Goal: Information Seeking & Learning: Learn about a topic

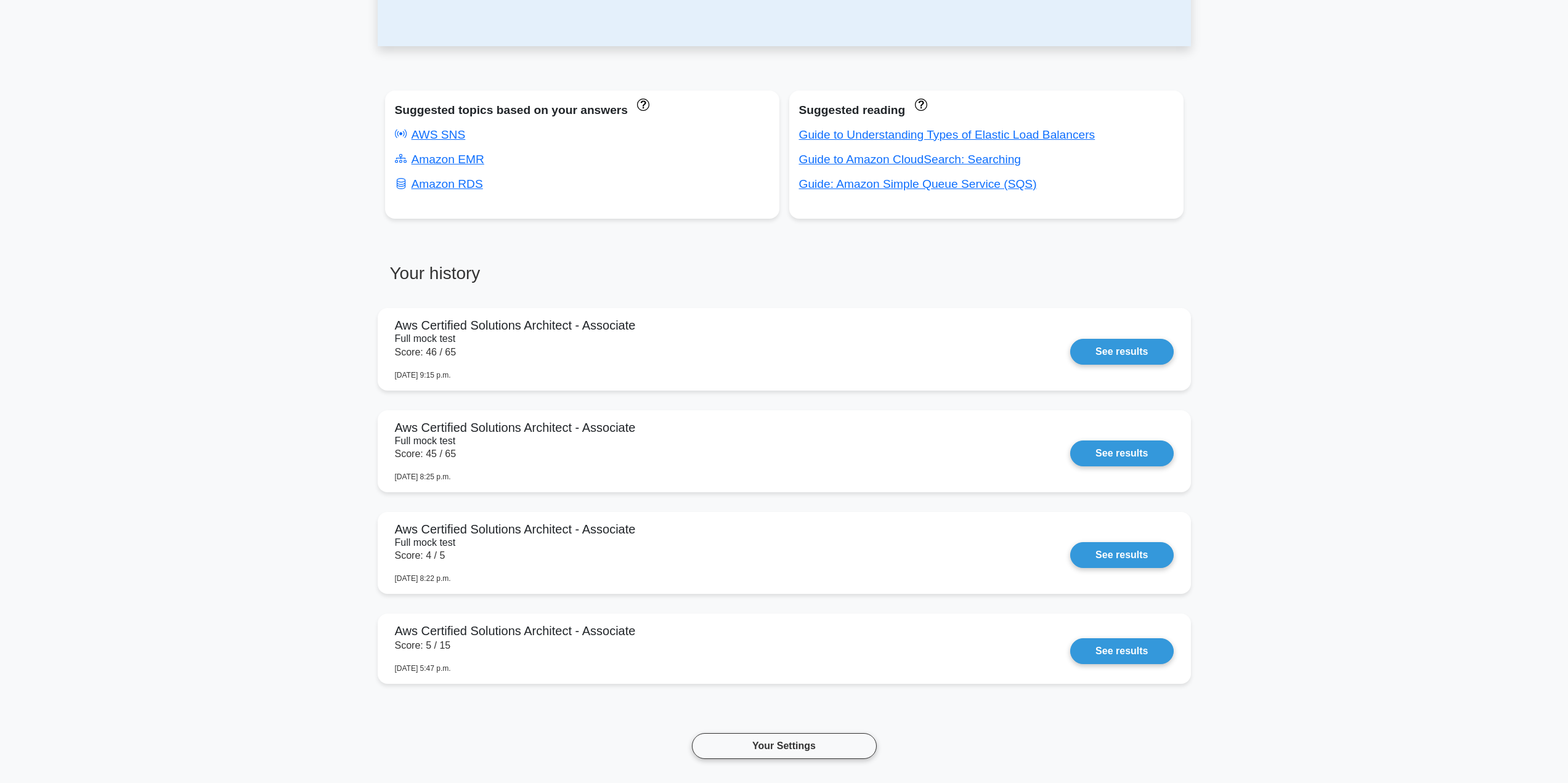
scroll to position [431, 0]
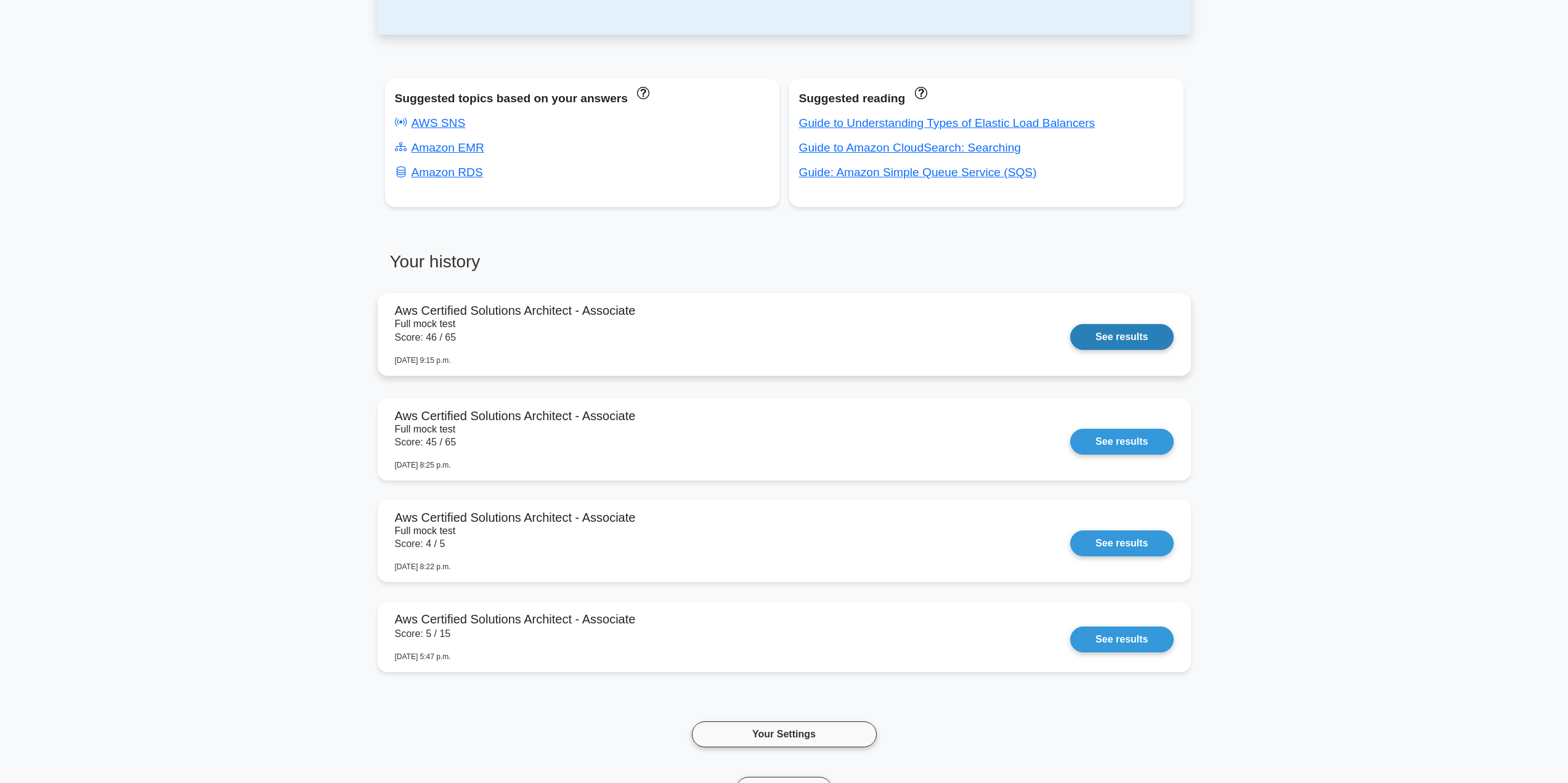
click at [1109, 340] on link "See results" at bounding box center [1121, 337] width 103 height 26
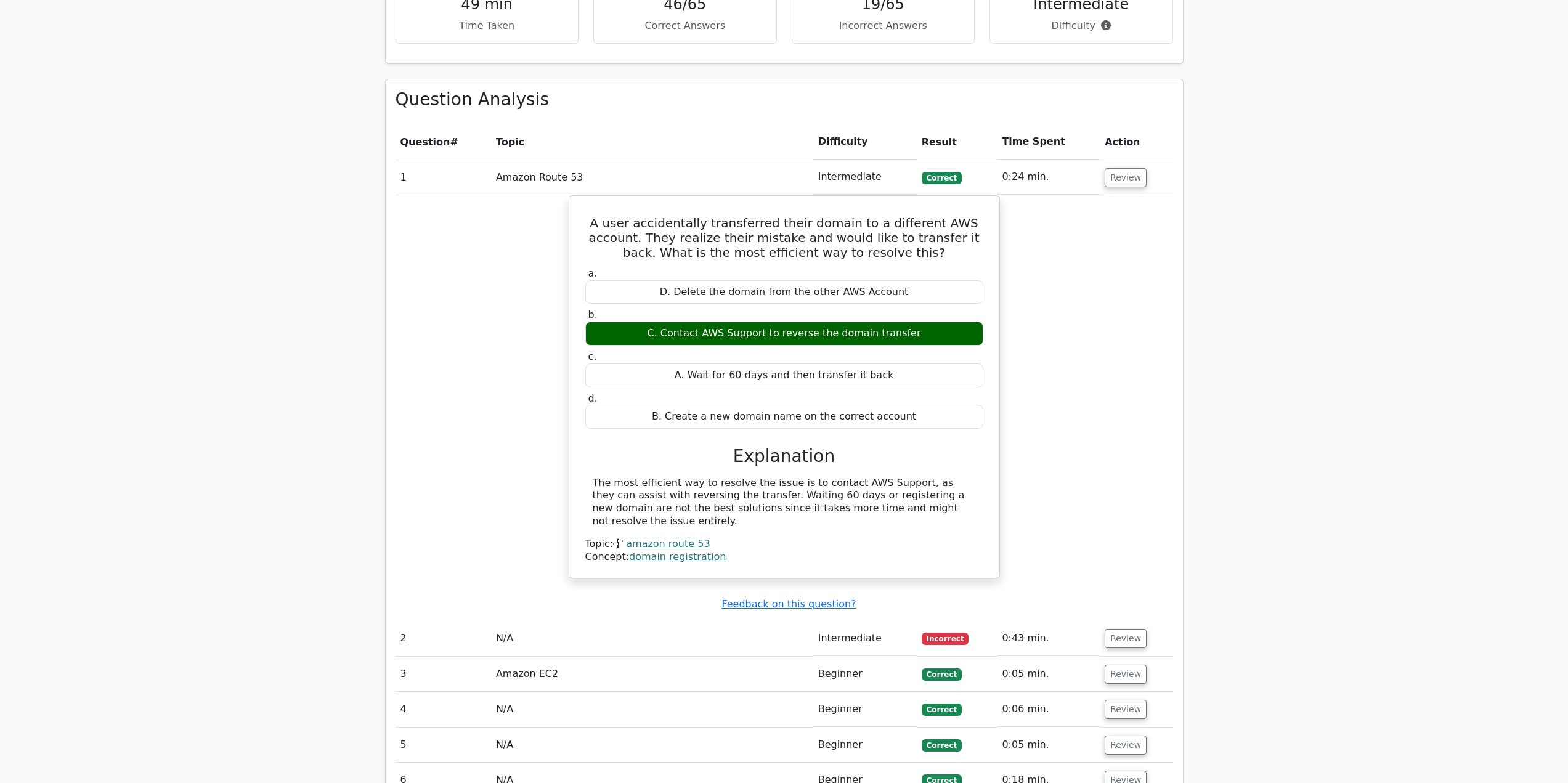
scroll to position [863, 0]
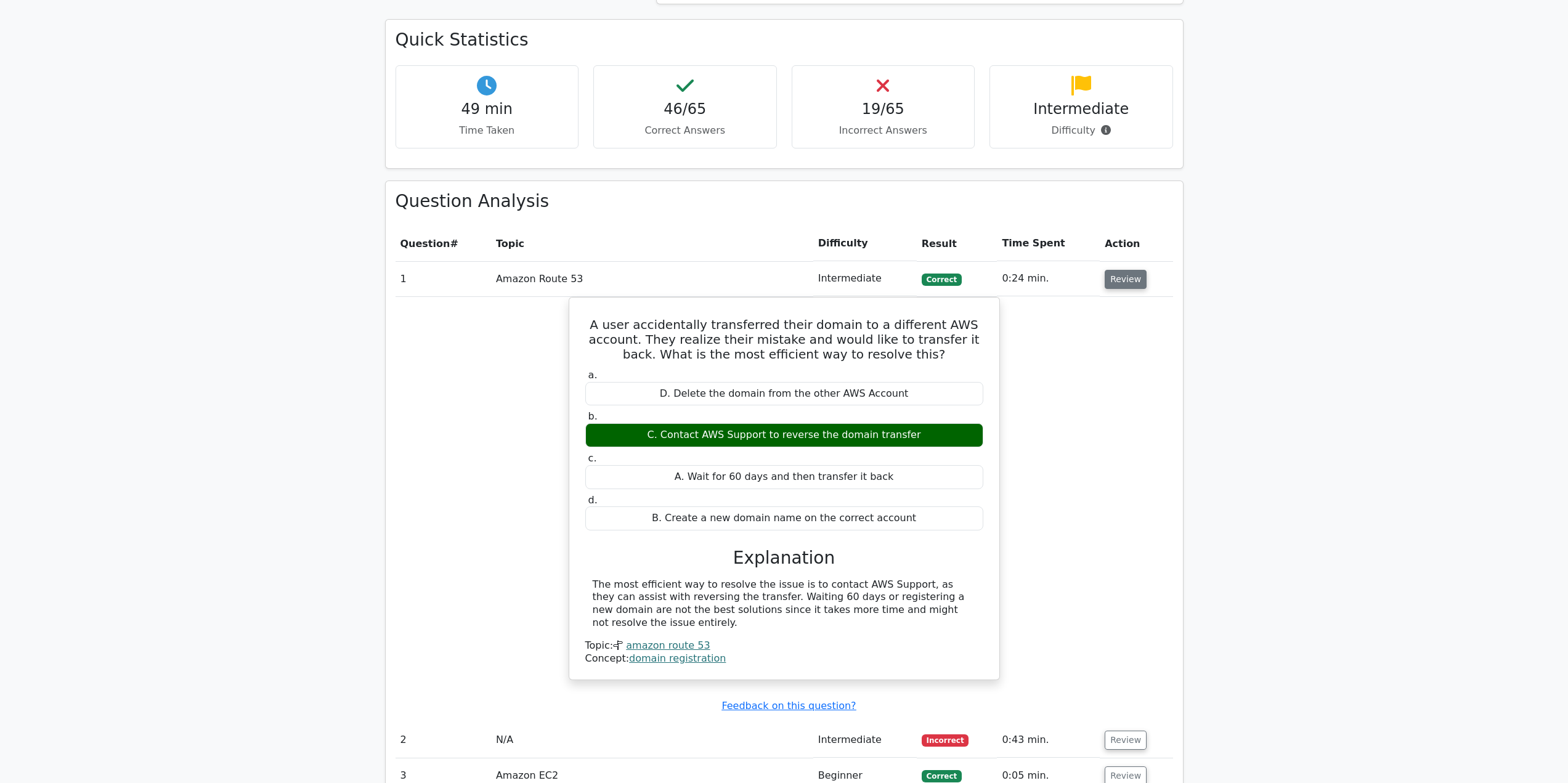
click at [1111, 280] on button "Review" at bounding box center [1126, 279] width 42 height 19
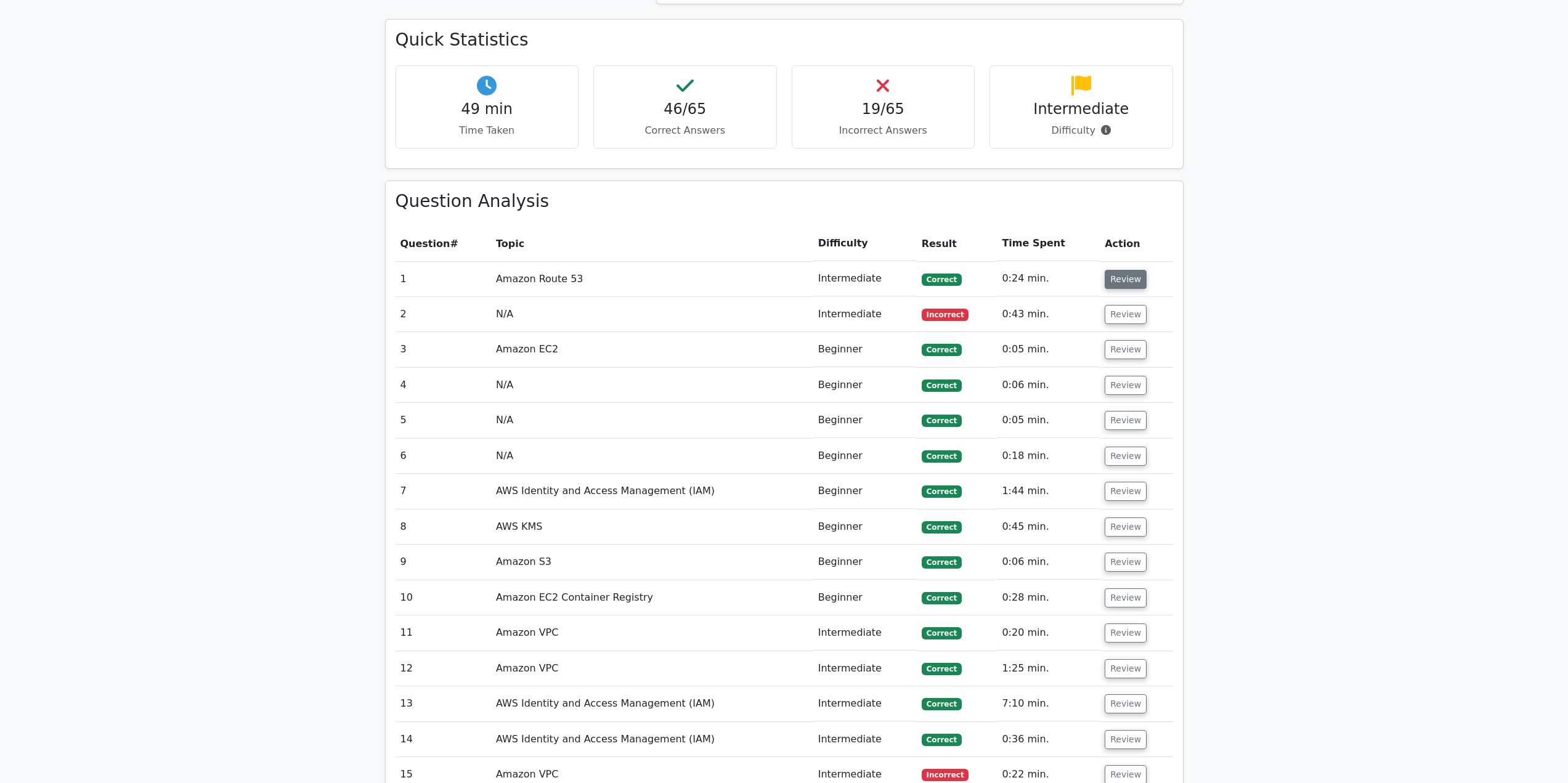
click at [1111, 276] on button "Review" at bounding box center [1126, 279] width 42 height 19
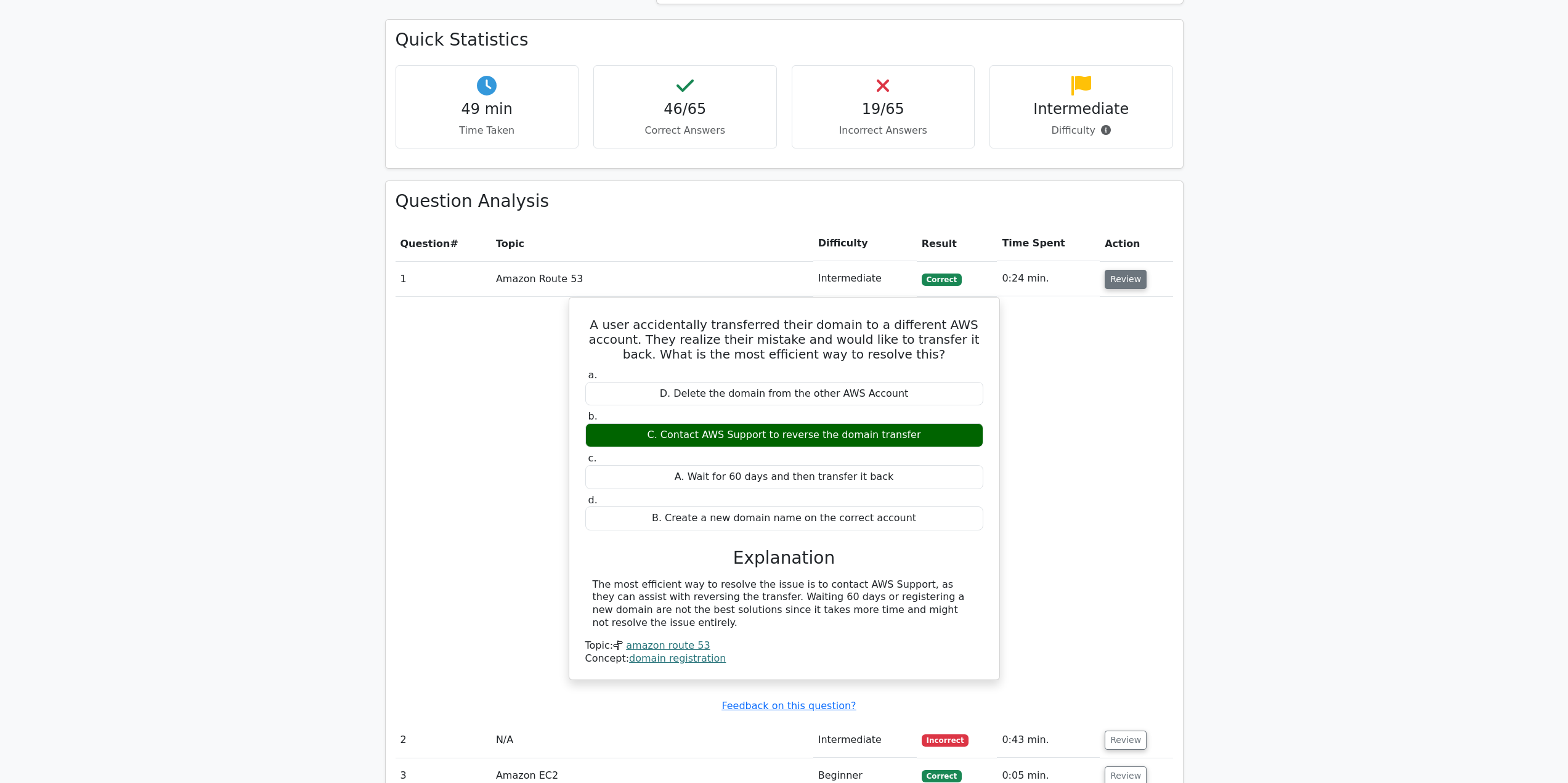
click at [1111, 276] on button "Review" at bounding box center [1126, 279] width 42 height 19
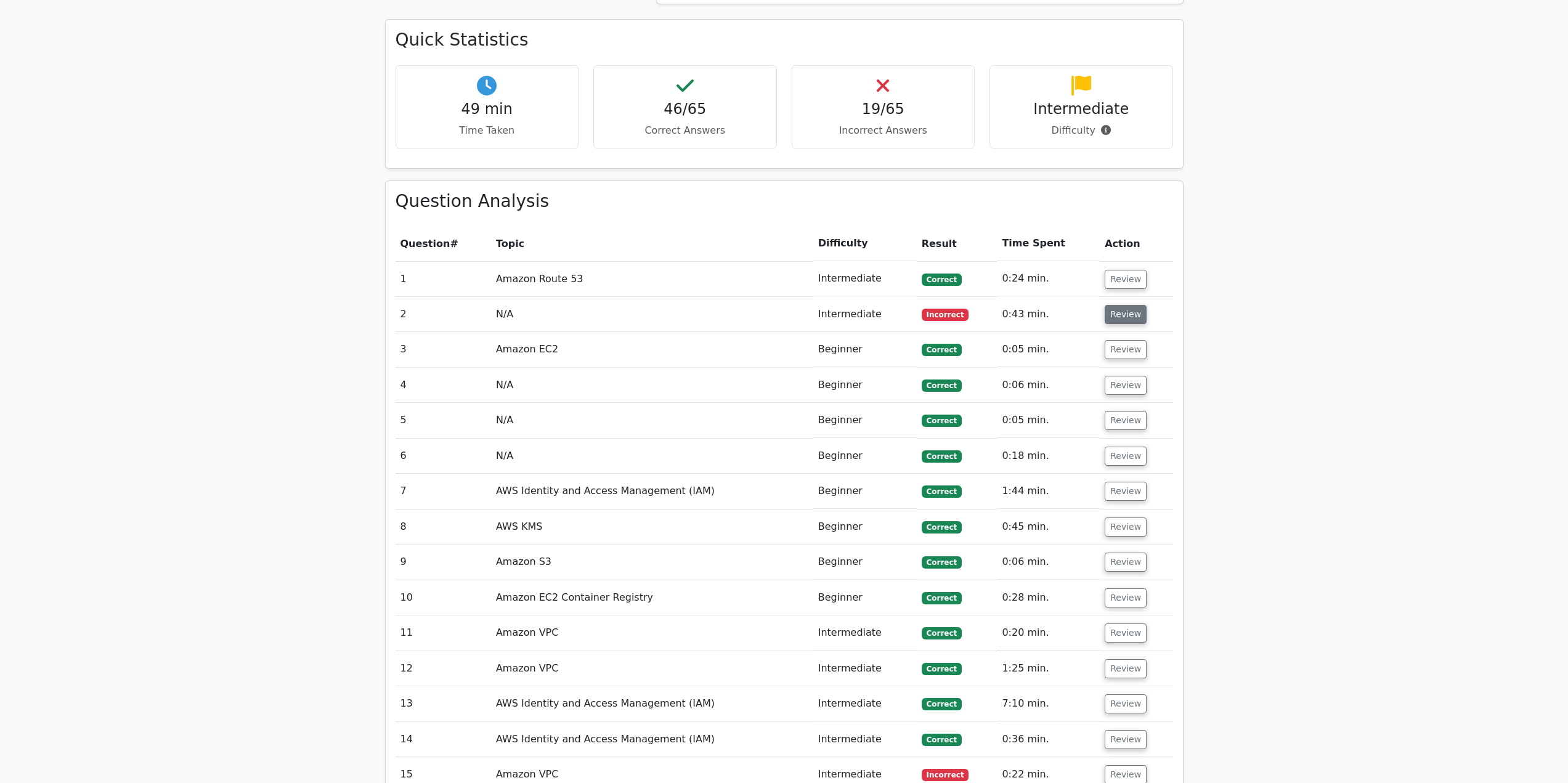
click at [1123, 316] on button "Review" at bounding box center [1126, 314] width 42 height 19
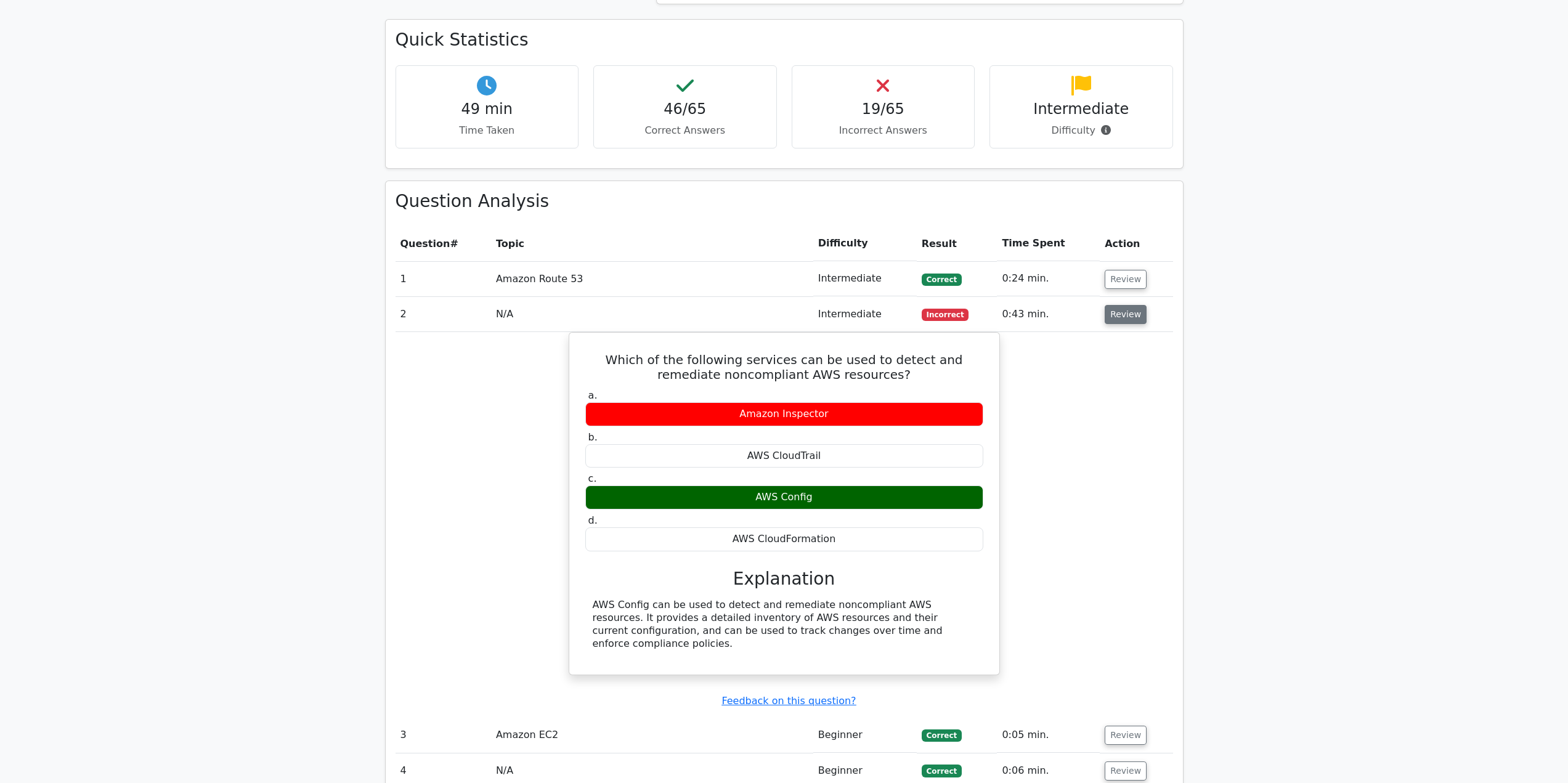
click at [1123, 316] on button "Review" at bounding box center [1126, 314] width 42 height 19
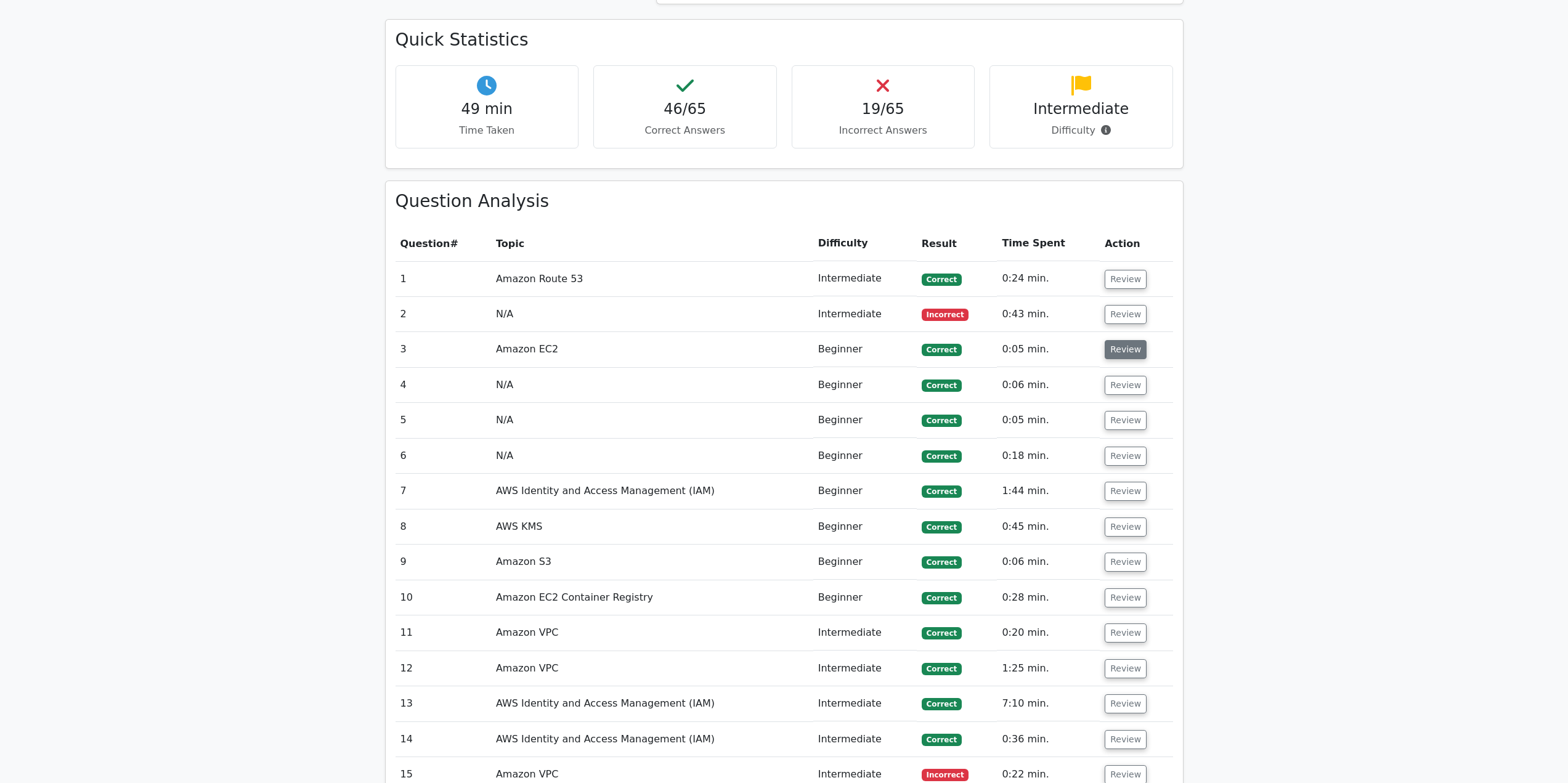
click at [1125, 348] on button "Review" at bounding box center [1126, 349] width 42 height 19
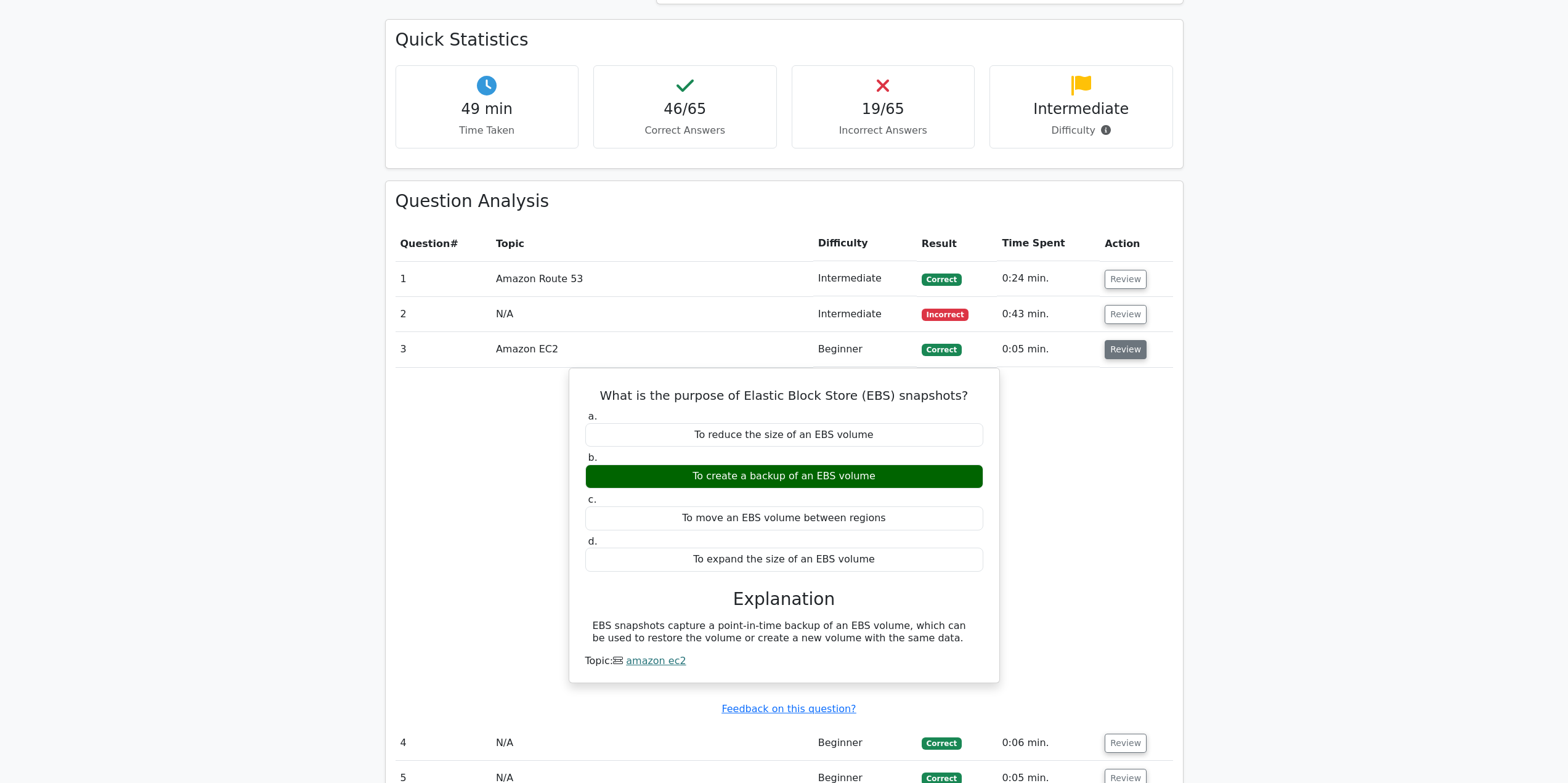
click at [1125, 348] on button "Review" at bounding box center [1126, 349] width 42 height 19
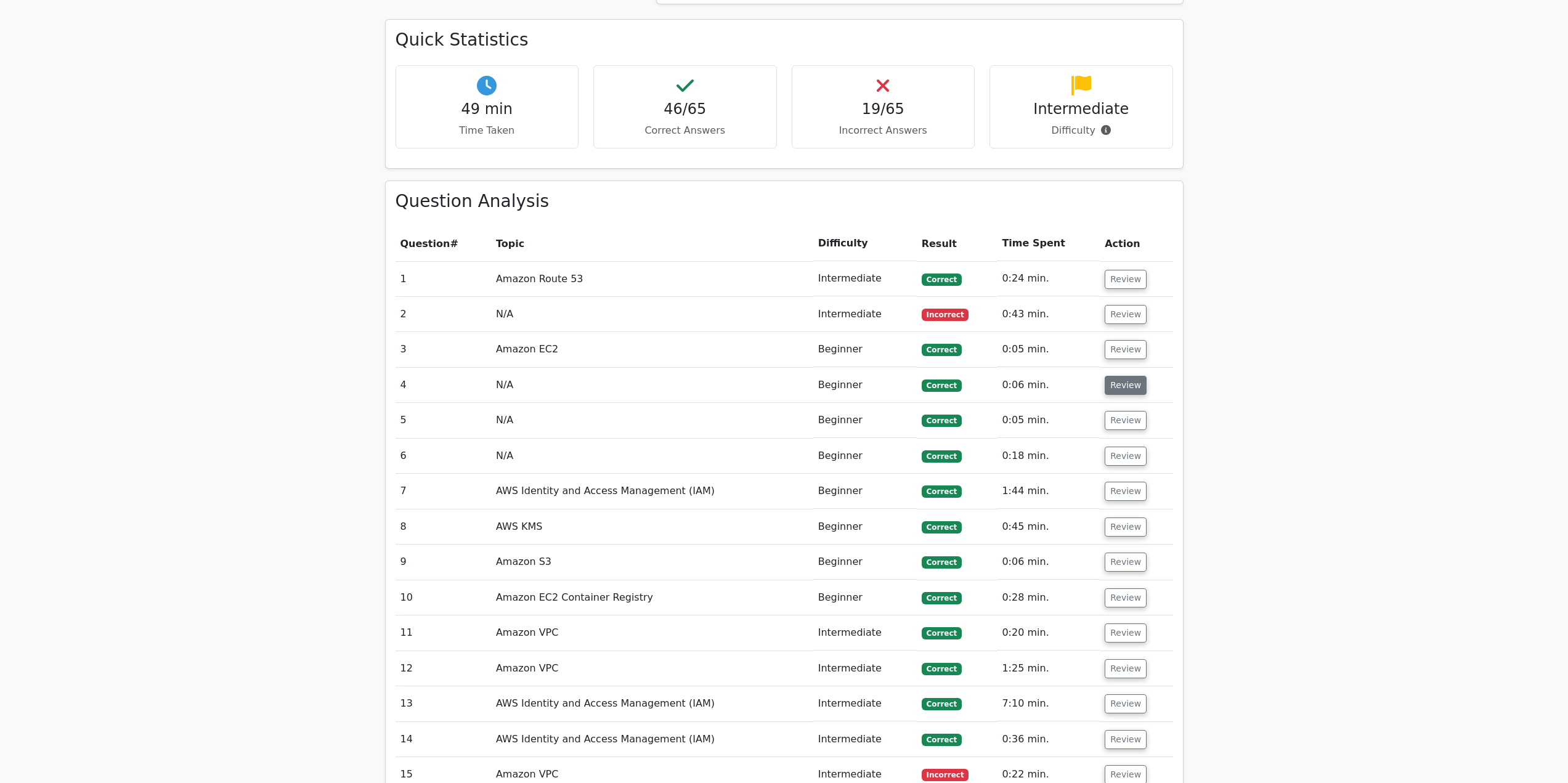
click at [1126, 386] on button "Review" at bounding box center [1126, 385] width 42 height 19
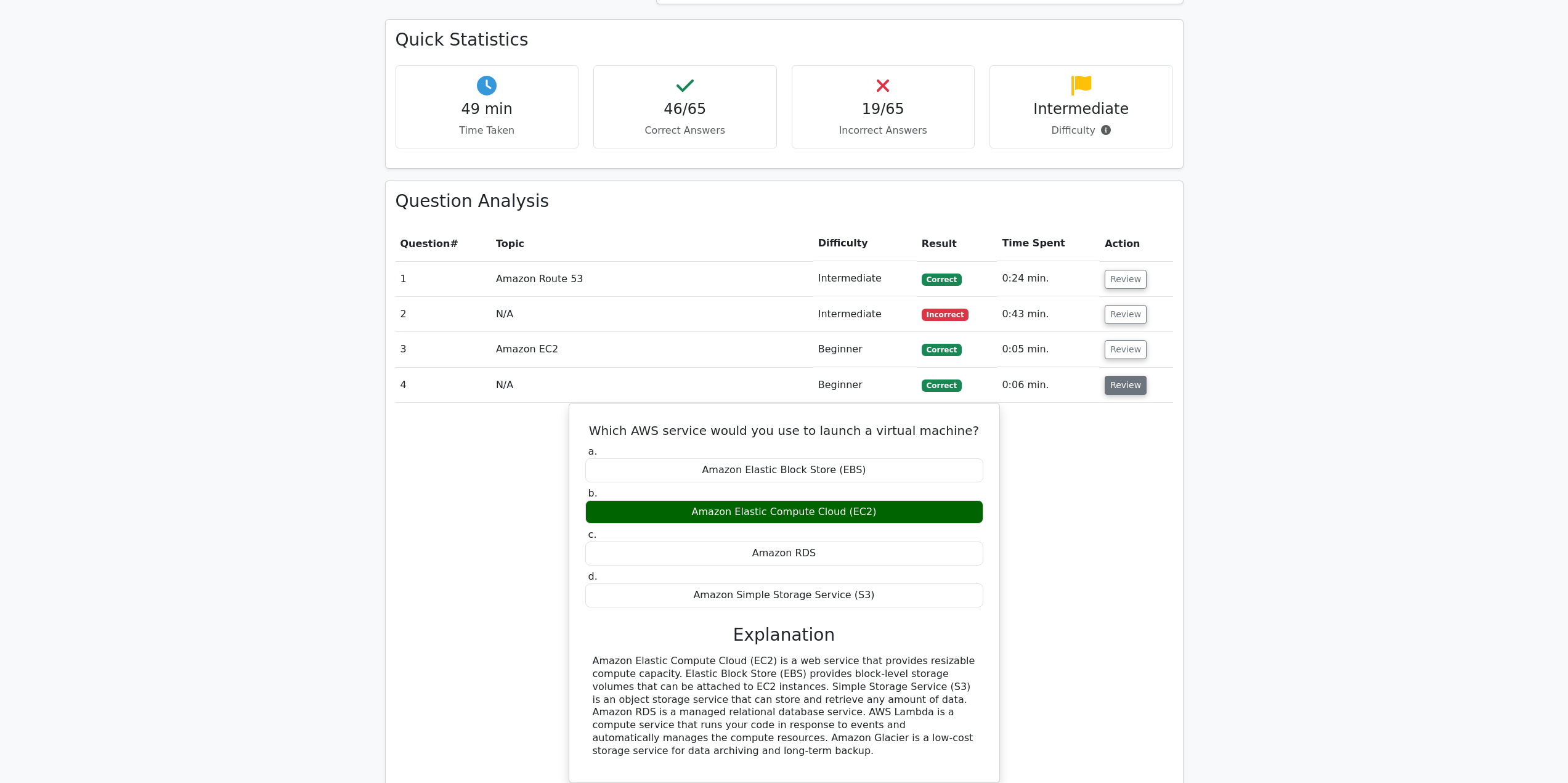
click at [1124, 388] on button "Review" at bounding box center [1126, 385] width 42 height 19
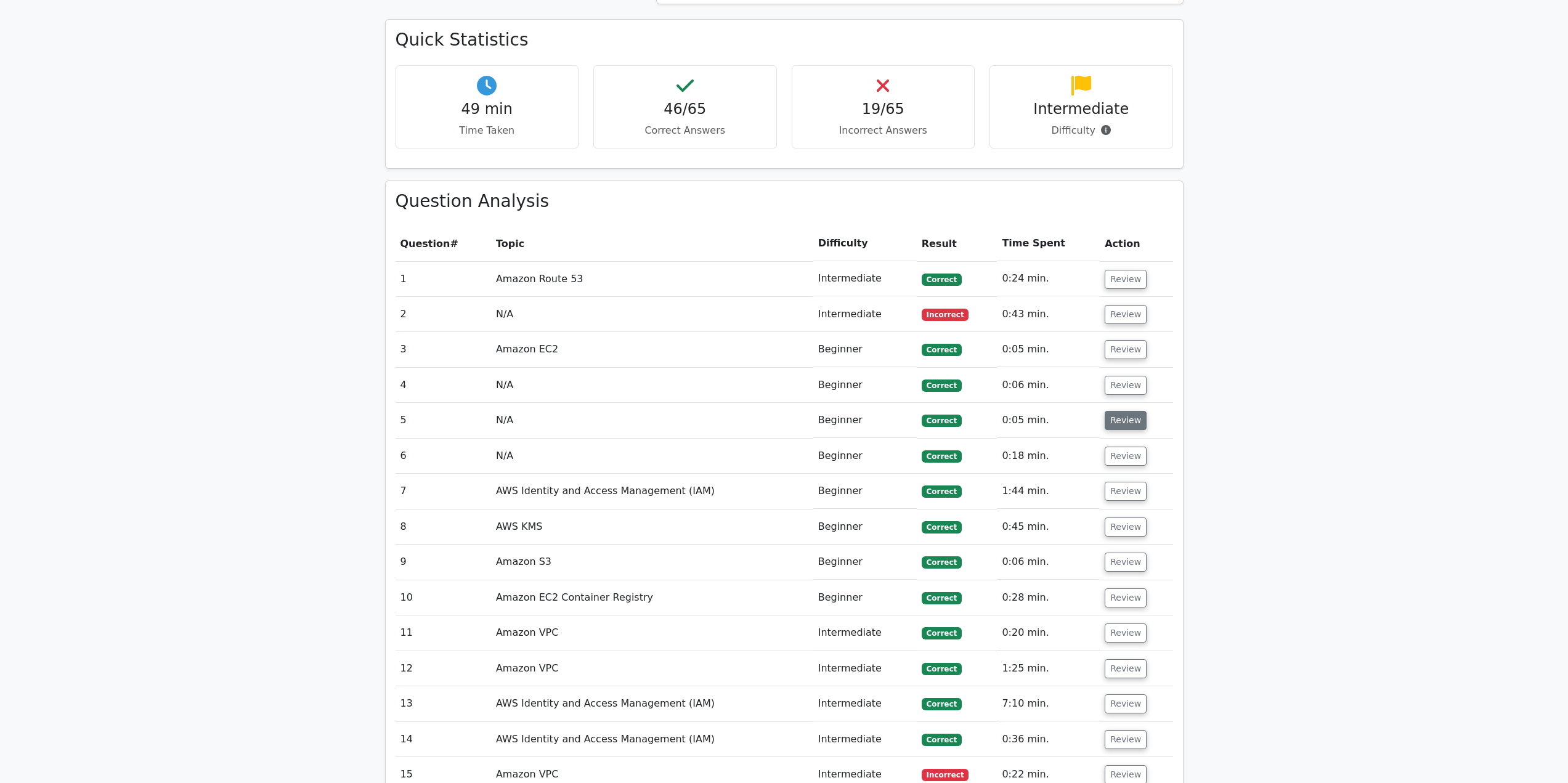
click at [1118, 423] on button "Review" at bounding box center [1126, 420] width 42 height 19
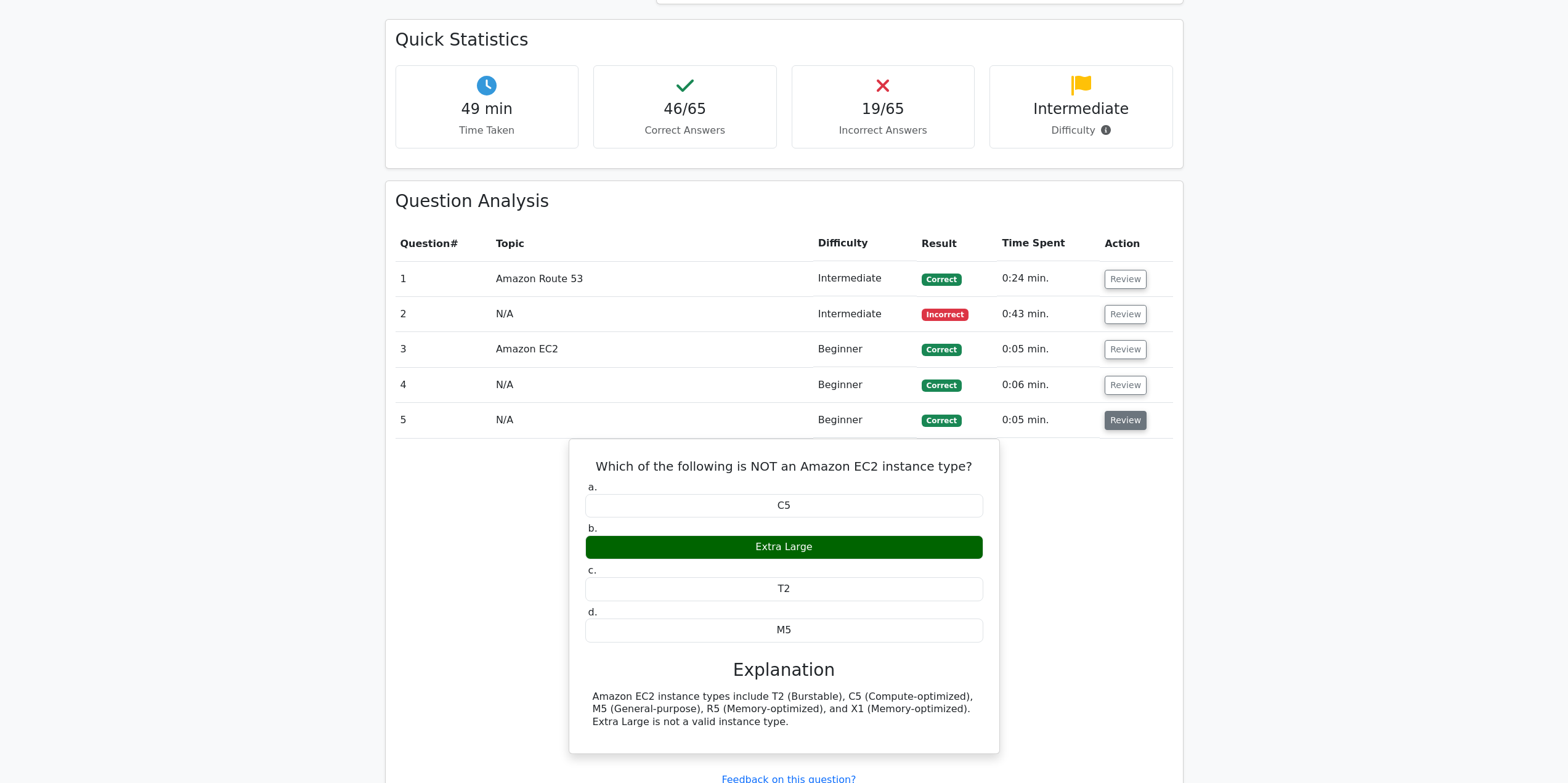
click at [1118, 423] on button "Review" at bounding box center [1126, 420] width 42 height 19
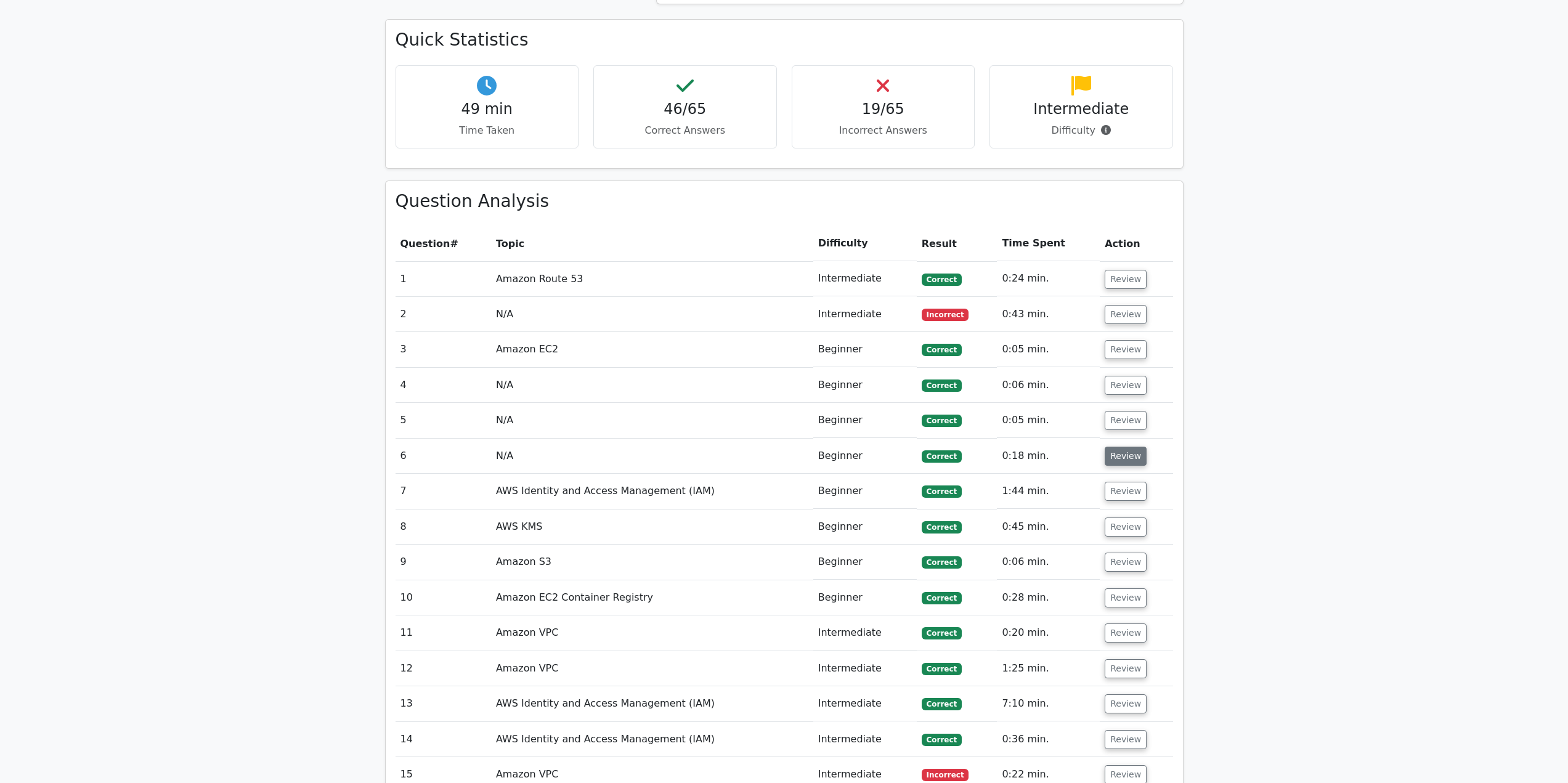
click at [1115, 463] on button "Review" at bounding box center [1126, 456] width 42 height 19
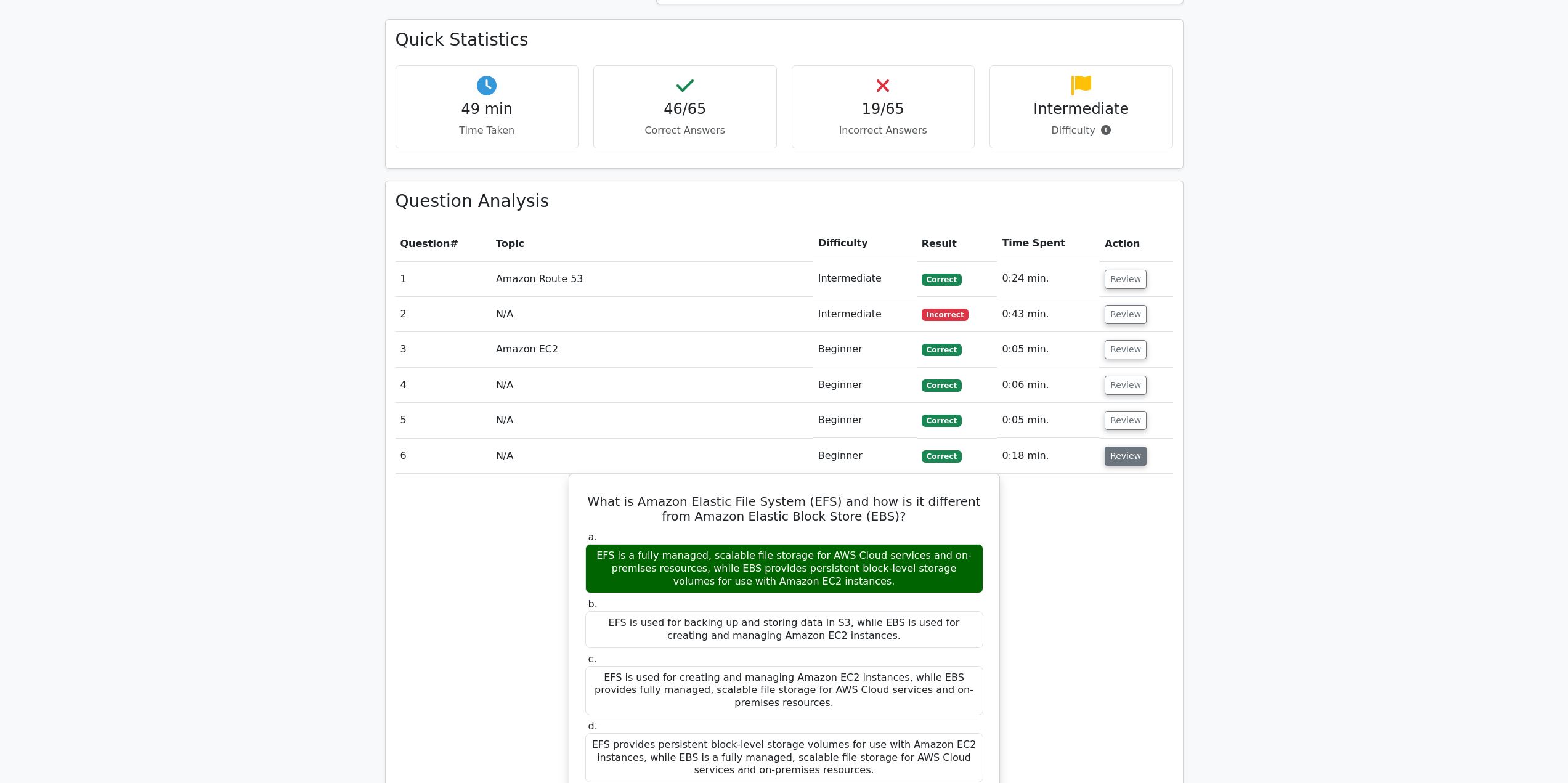
click at [1115, 463] on button "Review" at bounding box center [1126, 456] width 42 height 19
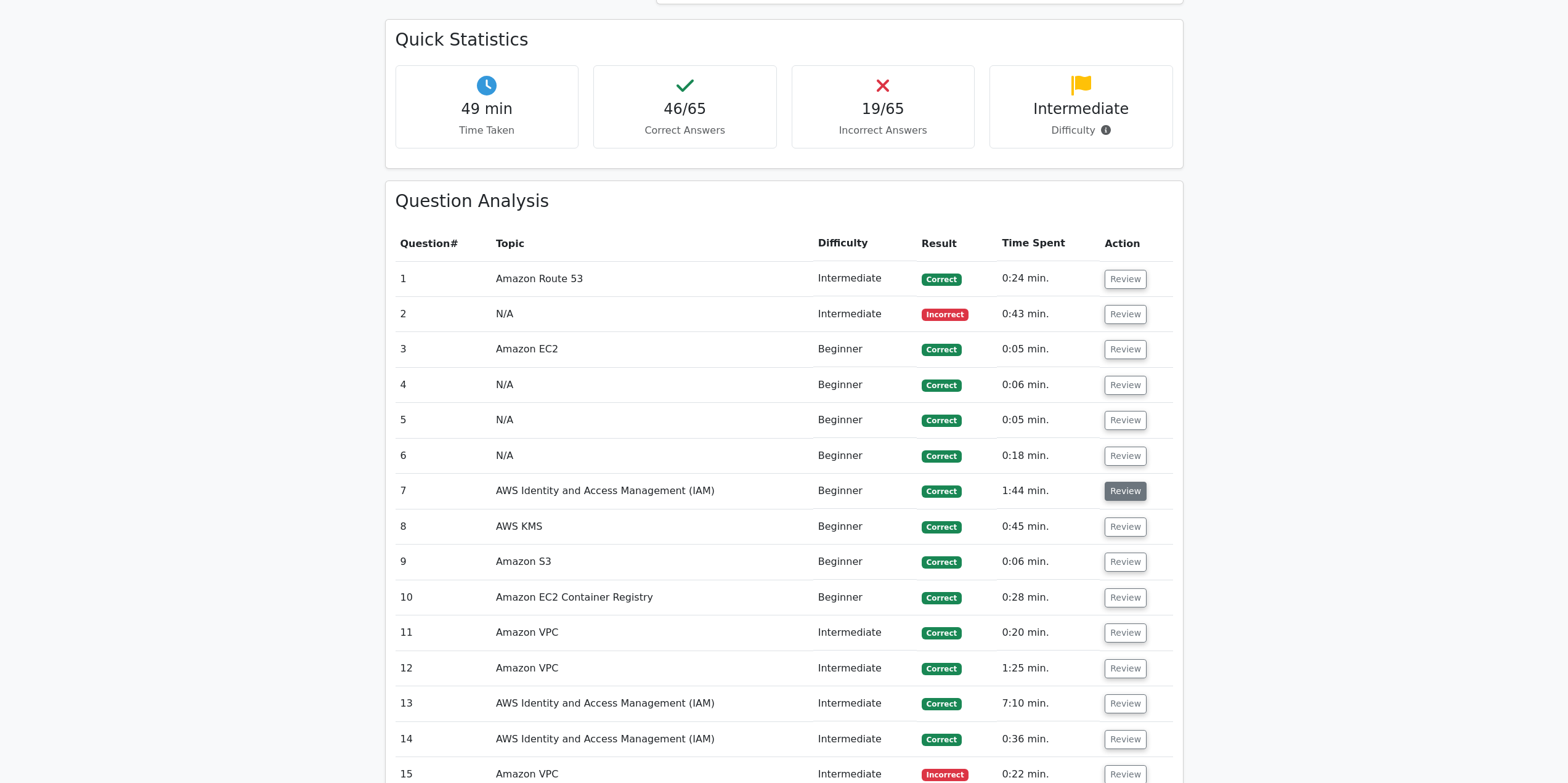
click at [1115, 496] on button "Review" at bounding box center [1126, 491] width 42 height 19
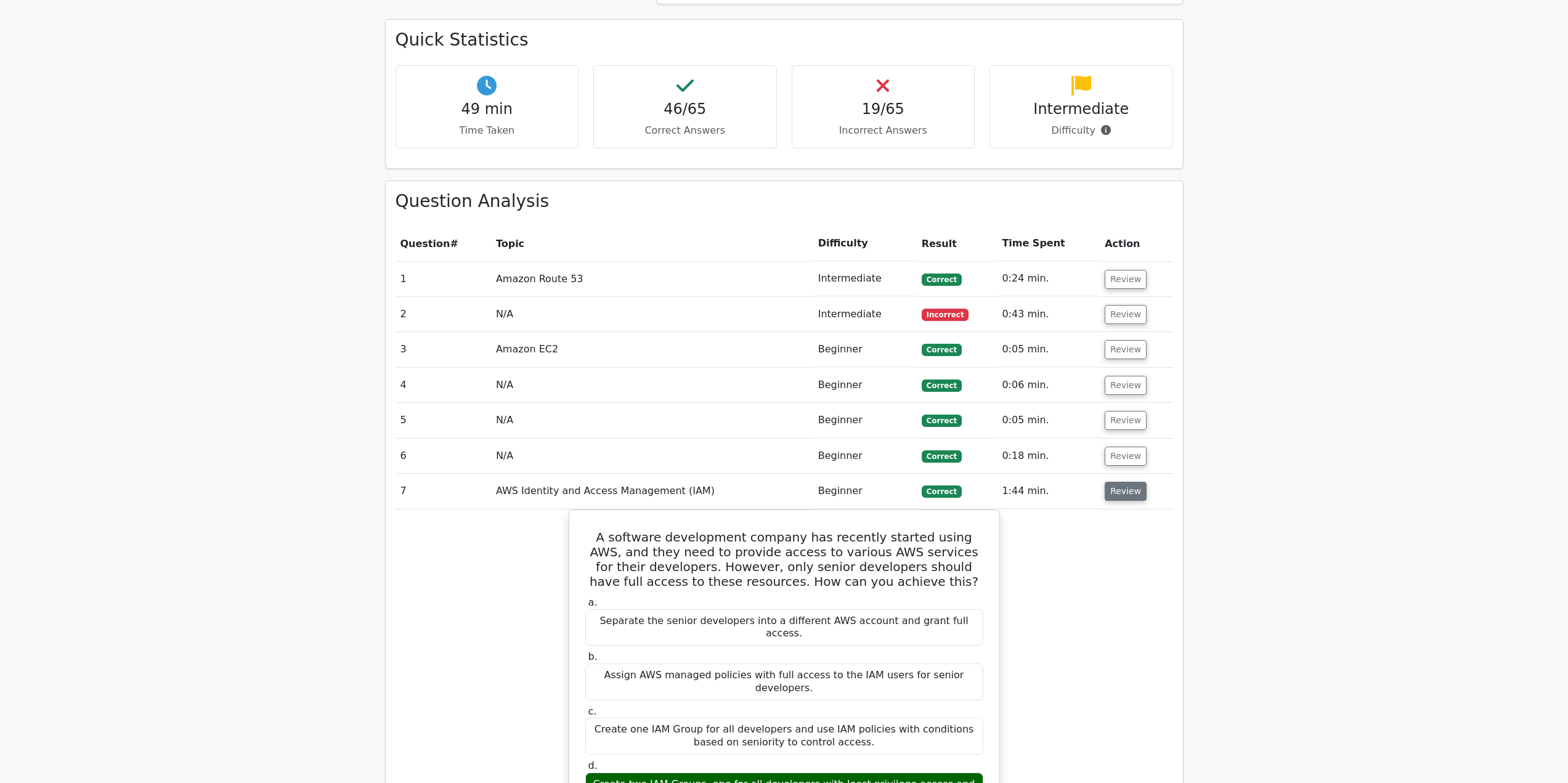
click at [1115, 496] on button "Review" at bounding box center [1126, 491] width 42 height 19
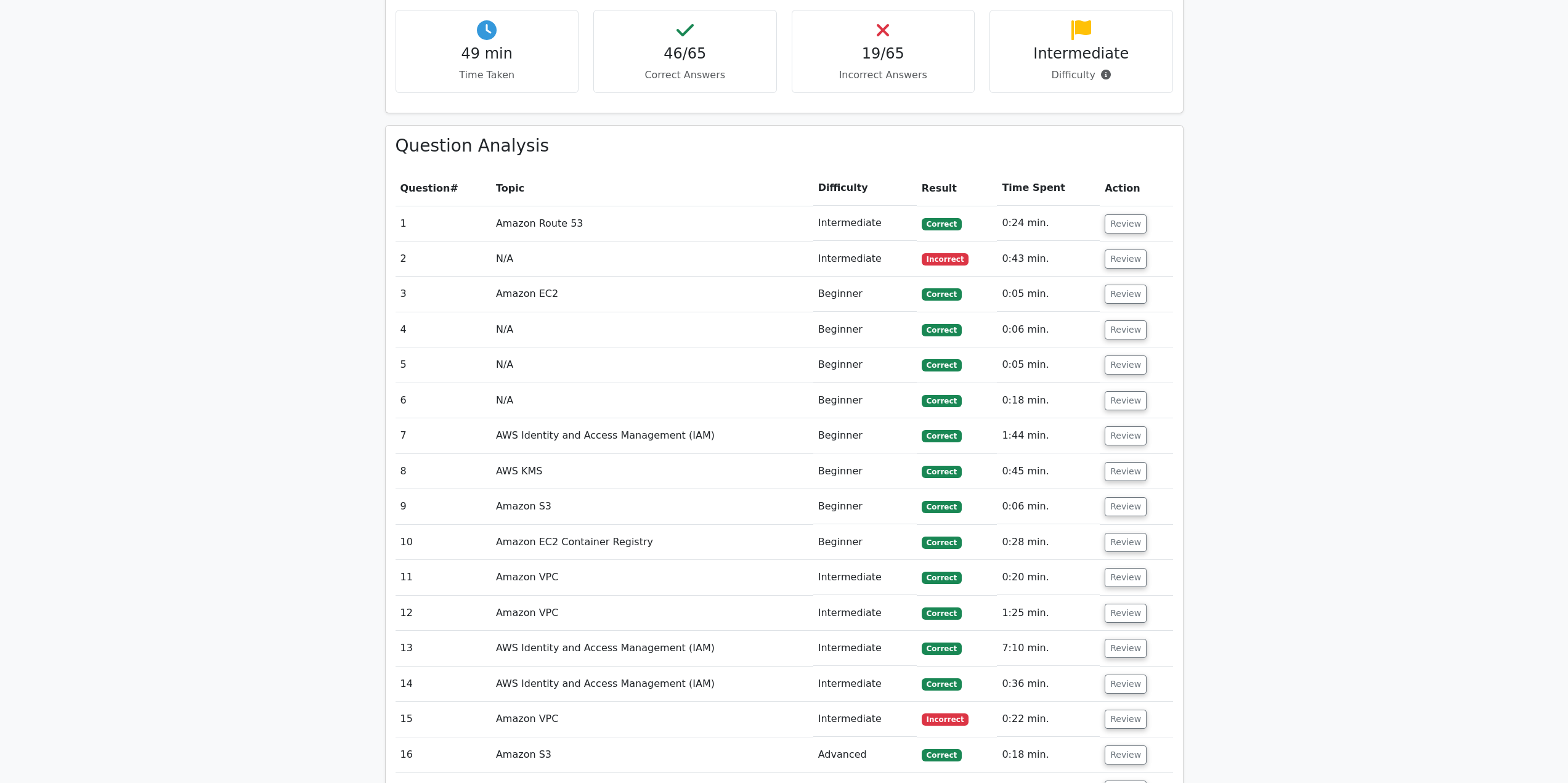
scroll to position [924, 0]
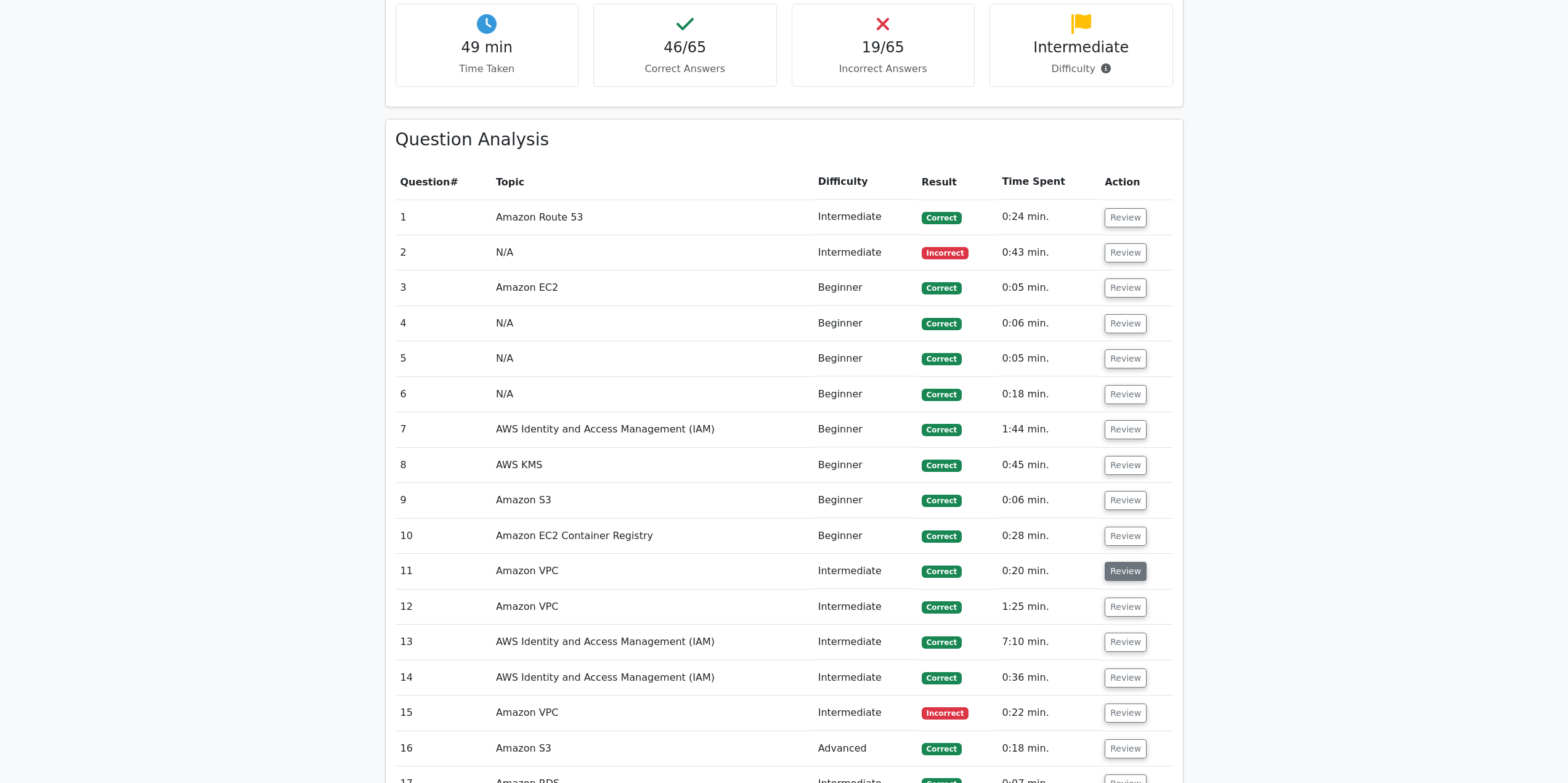
click at [1117, 569] on button "Review" at bounding box center [1126, 571] width 42 height 19
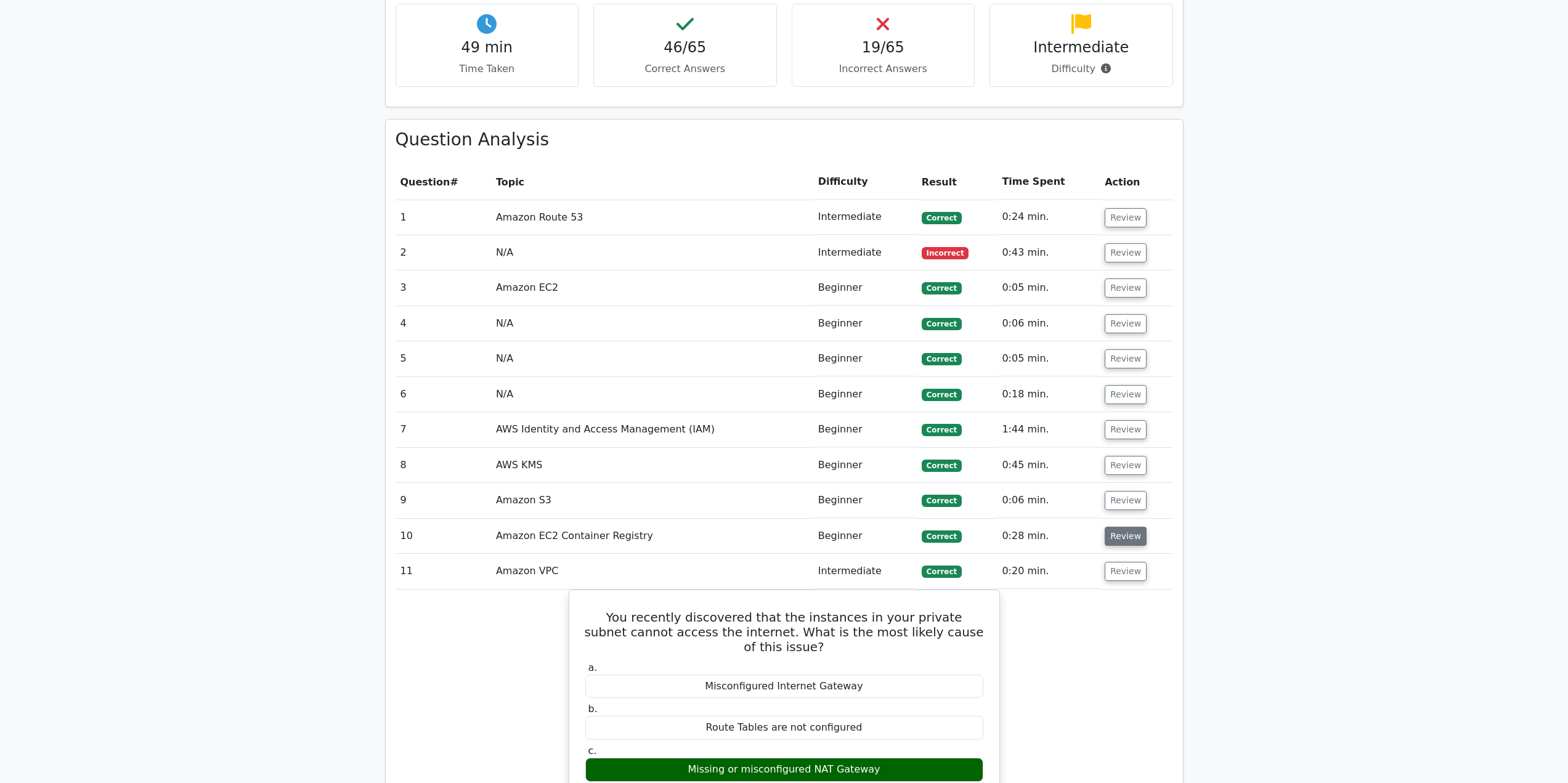
click at [1114, 539] on button "Review" at bounding box center [1126, 536] width 42 height 19
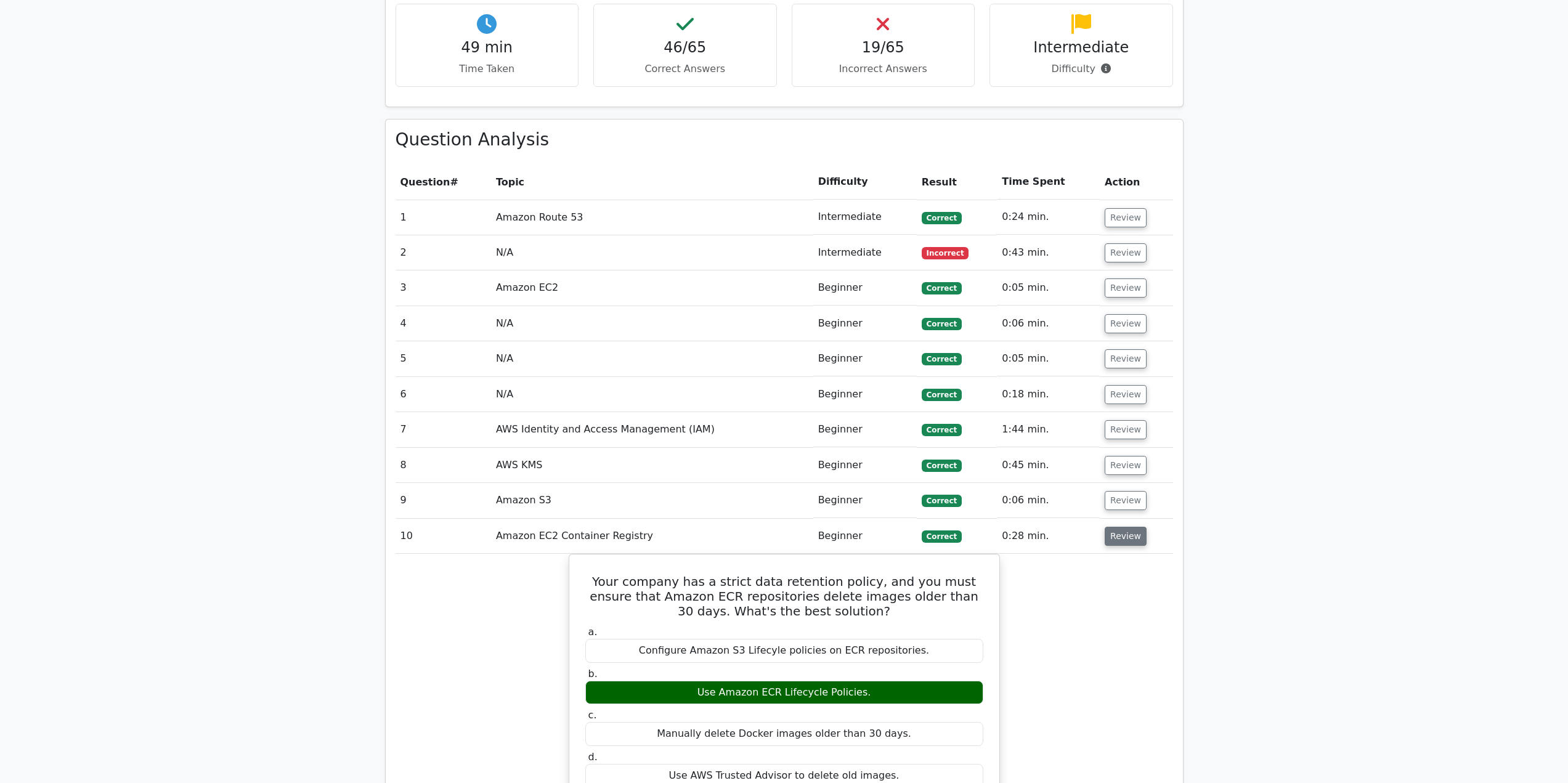
click at [1114, 539] on button "Review" at bounding box center [1126, 536] width 42 height 19
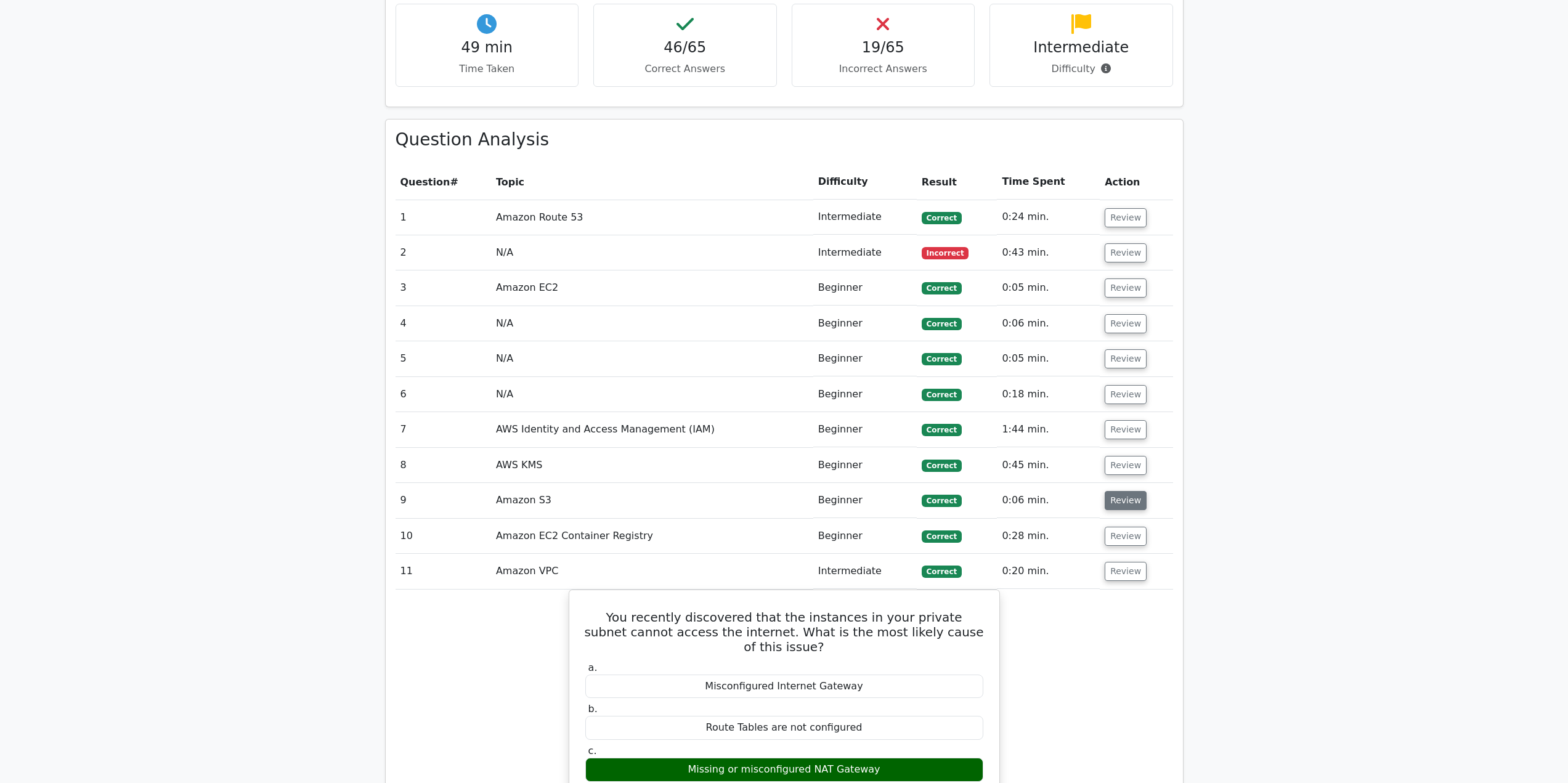
click at [1125, 498] on button "Review" at bounding box center [1126, 501] width 42 height 19
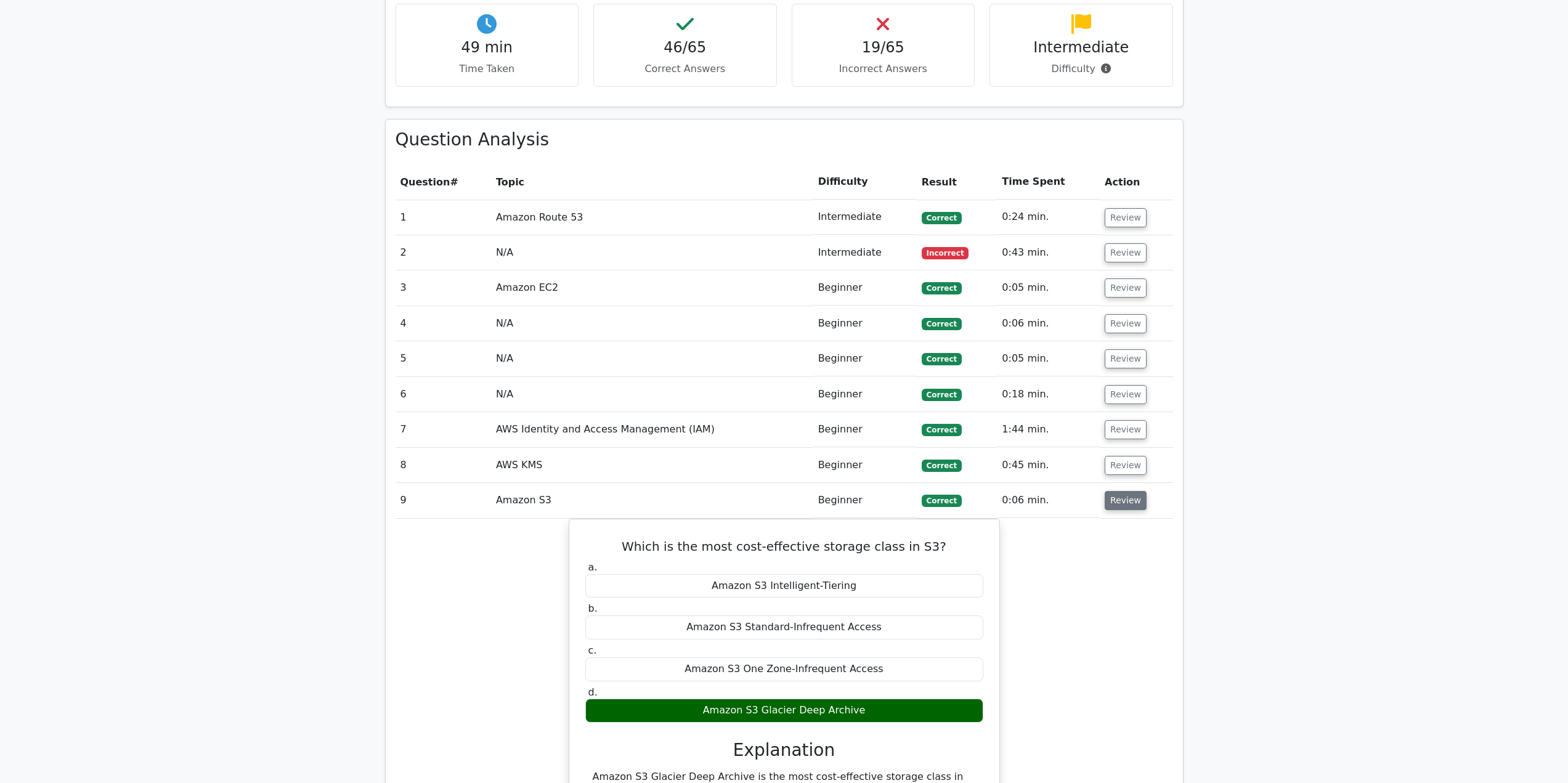
click at [1125, 498] on button "Review" at bounding box center [1126, 501] width 42 height 19
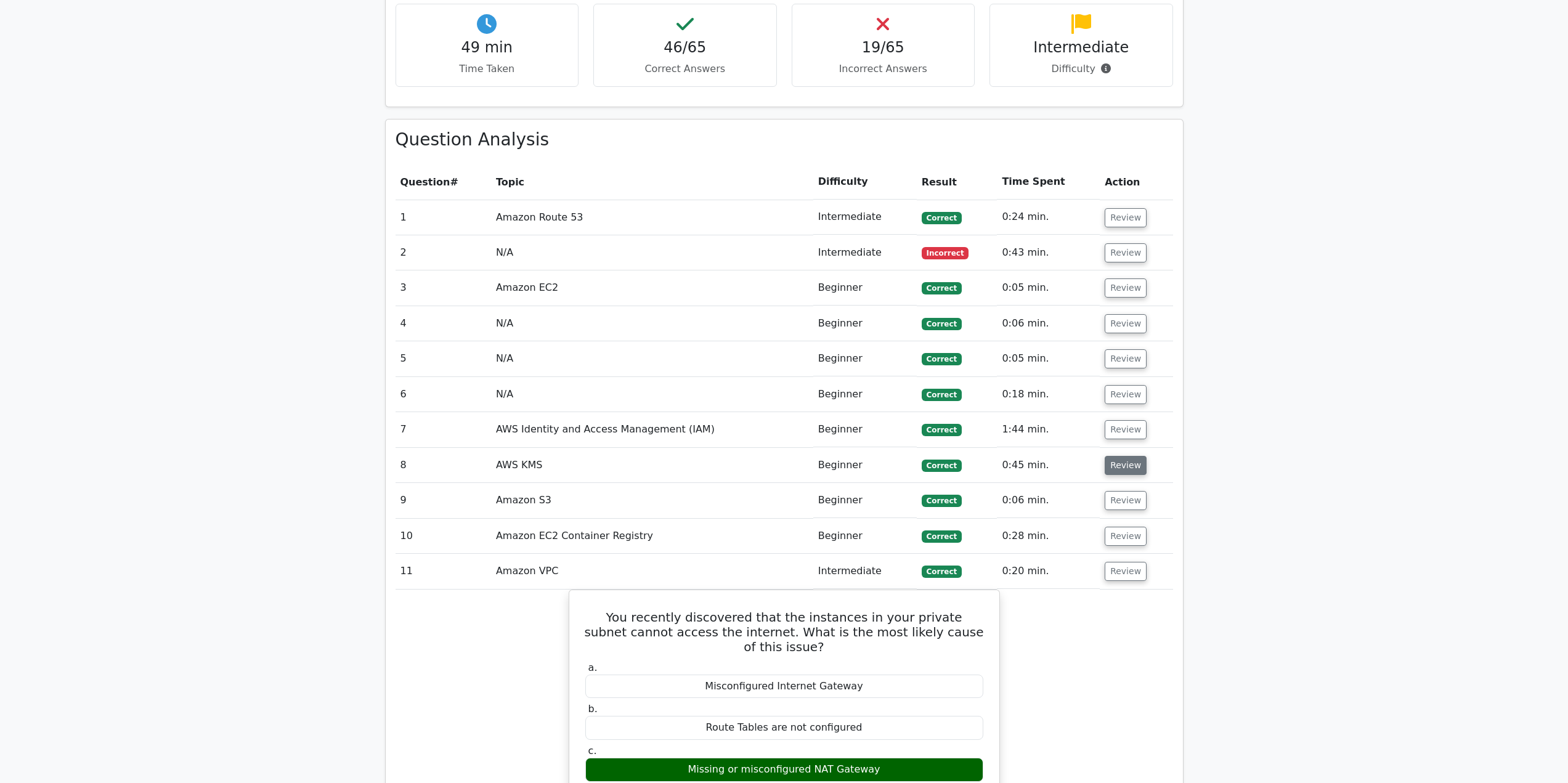
click at [1125, 460] on button "Review" at bounding box center [1126, 465] width 42 height 19
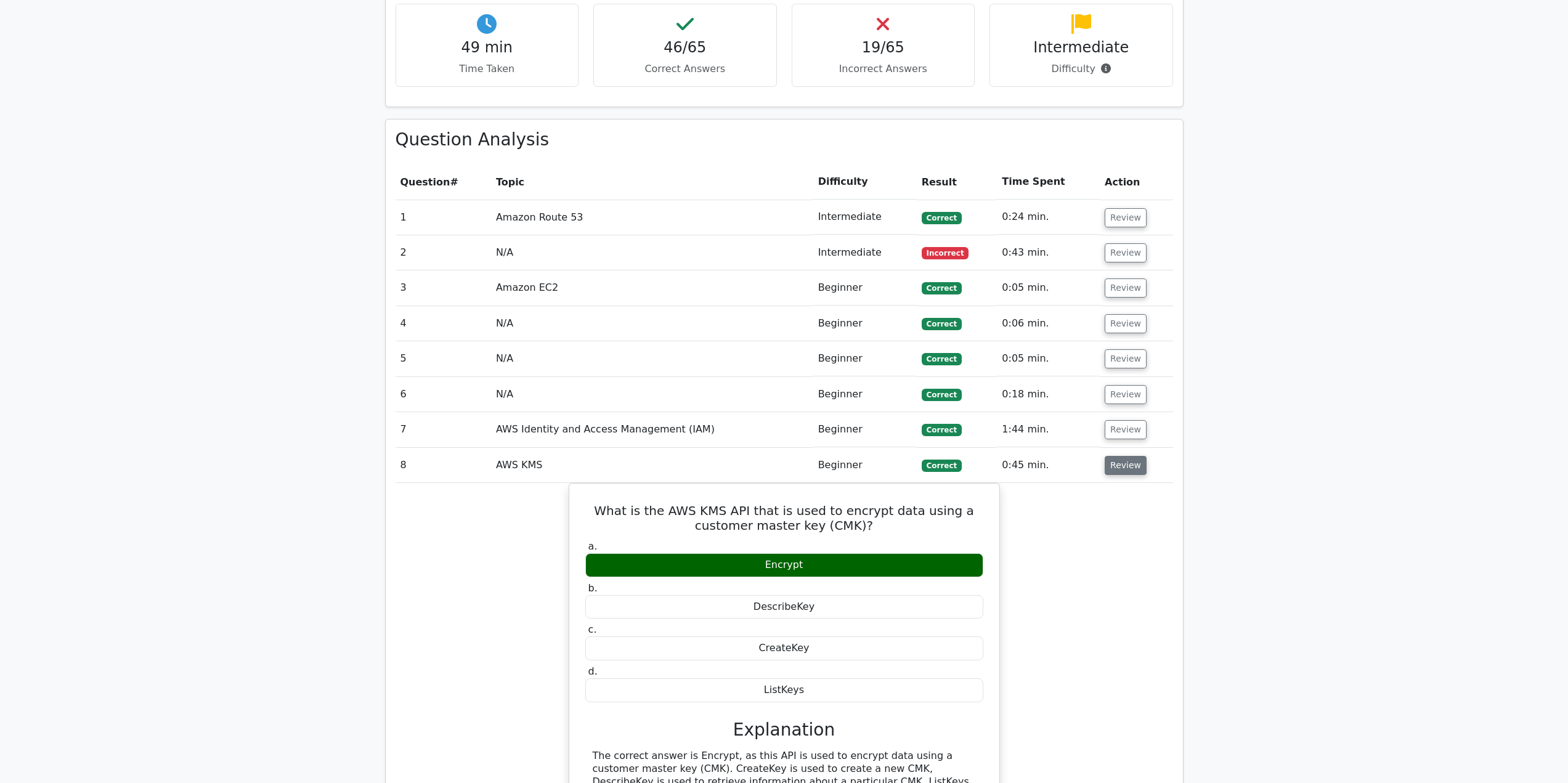
click at [1125, 460] on button "Review" at bounding box center [1126, 465] width 42 height 19
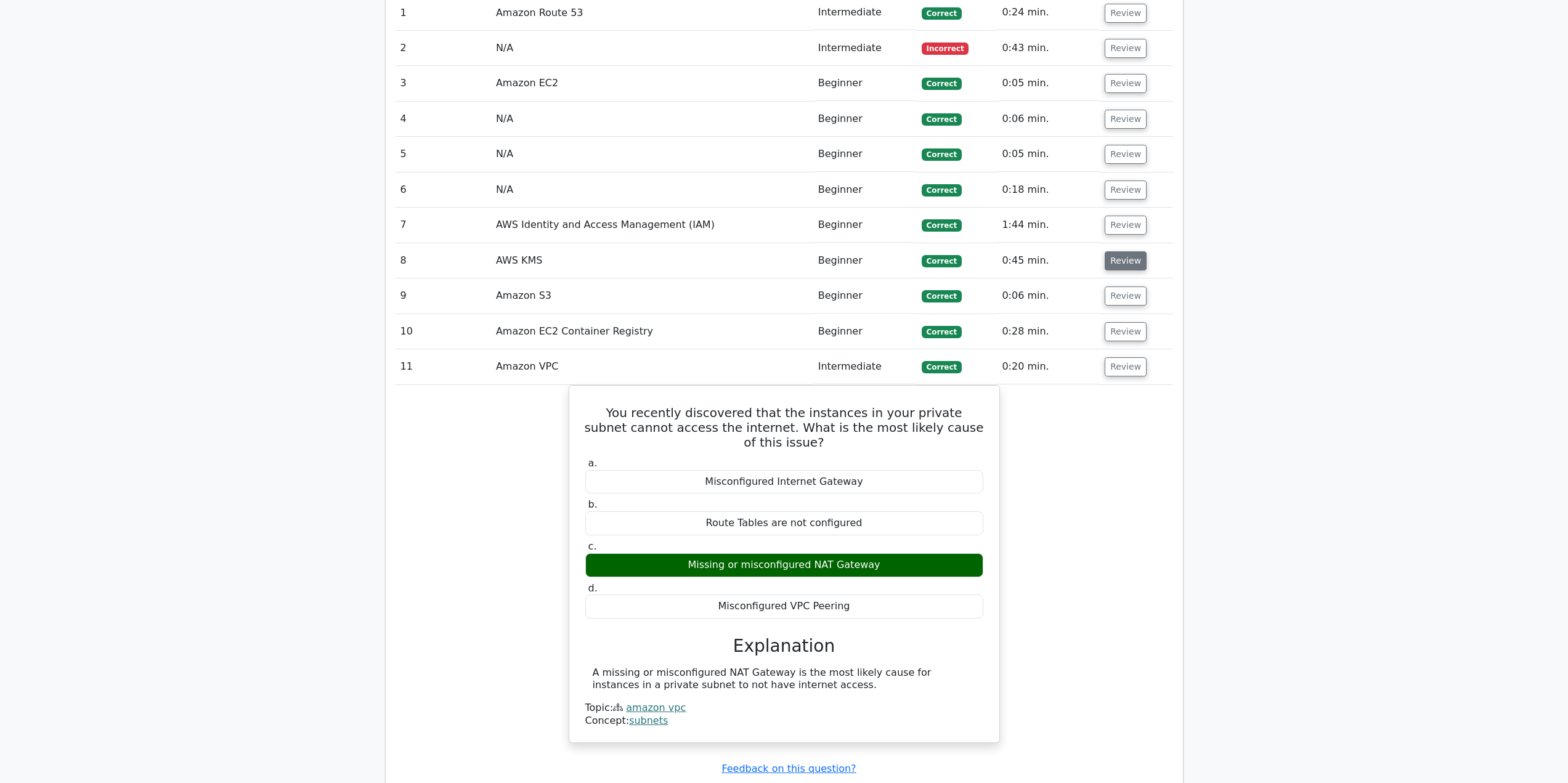
scroll to position [1171, 0]
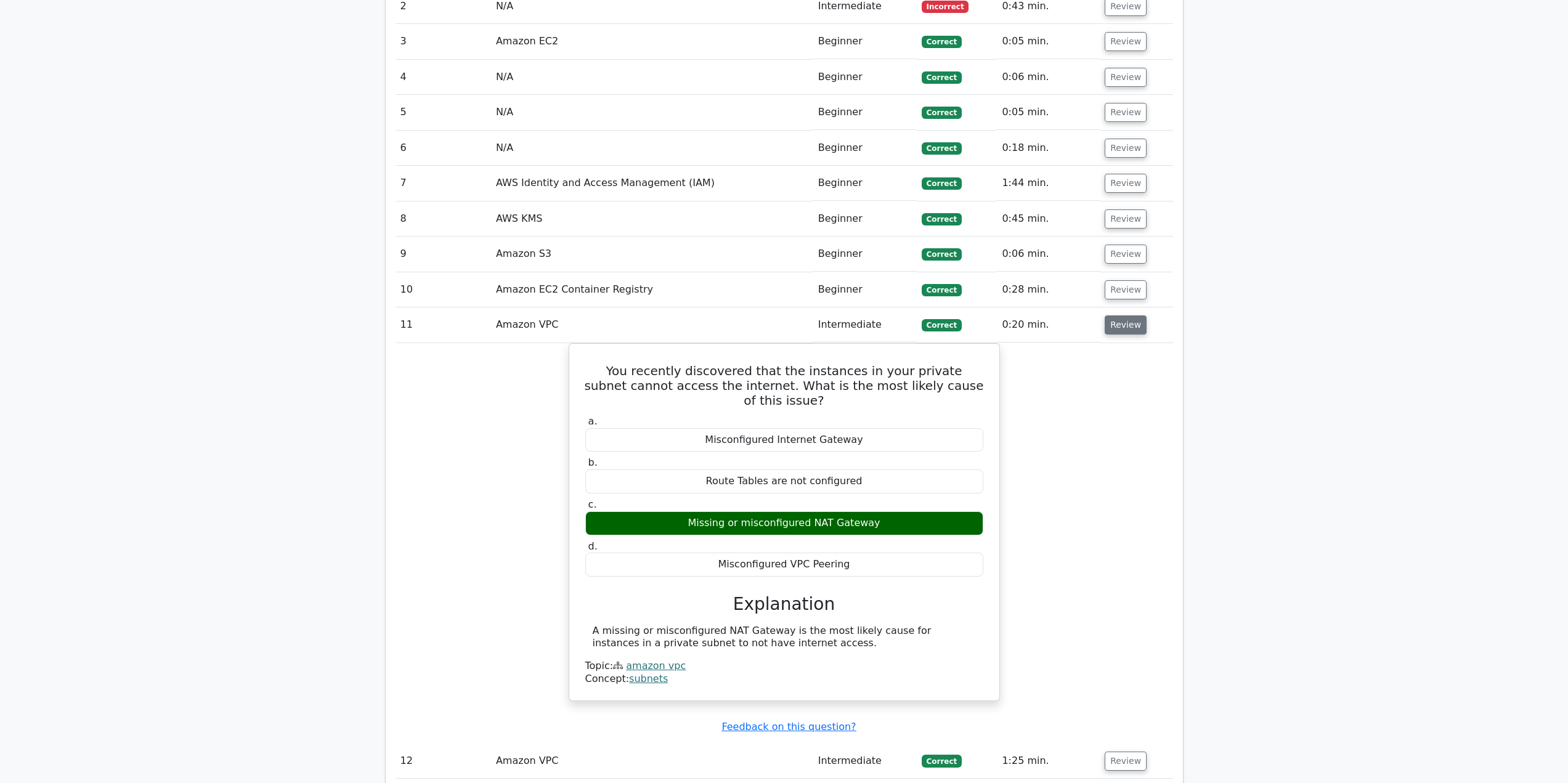
click at [1130, 328] on button "Review" at bounding box center [1126, 325] width 42 height 19
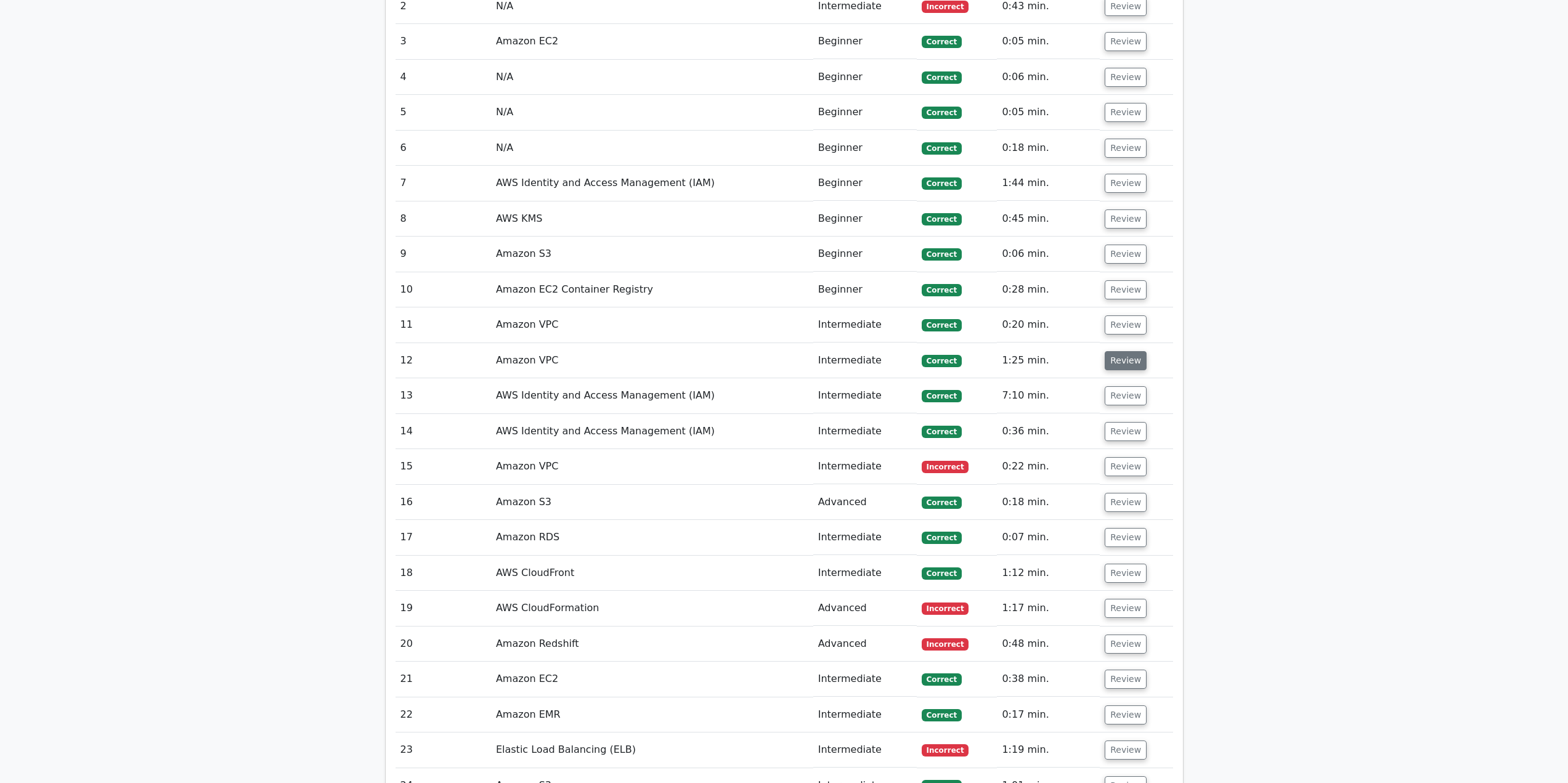
click at [1123, 355] on button "Review" at bounding box center [1126, 361] width 42 height 19
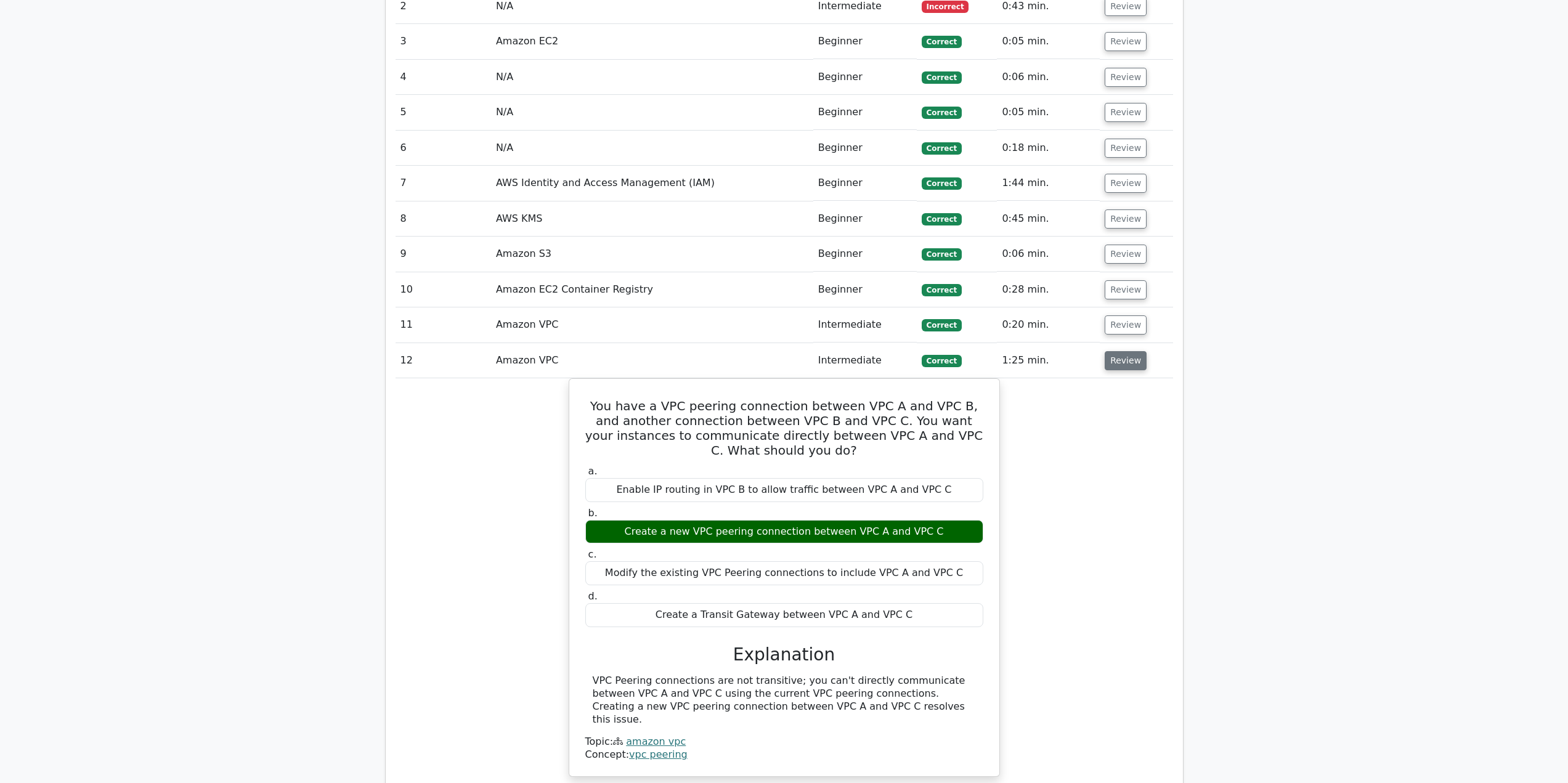
click at [1123, 355] on button "Review" at bounding box center [1126, 361] width 42 height 19
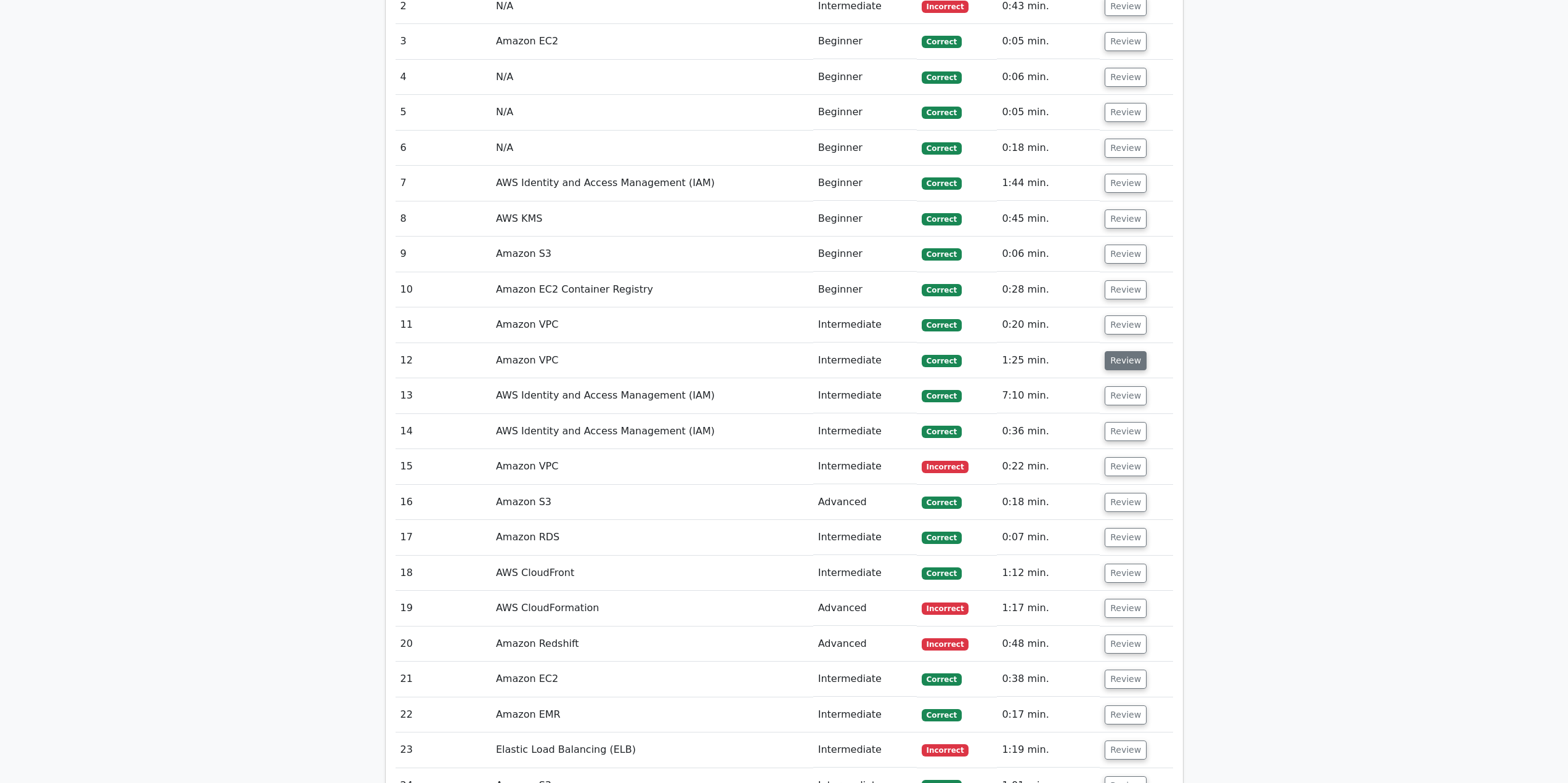
click at [1126, 358] on button "Review" at bounding box center [1126, 361] width 42 height 19
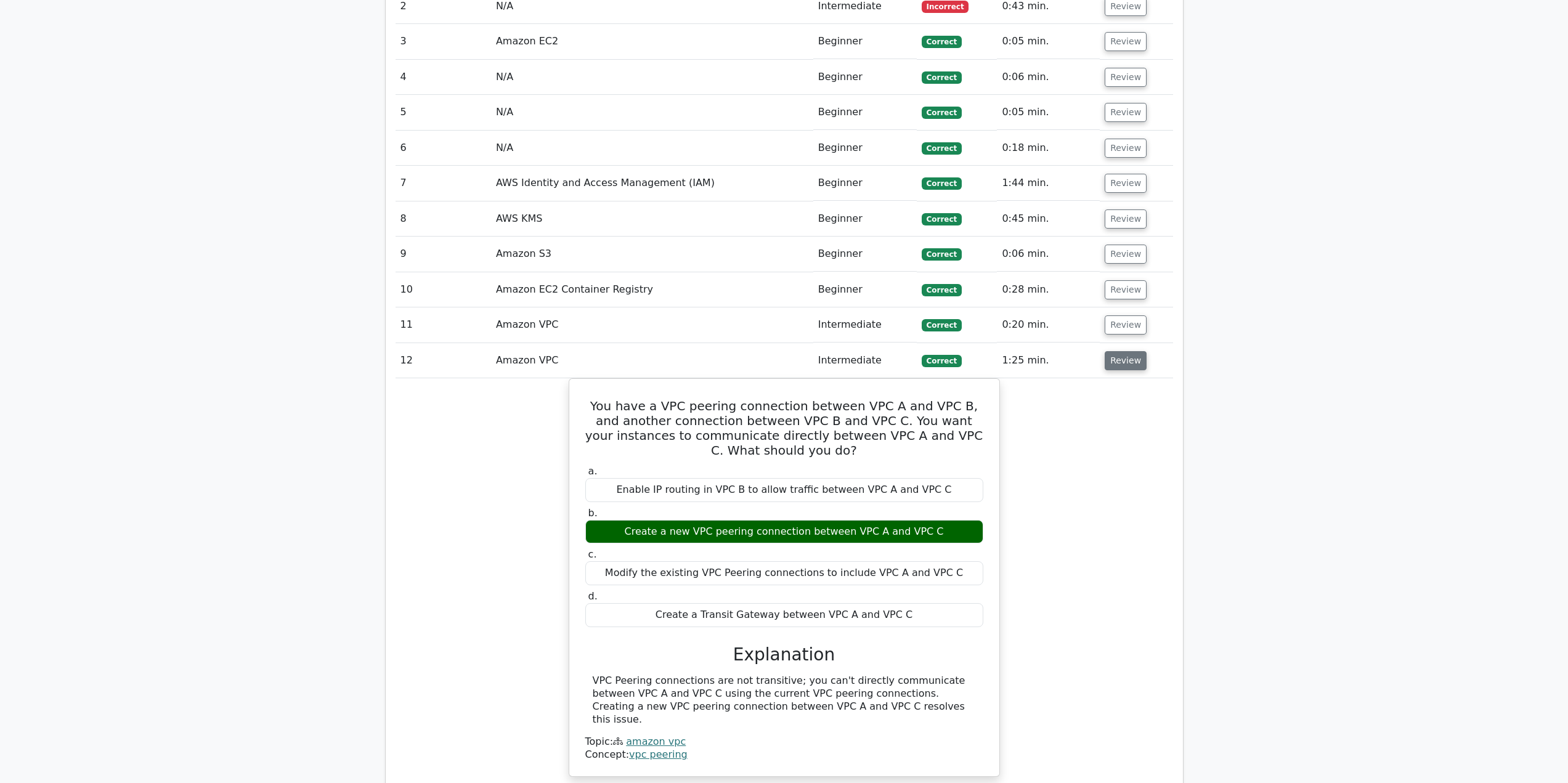
click at [1126, 358] on button "Review" at bounding box center [1126, 361] width 42 height 19
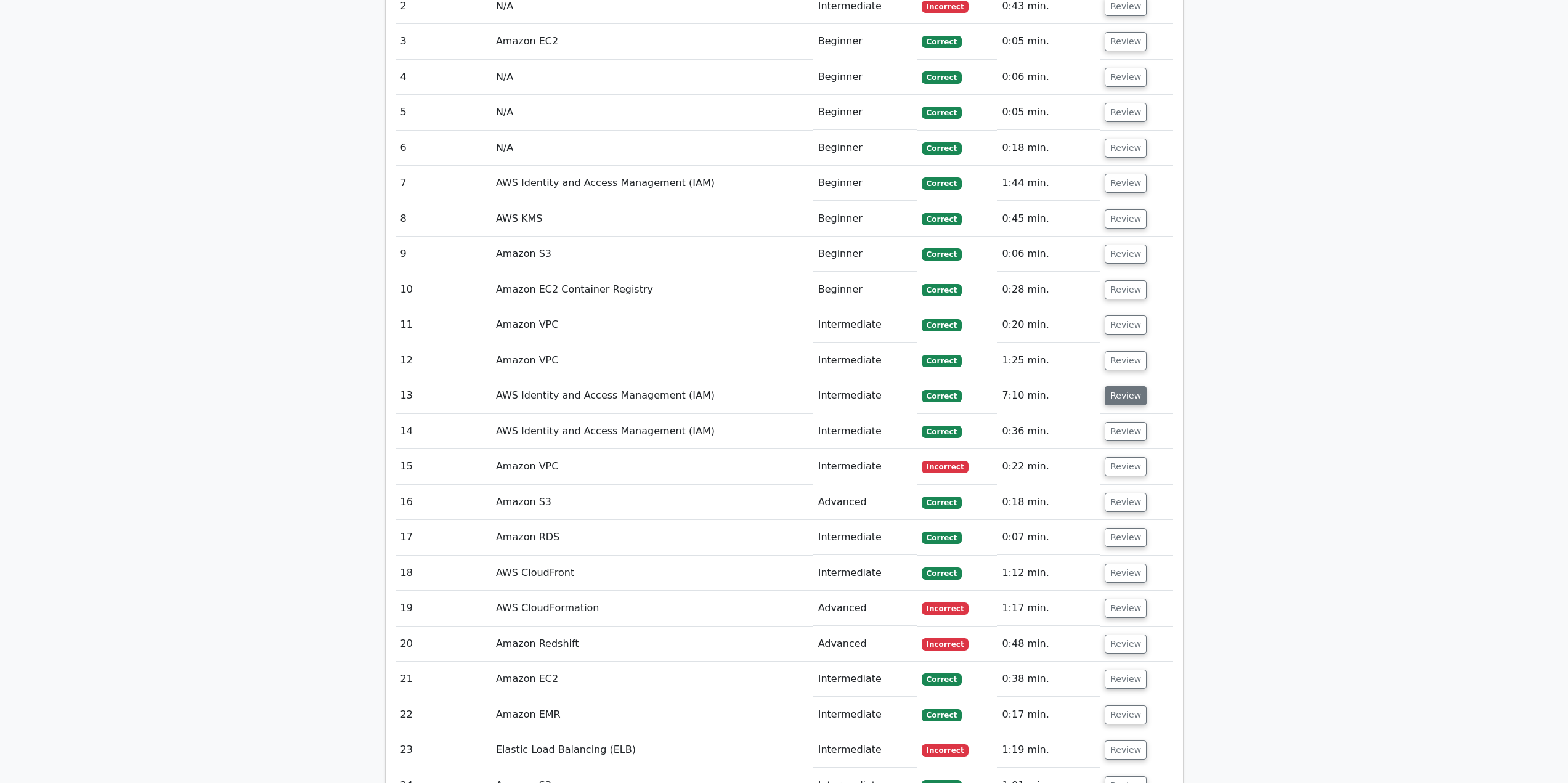
click at [1134, 398] on button "Review" at bounding box center [1126, 395] width 42 height 19
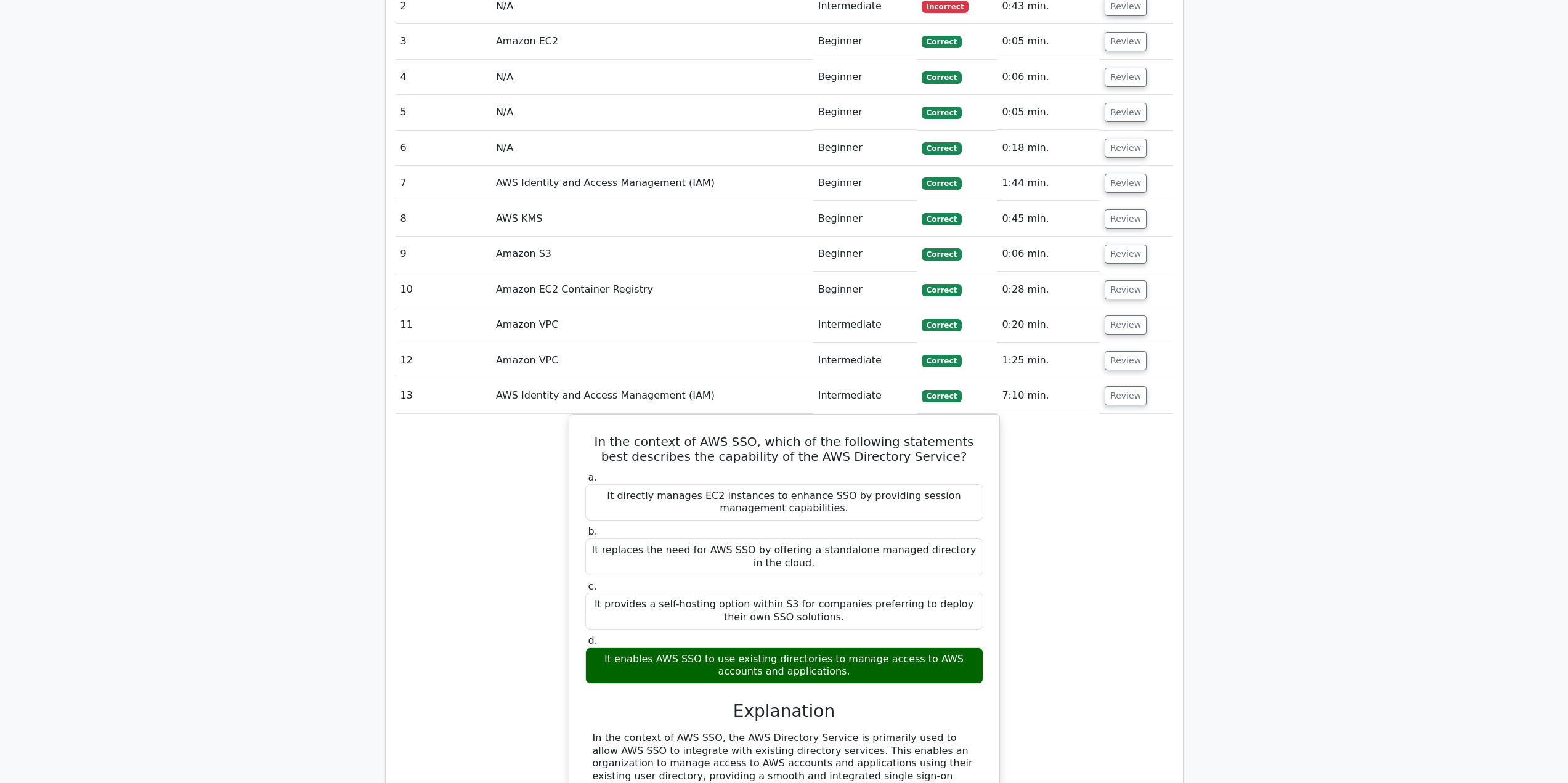
click at [1128, 385] on td "Review" at bounding box center [1136, 395] width 73 height 35
drag, startPoint x: 1127, startPoint y: 388, endPoint x: 1121, endPoint y: 350, distance: 38.5
click at [1126, 385] on td "Review" at bounding box center [1136, 395] width 73 height 35
click at [1120, 350] on td "Review" at bounding box center [1136, 360] width 73 height 35
click at [1119, 363] on button "Review" at bounding box center [1126, 361] width 42 height 19
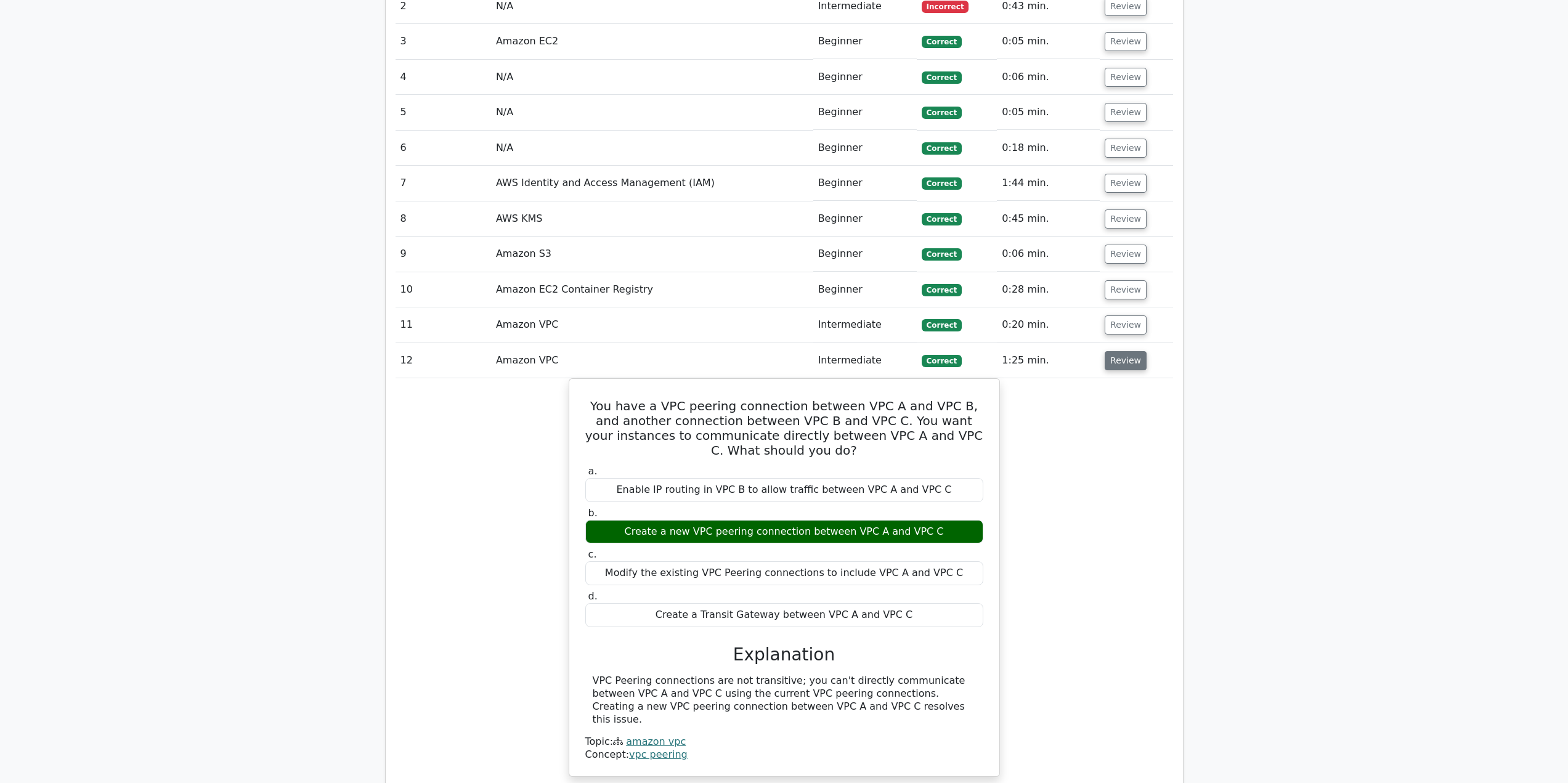
click at [1119, 363] on button "Review" at bounding box center [1126, 361] width 42 height 19
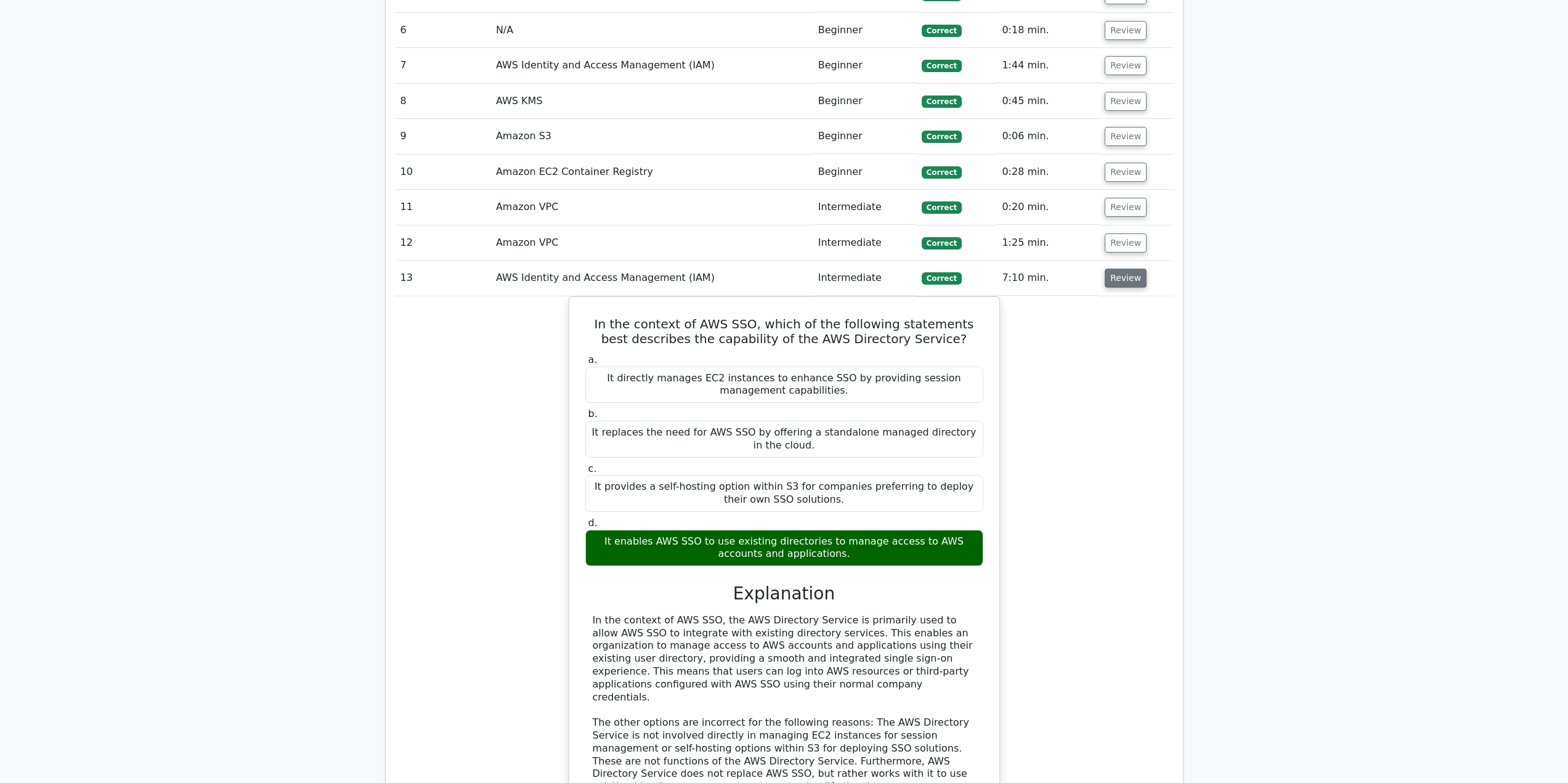
scroll to position [1294, 0]
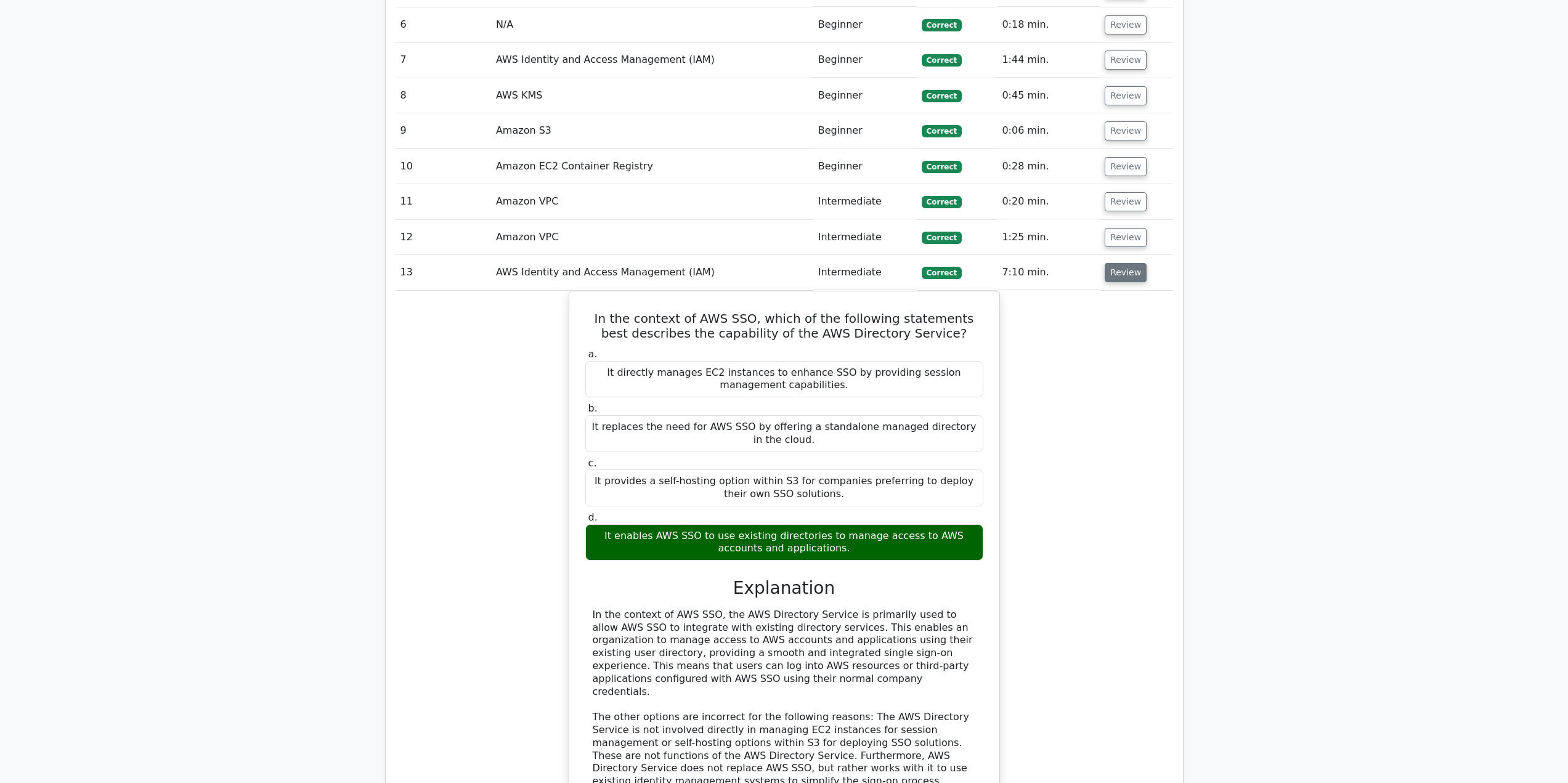
click at [1132, 279] on button "Review" at bounding box center [1126, 272] width 42 height 19
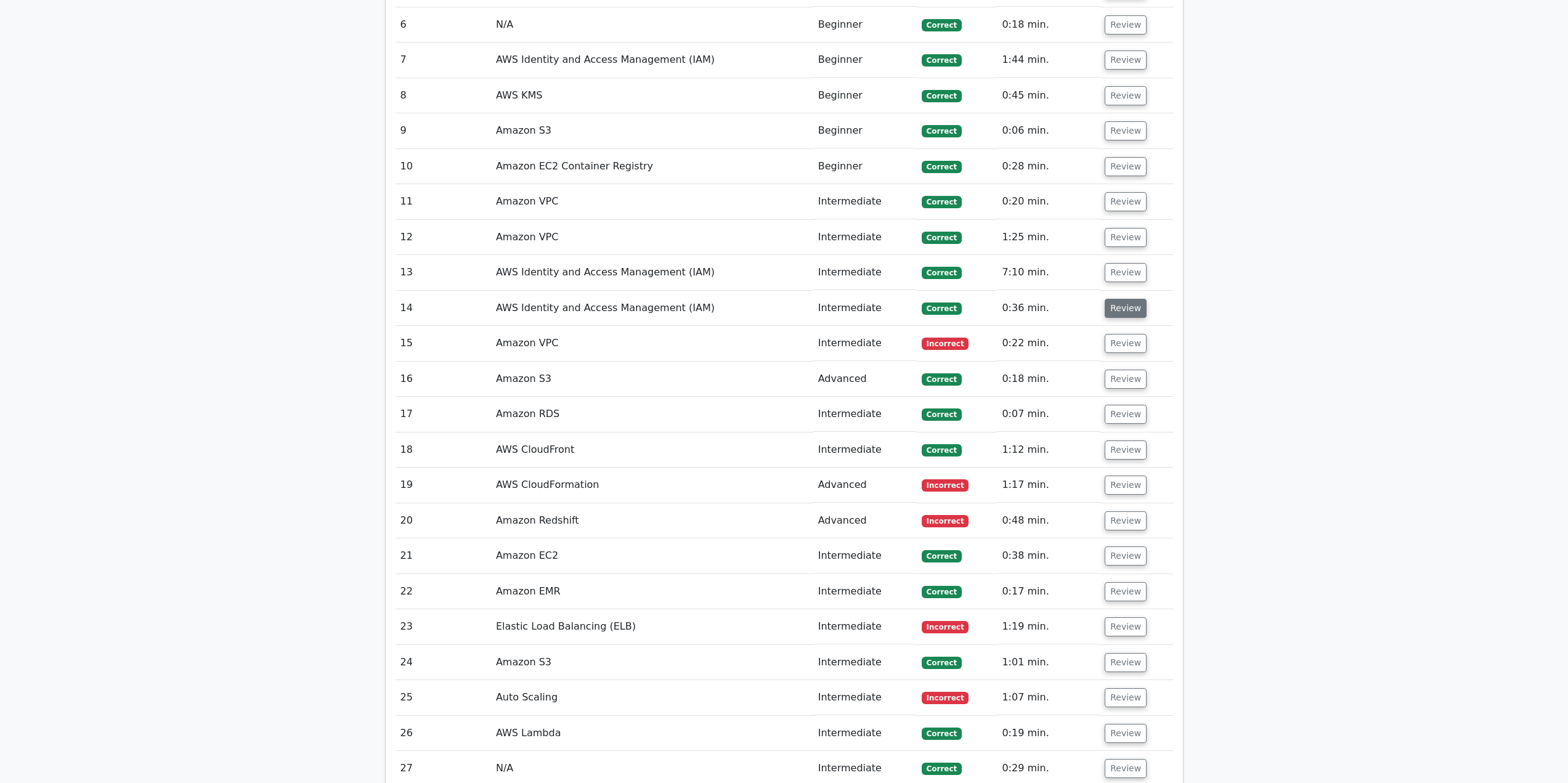
click at [1126, 309] on button "Review" at bounding box center [1126, 308] width 42 height 19
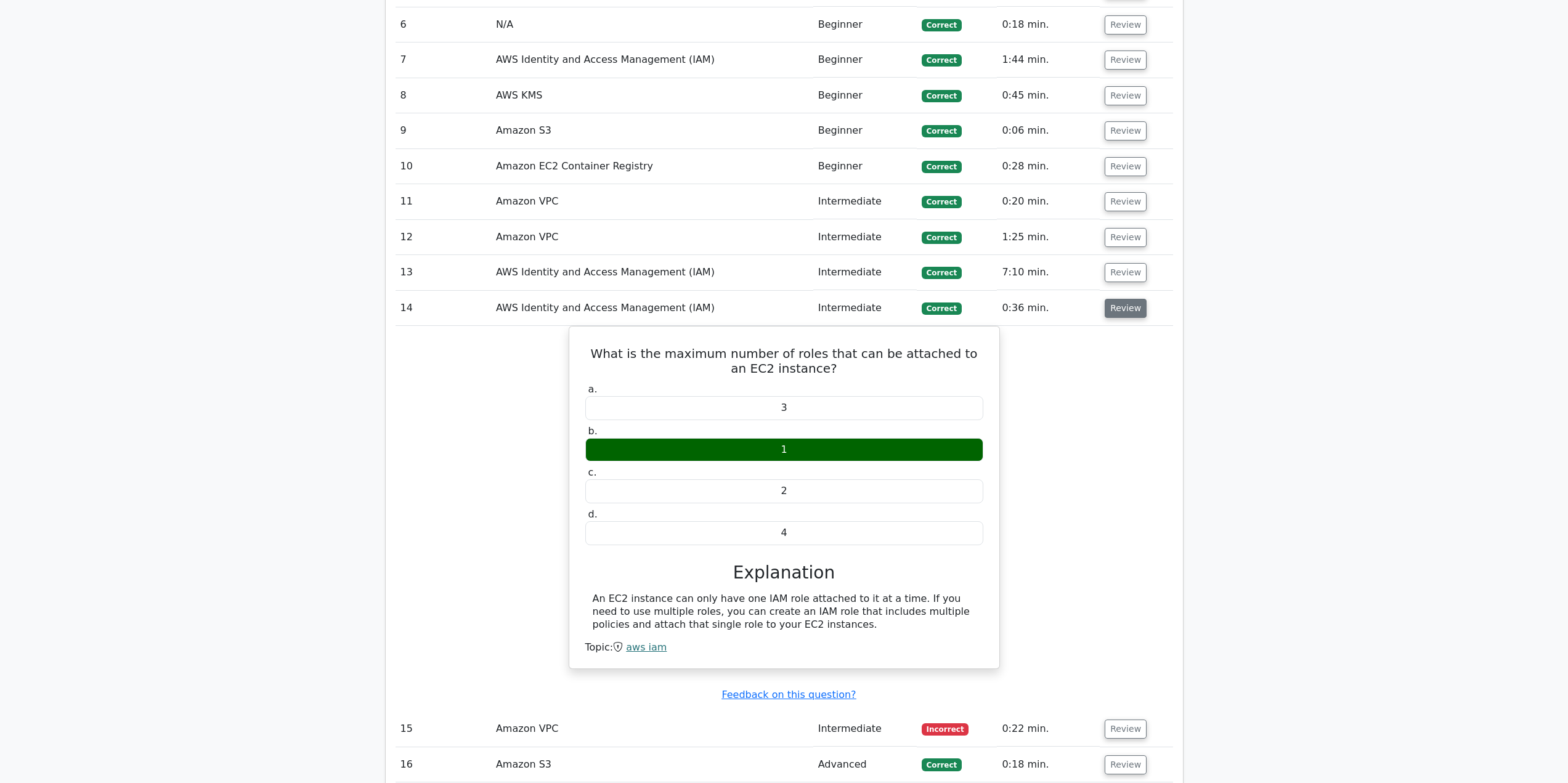
click at [1126, 309] on button "Review" at bounding box center [1126, 308] width 42 height 19
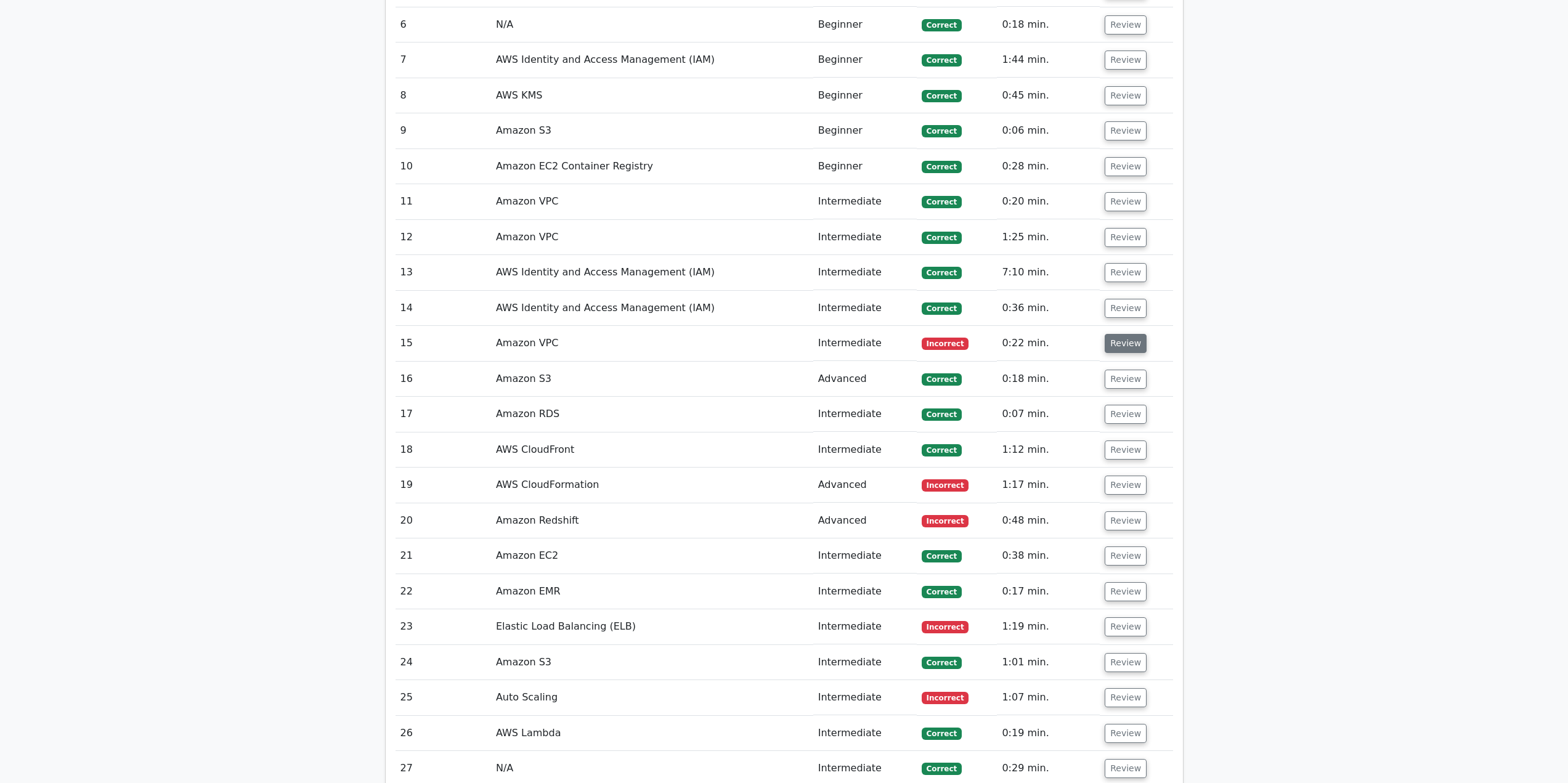
click at [1124, 343] on button "Review" at bounding box center [1126, 344] width 42 height 19
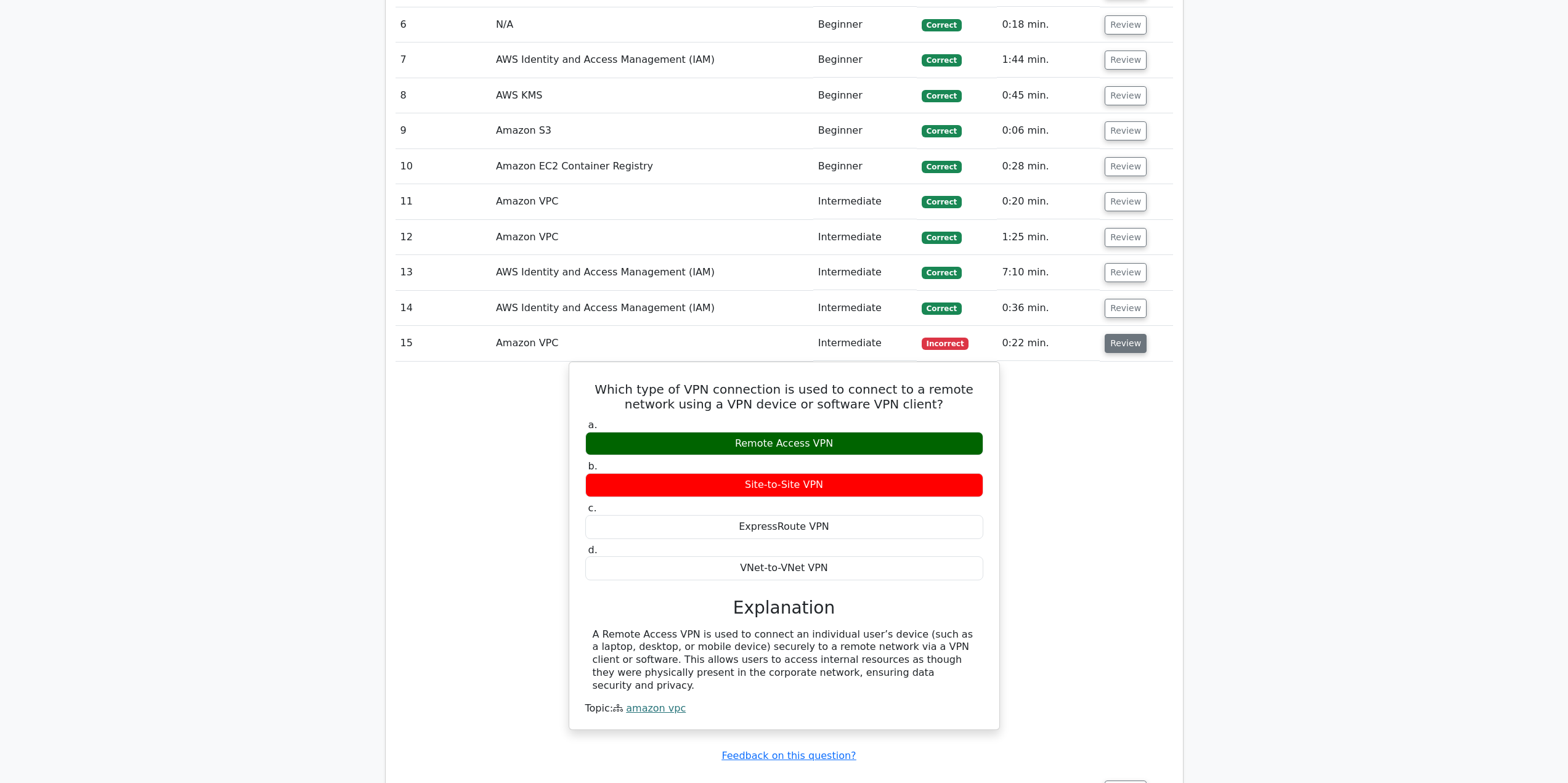
click at [1118, 346] on button "Review" at bounding box center [1126, 344] width 42 height 19
drag, startPoint x: 1120, startPoint y: 350, endPoint x: 1121, endPoint y: 367, distance: 17.0
click at [1120, 350] on button "Review" at bounding box center [1126, 344] width 42 height 19
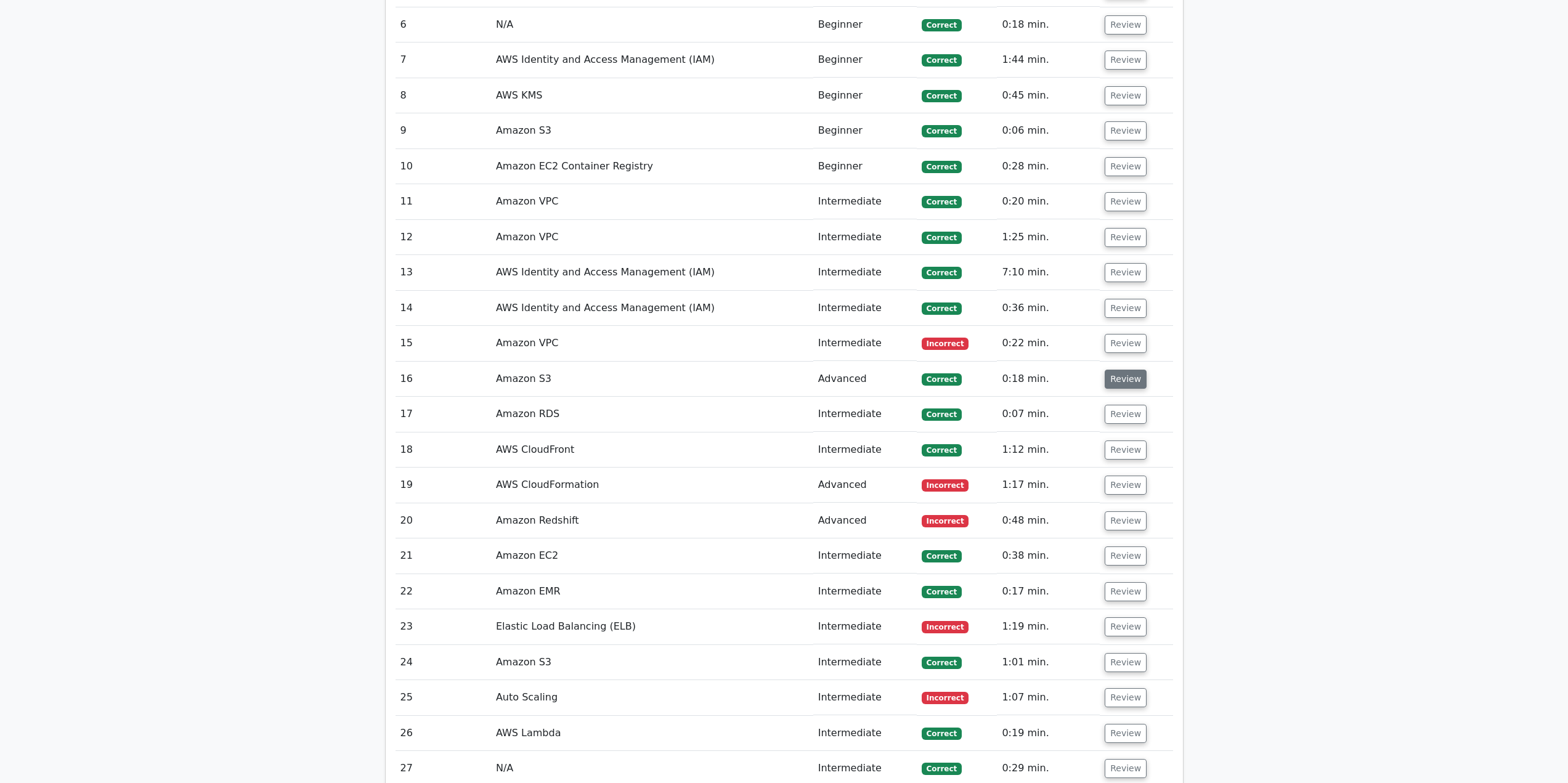
click at [1121, 383] on button "Review" at bounding box center [1126, 379] width 42 height 19
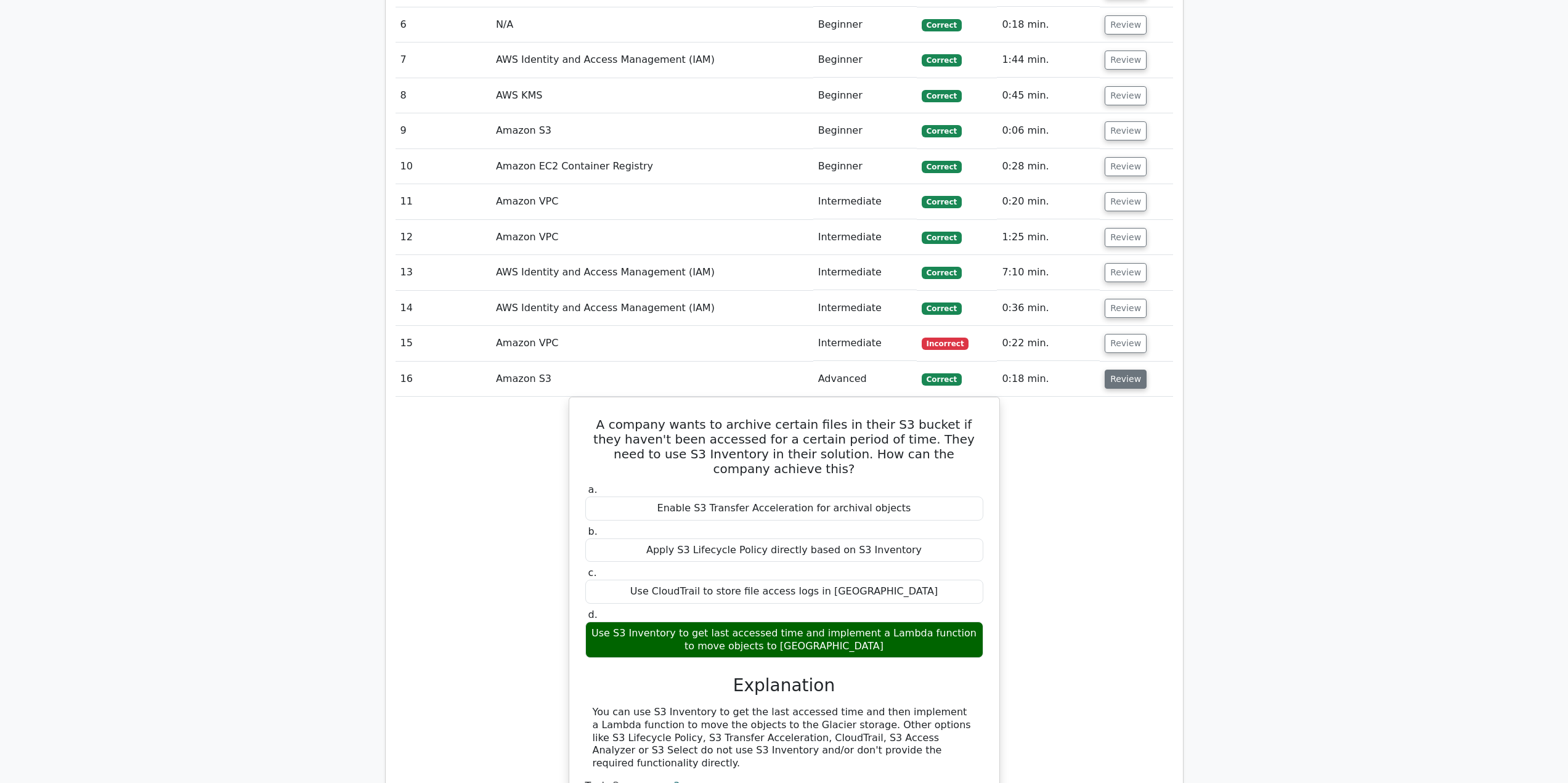
click at [1121, 383] on button "Review" at bounding box center [1126, 379] width 42 height 19
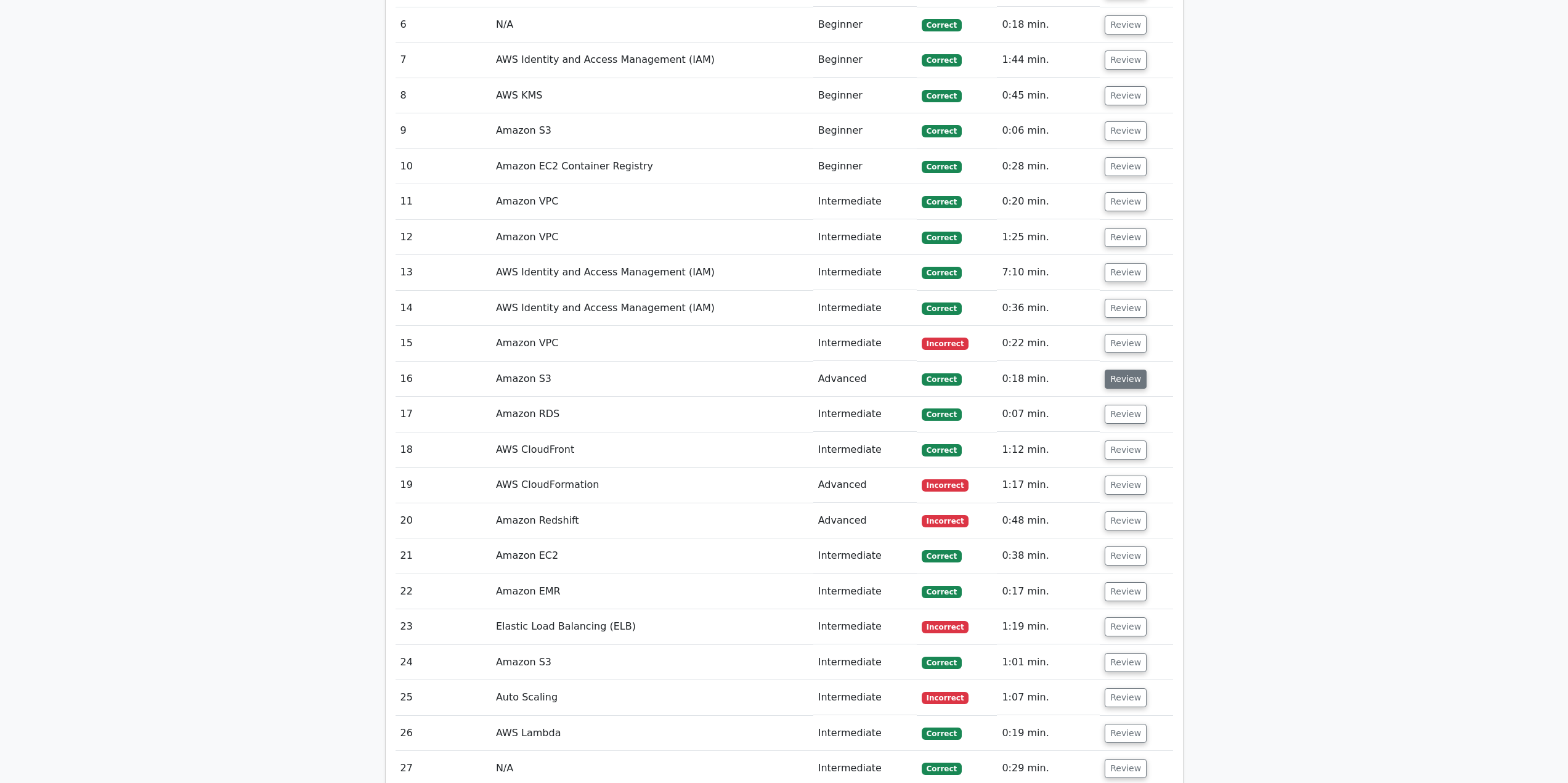
click at [1121, 383] on button "Review" at bounding box center [1126, 379] width 42 height 19
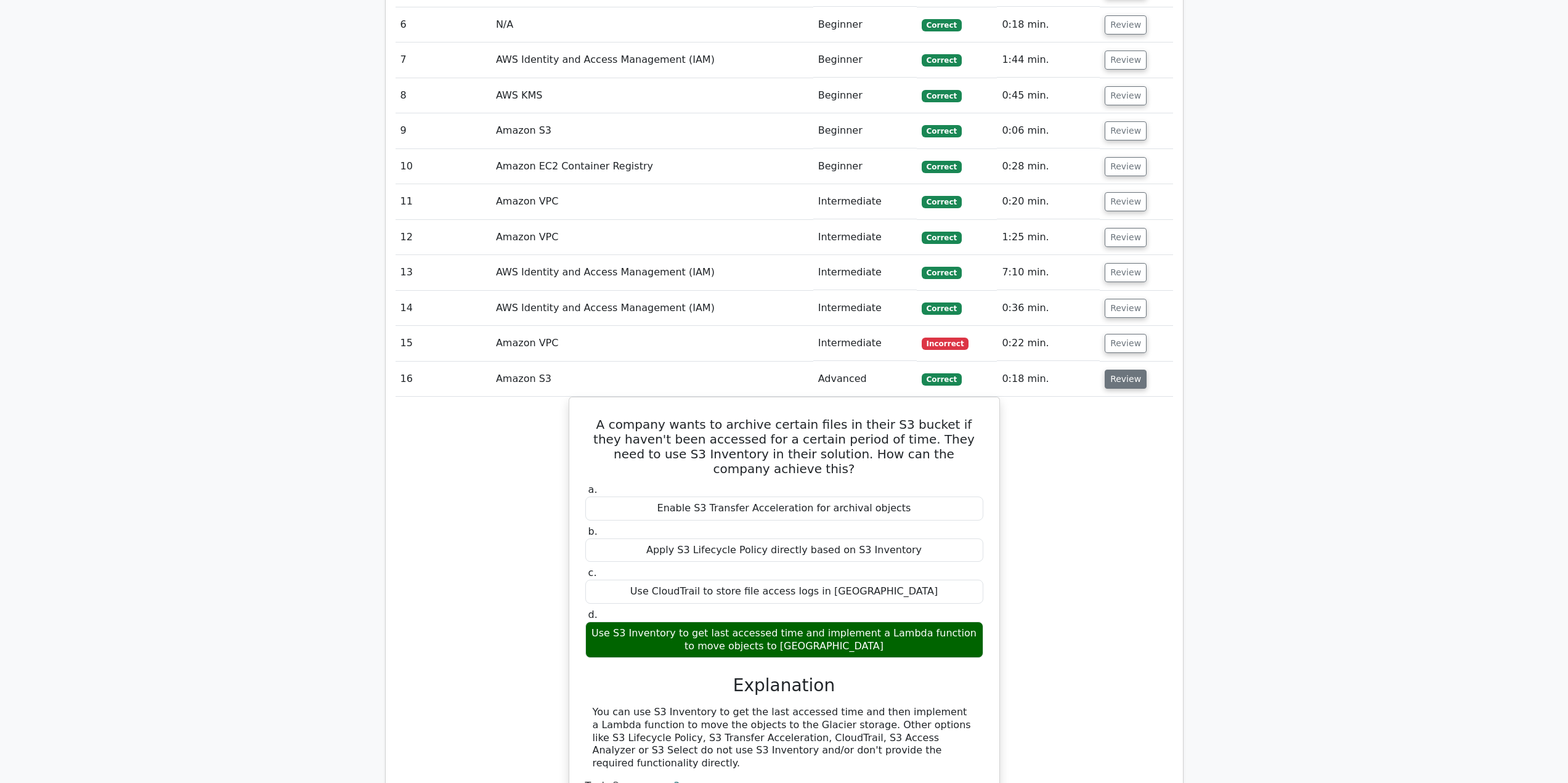
click at [1114, 378] on button "Review" at bounding box center [1126, 379] width 42 height 19
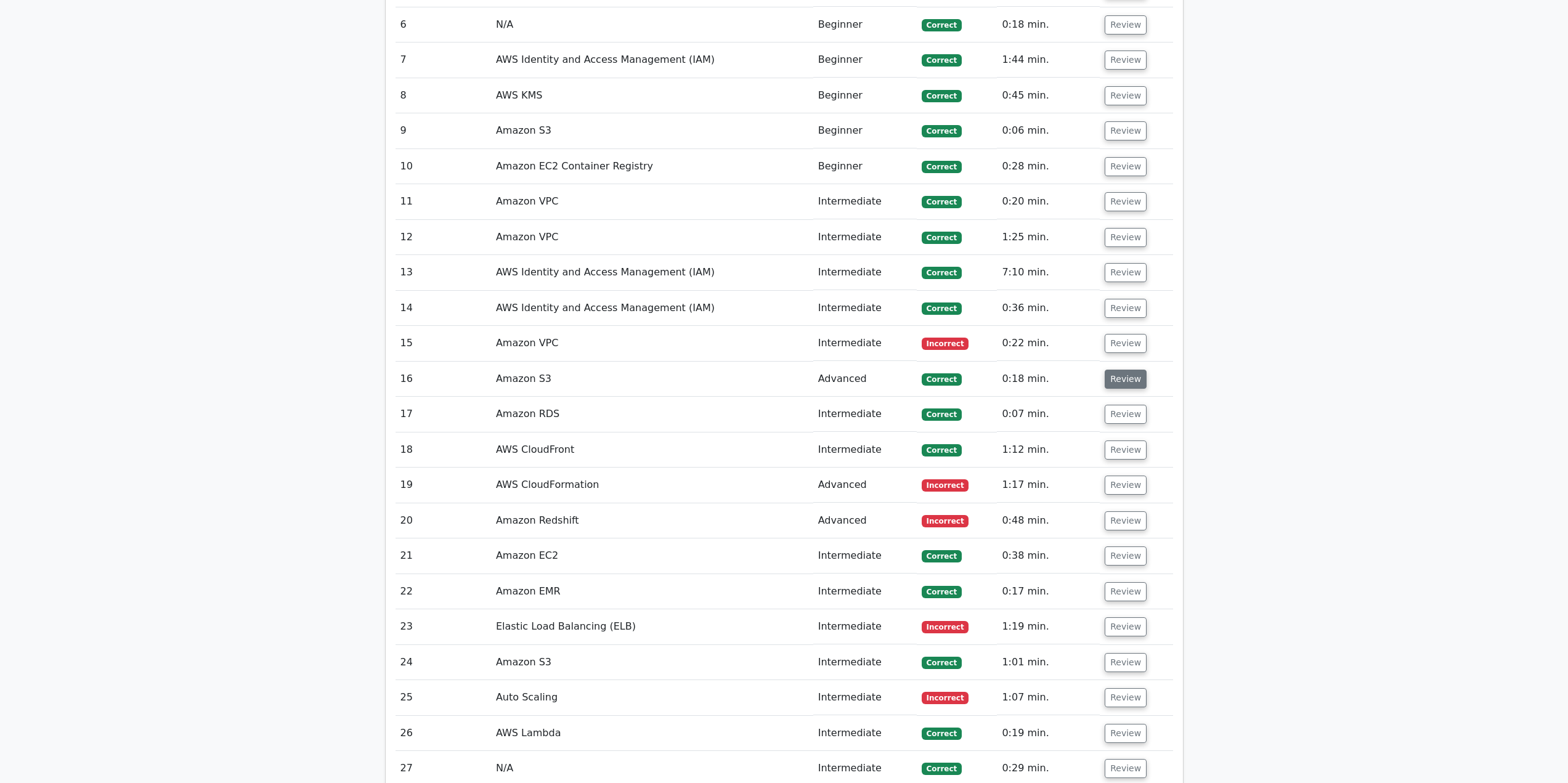
click at [1114, 376] on button "Review" at bounding box center [1126, 379] width 42 height 19
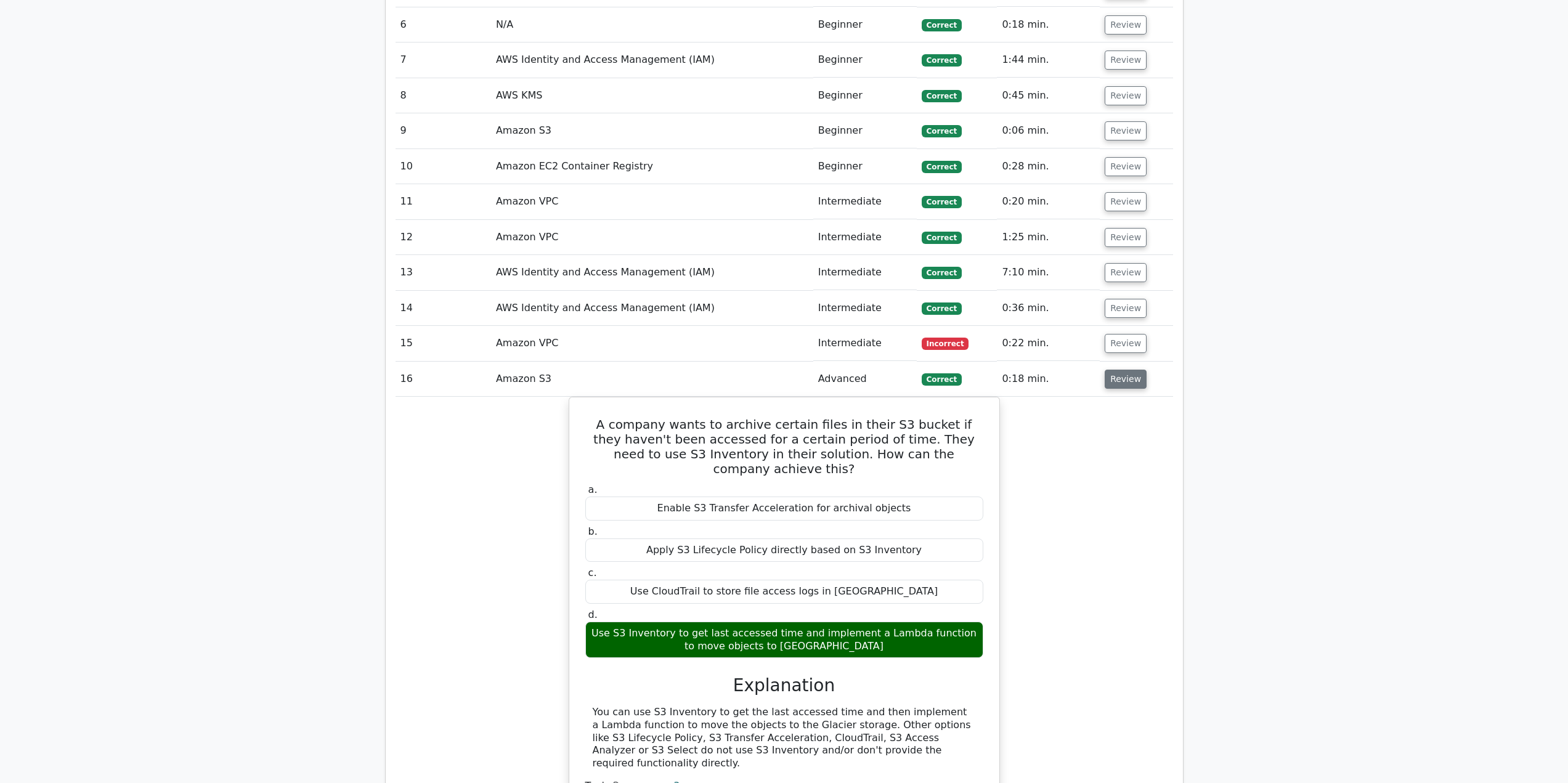
click at [1114, 376] on button "Review" at bounding box center [1126, 379] width 42 height 19
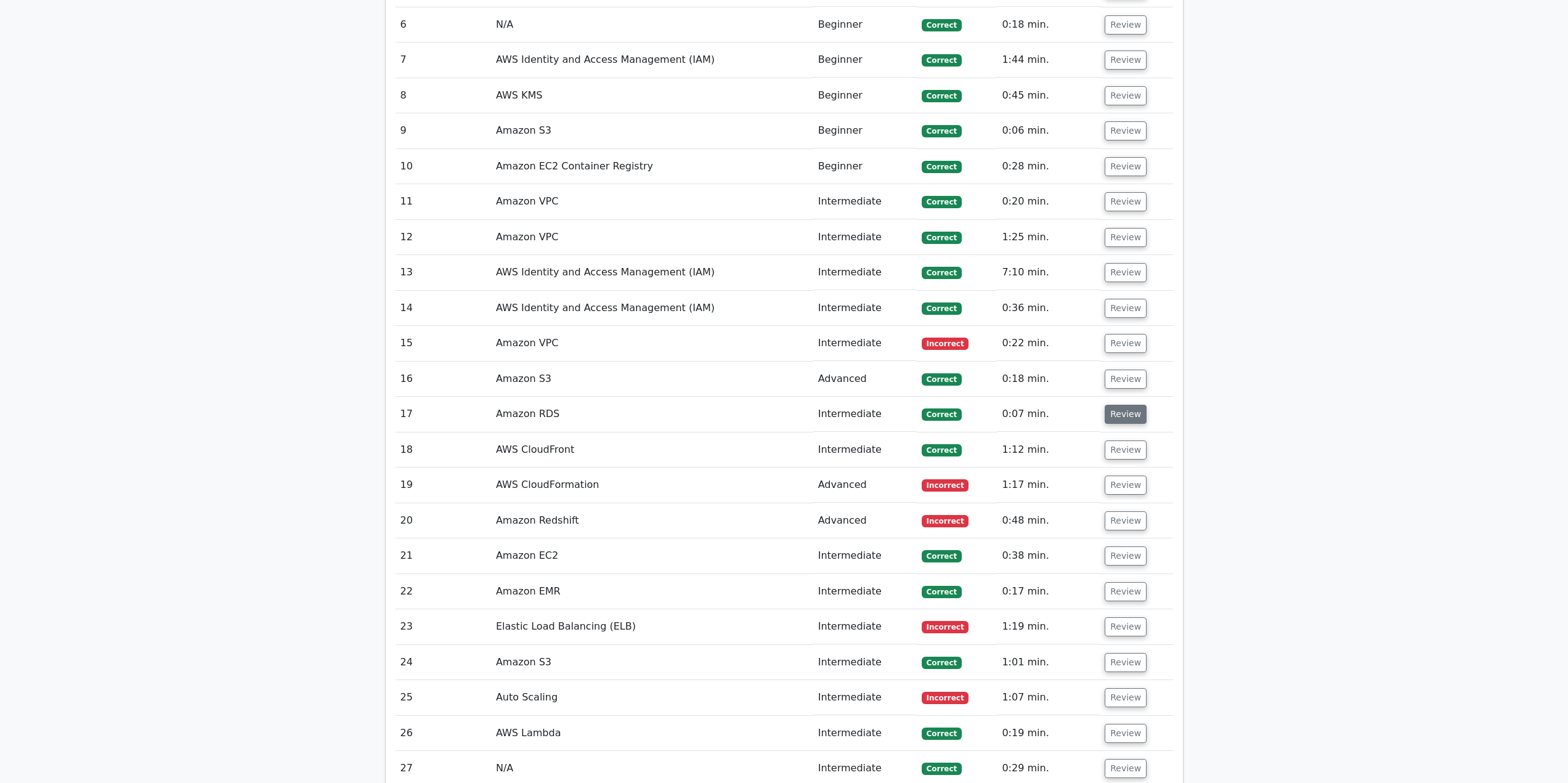
click at [1119, 414] on button "Review" at bounding box center [1126, 414] width 42 height 19
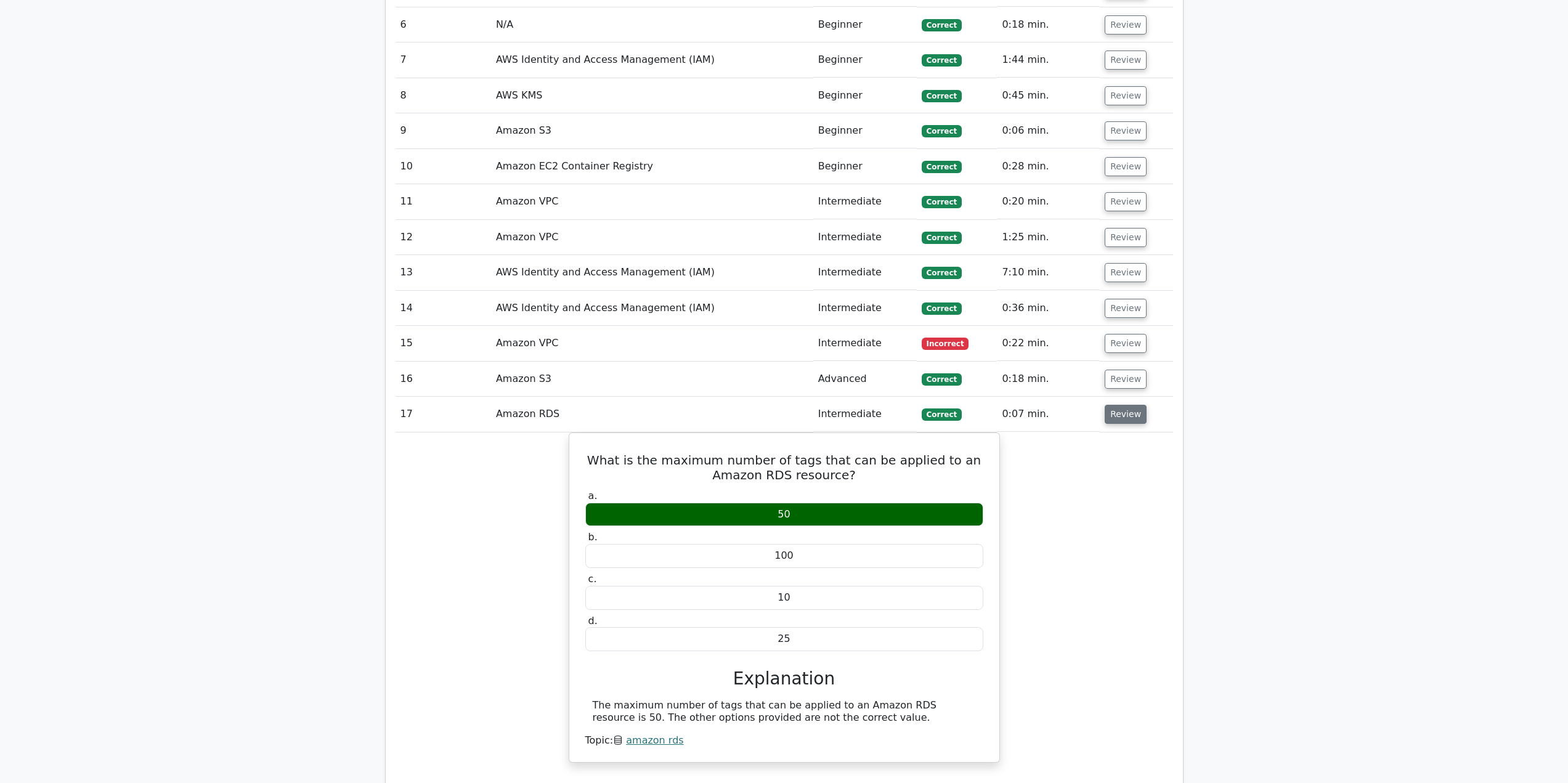
click at [1111, 415] on button "Review" at bounding box center [1126, 414] width 42 height 19
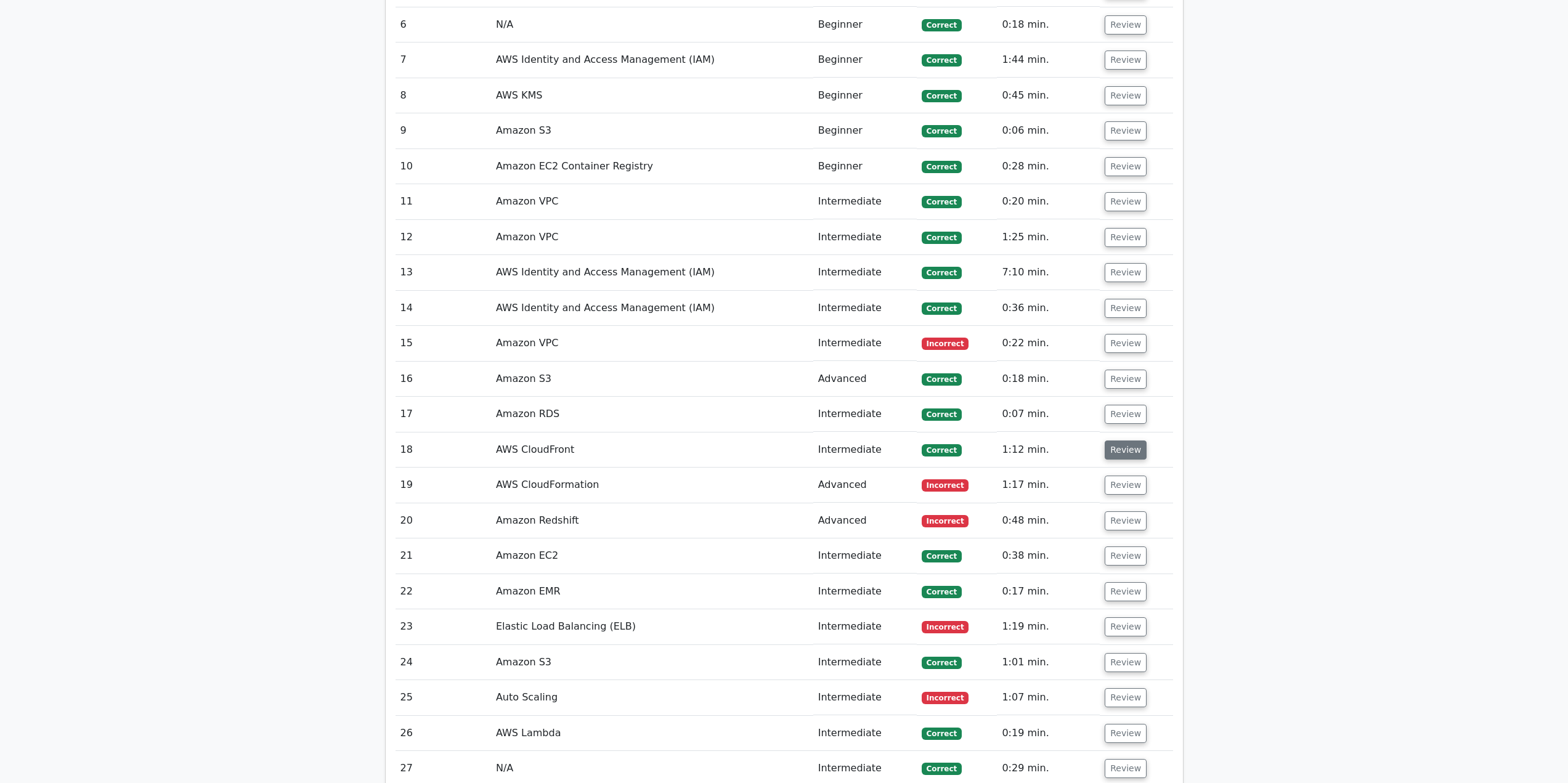
click at [1112, 450] on button "Review" at bounding box center [1126, 450] width 42 height 19
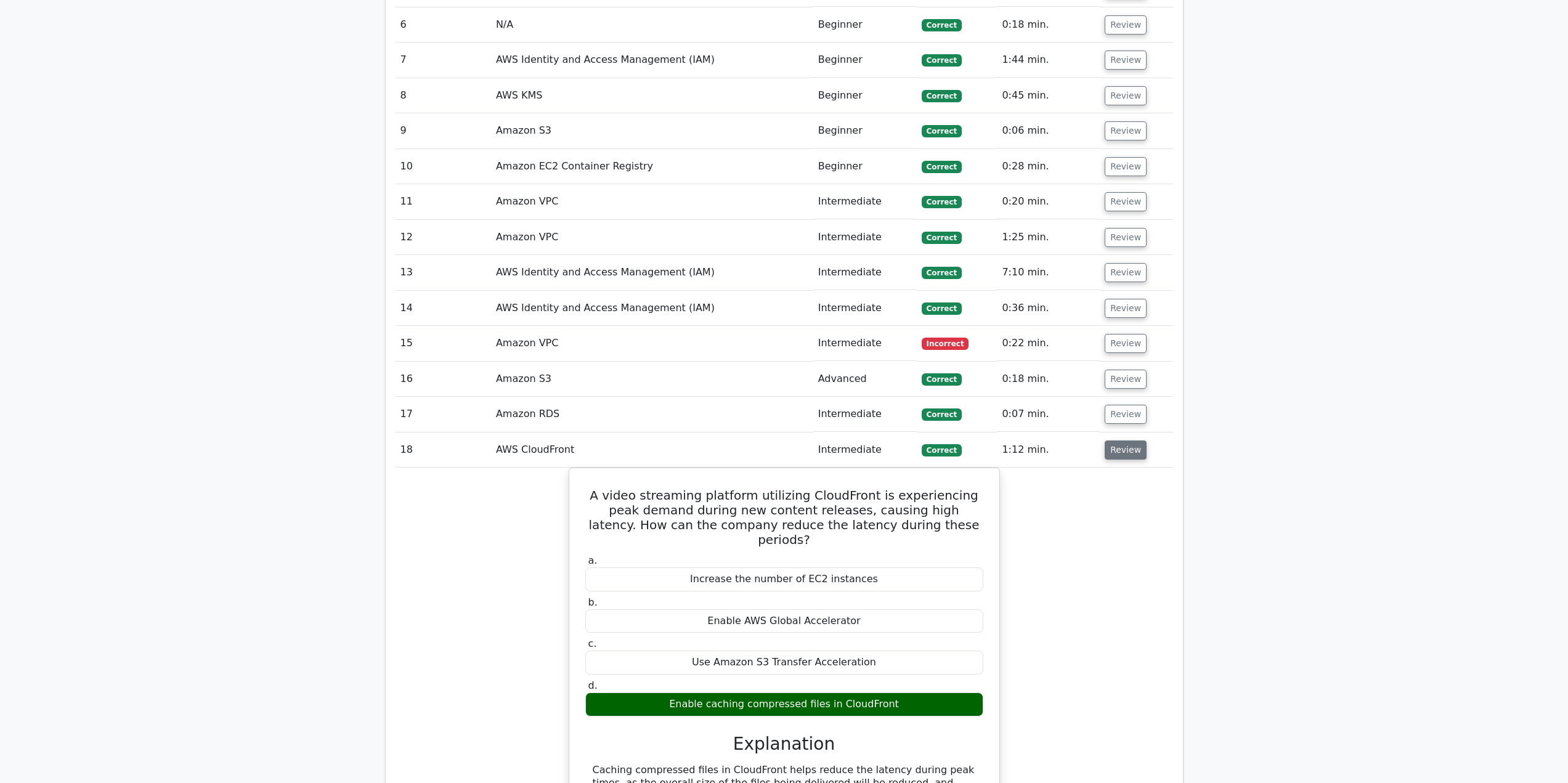
click at [1111, 447] on button "Review" at bounding box center [1126, 450] width 42 height 19
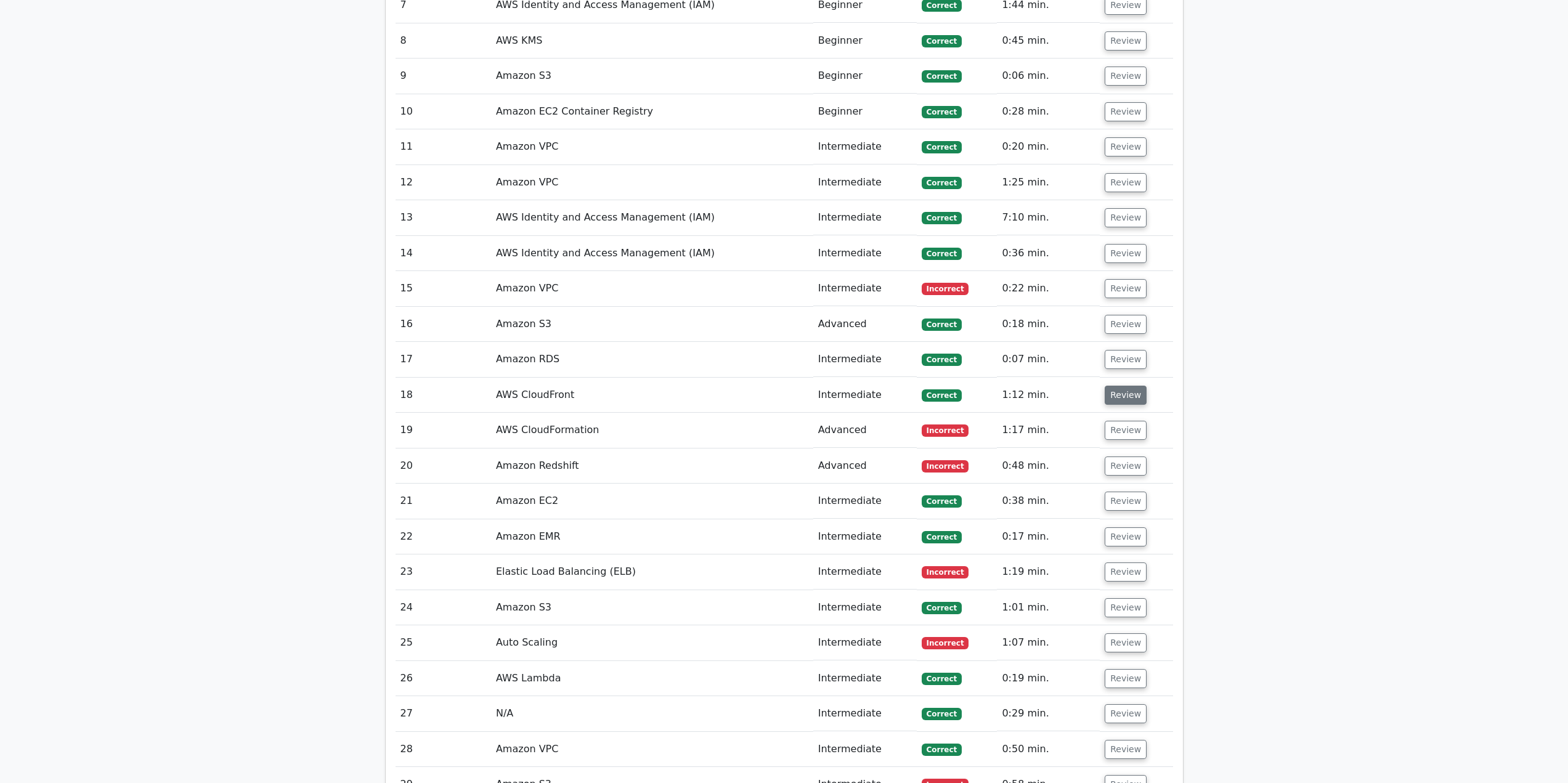
scroll to position [1356, 0]
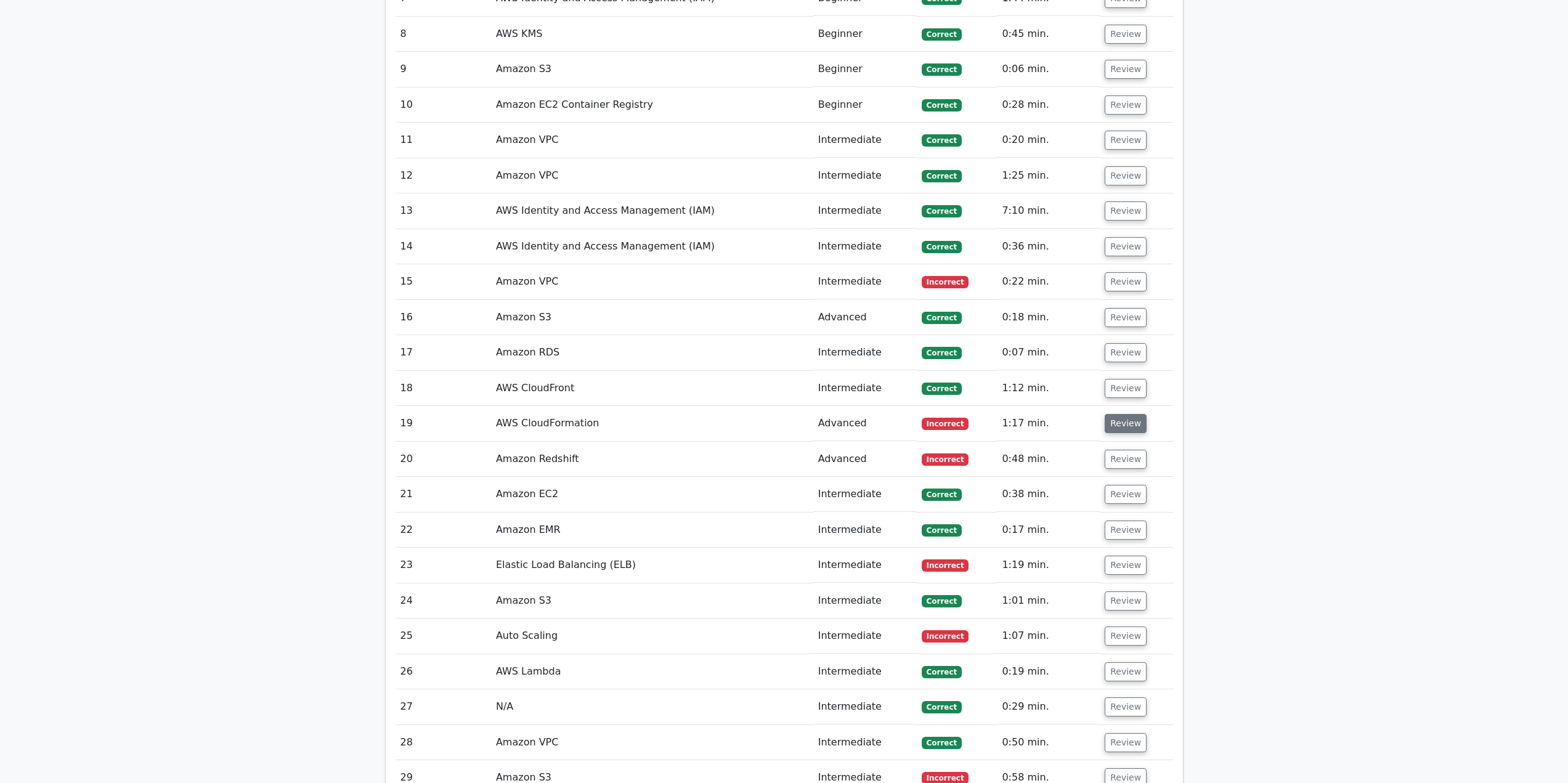
click at [1110, 433] on button "Review" at bounding box center [1126, 423] width 42 height 19
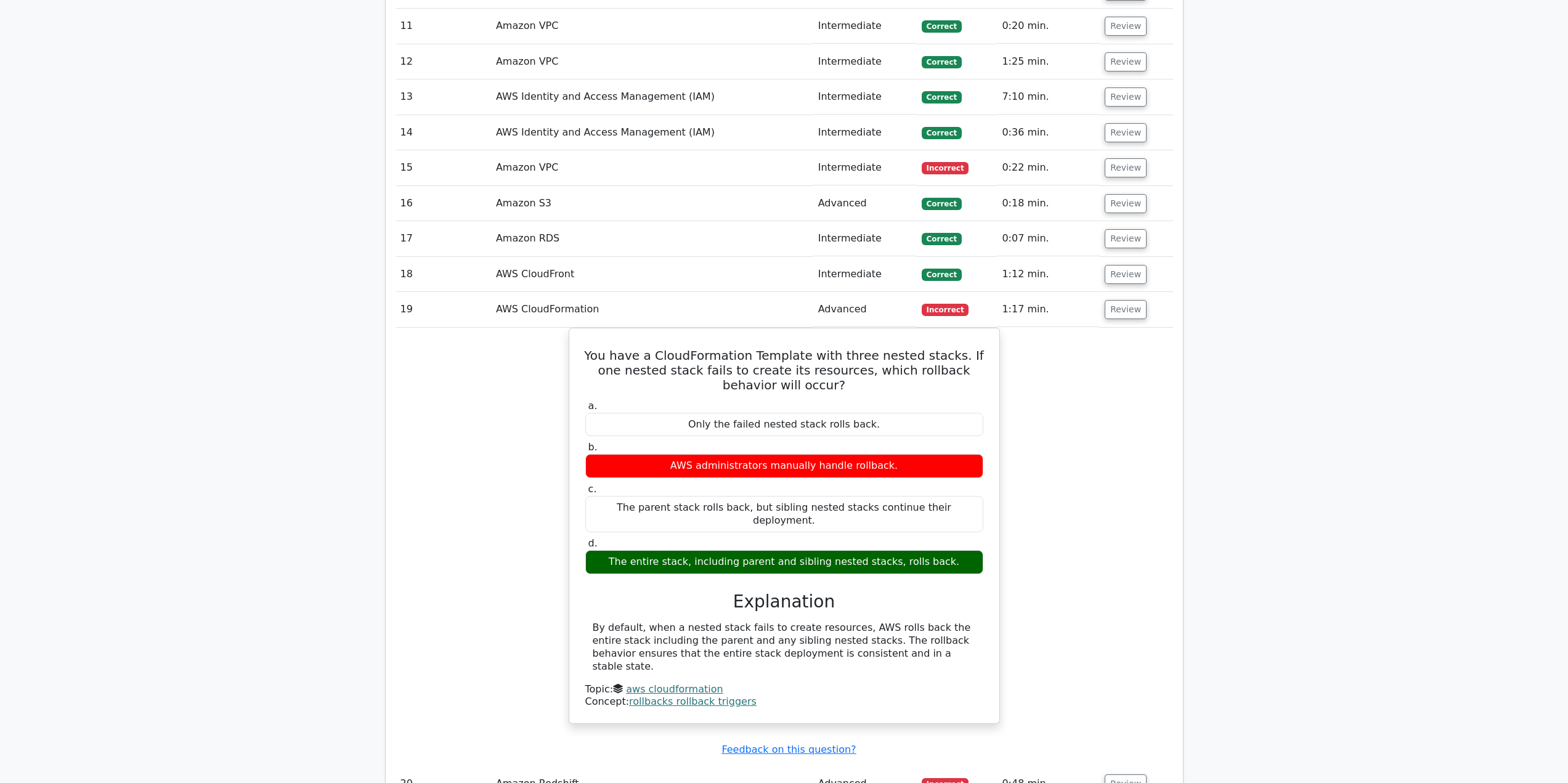
scroll to position [1479, 0]
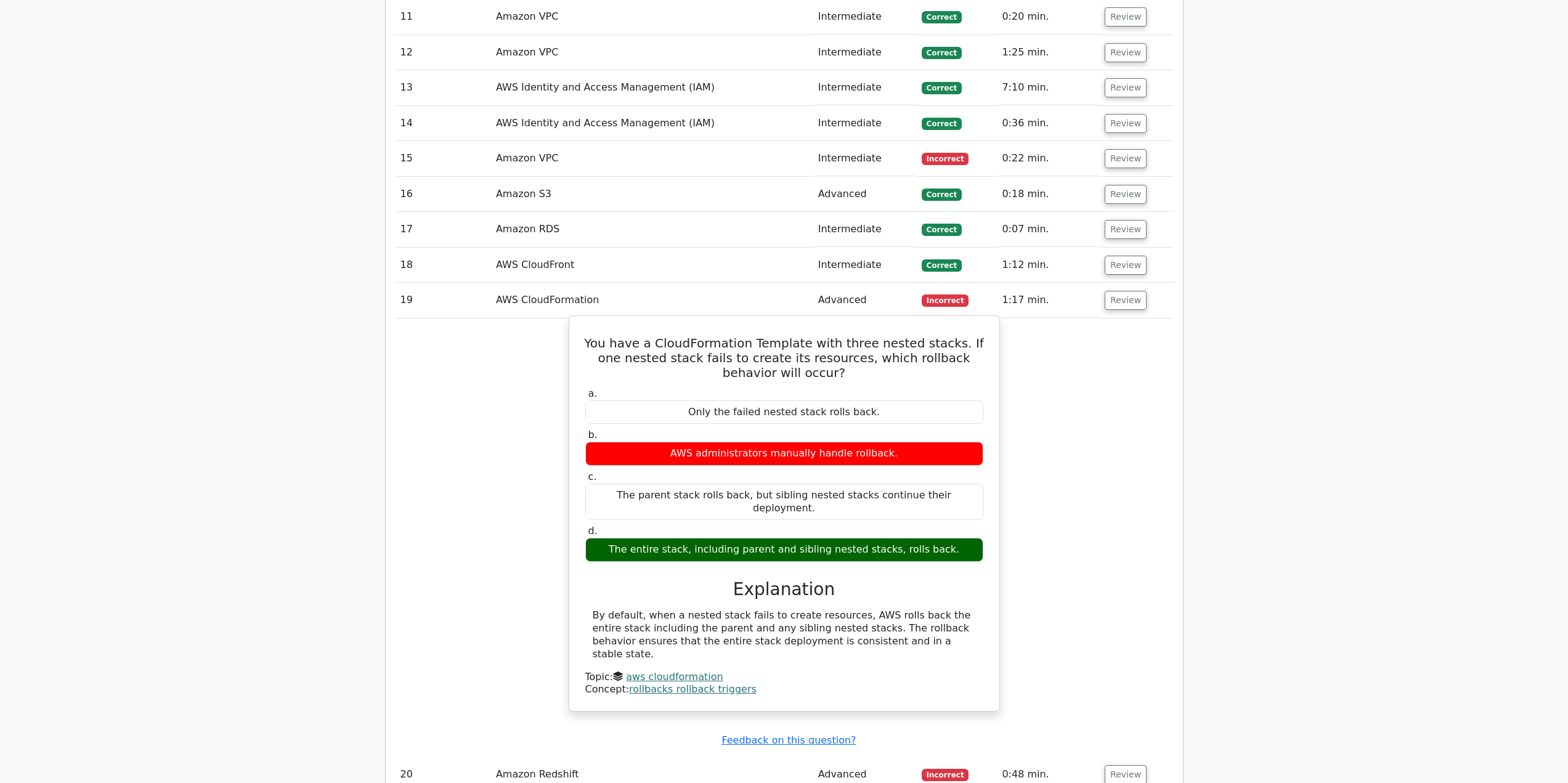
drag, startPoint x: 679, startPoint y: 603, endPoint x: 869, endPoint y: 627, distance: 191.5
click at [869, 627] on div "By default, when a nested stack fails to create resources, AWS rolls back the e…" at bounding box center [784, 634] width 383 height 51
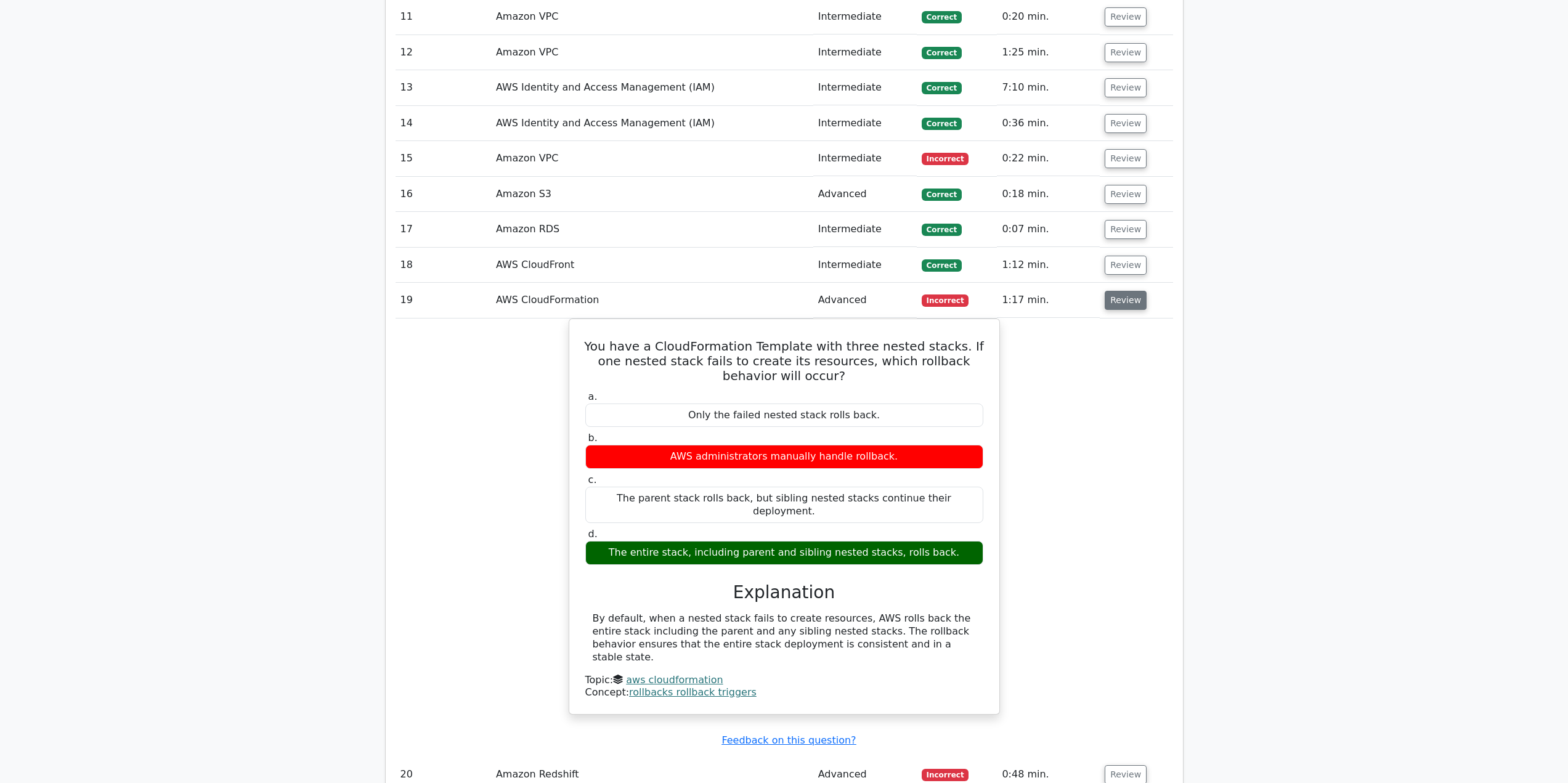
click at [1127, 306] on button "Review" at bounding box center [1126, 300] width 42 height 19
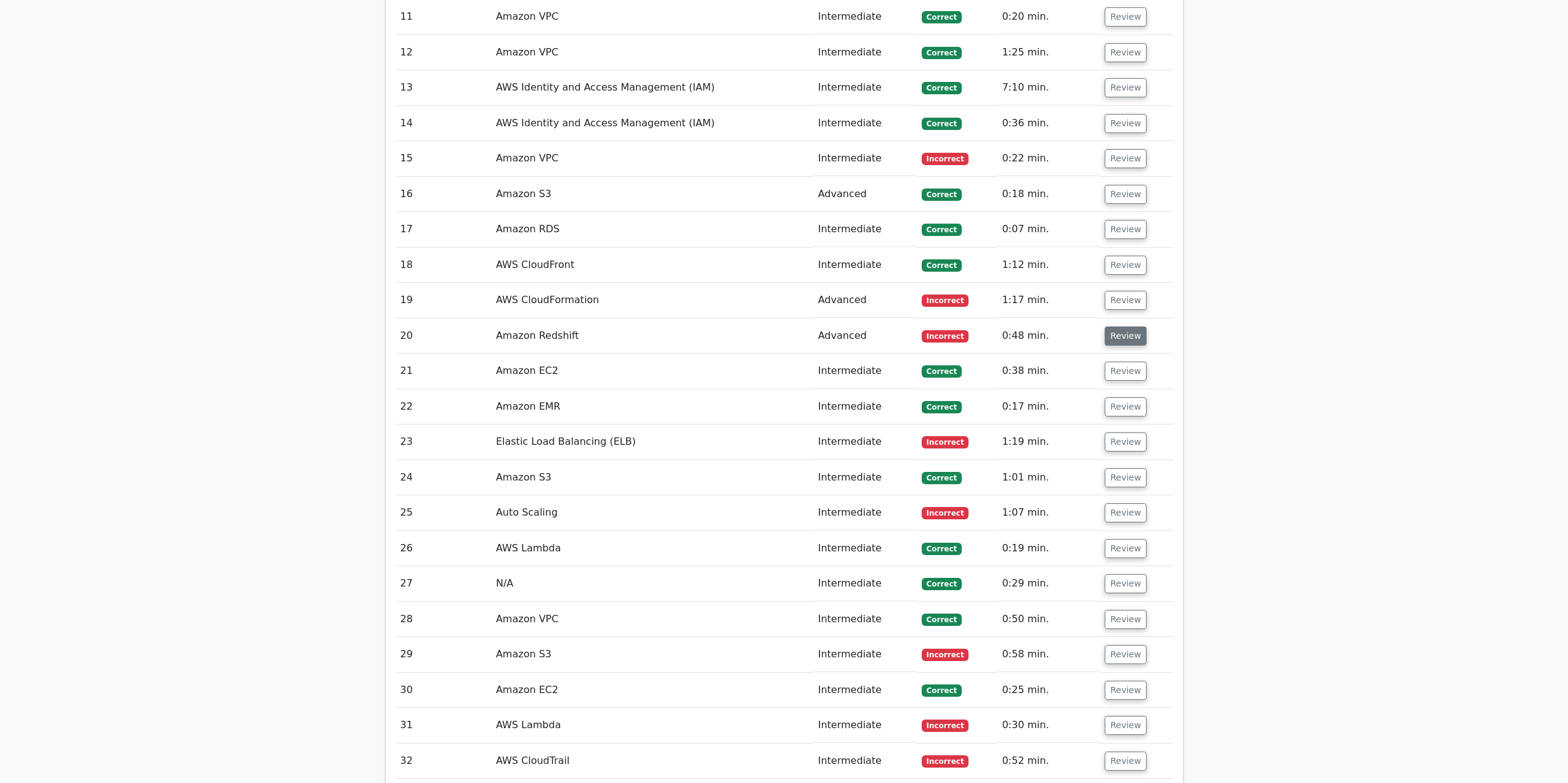
click at [1120, 337] on button "Review" at bounding box center [1126, 336] width 42 height 19
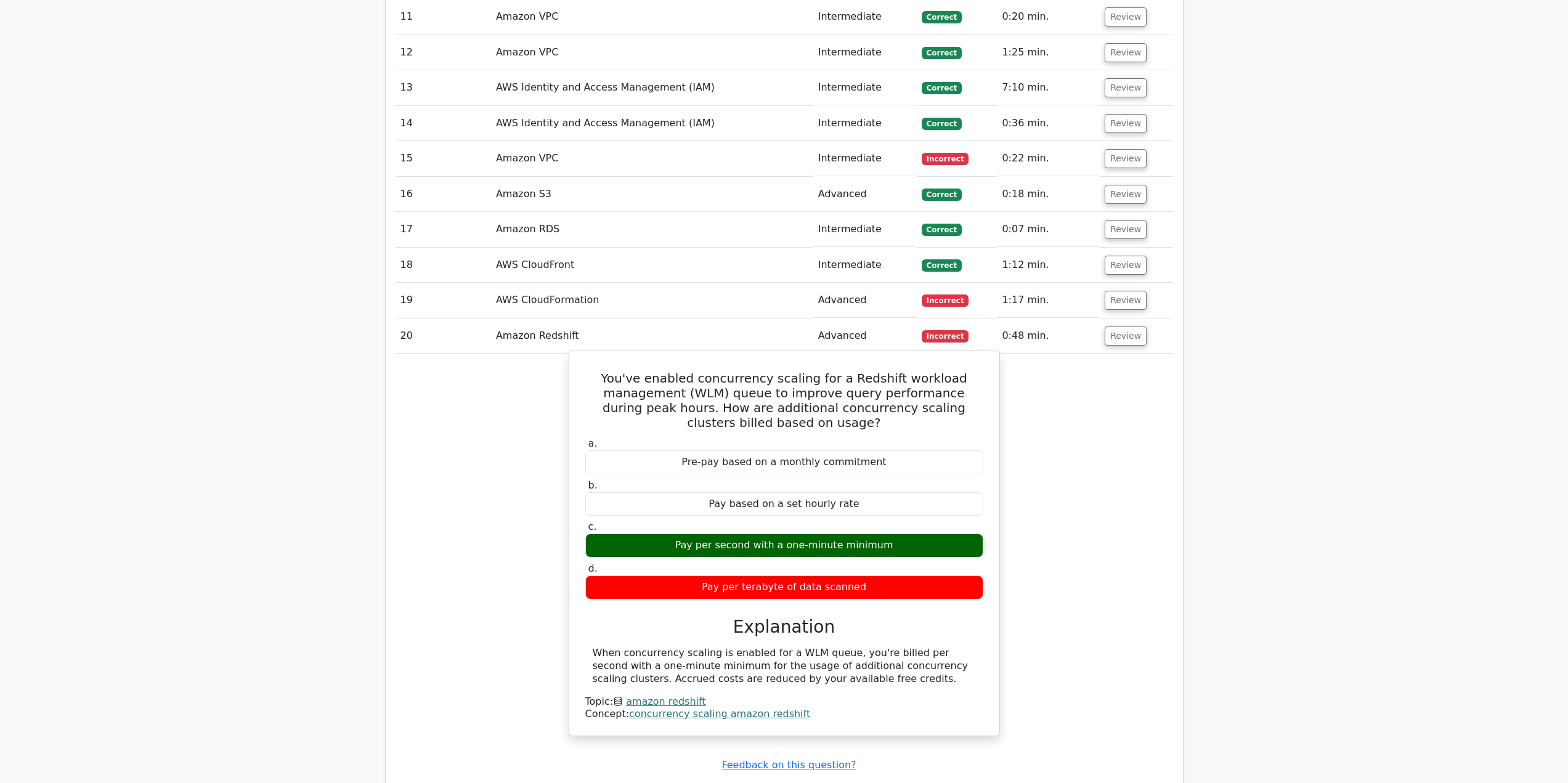
drag, startPoint x: 916, startPoint y: 549, endPoint x: 676, endPoint y: 545, distance: 240.0
click at [691, 545] on div "Pay per second with a one-minute minimum" at bounding box center [784, 545] width 398 height 24
click at [661, 545] on div "Pay per second with a one-minute minimum" at bounding box center [784, 545] width 398 height 24
drag, startPoint x: 703, startPoint y: 588, endPoint x: 885, endPoint y: 587, distance: 182.0
click at [885, 587] on div "Pay per terabyte of data scanned" at bounding box center [784, 587] width 398 height 24
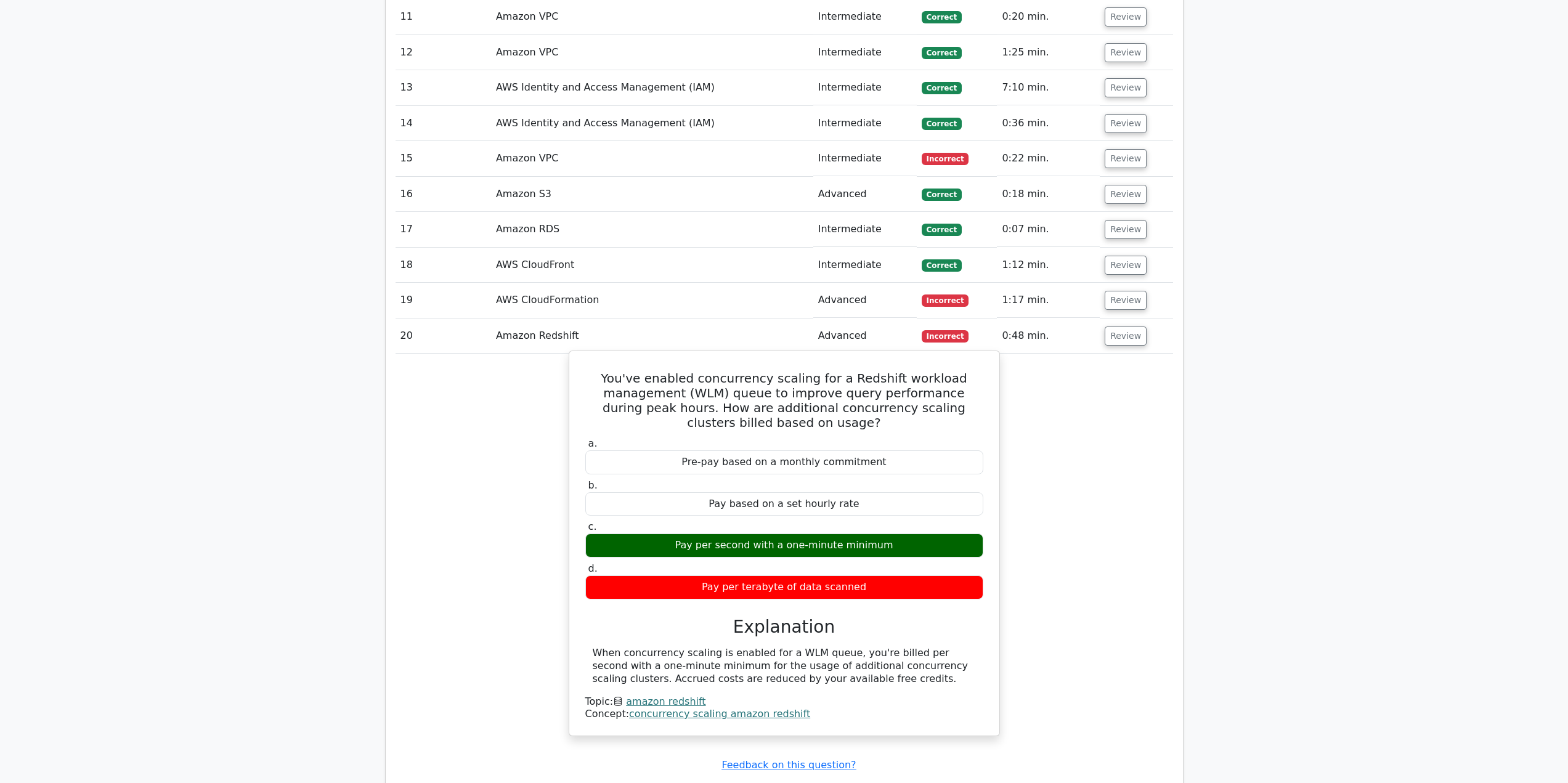
click at [887, 587] on div "Pay per terabyte of data scanned" at bounding box center [784, 587] width 398 height 24
drag, startPoint x: 892, startPoint y: 550, endPoint x: 662, endPoint y: 545, distance: 230.1
click at [662, 545] on div "Pay per second with a one-minute minimum" at bounding box center [784, 545] width 398 height 24
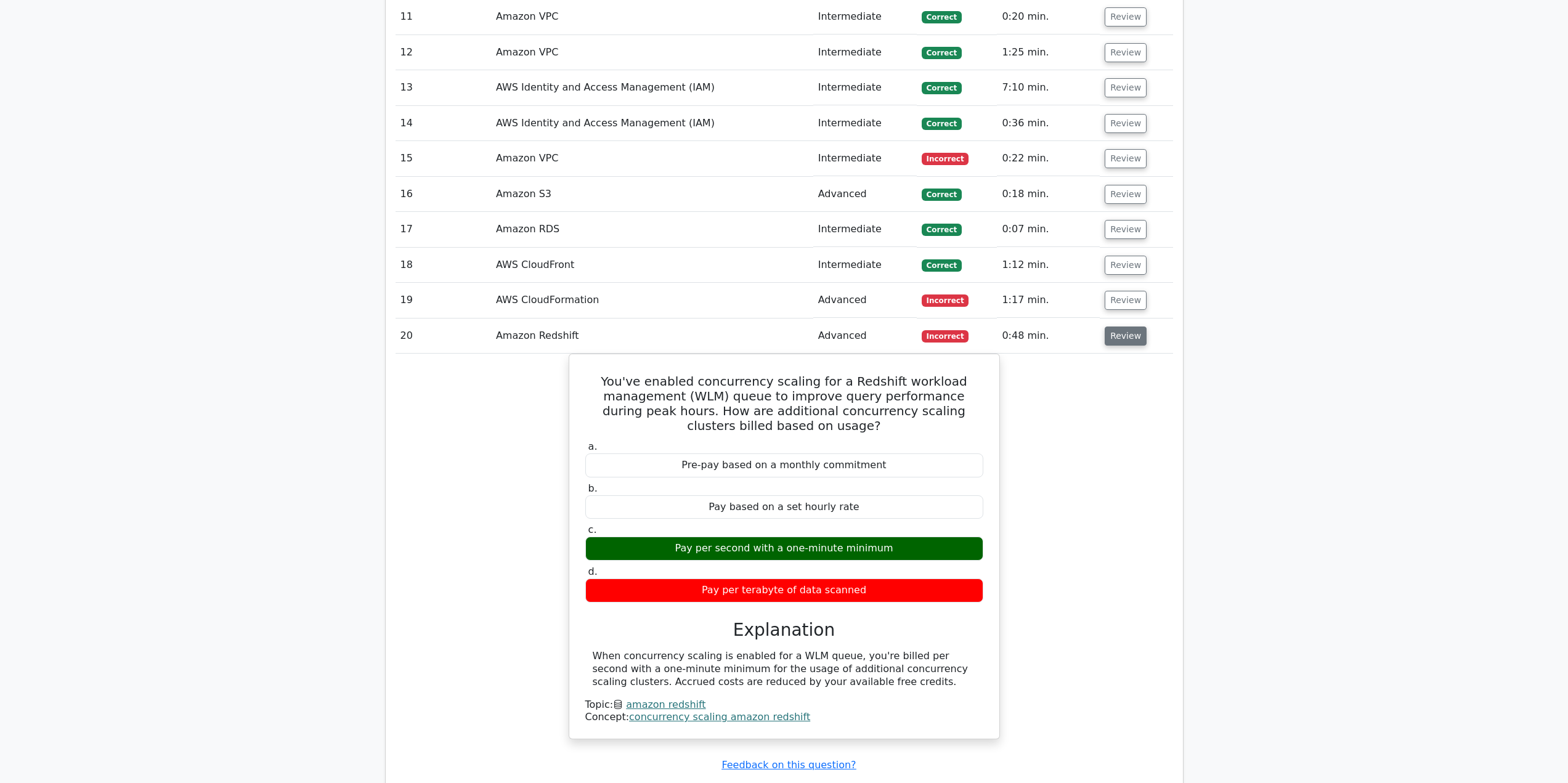
click at [1134, 345] on button "Review" at bounding box center [1126, 336] width 42 height 19
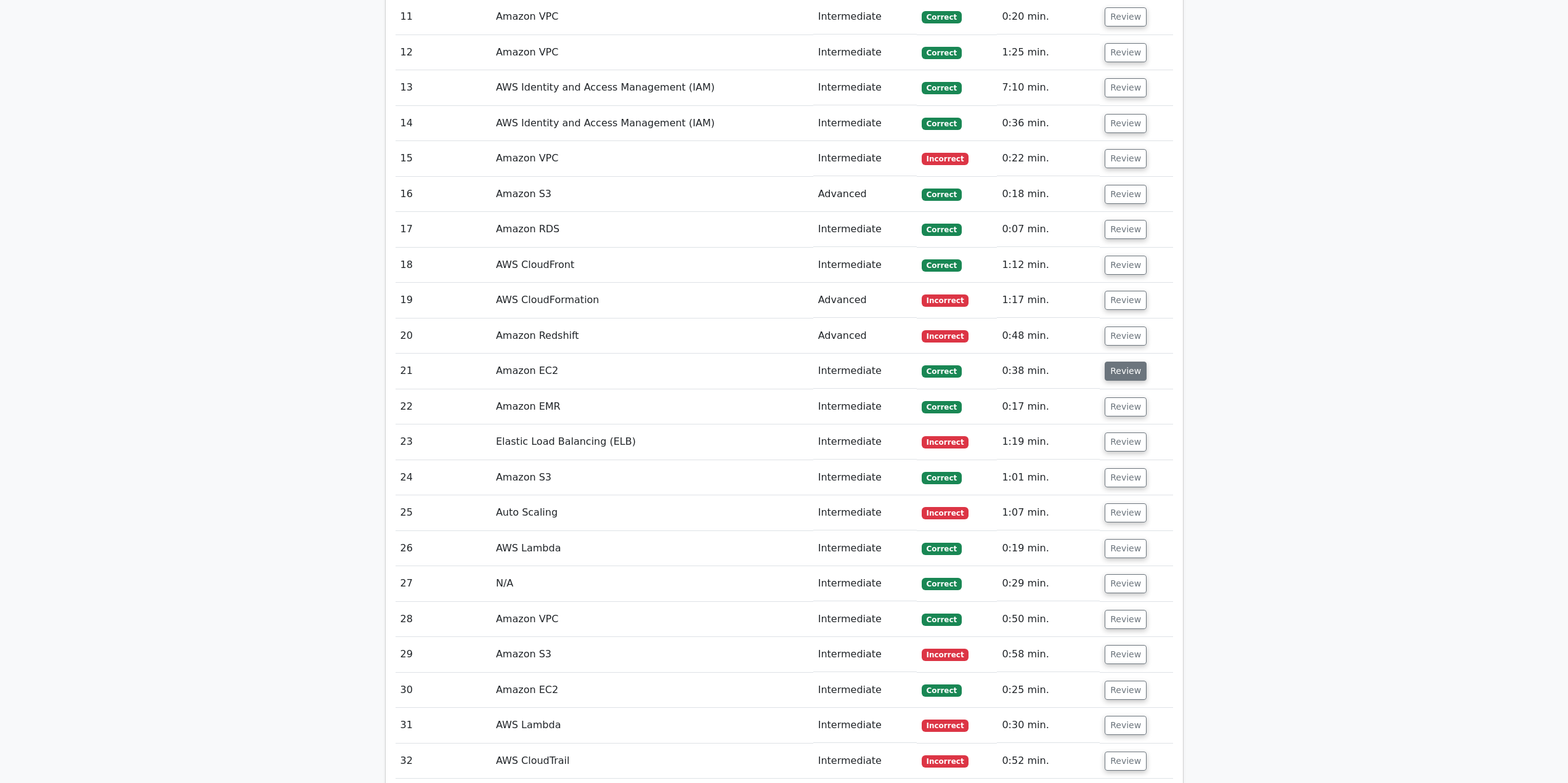
click at [1125, 381] on button "Review" at bounding box center [1126, 371] width 42 height 19
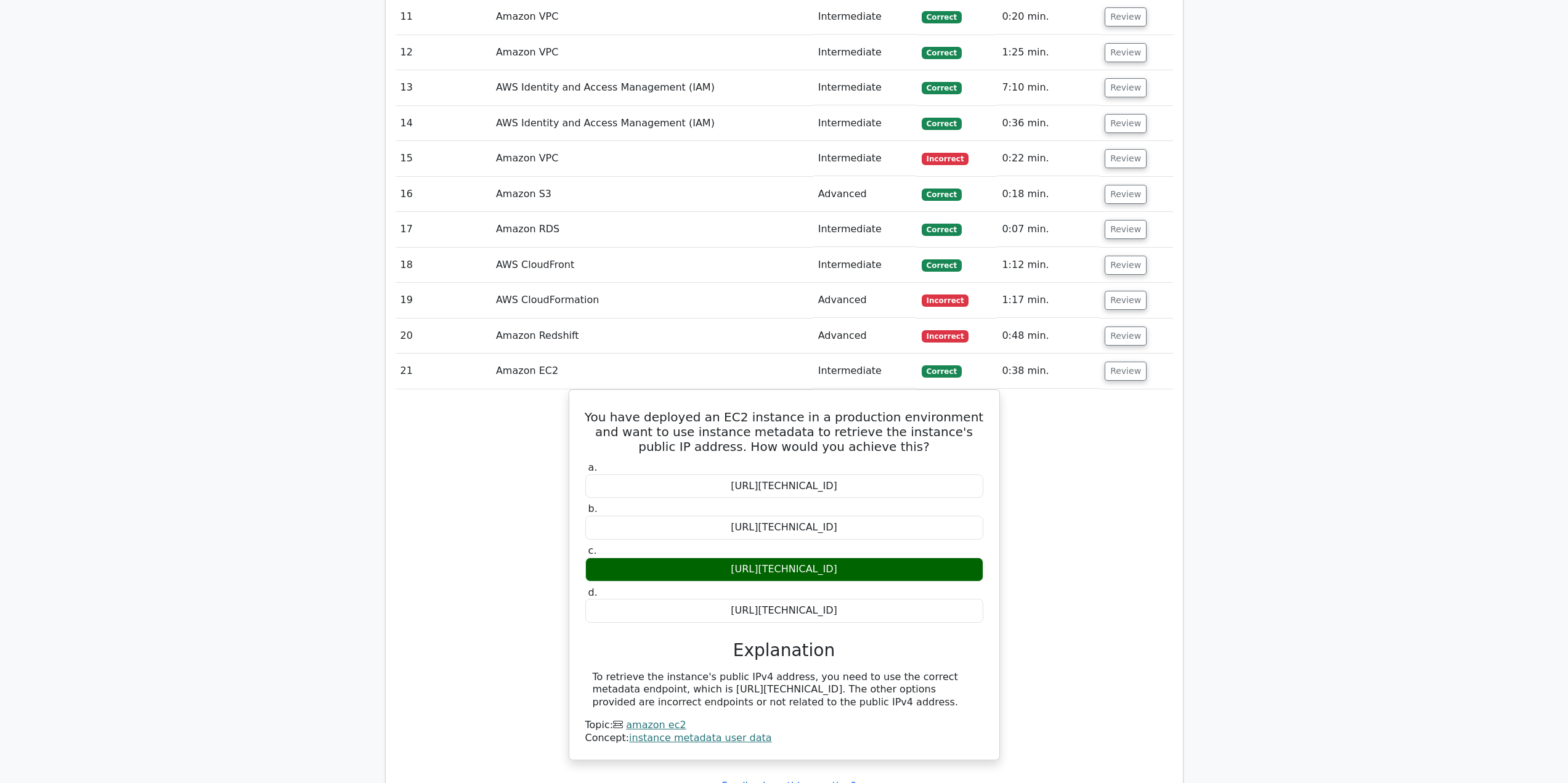
drag, startPoint x: 1125, startPoint y: 381, endPoint x: 1125, endPoint y: 392, distance: 11.0
click at [1125, 382] on td "Review" at bounding box center [1136, 371] width 73 height 35
click at [1132, 374] on button "Review" at bounding box center [1126, 371] width 42 height 19
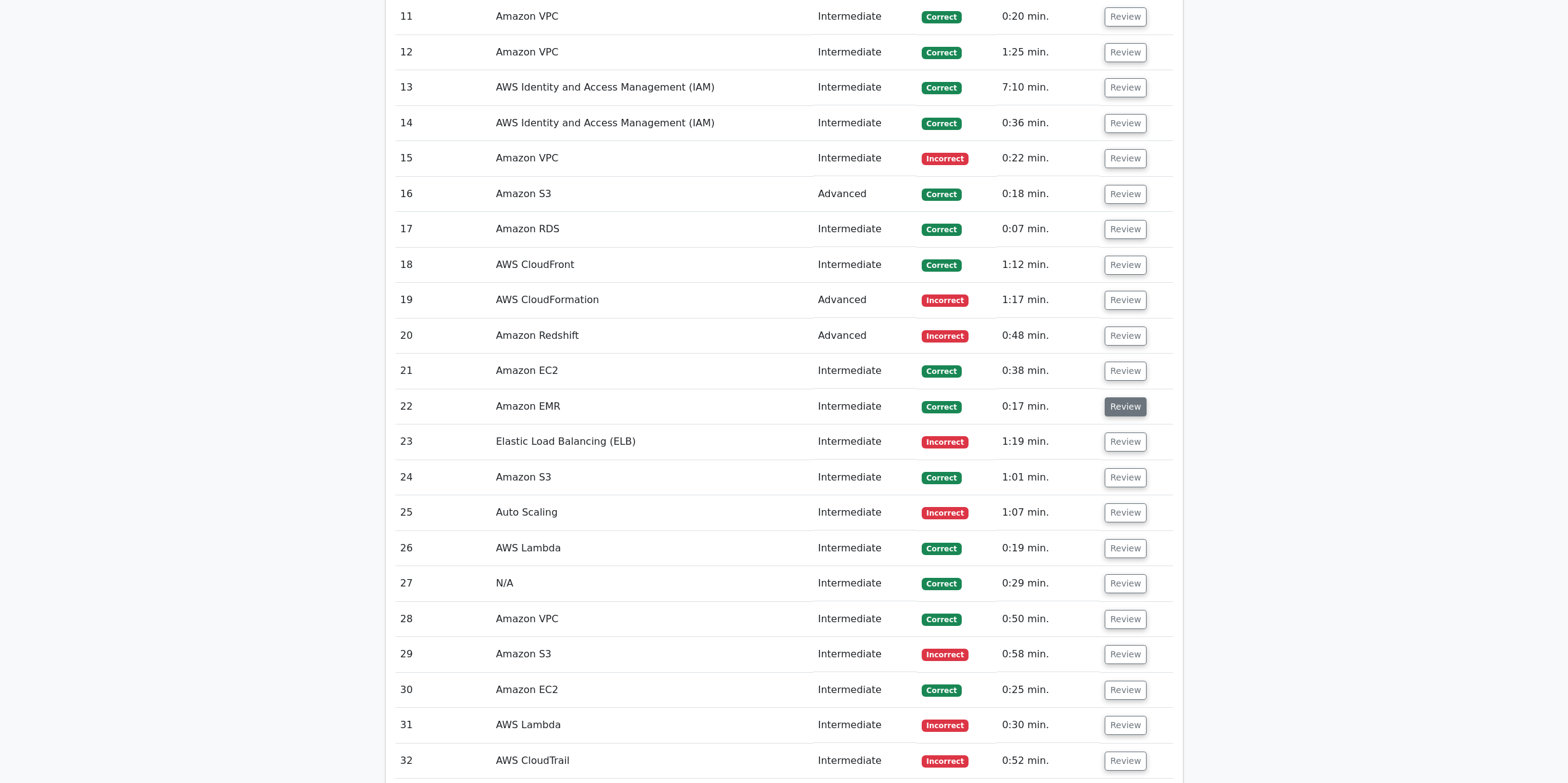
click at [1123, 406] on button "Review" at bounding box center [1126, 407] width 42 height 19
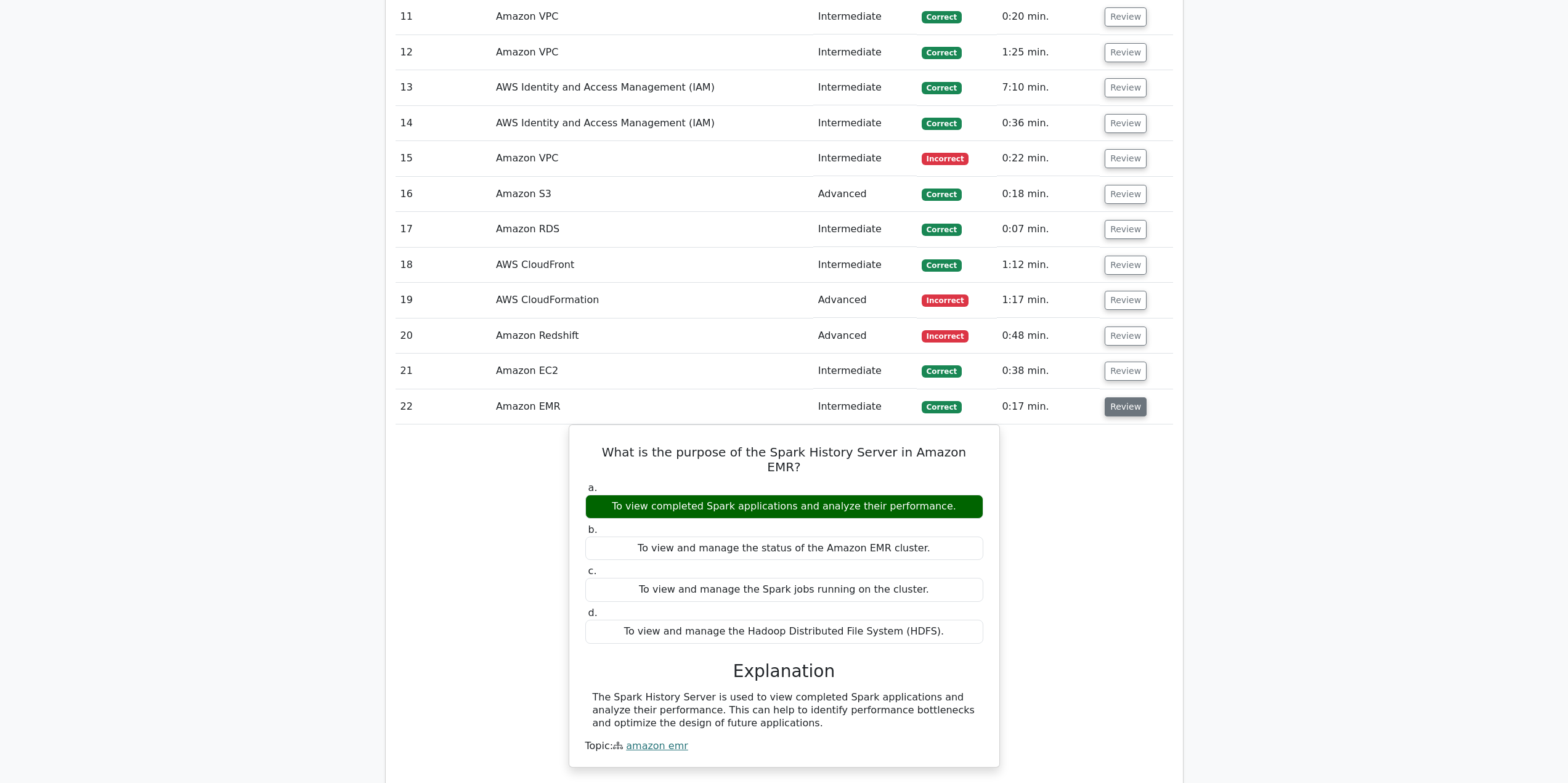
click at [1123, 407] on button "Review" at bounding box center [1126, 407] width 42 height 19
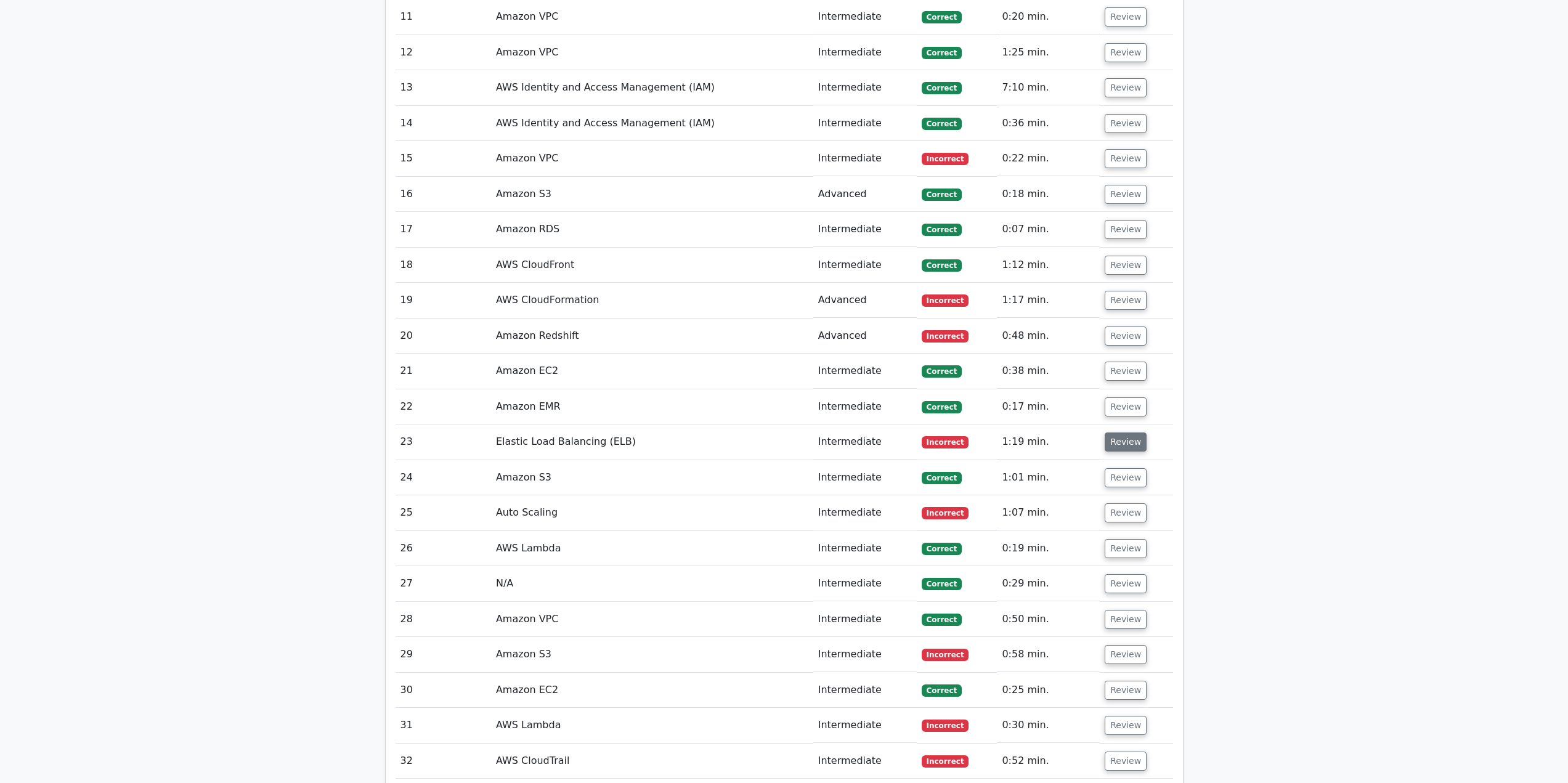
click at [1114, 441] on button "Review" at bounding box center [1126, 442] width 42 height 19
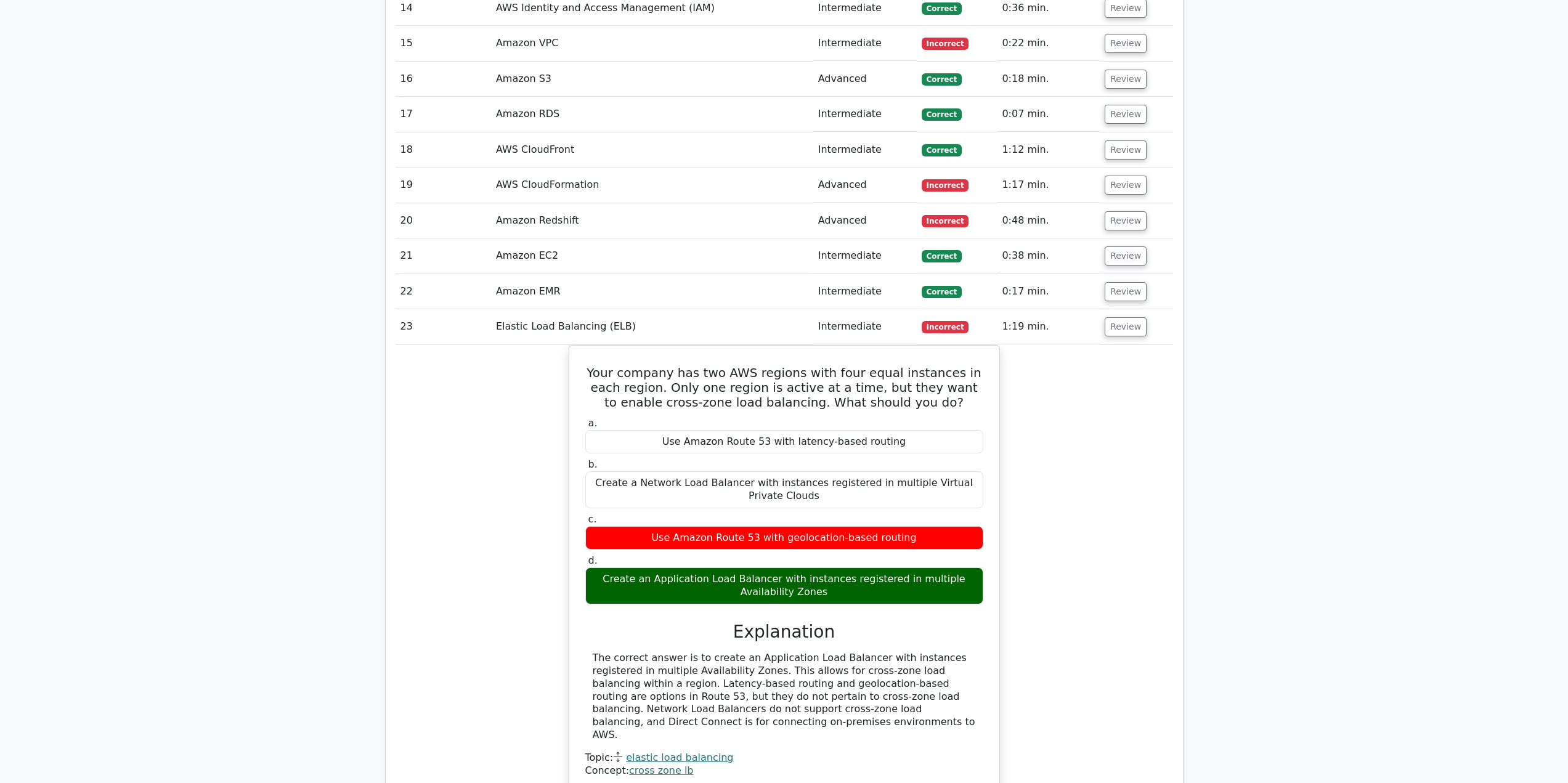
scroll to position [1602, 0]
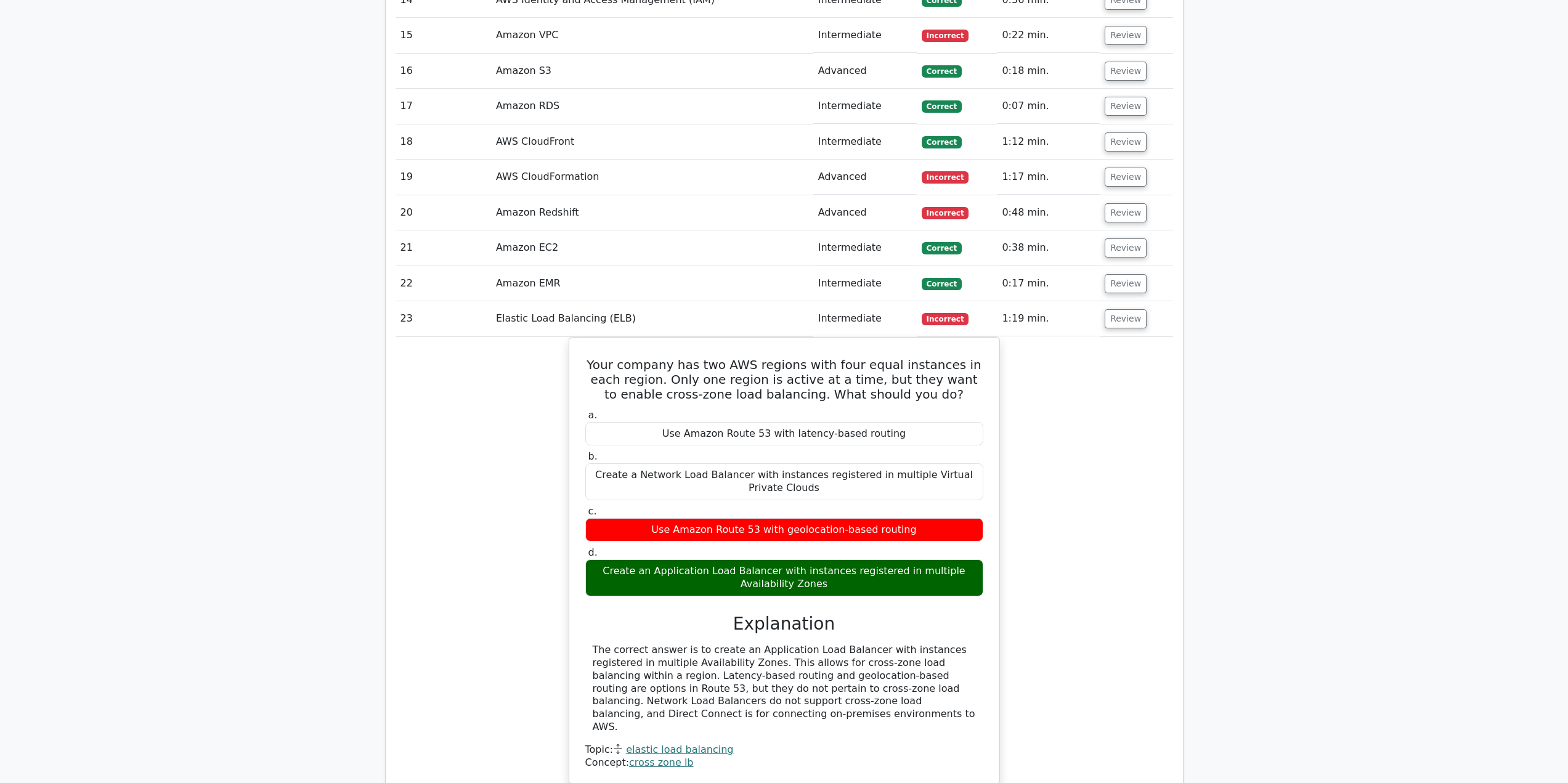
drag, startPoint x: 1111, startPoint y: 436, endPoint x: 1056, endPoint y: 429, distance: 55.4
click at [1056, 429] on div "Your company has two AWS regions with four equal instances in each region. Only…" at bounding box center [784, 569] width 778 height 463
click at [1135, 328] on button "Review" at bounding box center [1126, 319] width 42 height 19
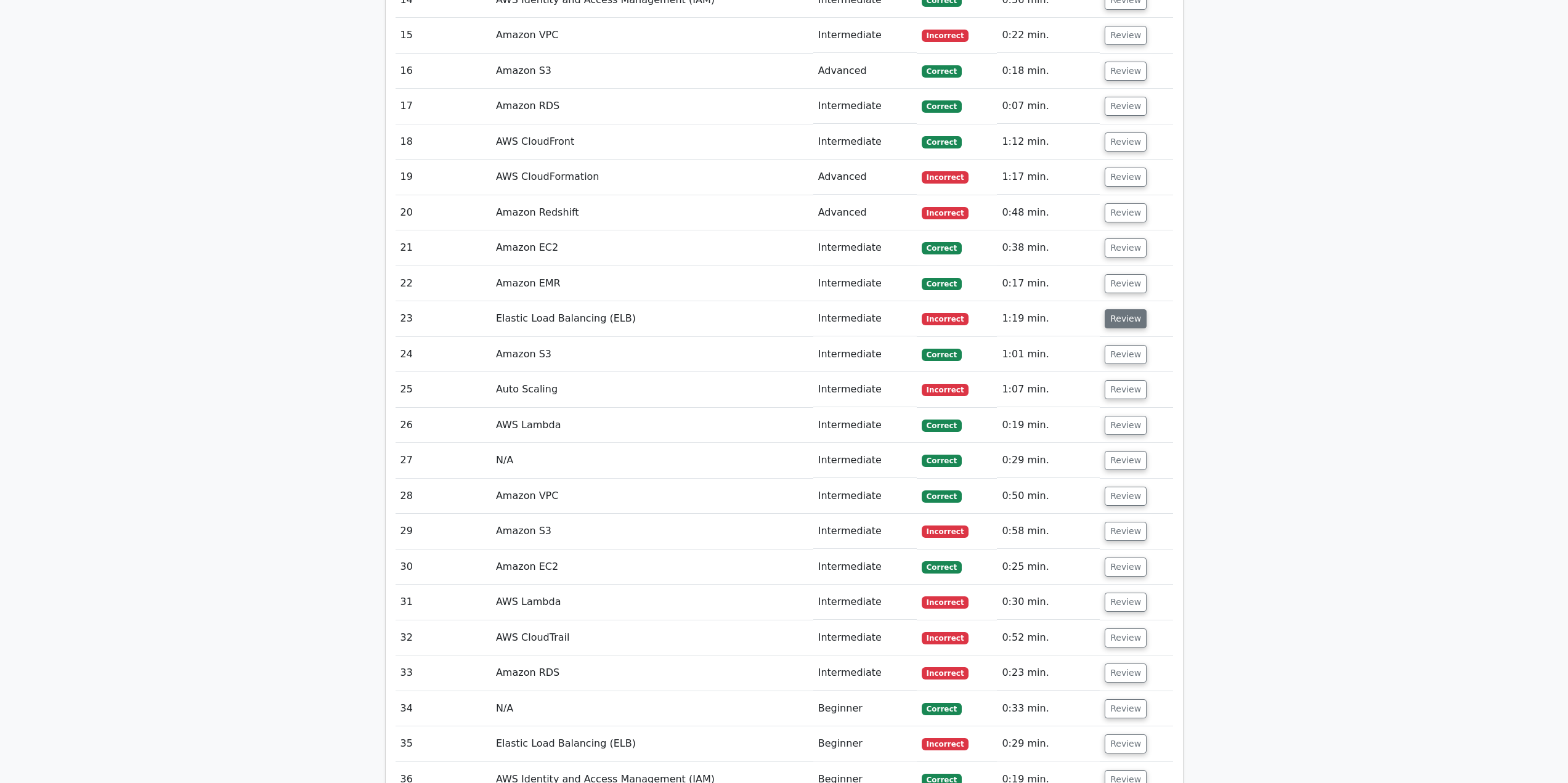
click at [1117, 312] on button "Review" at bounding box center [1126, 319] width 42 height 19
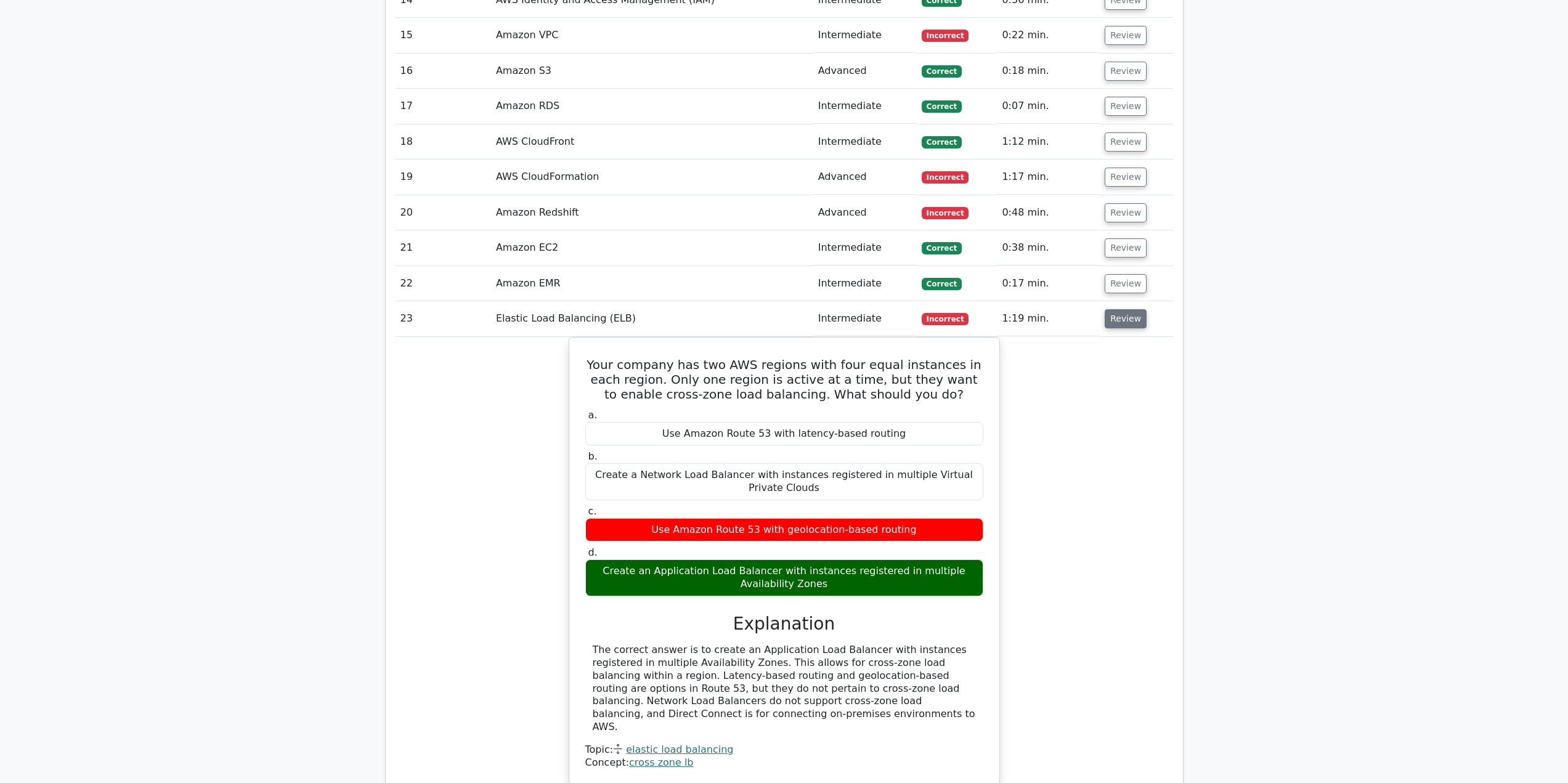
click at [1113, 325] on button "Review" at bounding box center [1126, 319] width 42 height 19
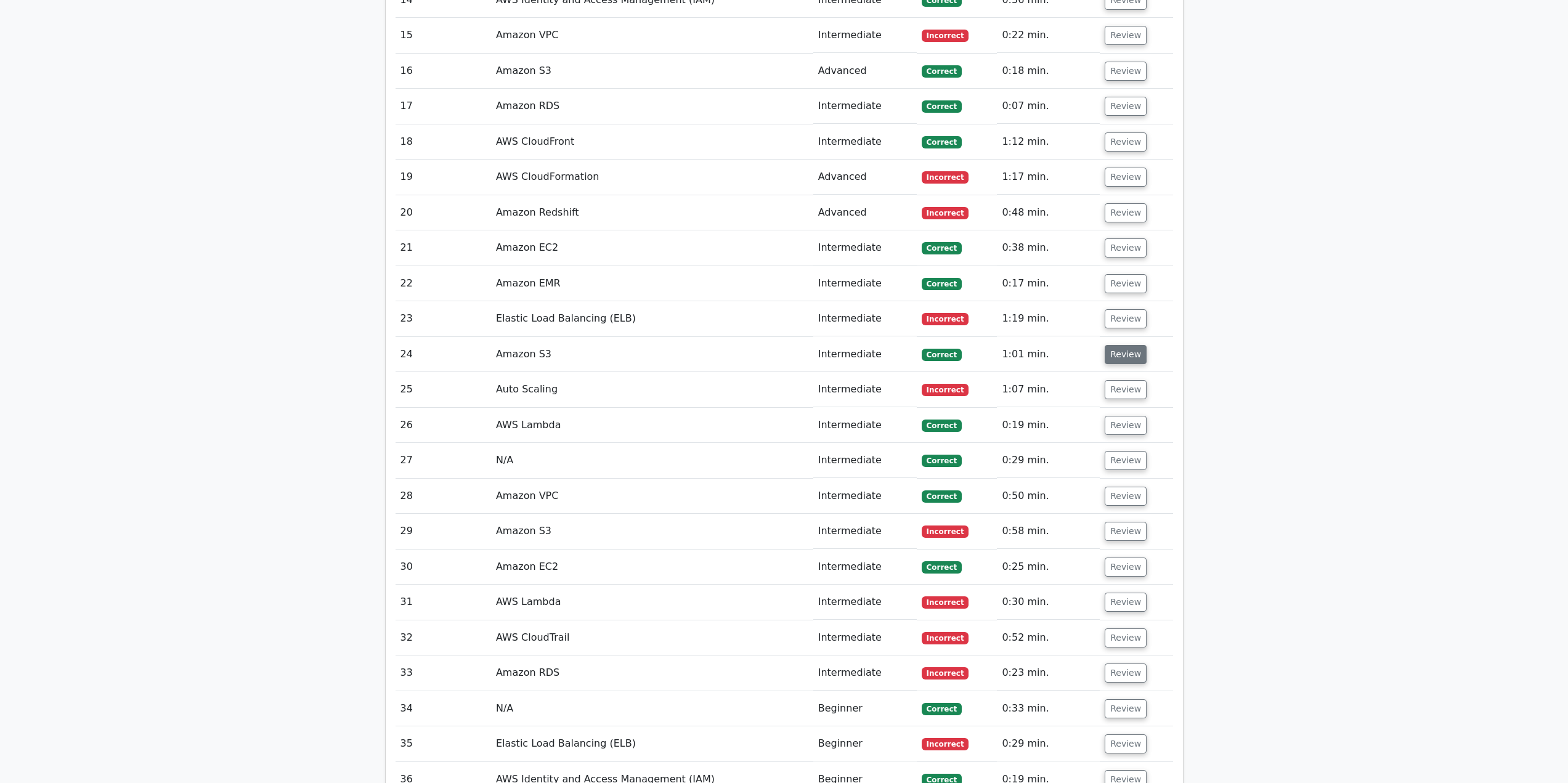
click at [1116, 357] on button "Review" at bounding box center [1126, 354] width 42 height 19
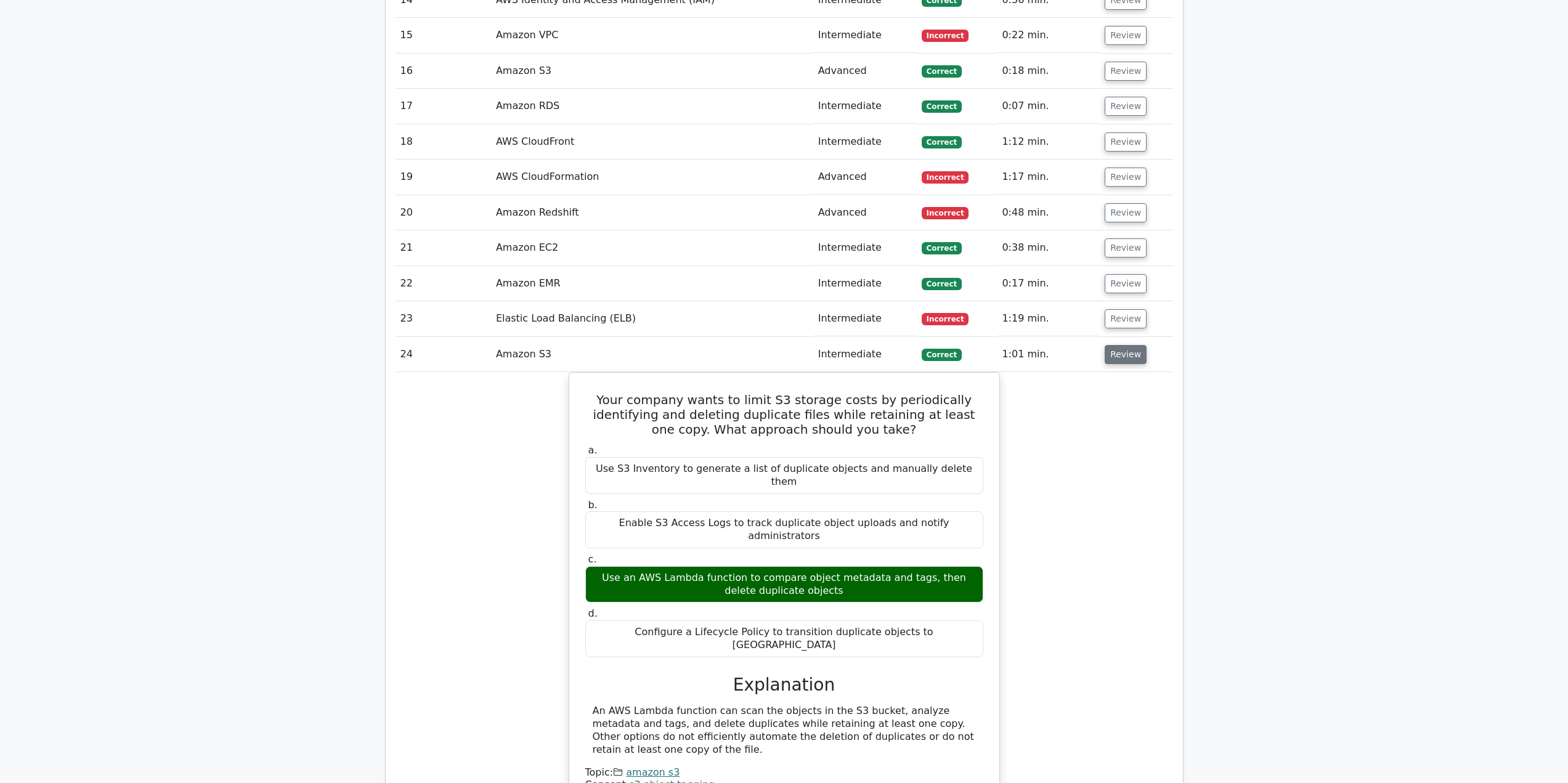
click at [1116, 357] on button "Review" at bounding box center [1126, 354] width 42 height 19
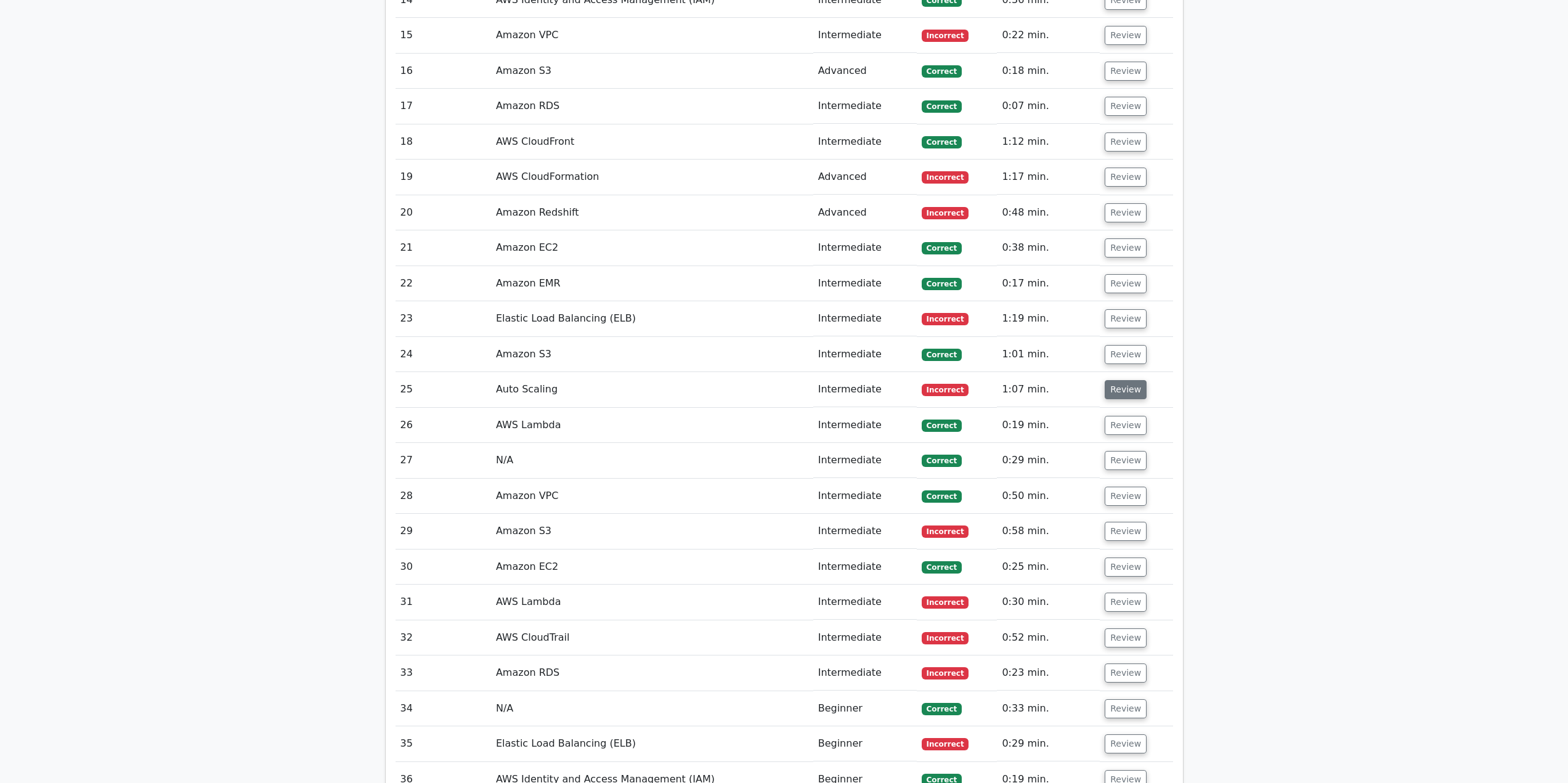
click at [1112, 392] on button "Review" at bounding box center [1126, 389] width 42 height 19
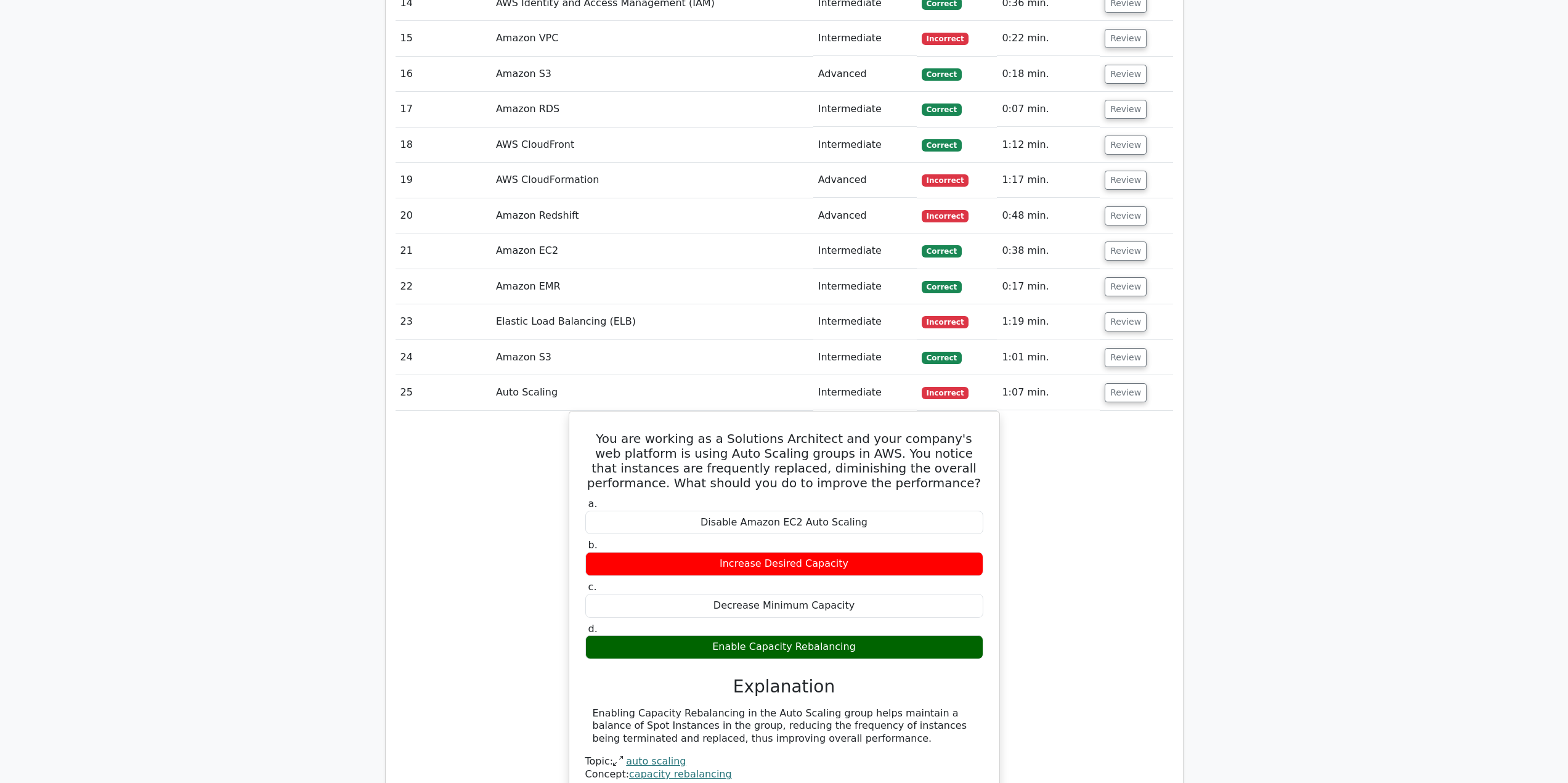
click at [1255, 429] on main "Your Test Results AWS Certified Solutions Architect - Associate 71% Your Score …" at bounding box center [784, 405] width 1568 height 3935
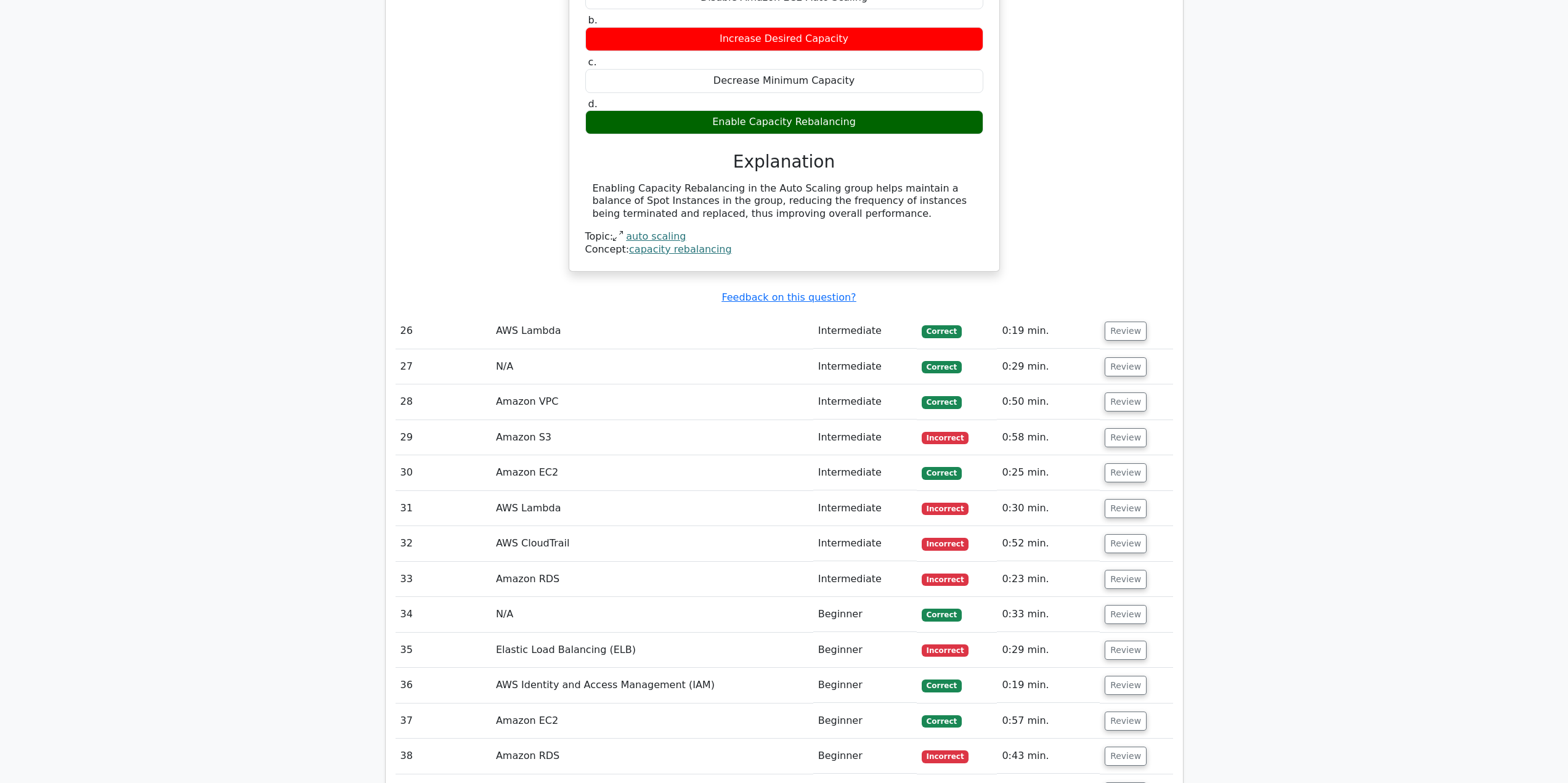
scroll to position [2156, 0]
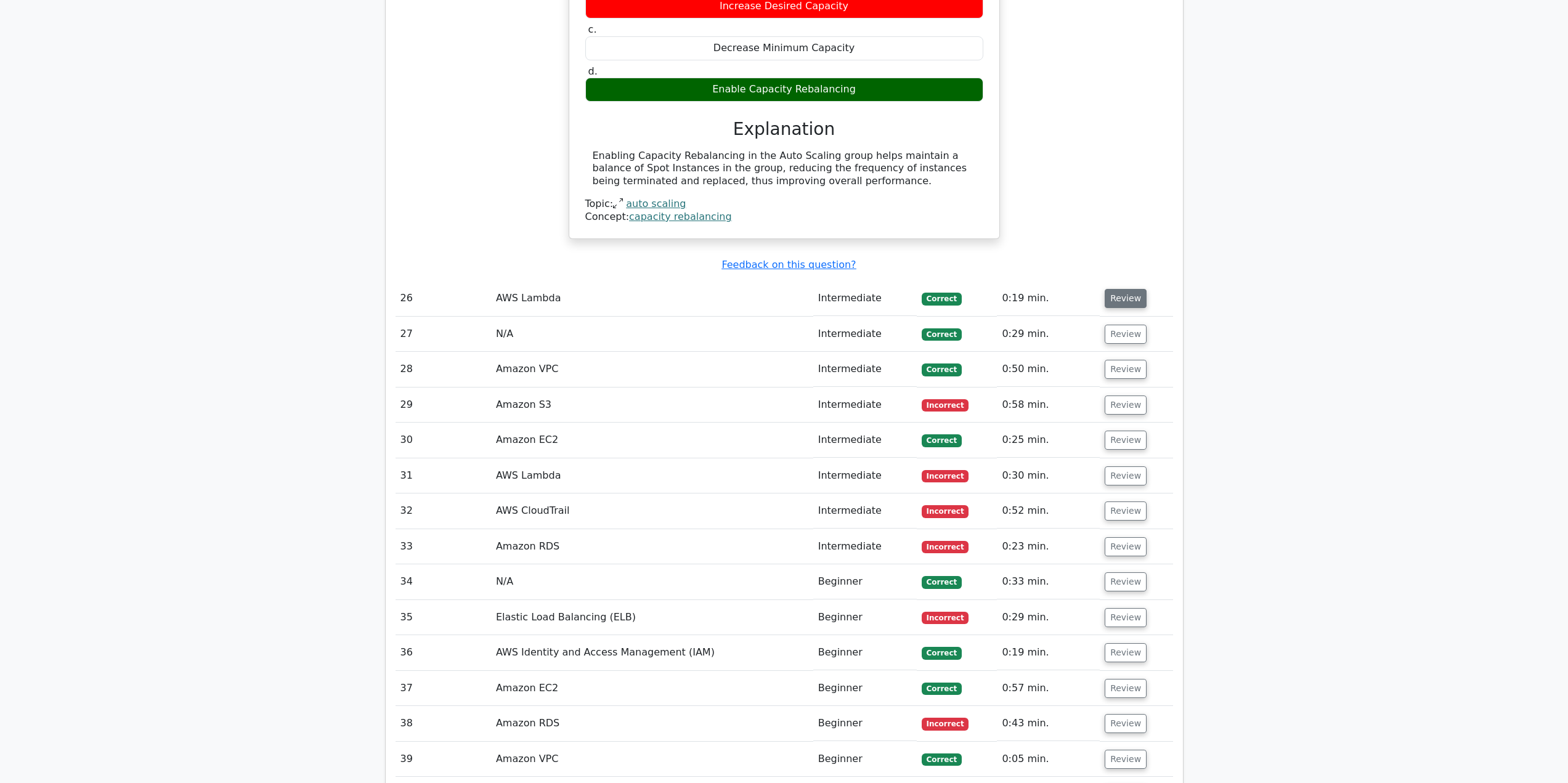
click at [1140, 299] on button "Review" at bounding box center [1126, 298] width 42 height 19
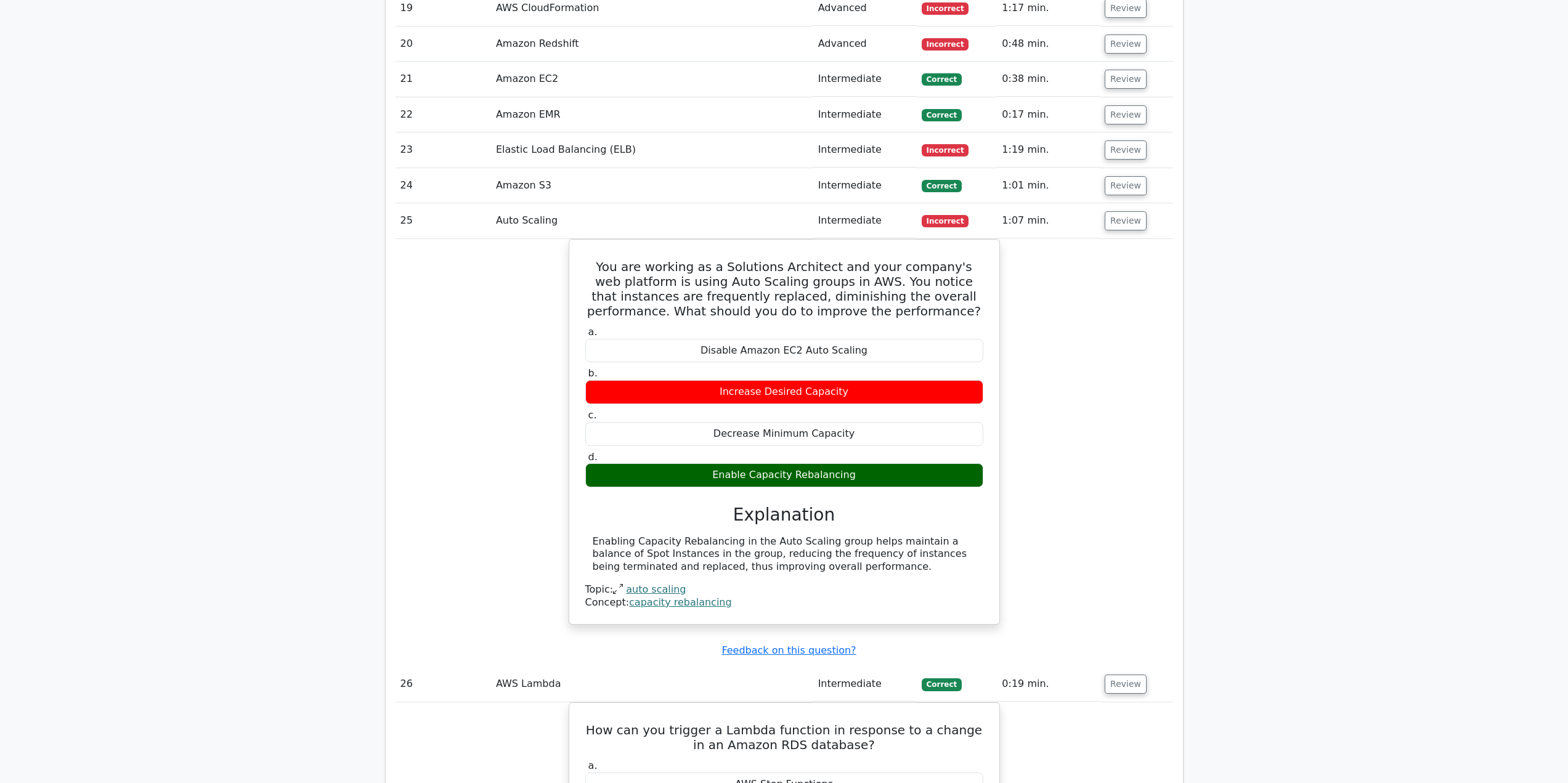
scroll to position [1725, 0]
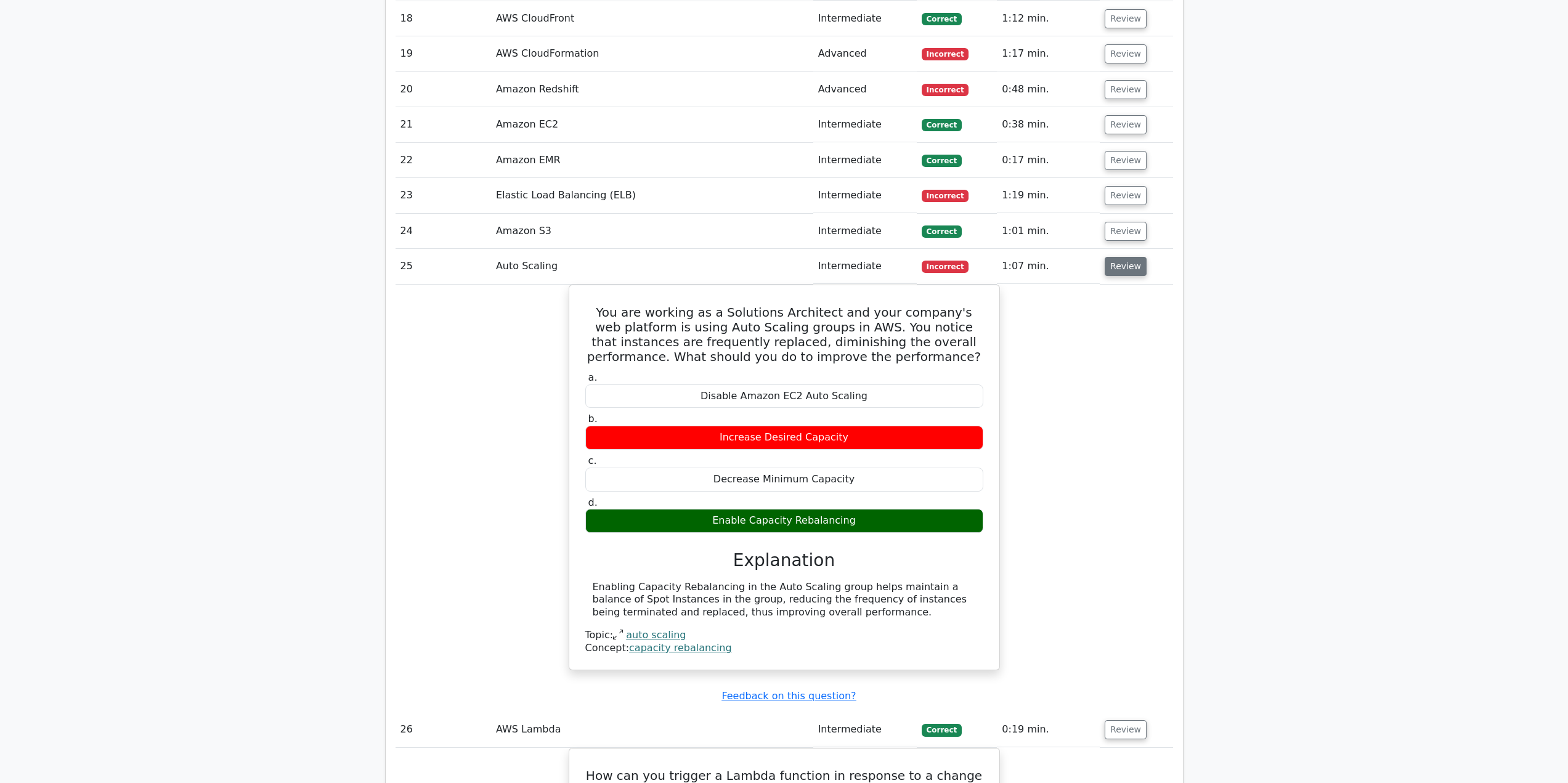
click at [1115, 262] on button "Review" at bounding box center [1126, 266] width 42 height 19
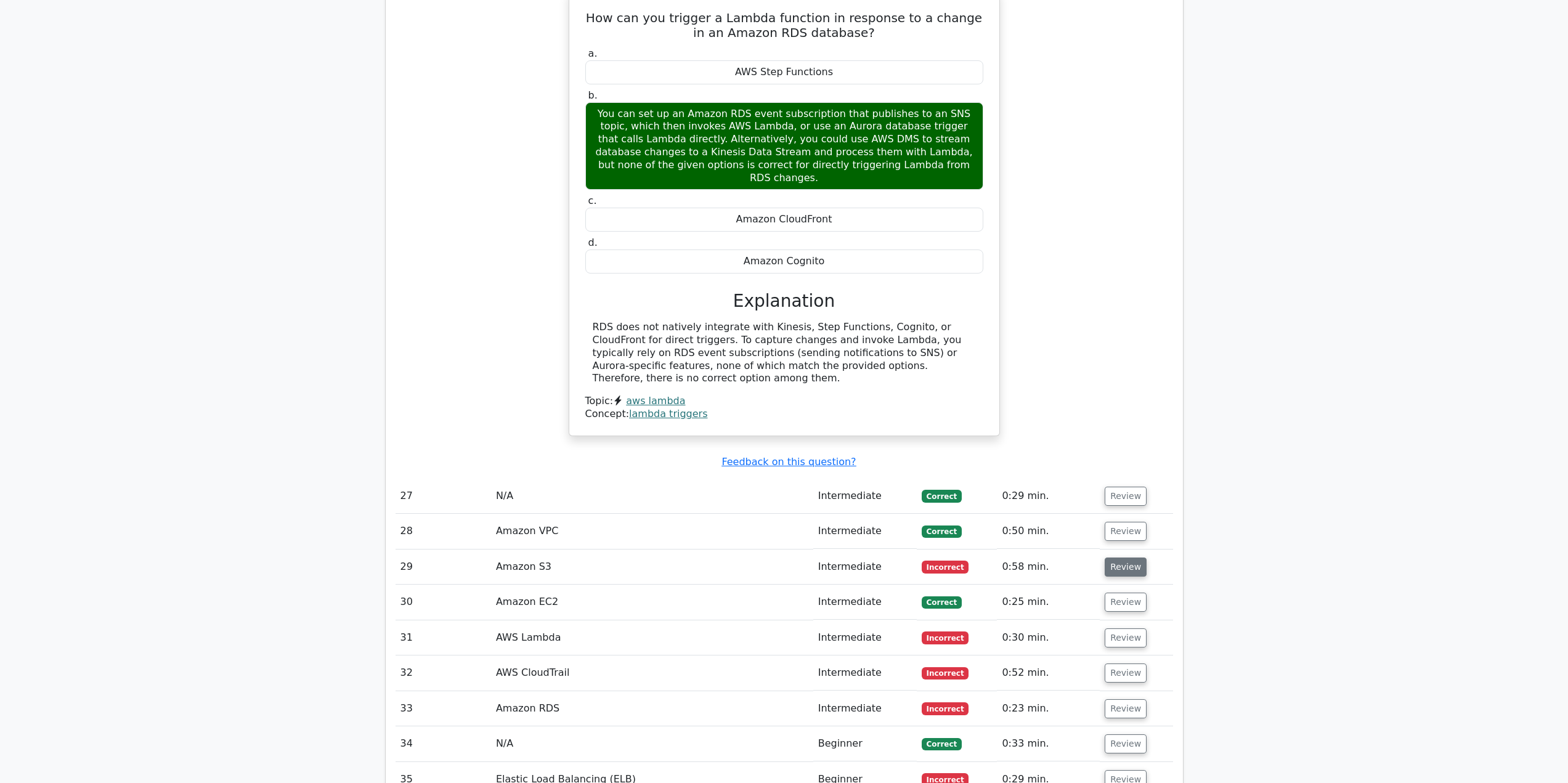
scroll to position [2094, 0]
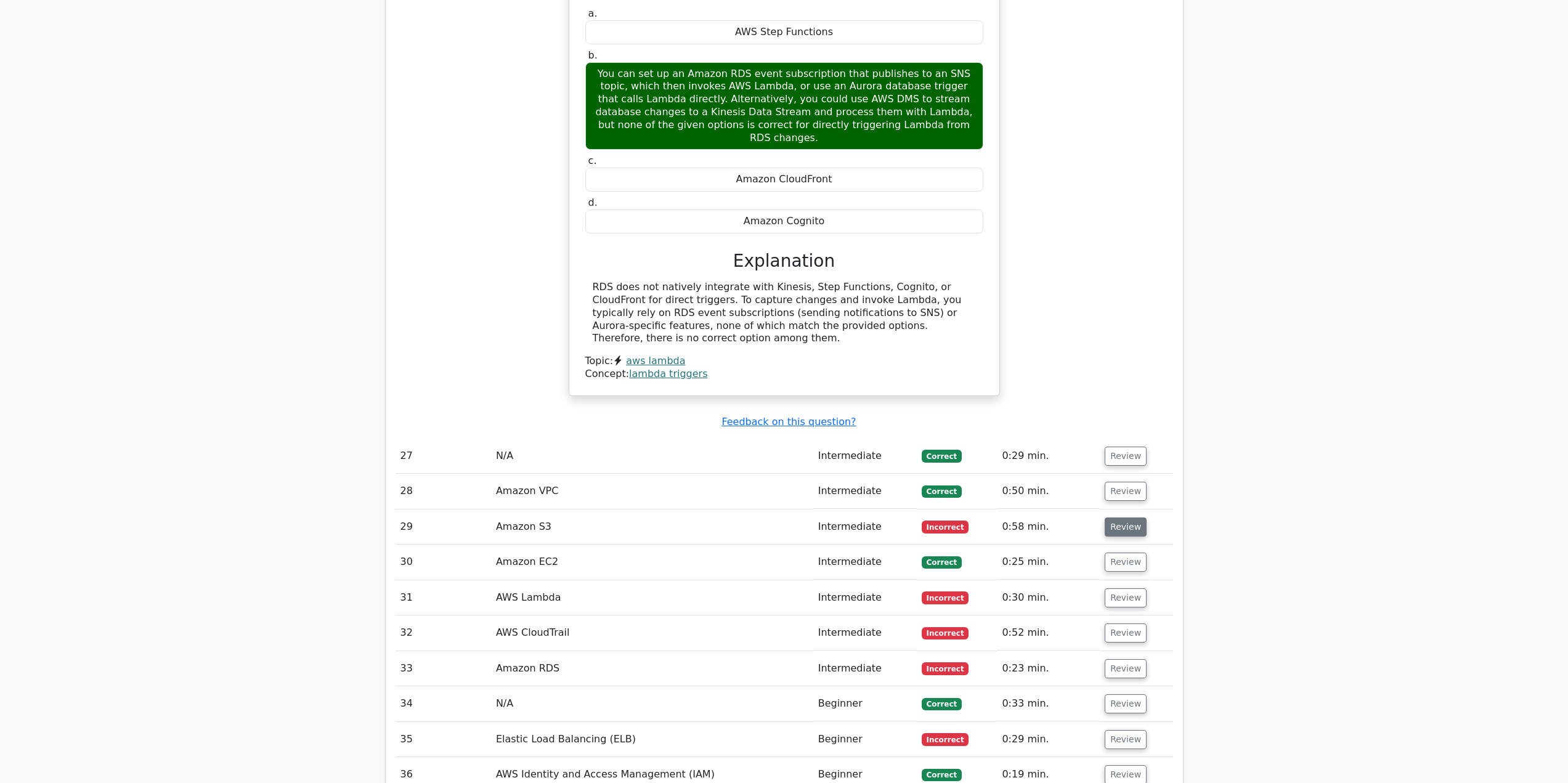
click at [1117, 518] on button "Review" at bounding box center [1126, 527] width 42 height 19
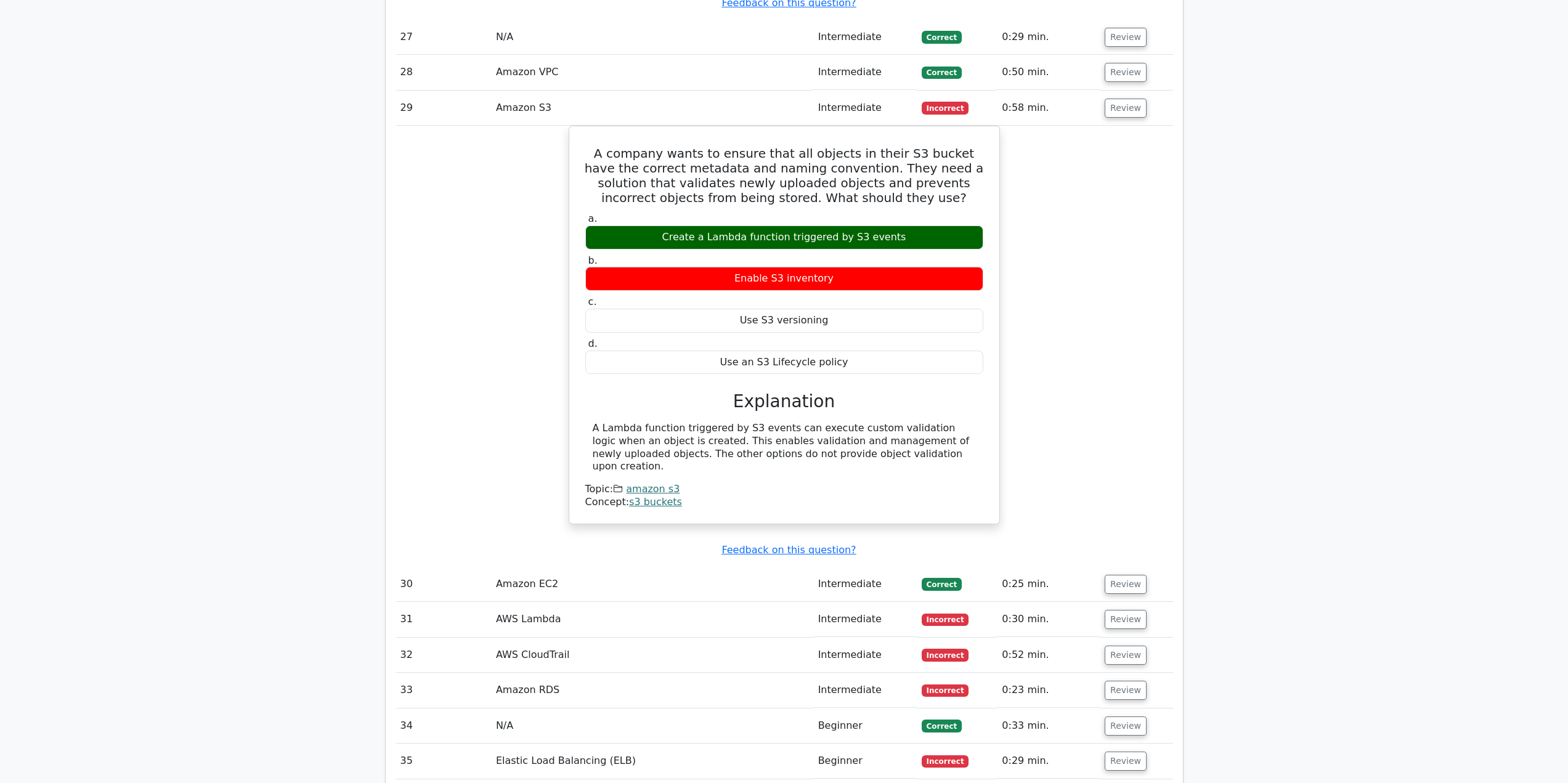
scroll to position [2217, 0]
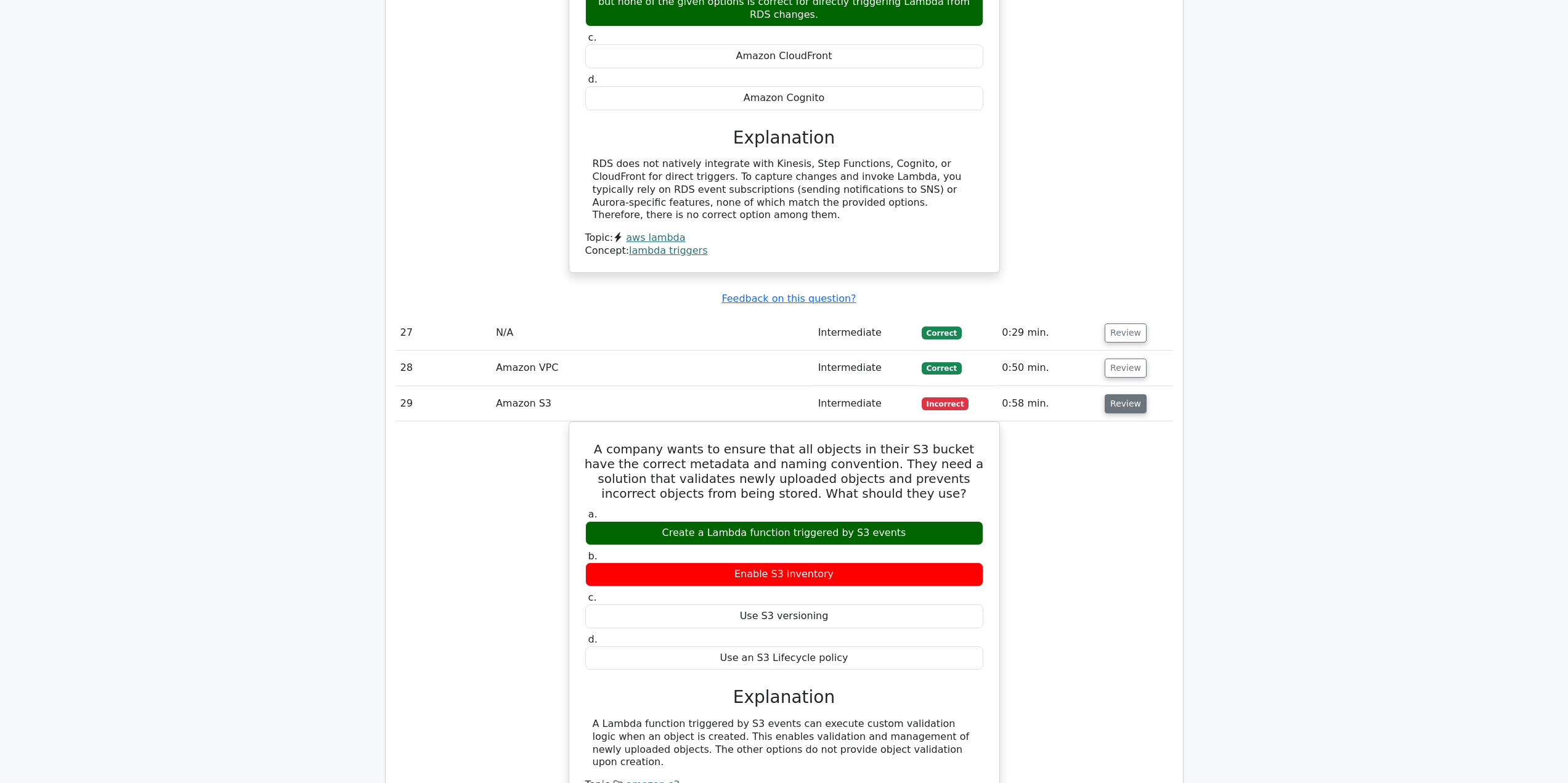
click at [1126, 395] on button "Review" at bounding box center [1126, 404] width 42 height 19
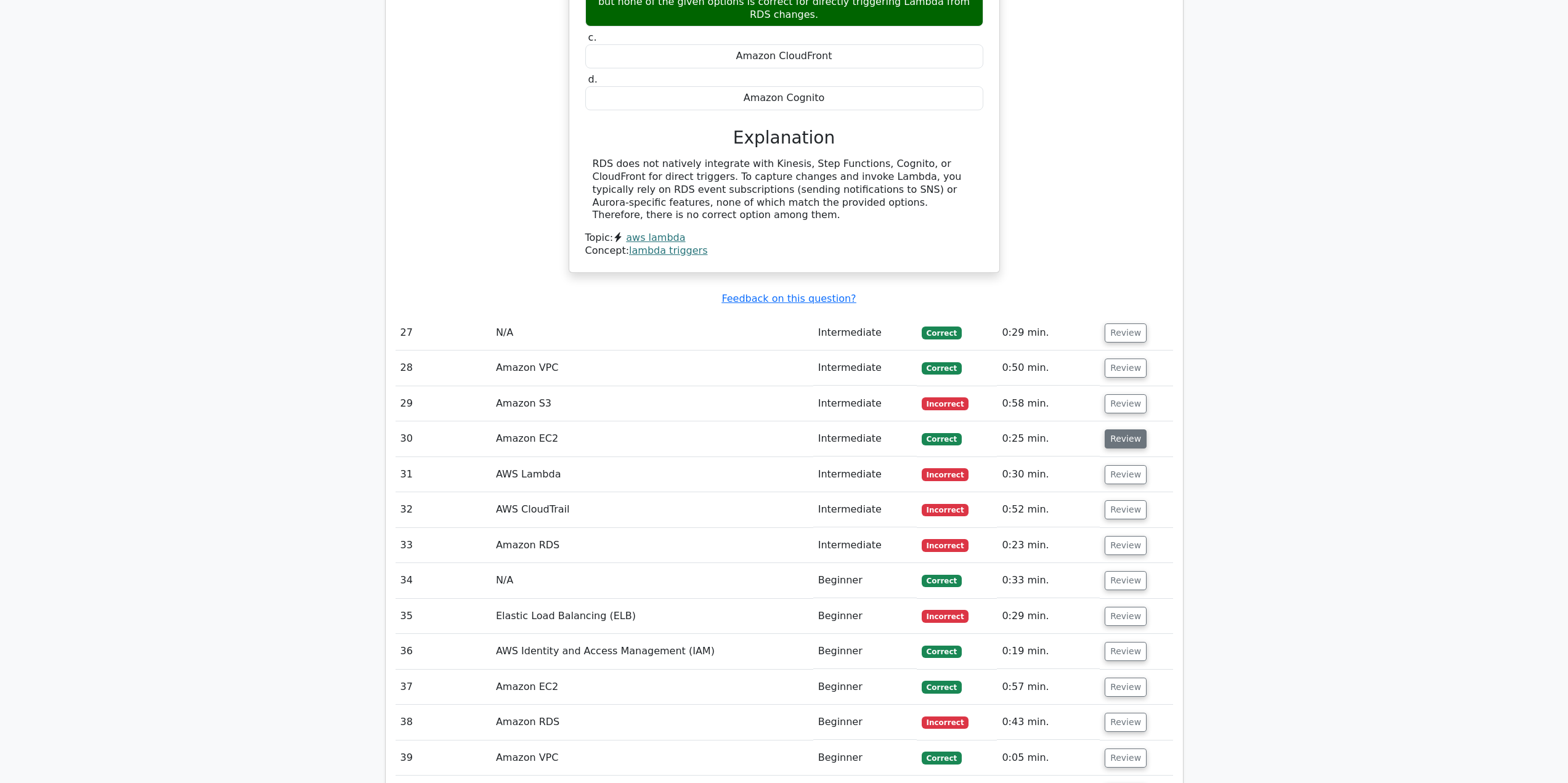
click at [1124, 429] on button "Review" at bounding box center [1126, 439] width 42 height 19
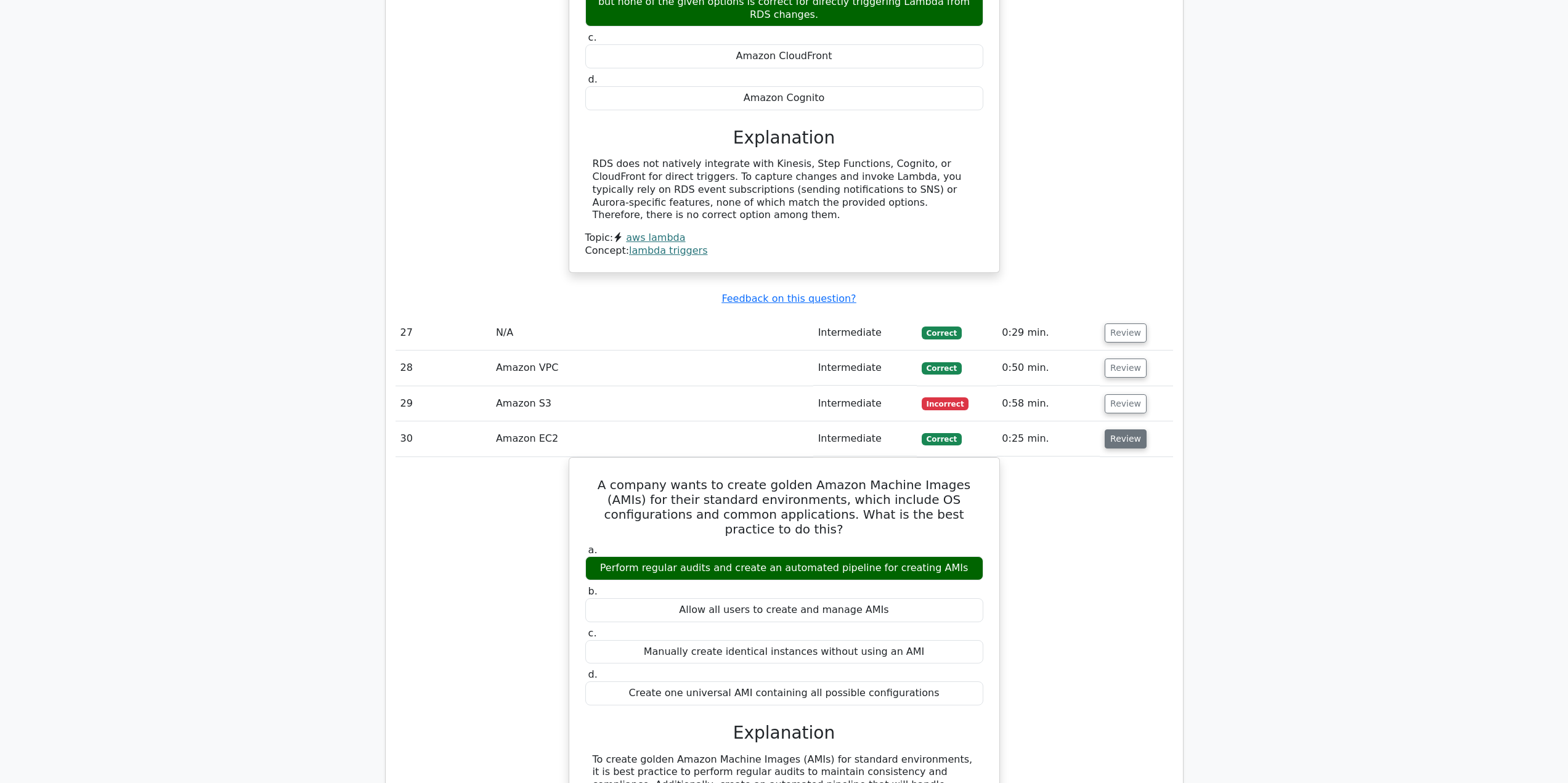
click at [1124, 429] on button "Review" at bounding box center [1126, 439] width 42 height 19
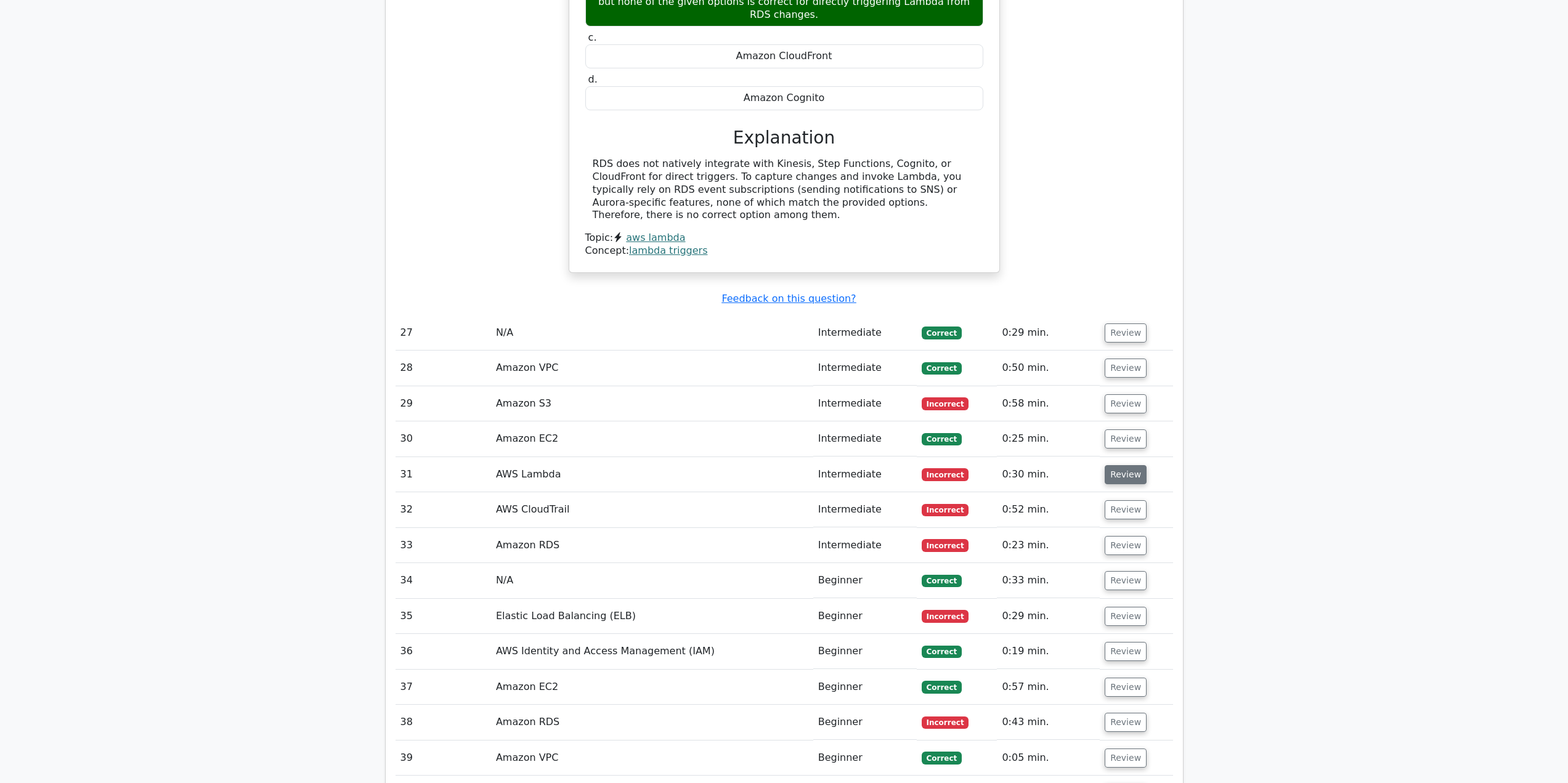
click at [1125, 465] on button "Review" at bounding box center [1126, 474] width 42 height 19
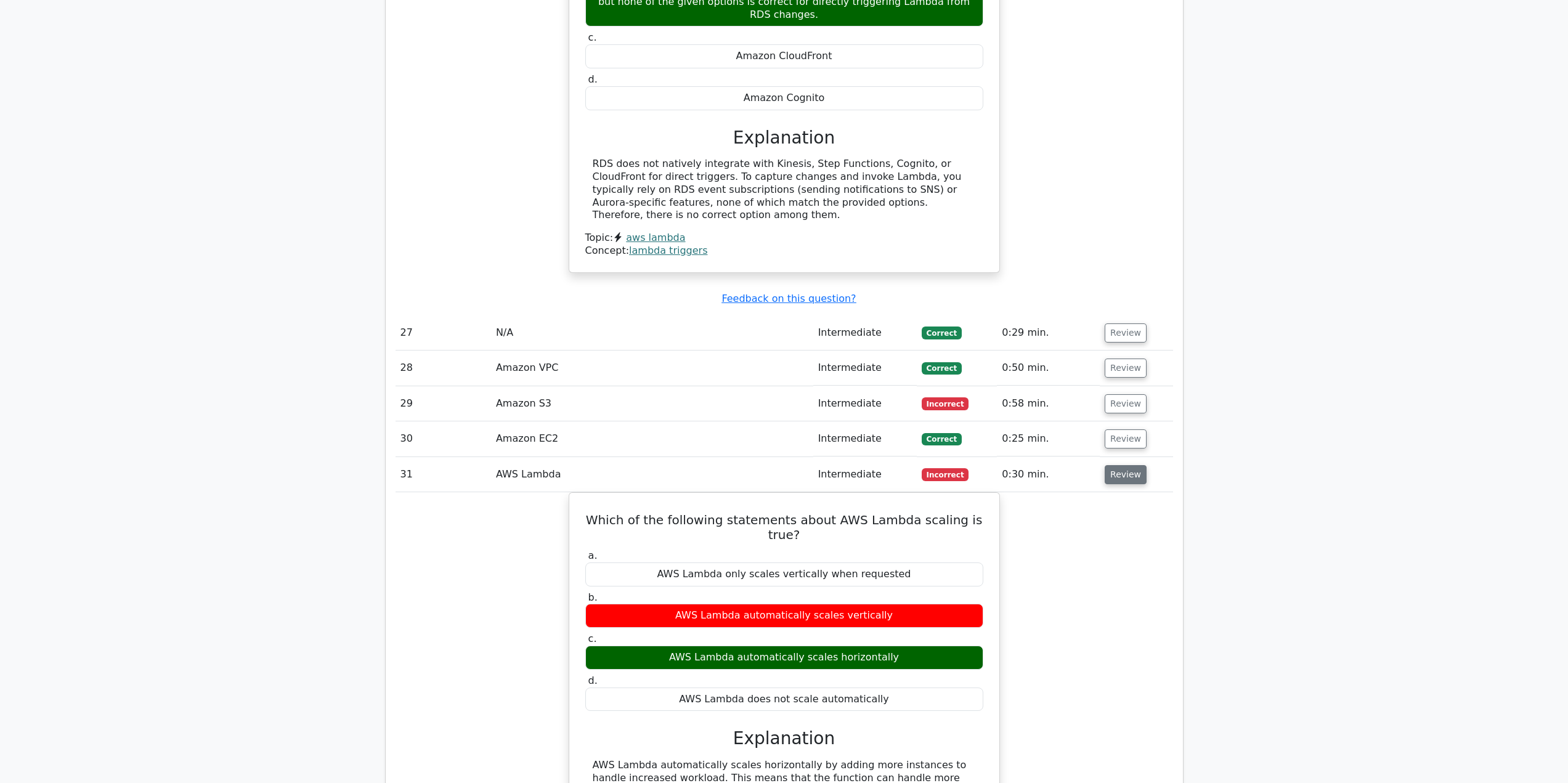
click at [1105, 465] on button "Review" at bounding box center [1126, 474] width 42 height 19
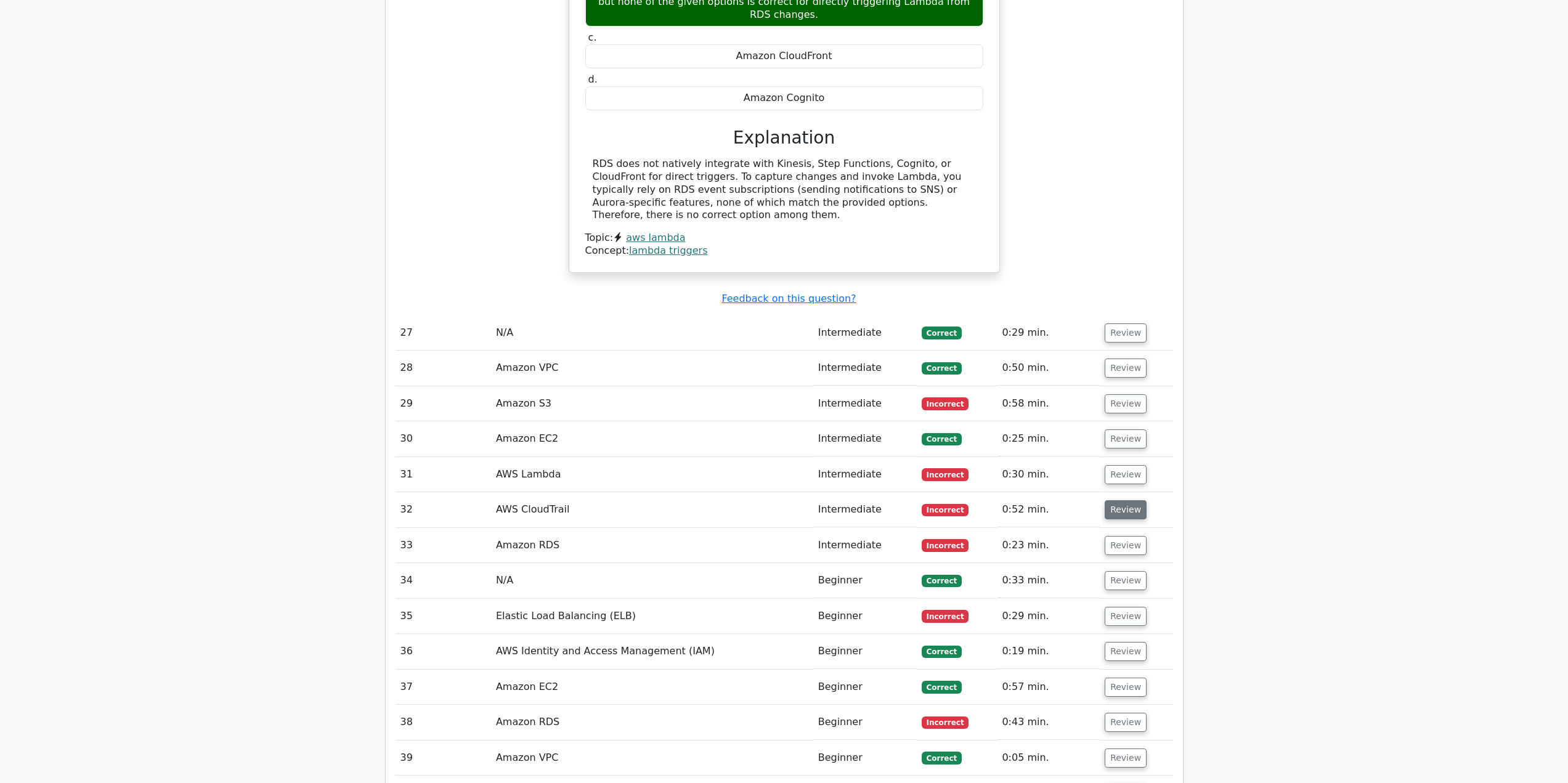
click at [1111, 501] on button "Review" at bounding box center [1126, 510] width 42 height 19
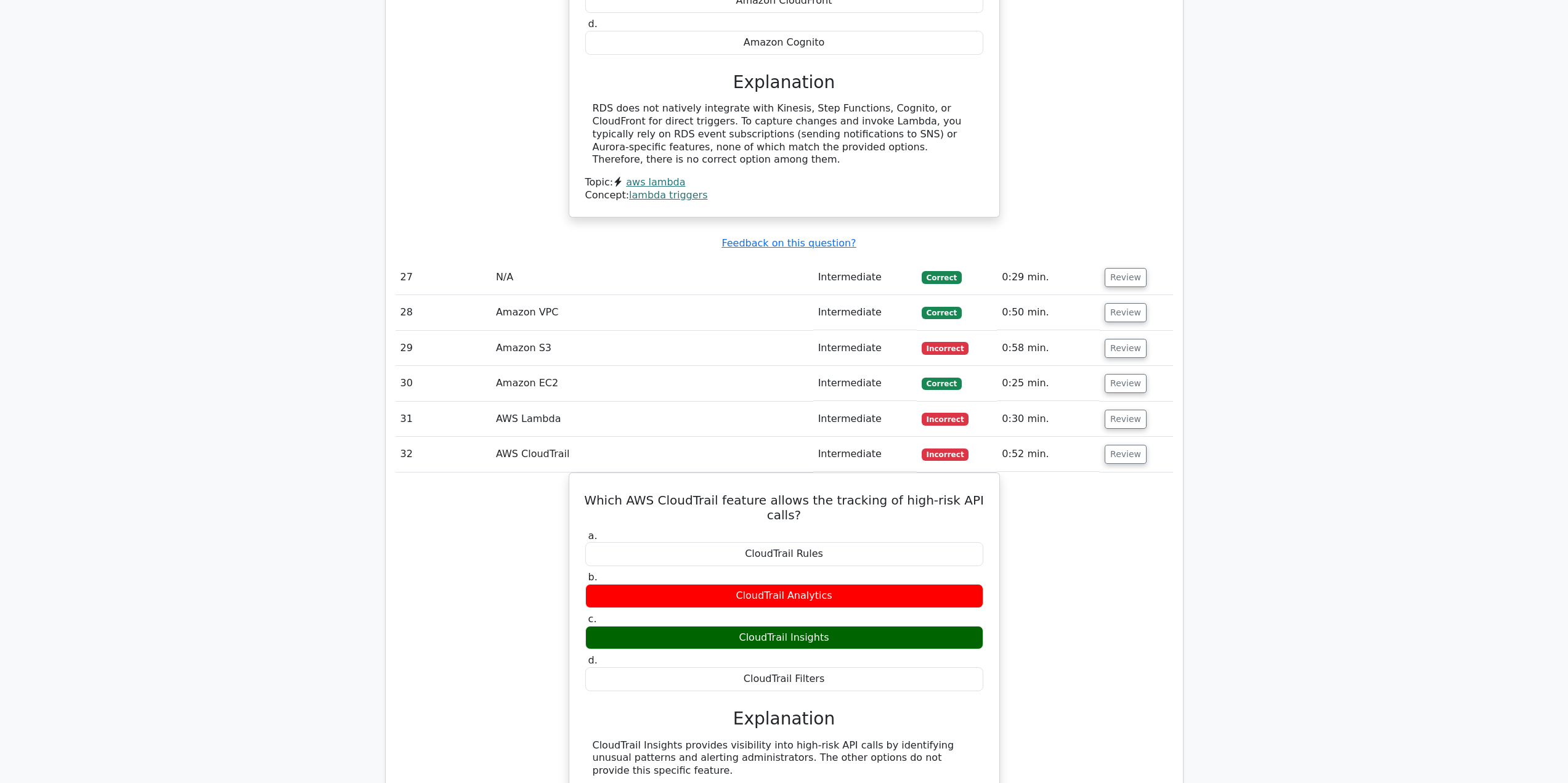
scroll to position [2279, 0]
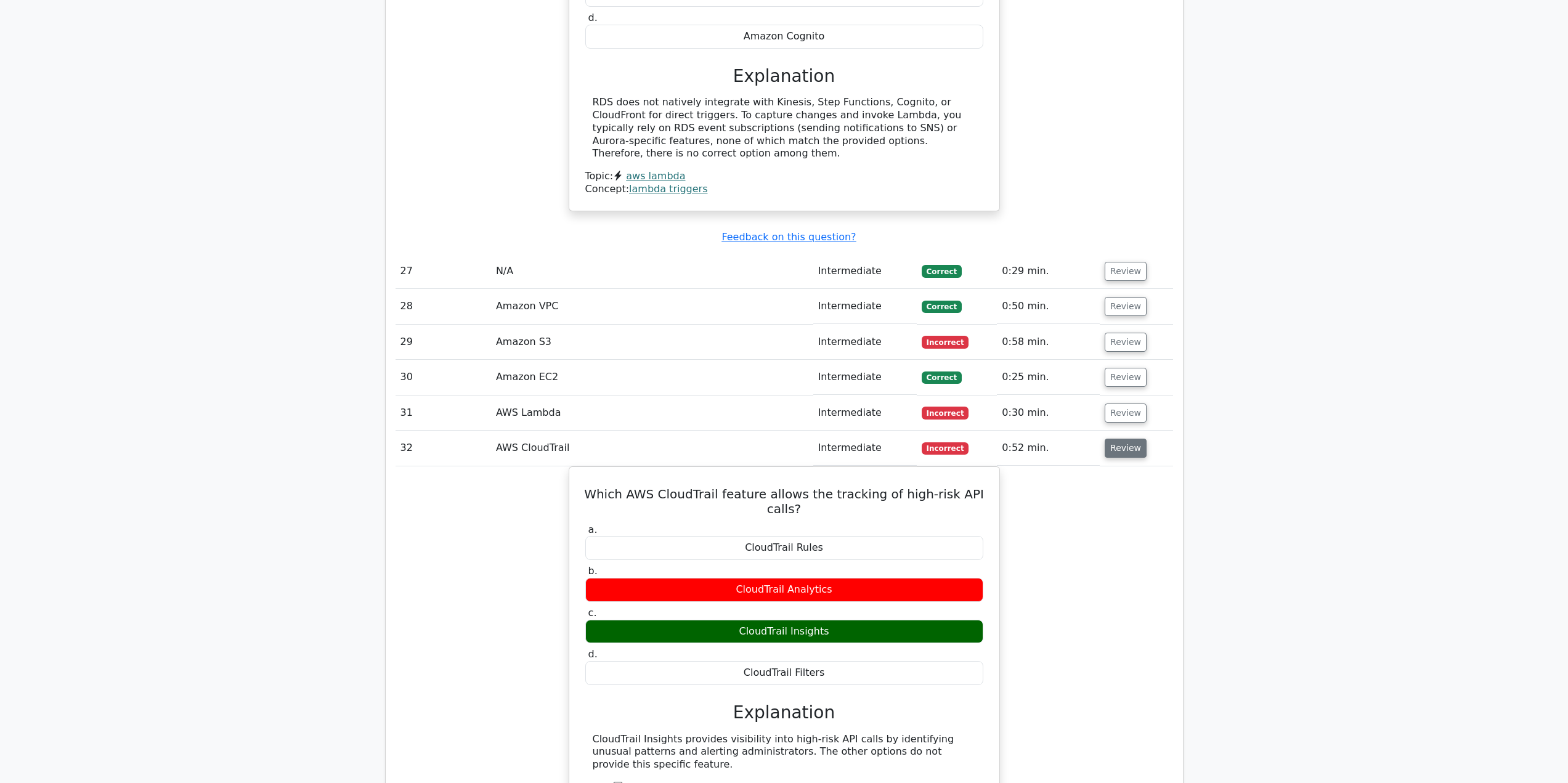
click at [1132, 439] on button "Review" at bounding box center [1126, 448] width 42 height 19
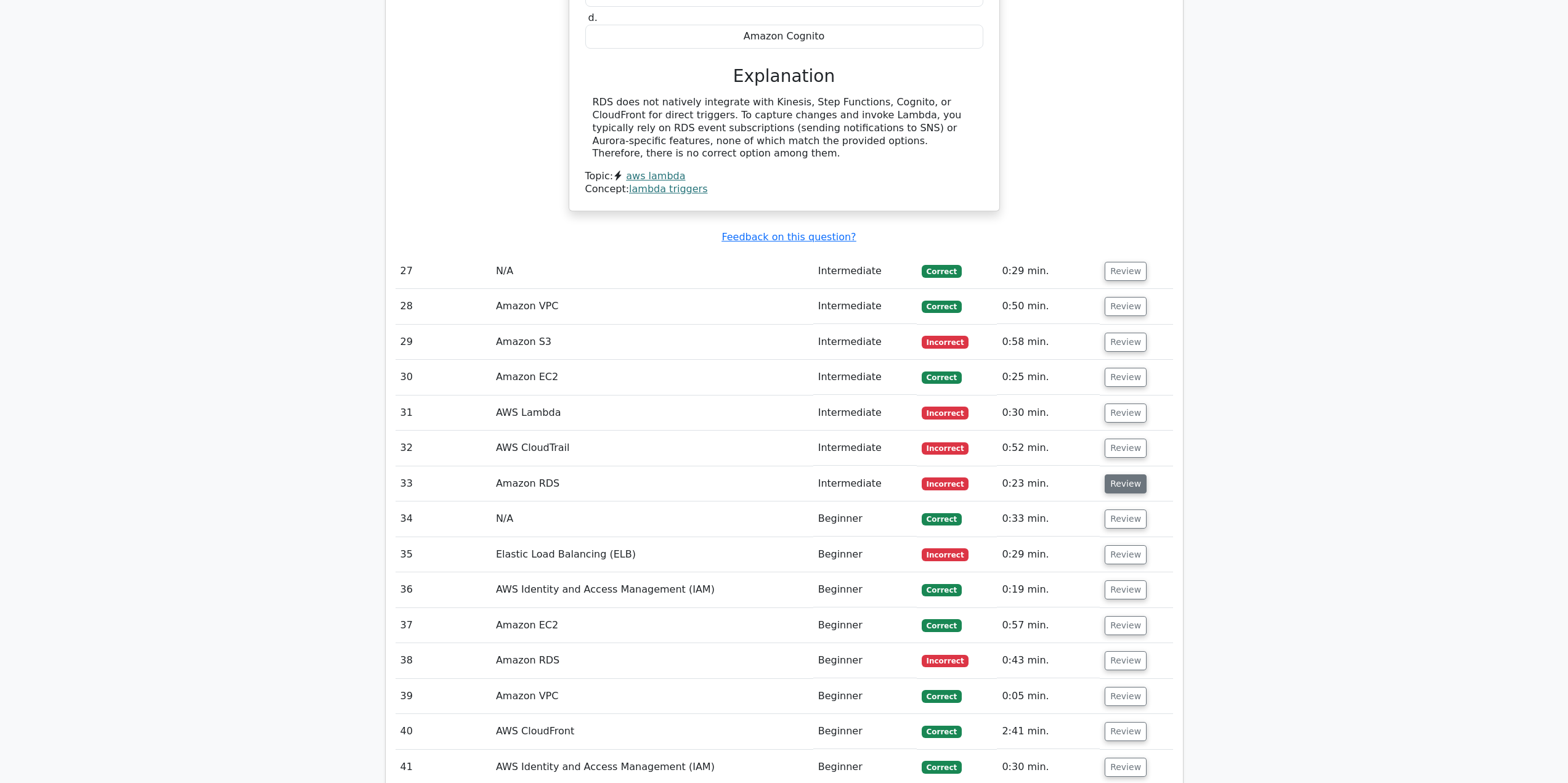
click at [1111, 474] on button "Review" at bounding box center [1126, 484] width 42 height 19
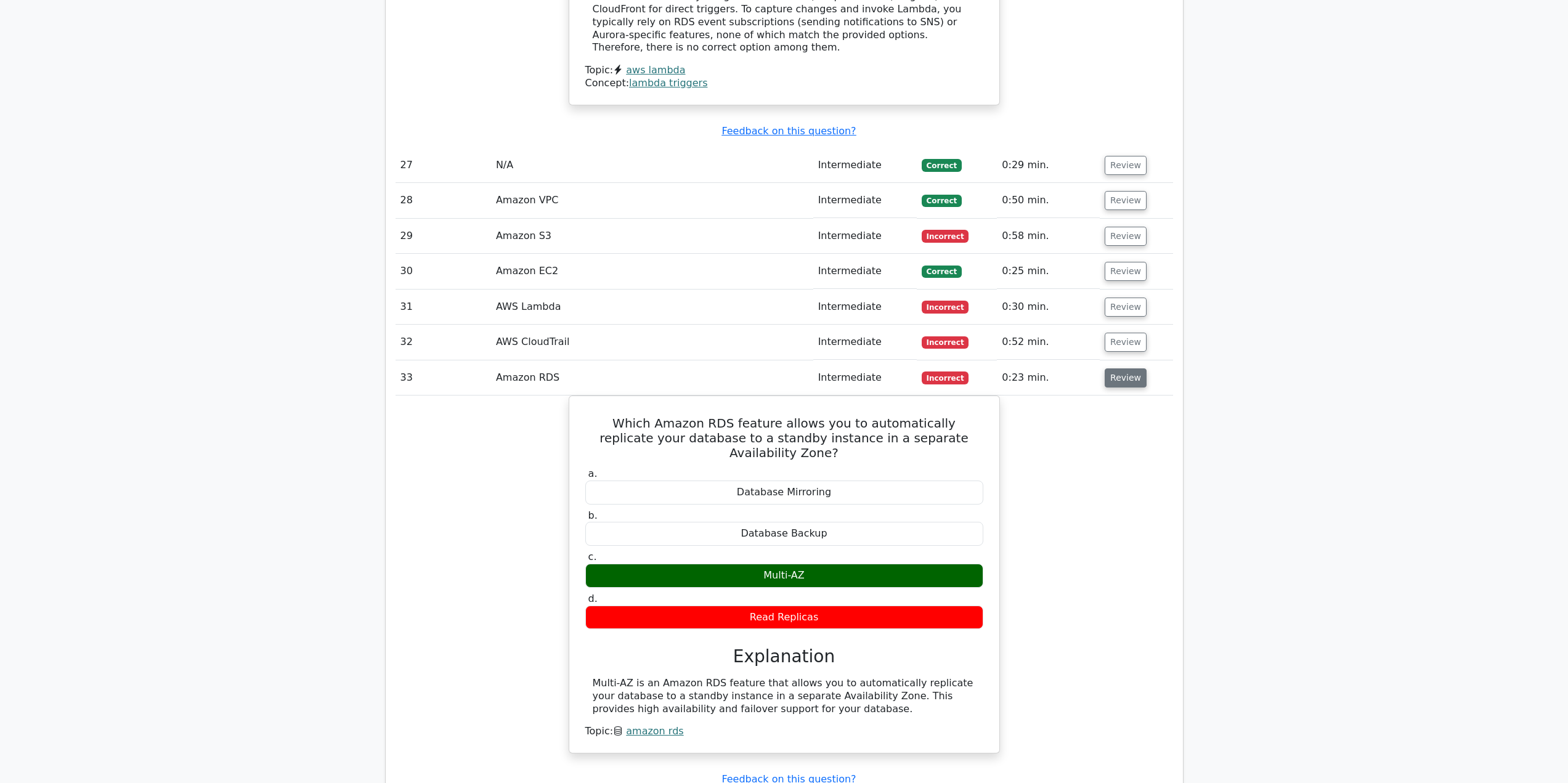
scroll to position [2525, 0]
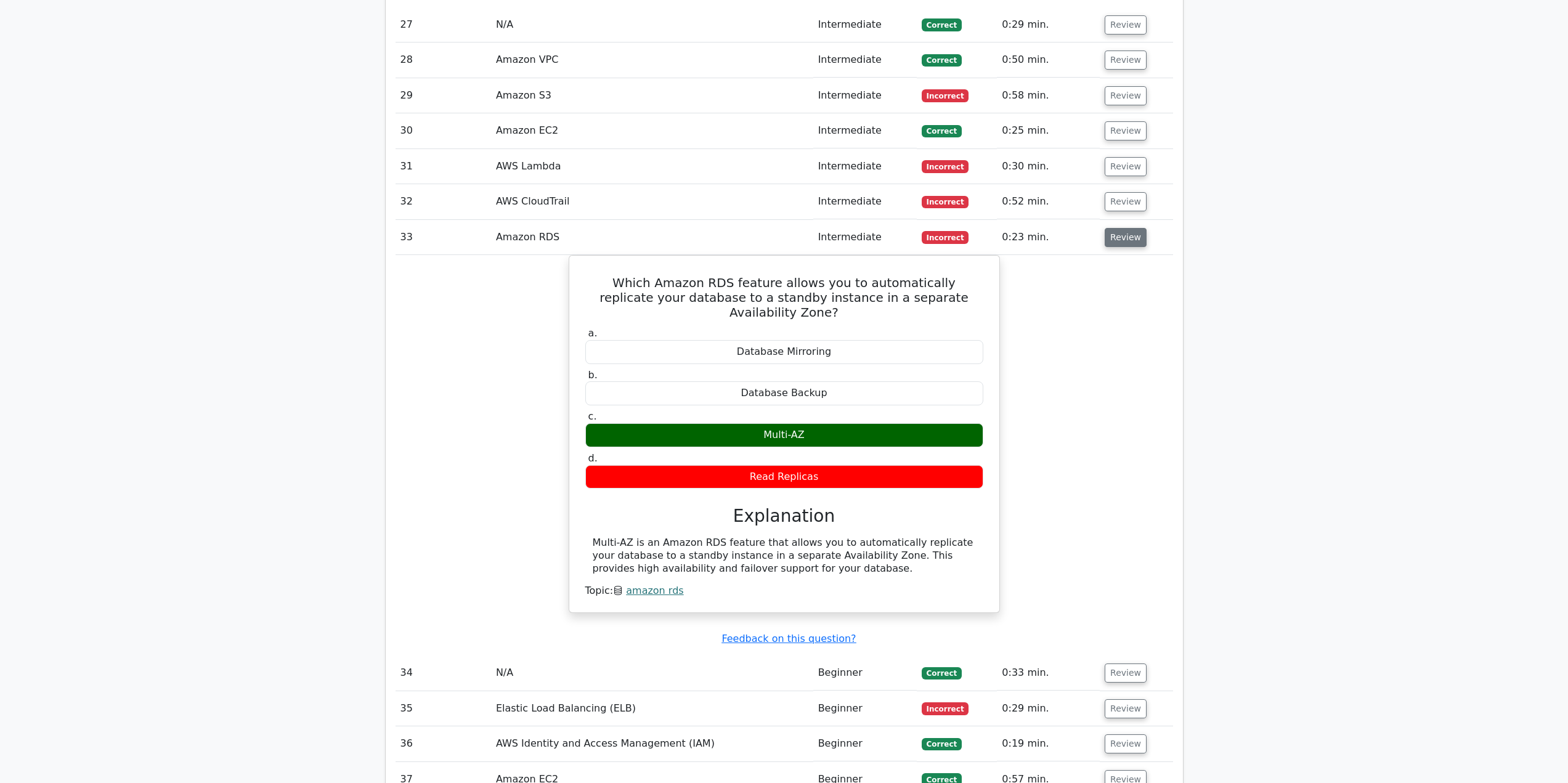
click at [1119, 228] on button "Review" at bounding box center [1126, 238] width 42 height 19
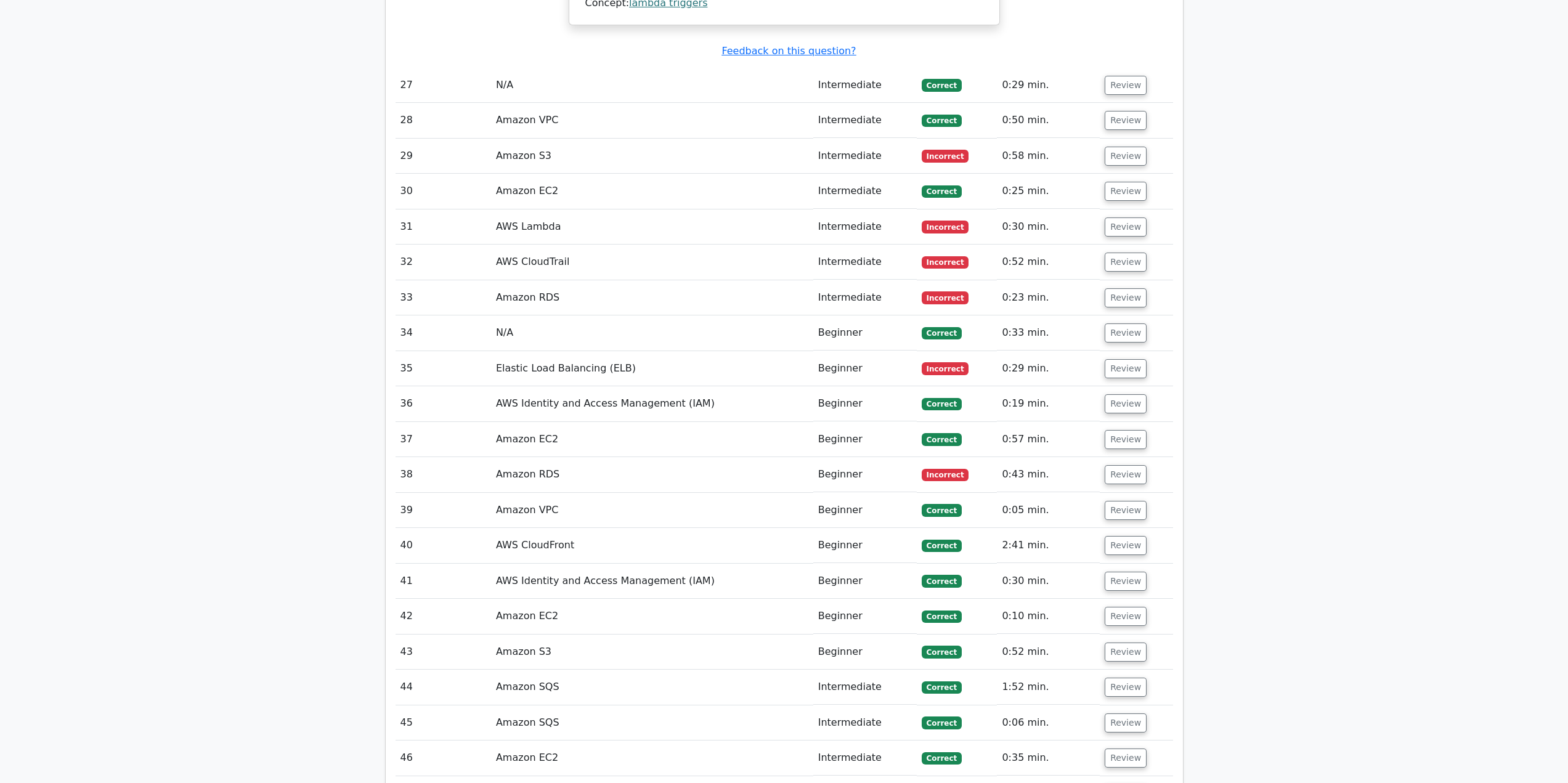
scroll to position [2457, 0]
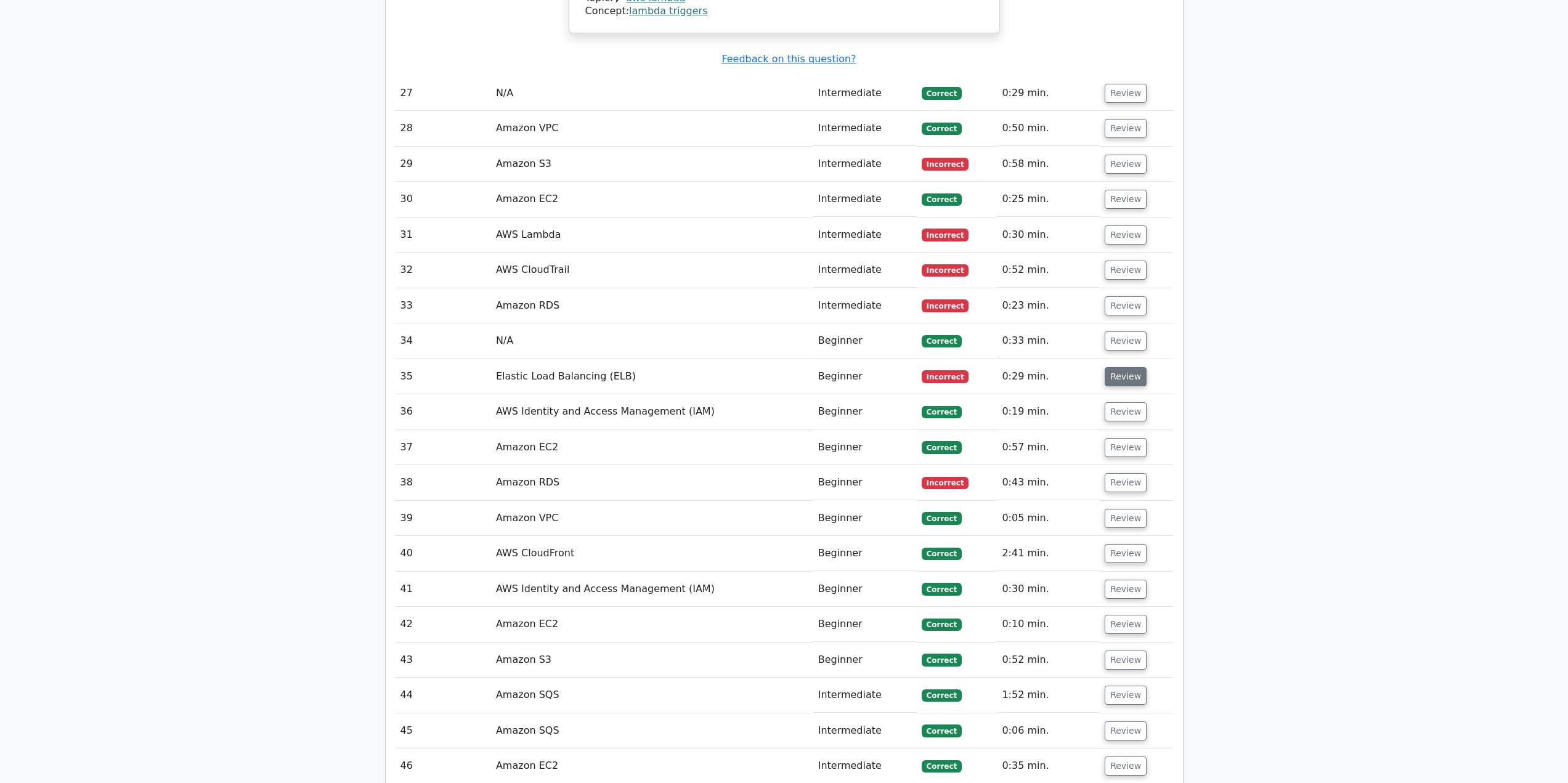
click at [1132, 368] on button "Review" at bounding box center [1126, 377] width 42 height 19
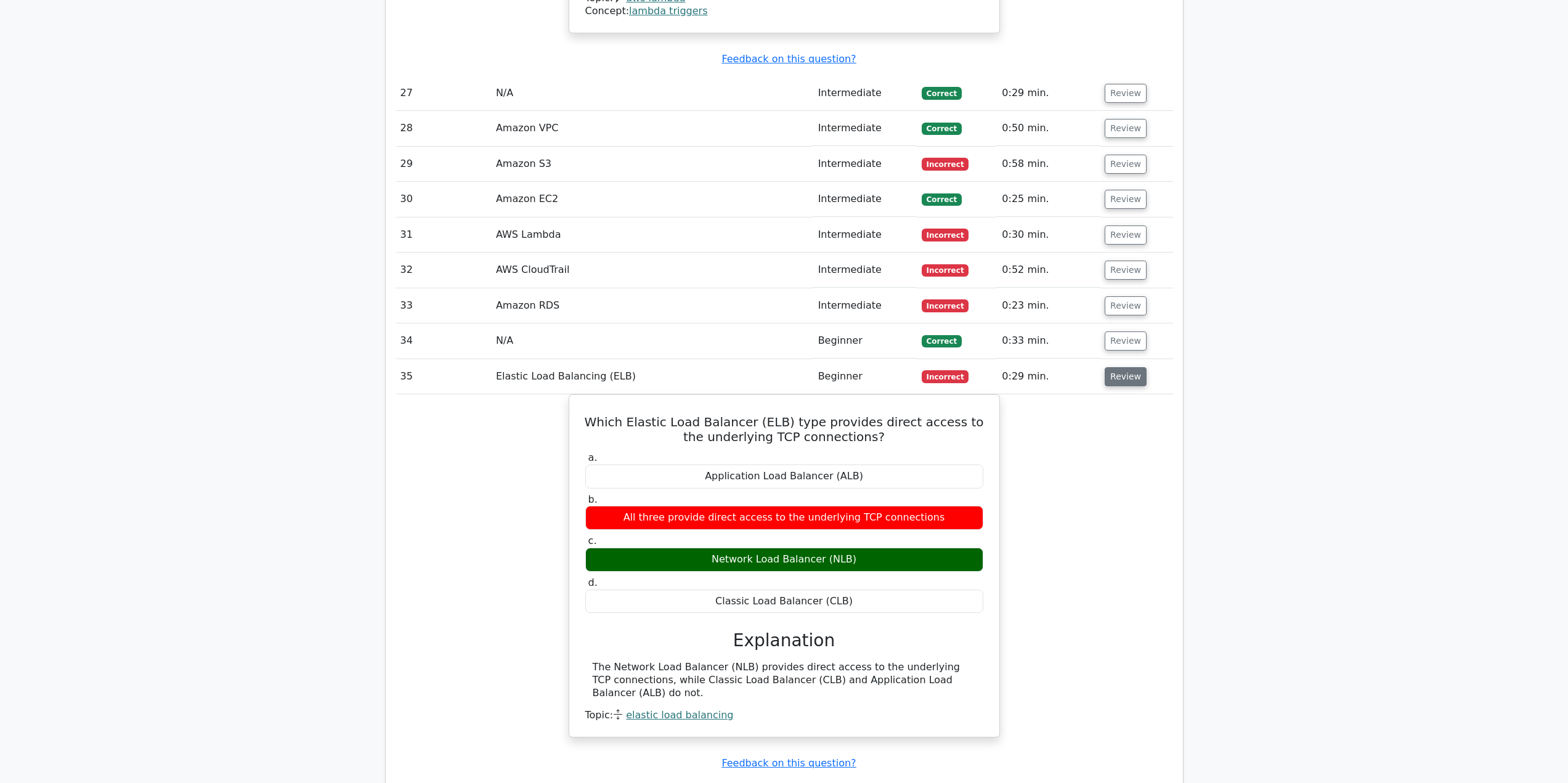
click at [1132, 368] on button "Review" at bounding box center [1126, 377] width 42 height 19
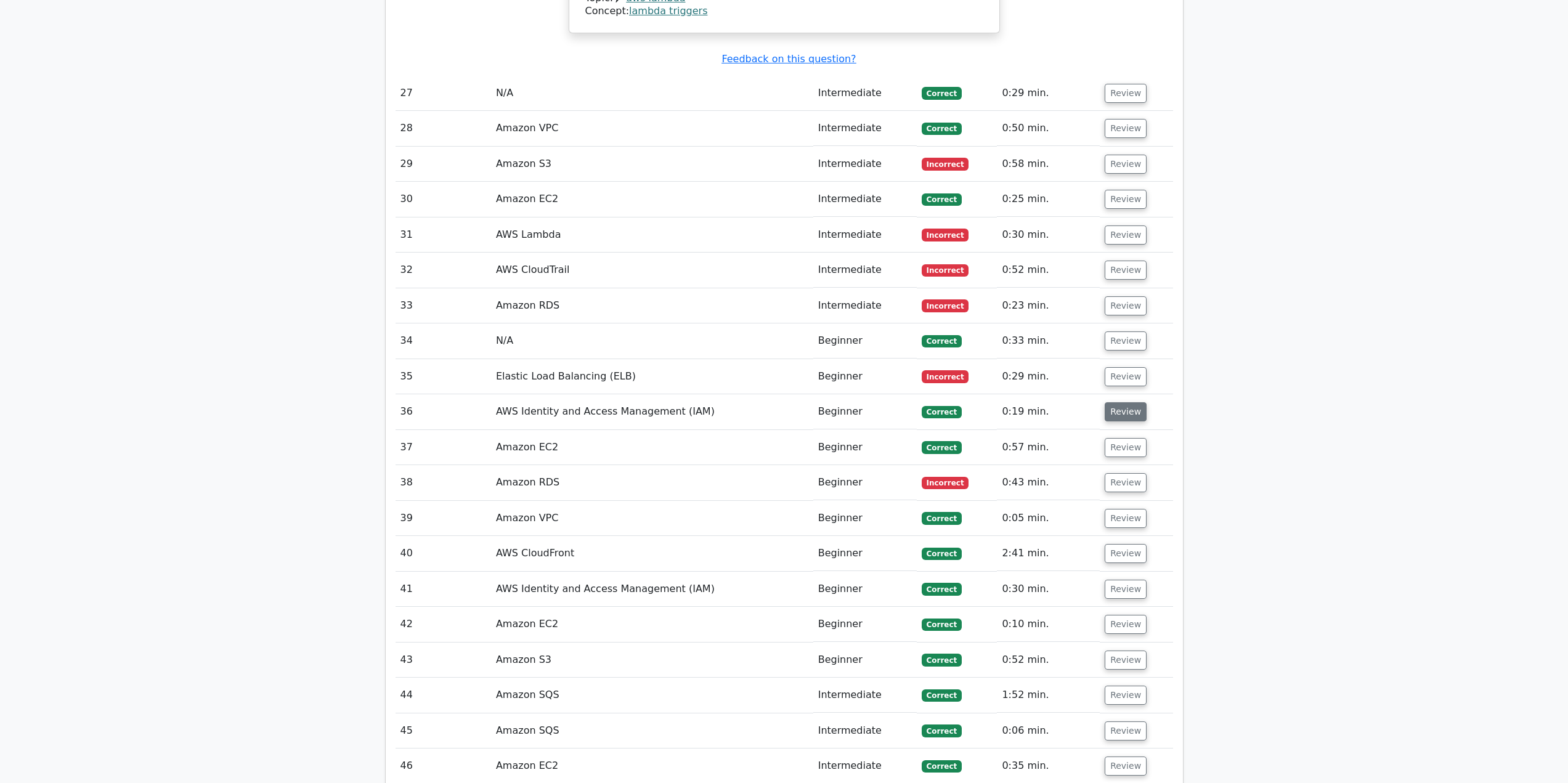
click at [1126, 402] on button "Review" at bounding box center [1126, 412] width 42 height 19
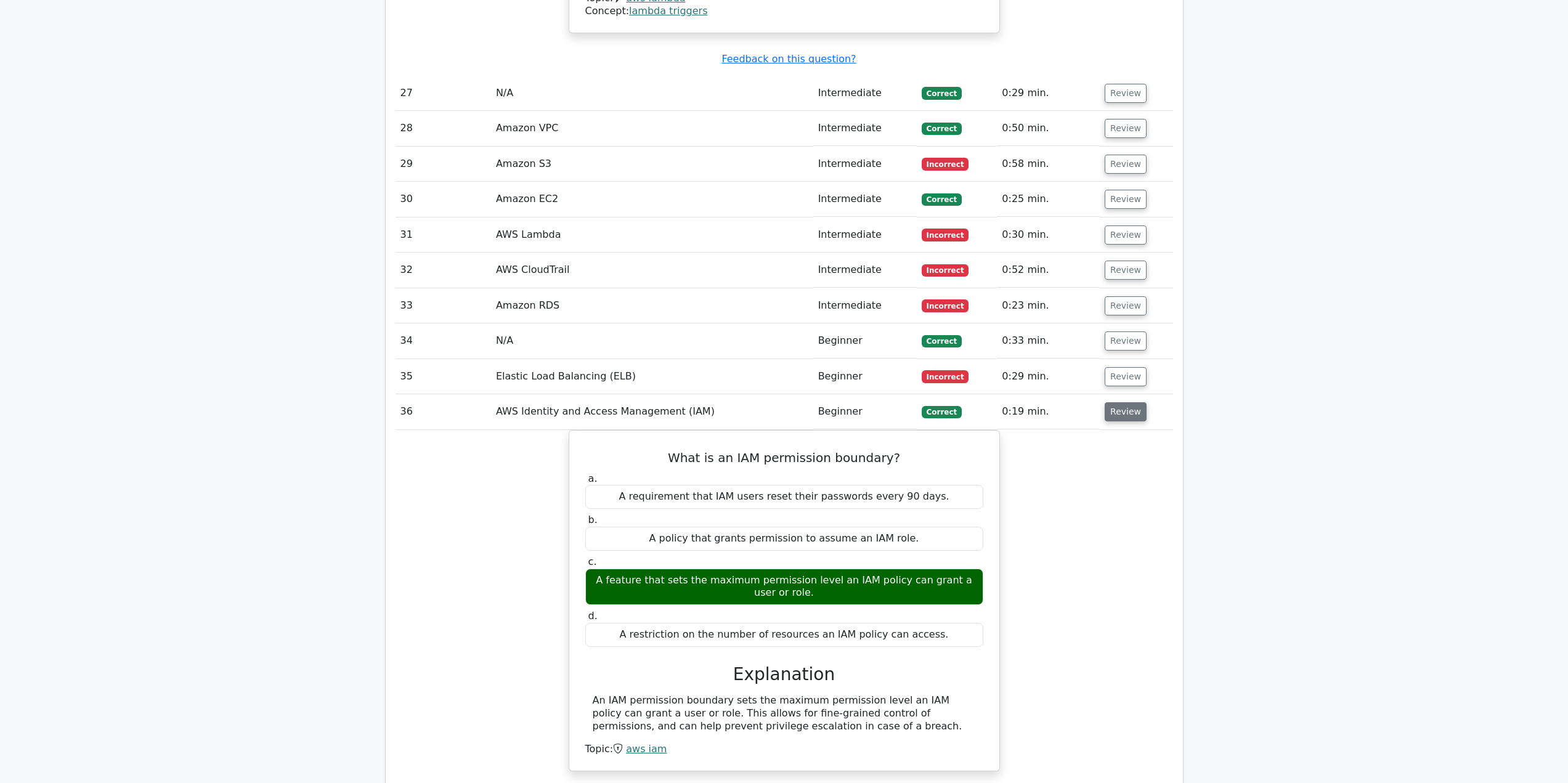
click at [1123, 402] on button "Review" at bounding box center [1126, 412] width 42 height 19
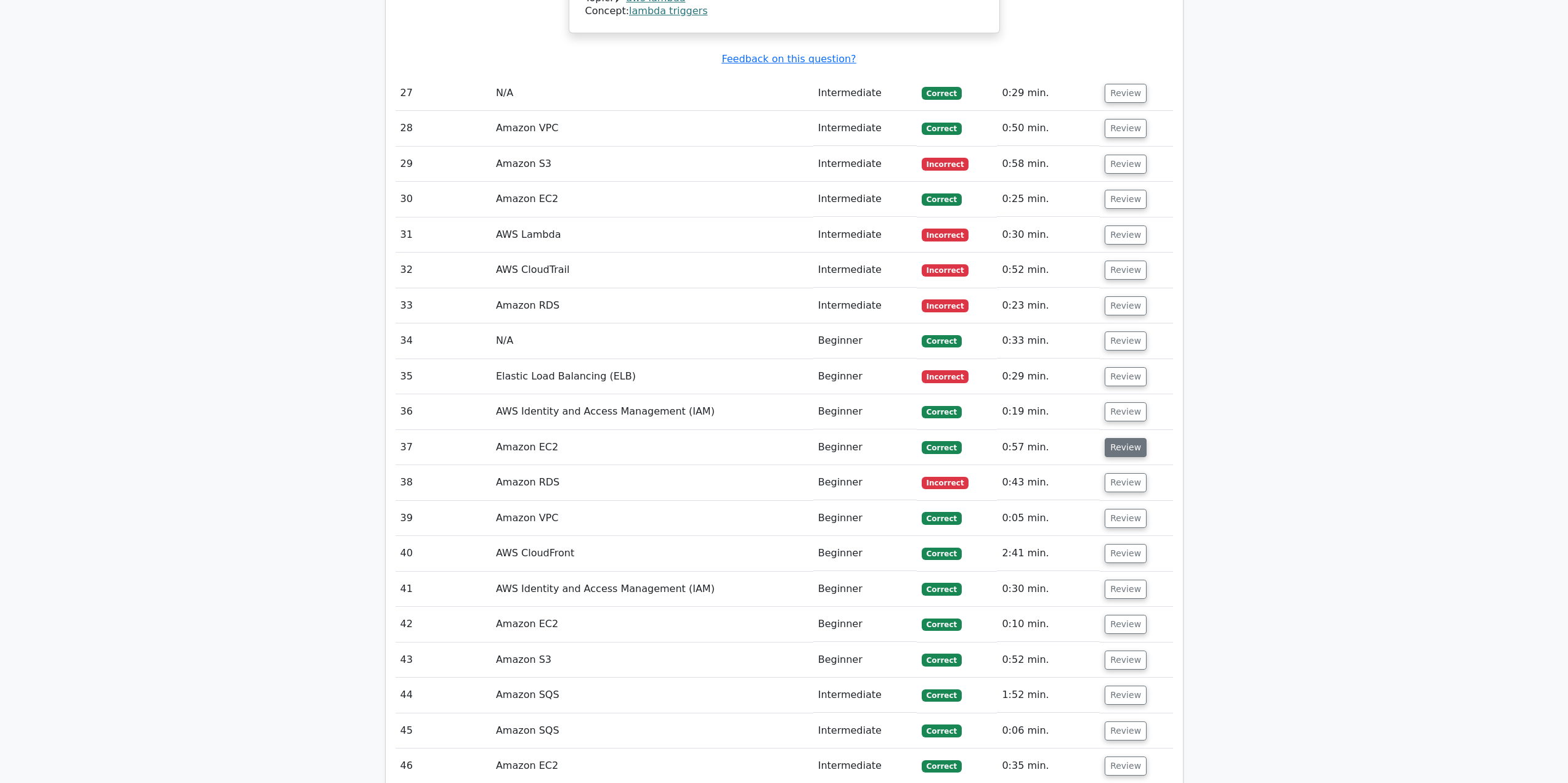
click at [1116, 438] on button "Review" at bounding box center [1126, 447] width 42 height 19
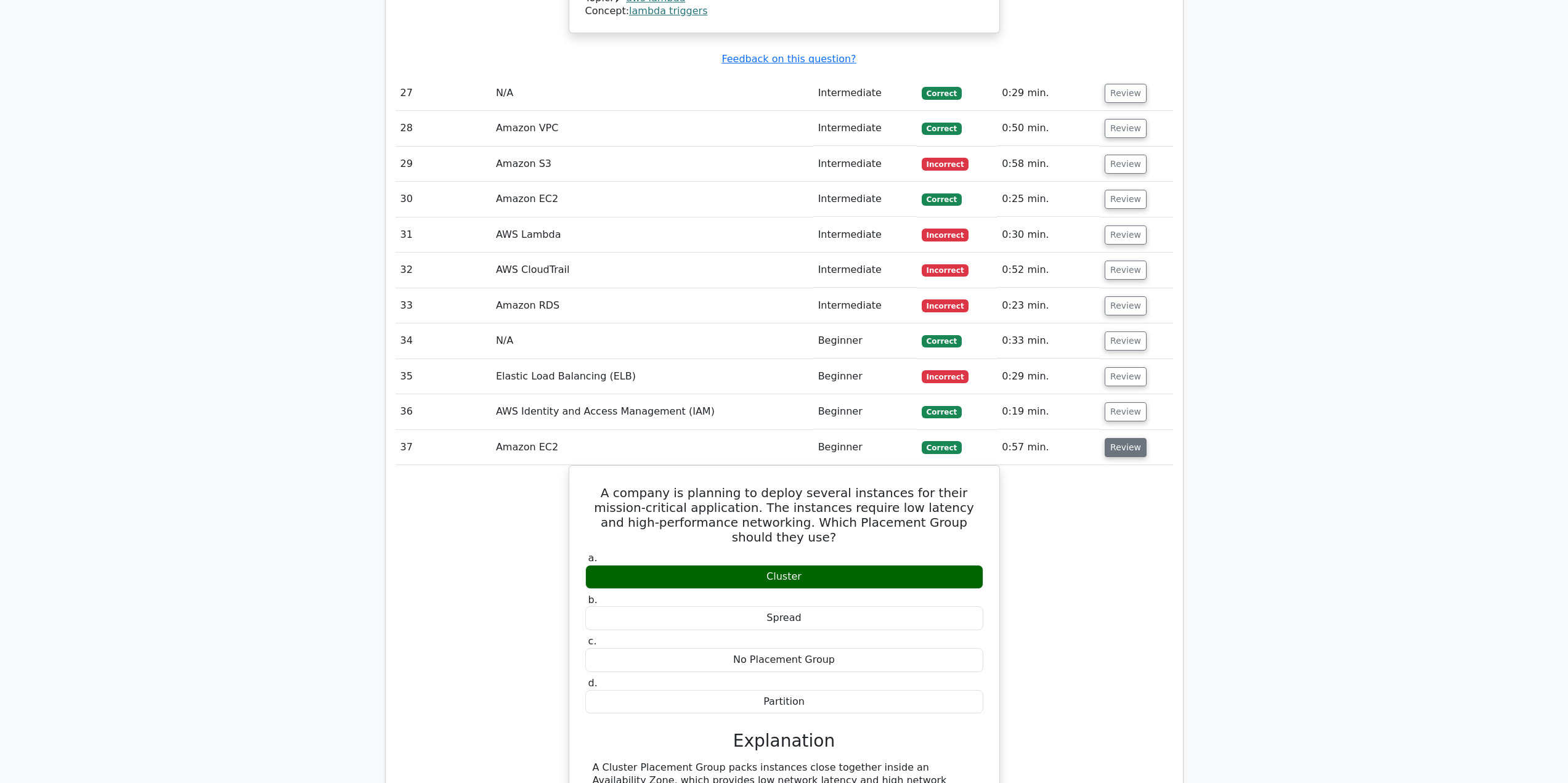
click at [1114, 438] on button "Review" at bounding box center [1126, 447] width 42 height 19
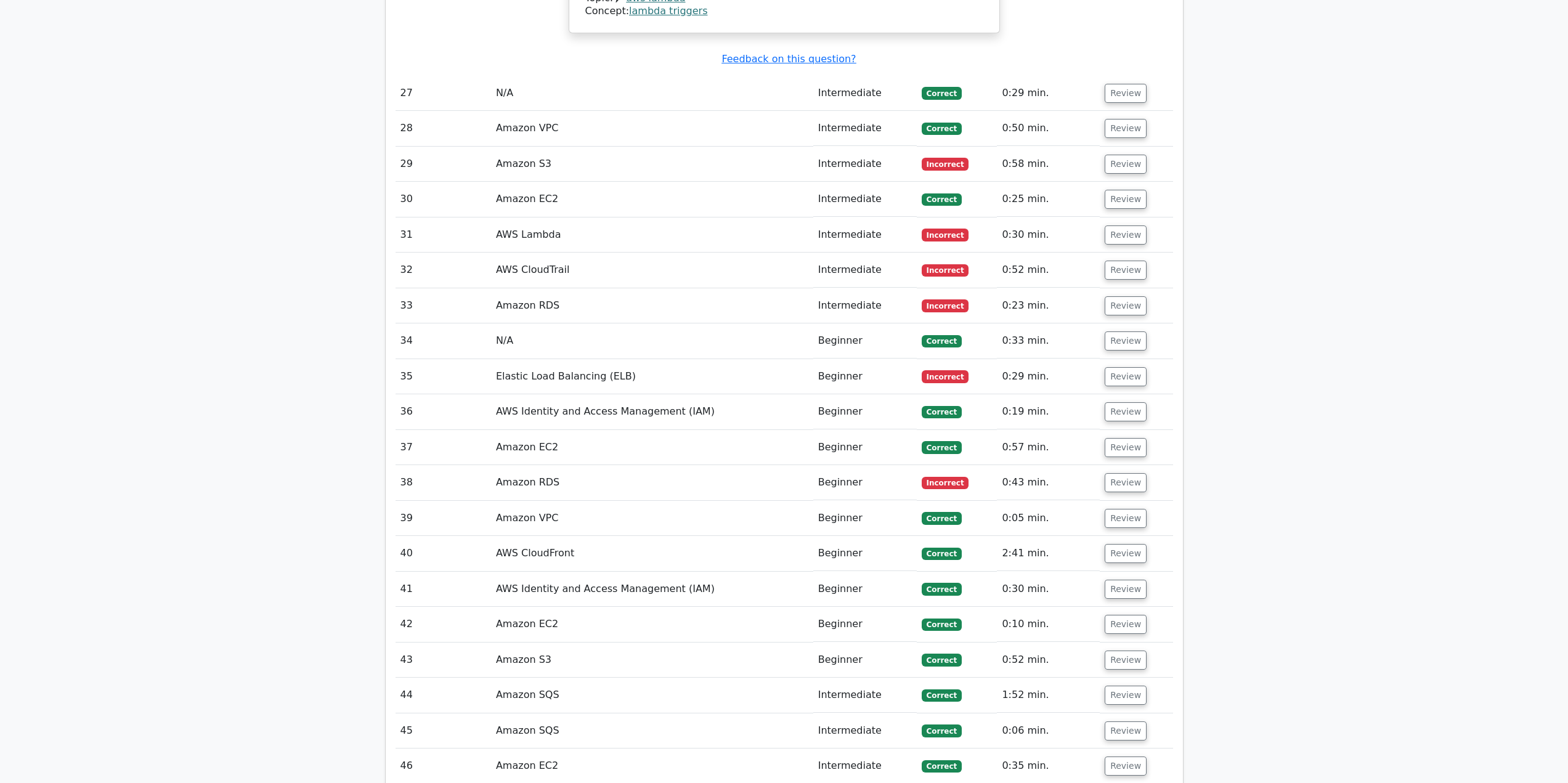
click at [1116, 469] on td "Review" at bounding box center [1136, 482] width 73 height 35
click at [1116, 473] on button "Review" at bounding box center [1126, 482] width 42 height 19
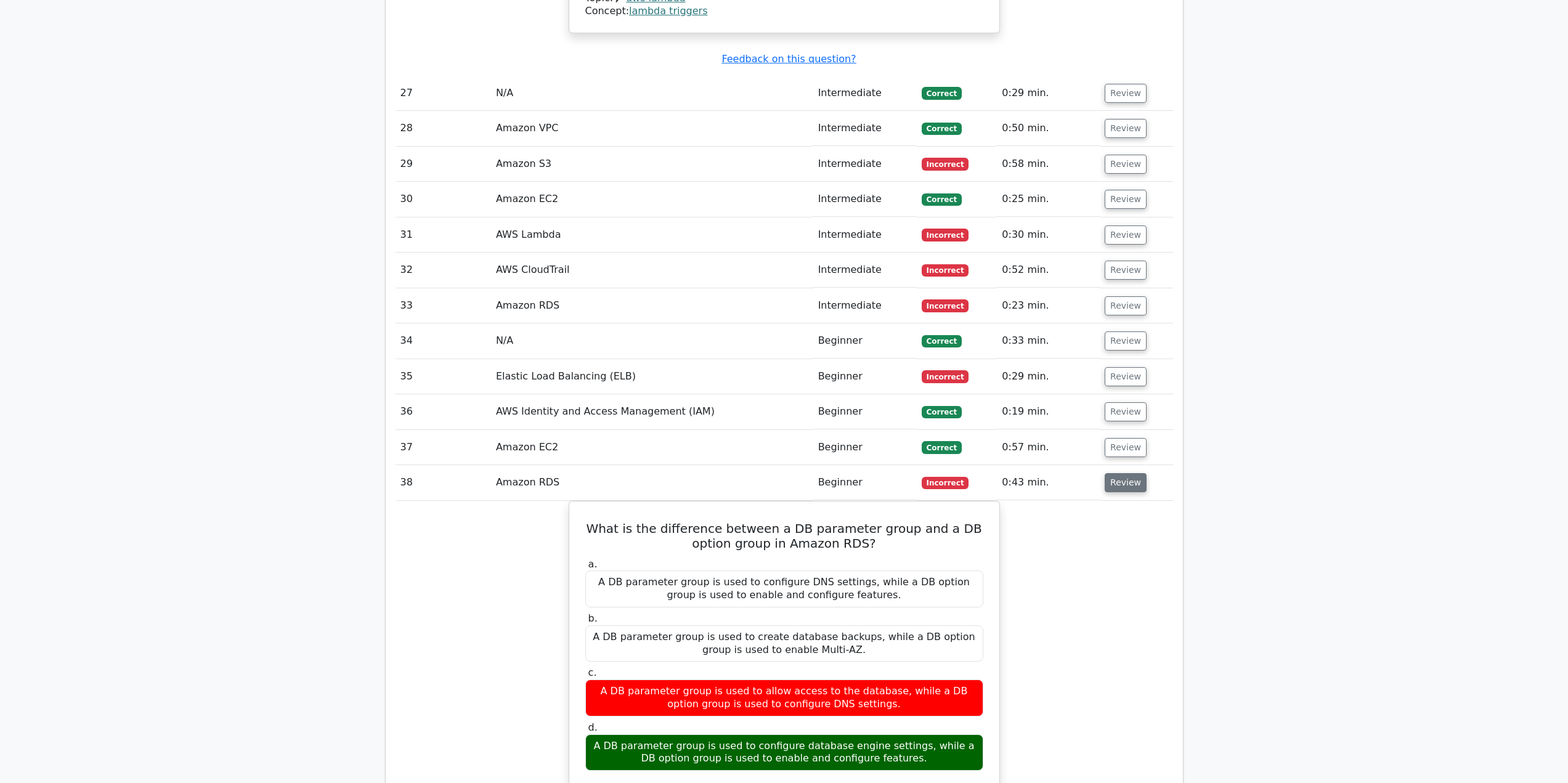
click at [1116, 473] on button "Review" at bounding box center [1126, 482] width 42 height 19
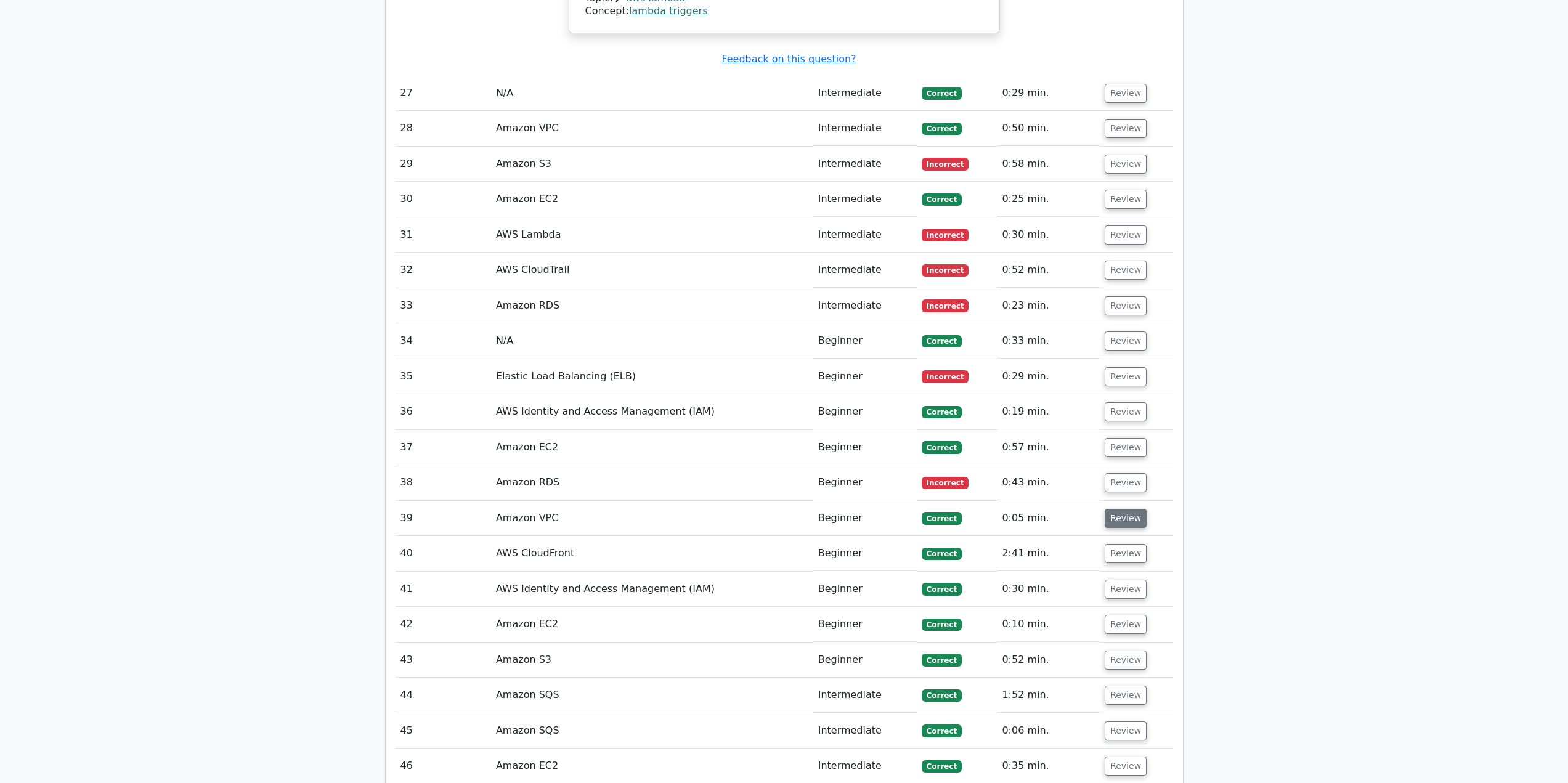
click at [1118, 509] on button "Review" at bounding box center [1126, 518] width 42 height 19
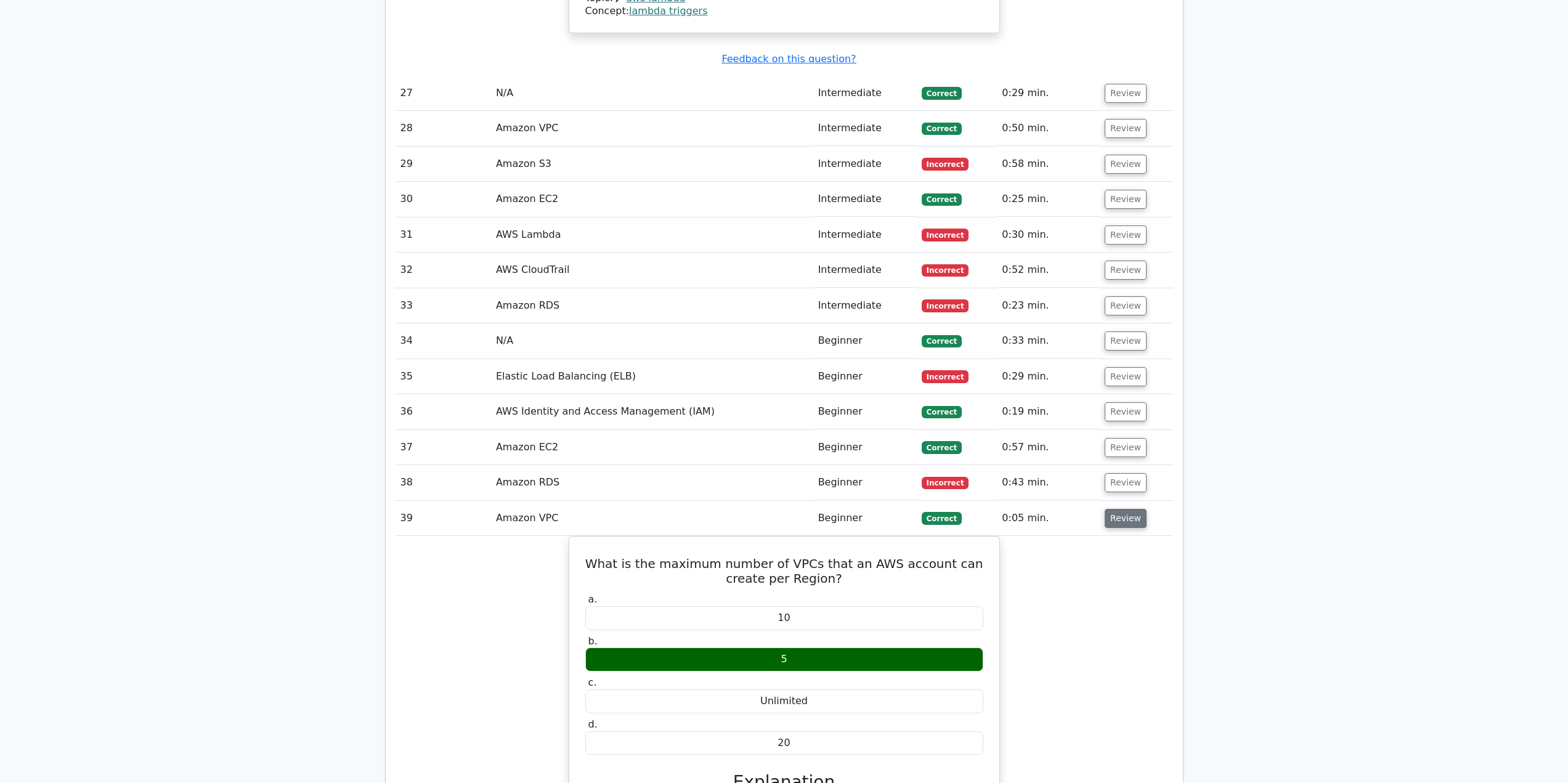
click at [1118, 509] on button "Review" at bounding box center [1126, 518] width 42 height 19
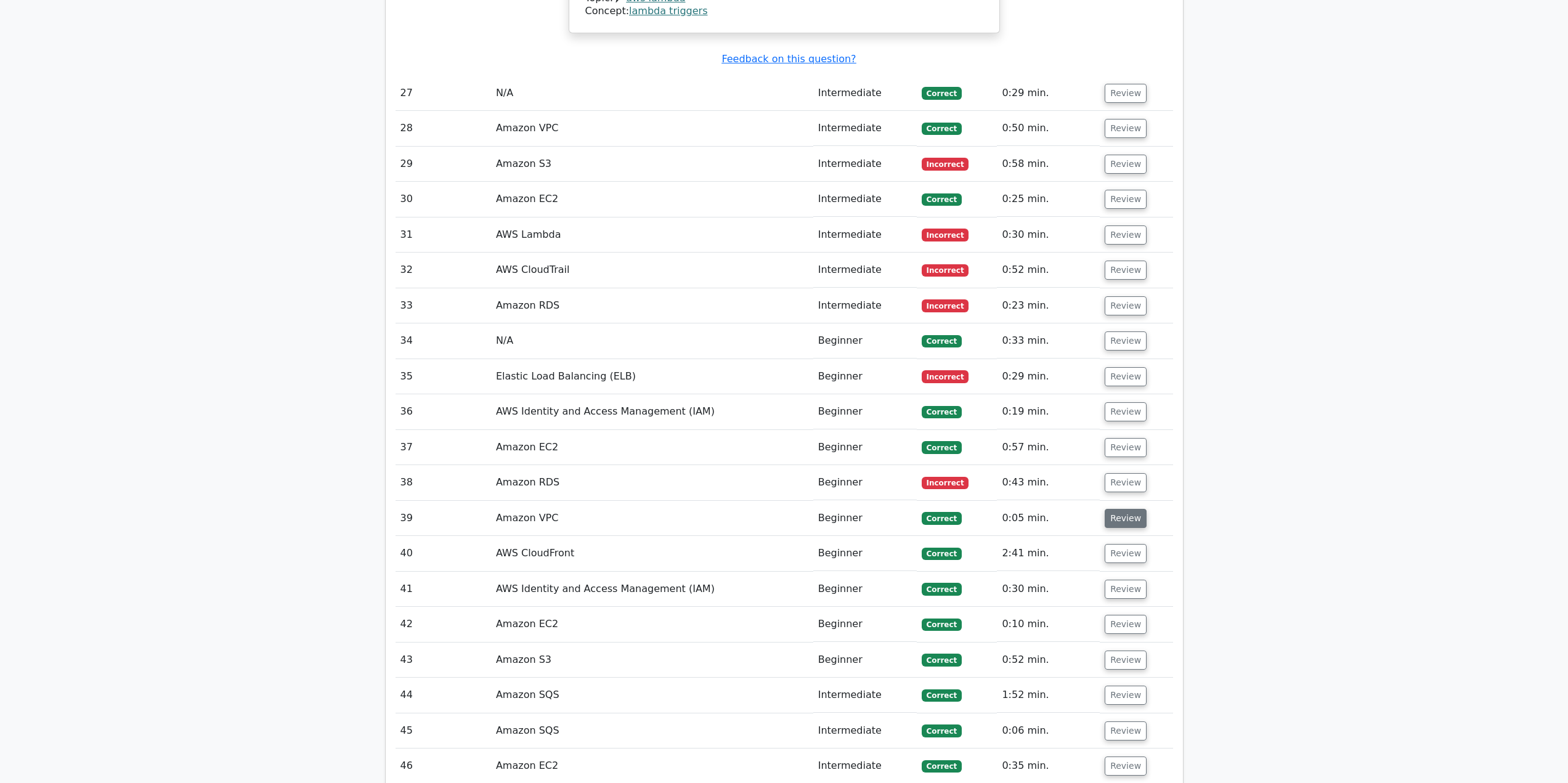
click at [1121, 509] on button "Review" at bounding box center [1126, 518] width 42 height 19
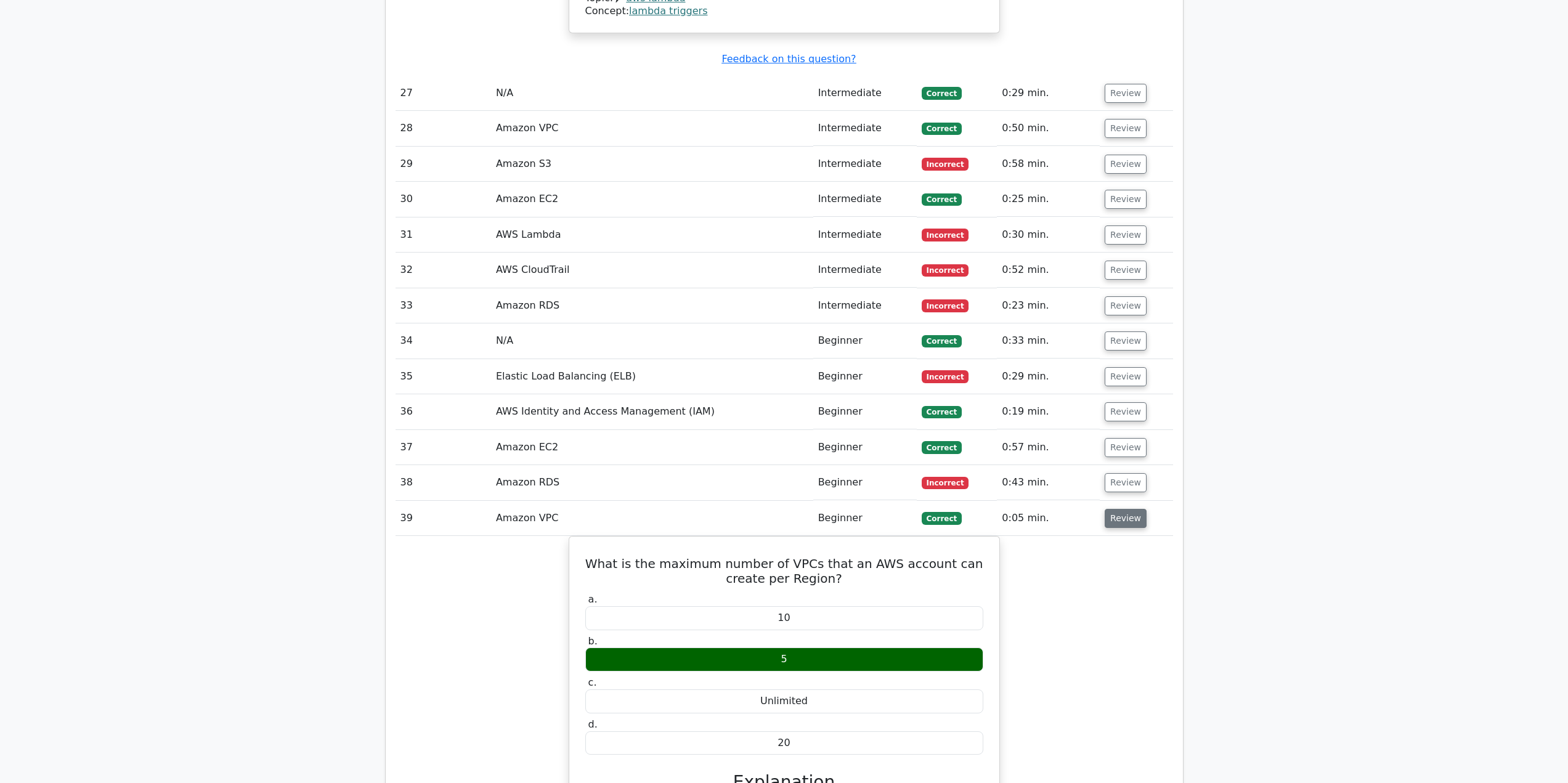
click at [1121, 509] on button "Review" at bounding box center [1126, 518] width 42 height 19
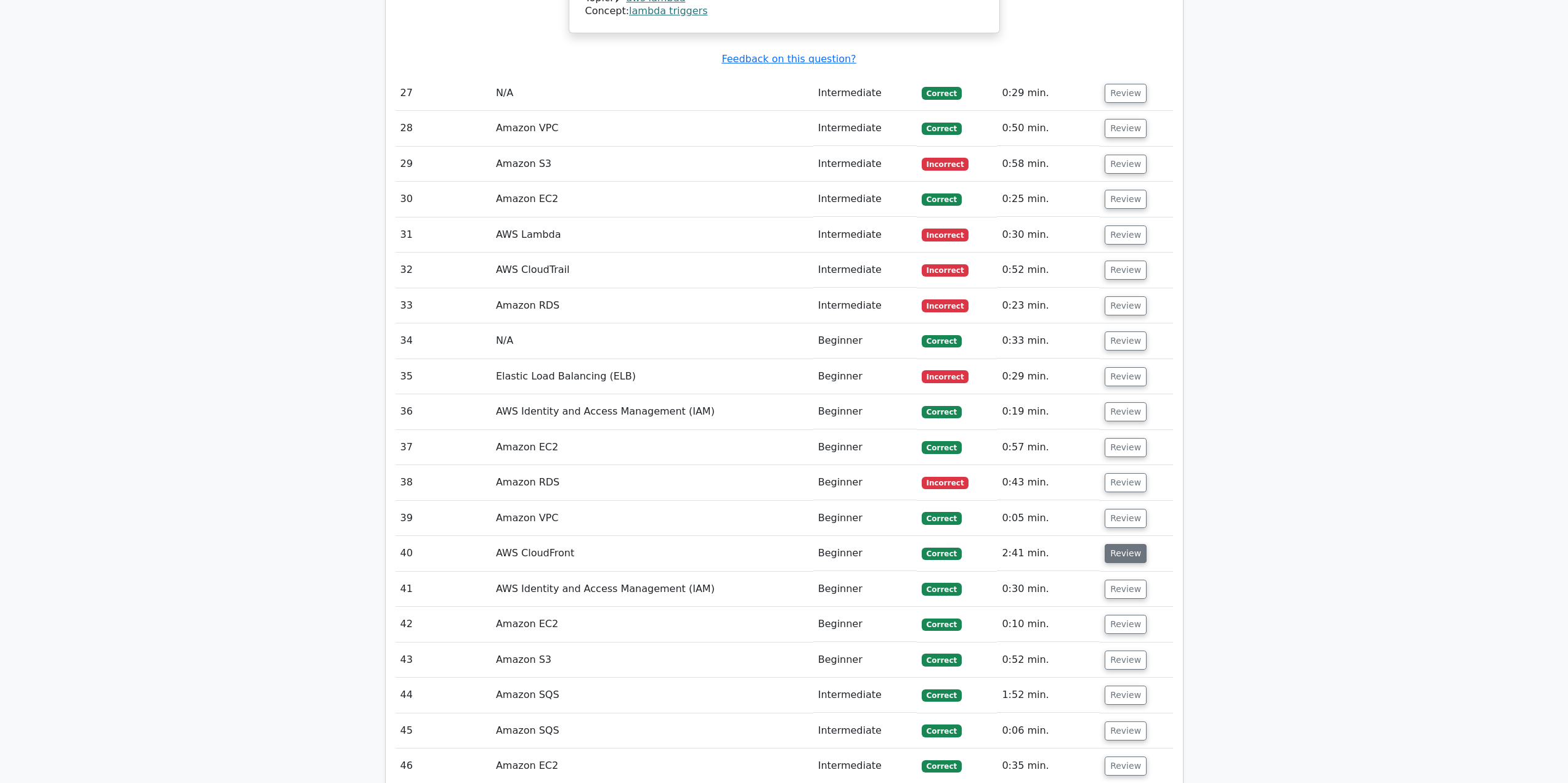
click at [1131, 544] on button "Review" at bounding box center [1126, 553] width 42 height 19
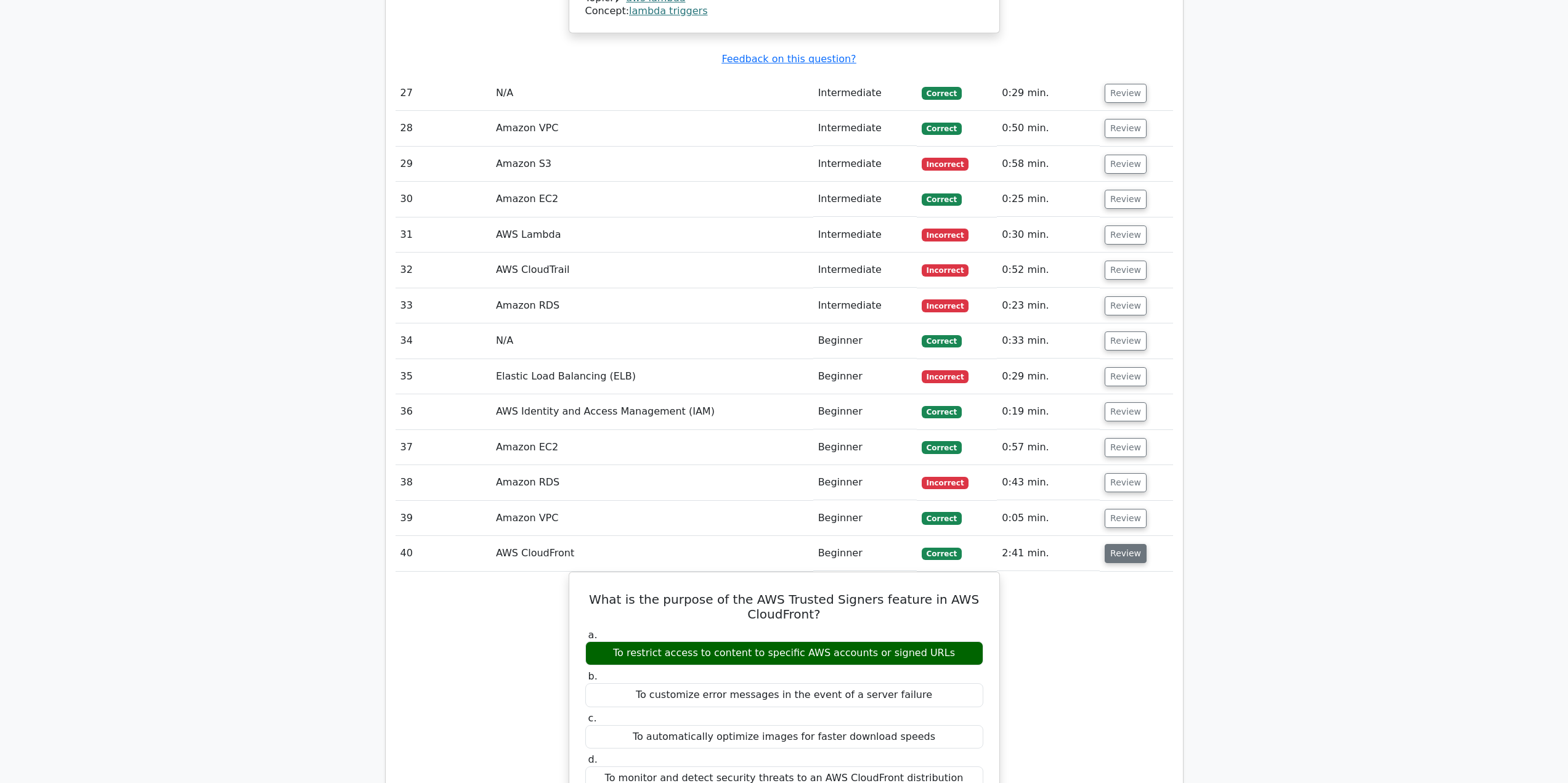
click at [1131, 544] on button "Review" at bounding box center [1126, 553] width 42 height 19
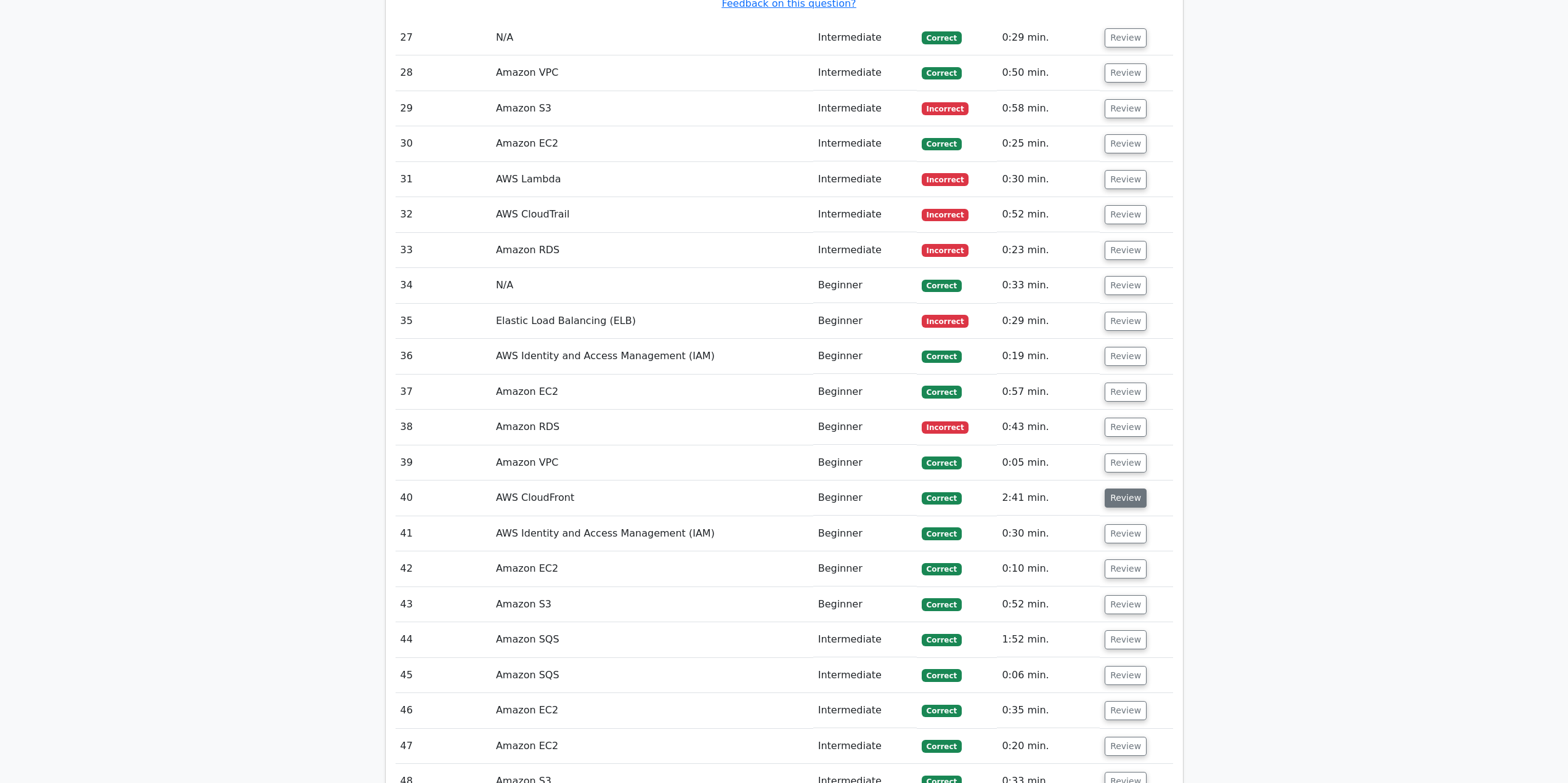
scroll to position [2519, 0]
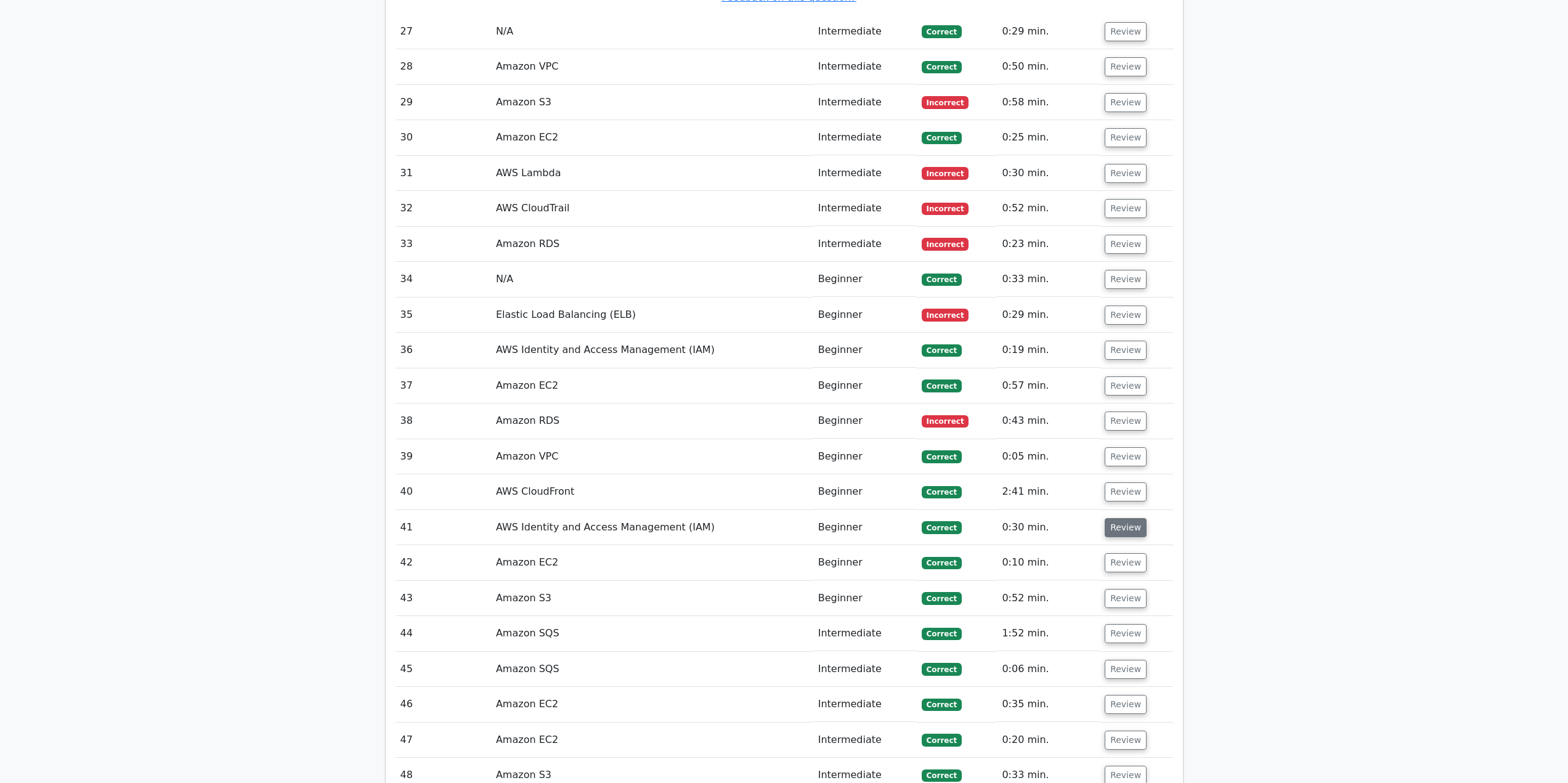
click at [1121, 518] on button "Review" at bounding box center [1126, 528] width 42 height 19
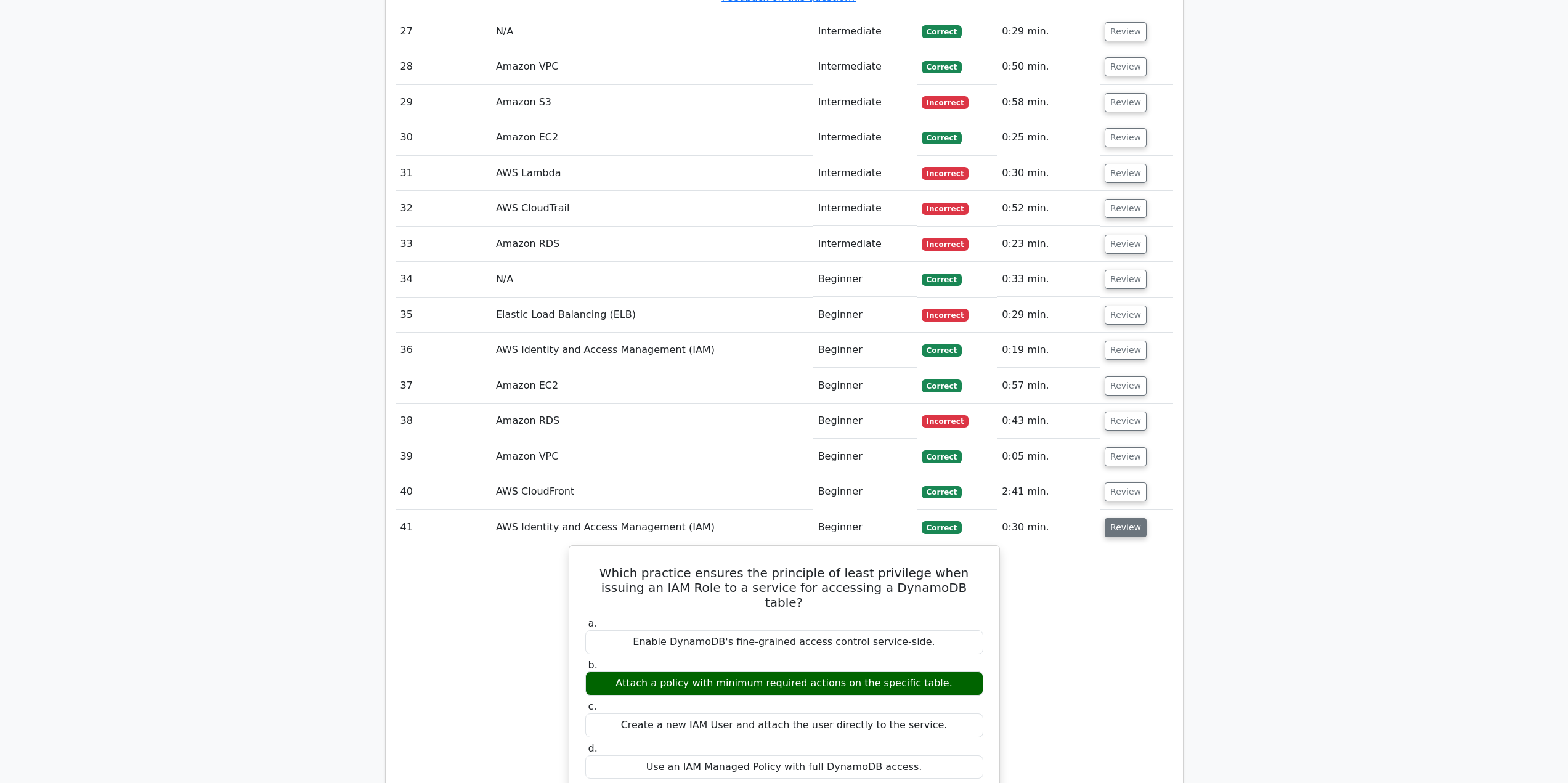
click at [1120, 518] on button "Review" at bounding box center [1126, 528] width 42 height 19
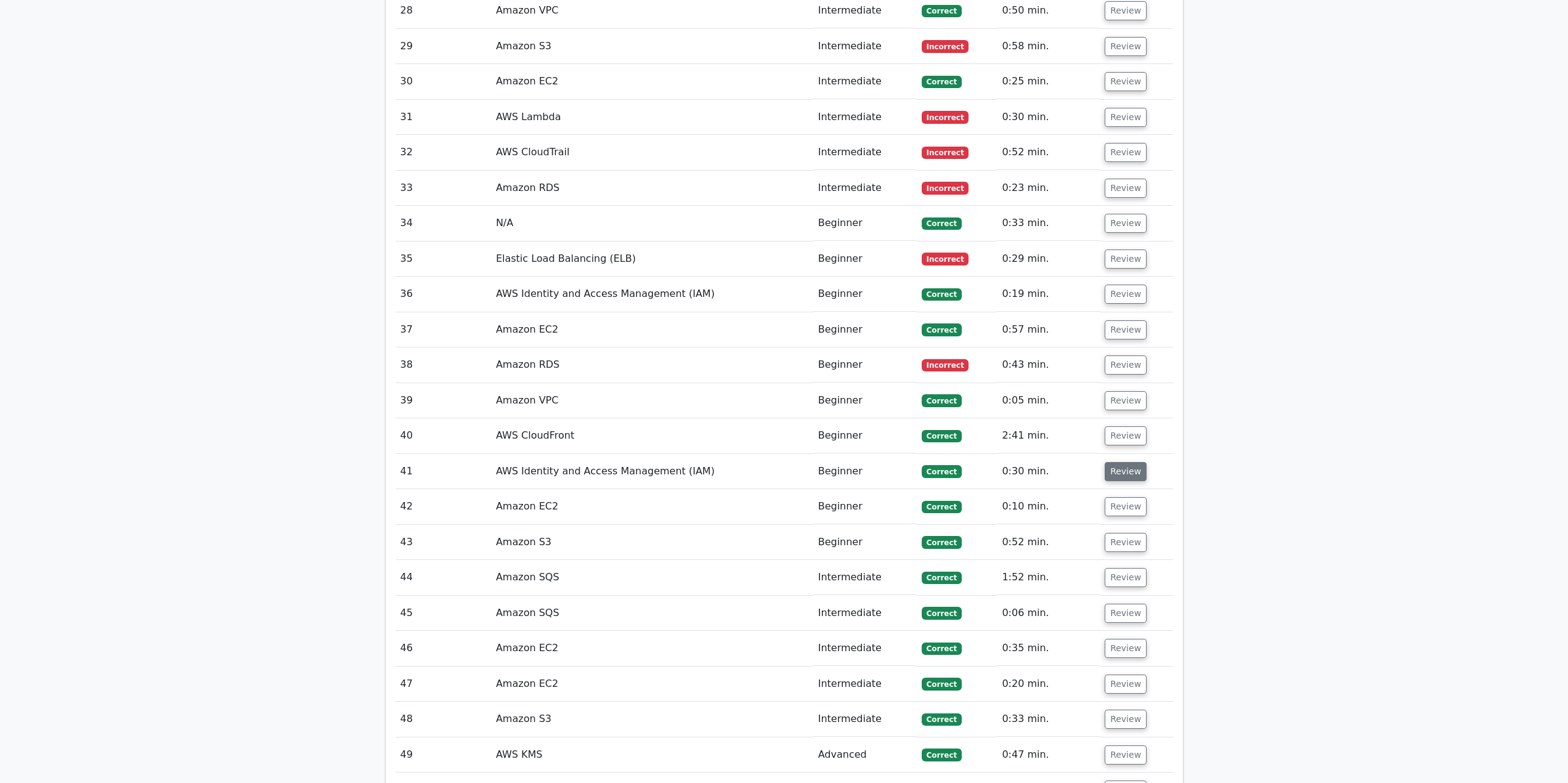
scroll to position [2580, 0]
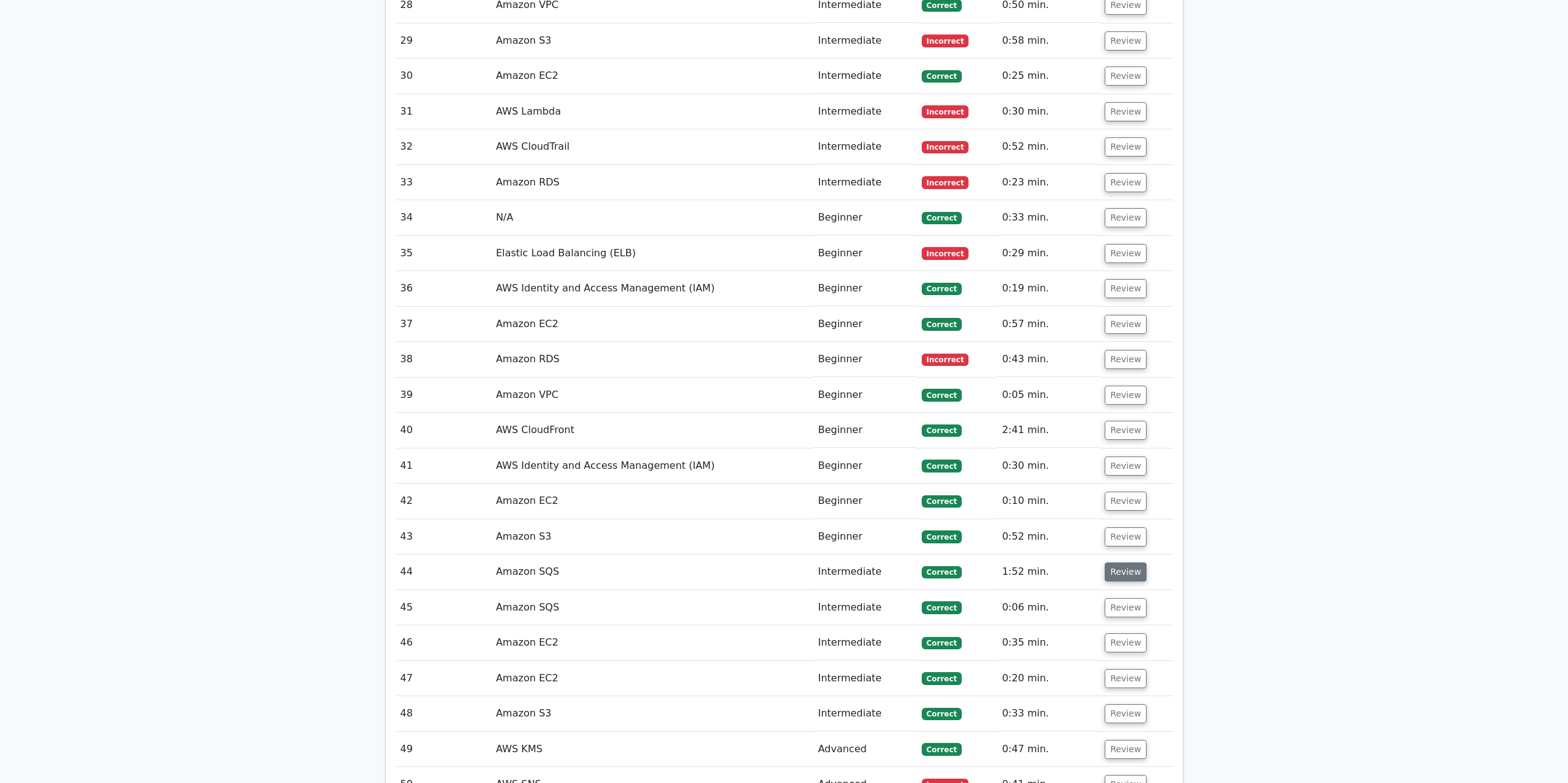
click at [1112, 562] on button "Review" at bounding box center [1126, 572] width 42 height 19
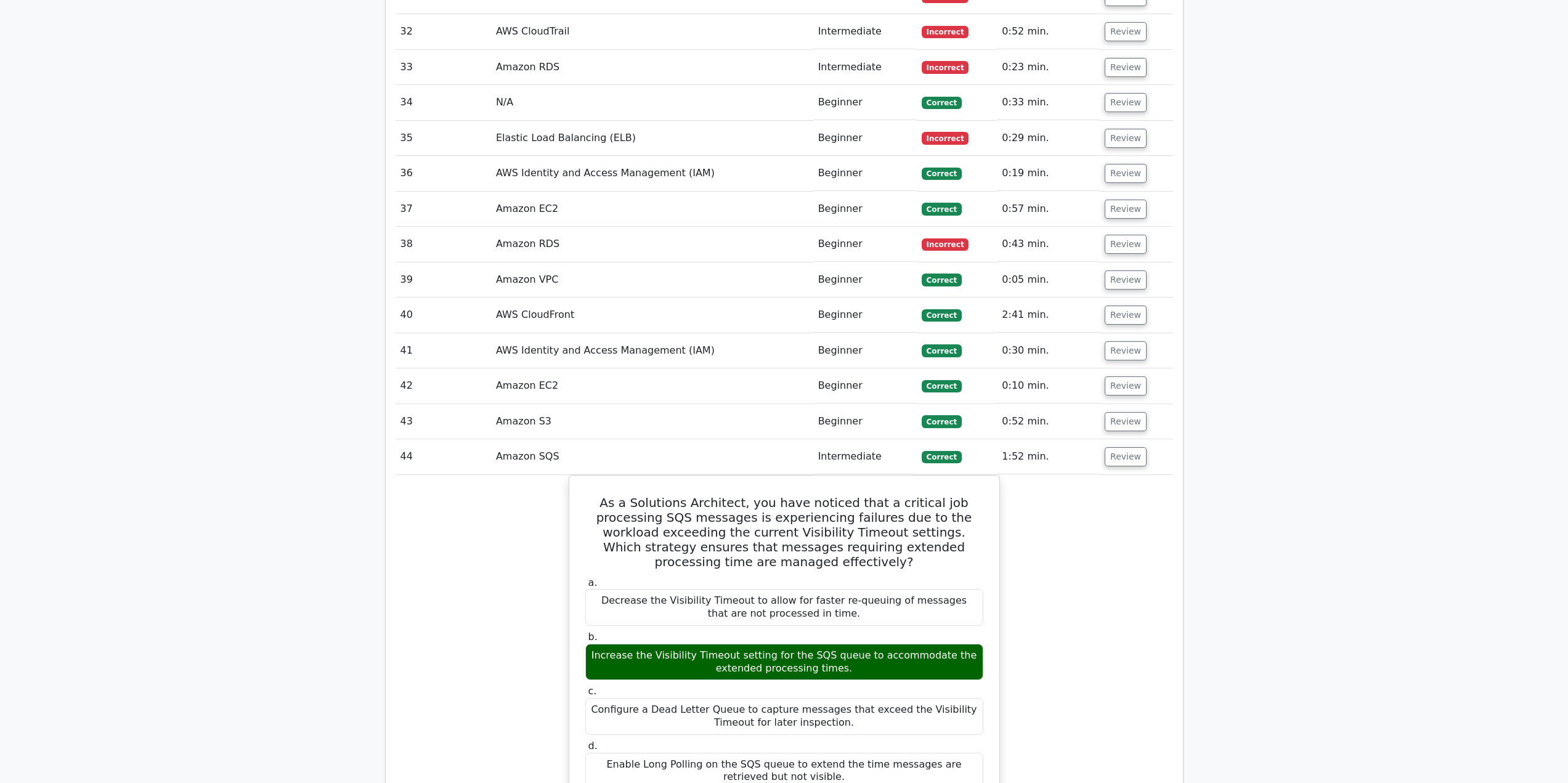
scroll to position [2703, 0]
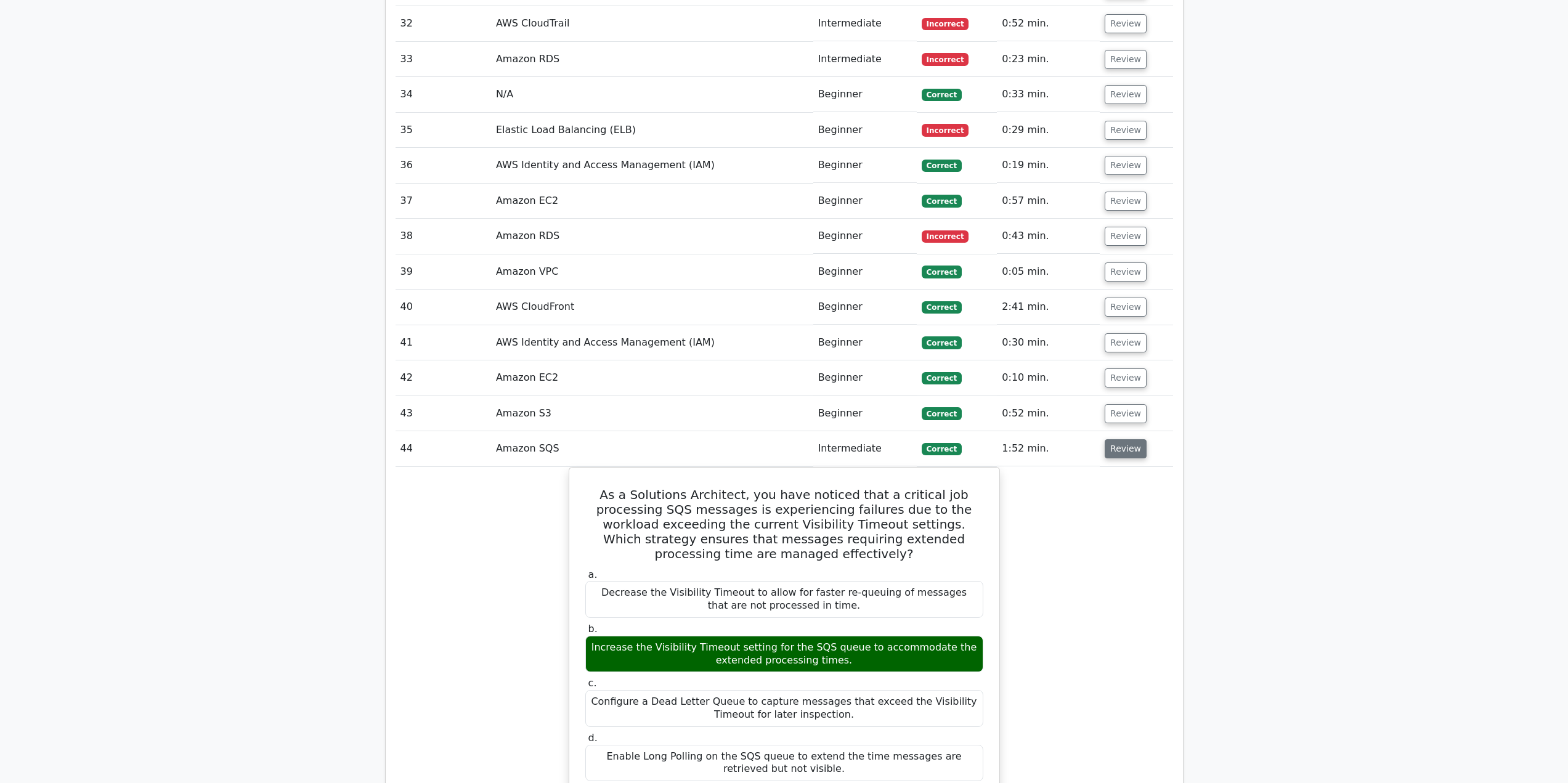
click at [1123, 439] on button "Review" at bounding box center [1126, 449] width 42 height 19
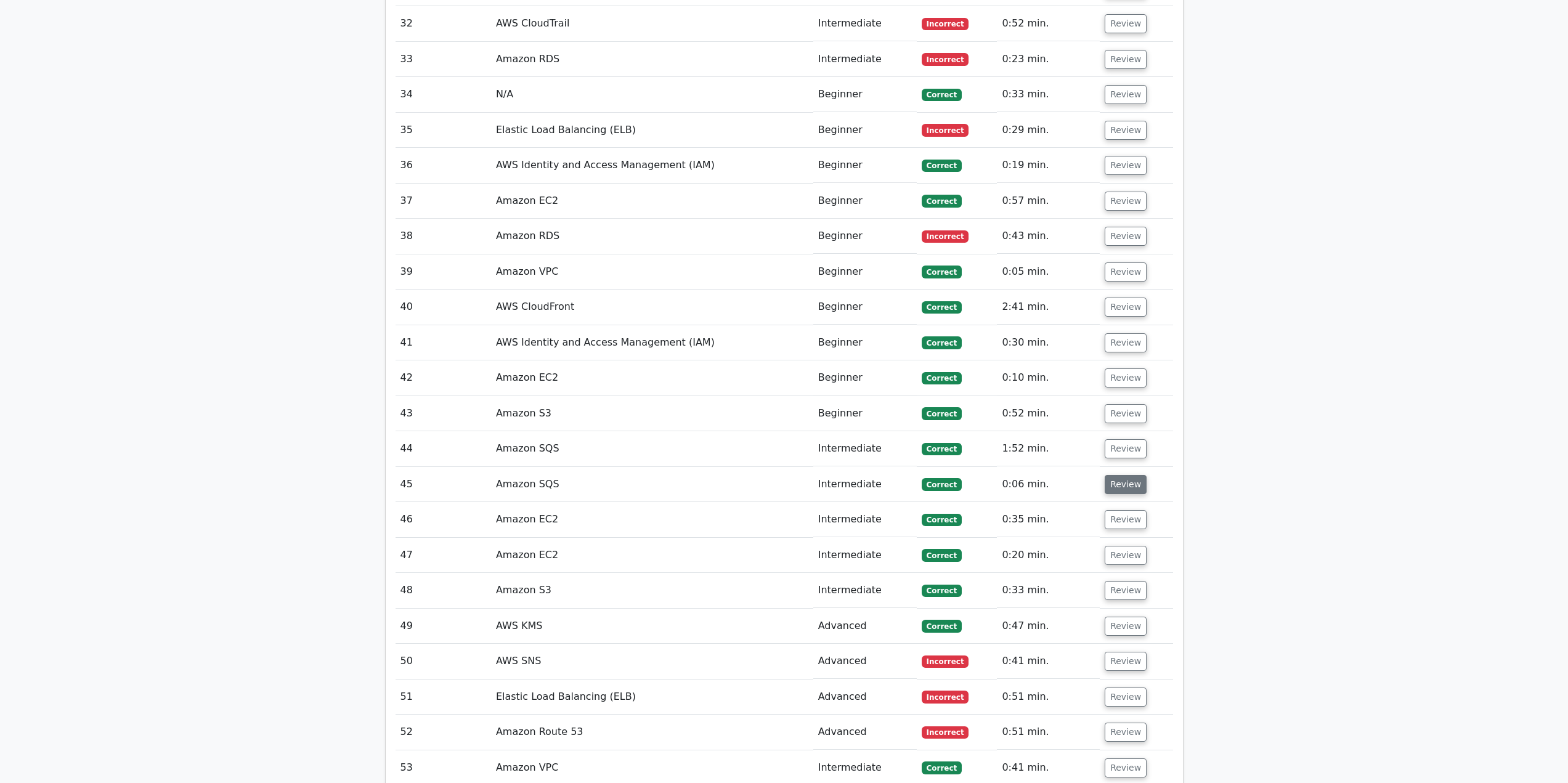
click at [1123, 475] on button "Review" at bounding box center [1126, 484] width 42 height 19
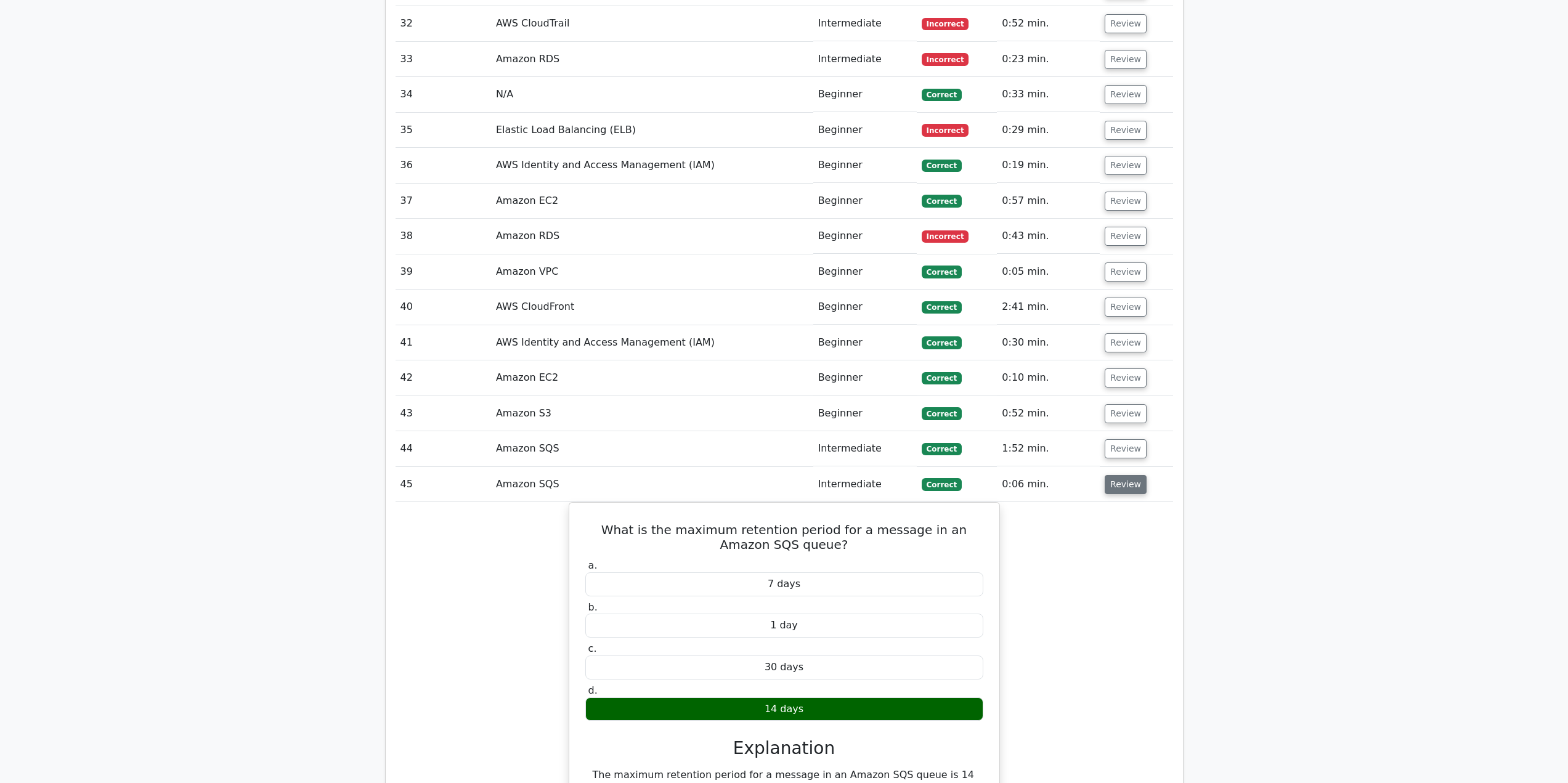
click at [1123, 475] on button "Review" at bounding box center [1126, 484] width 42 height 19
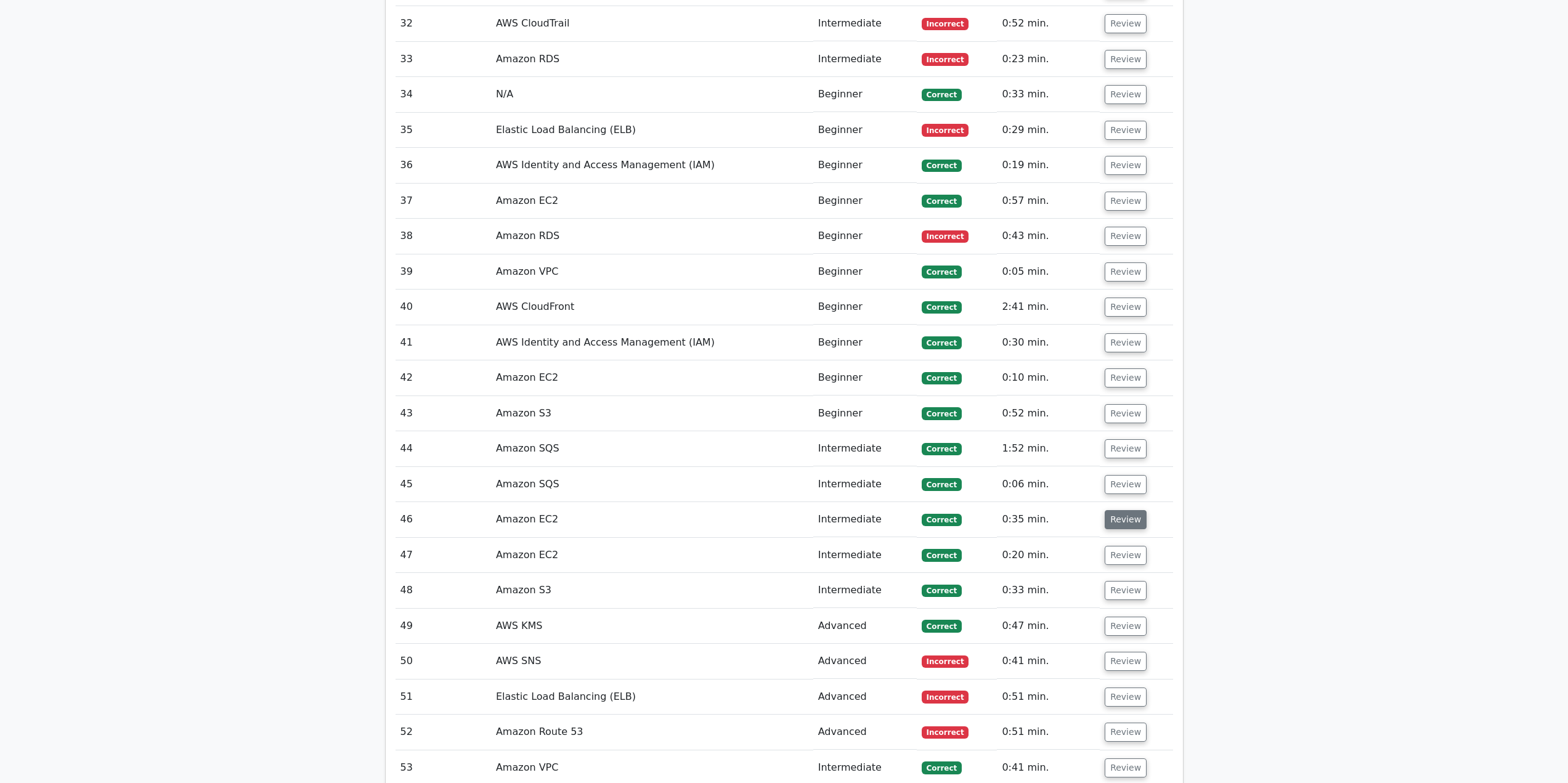
click at [1124, 510] on button "Review" at bounding box center [1126, 519] width 42 height 19
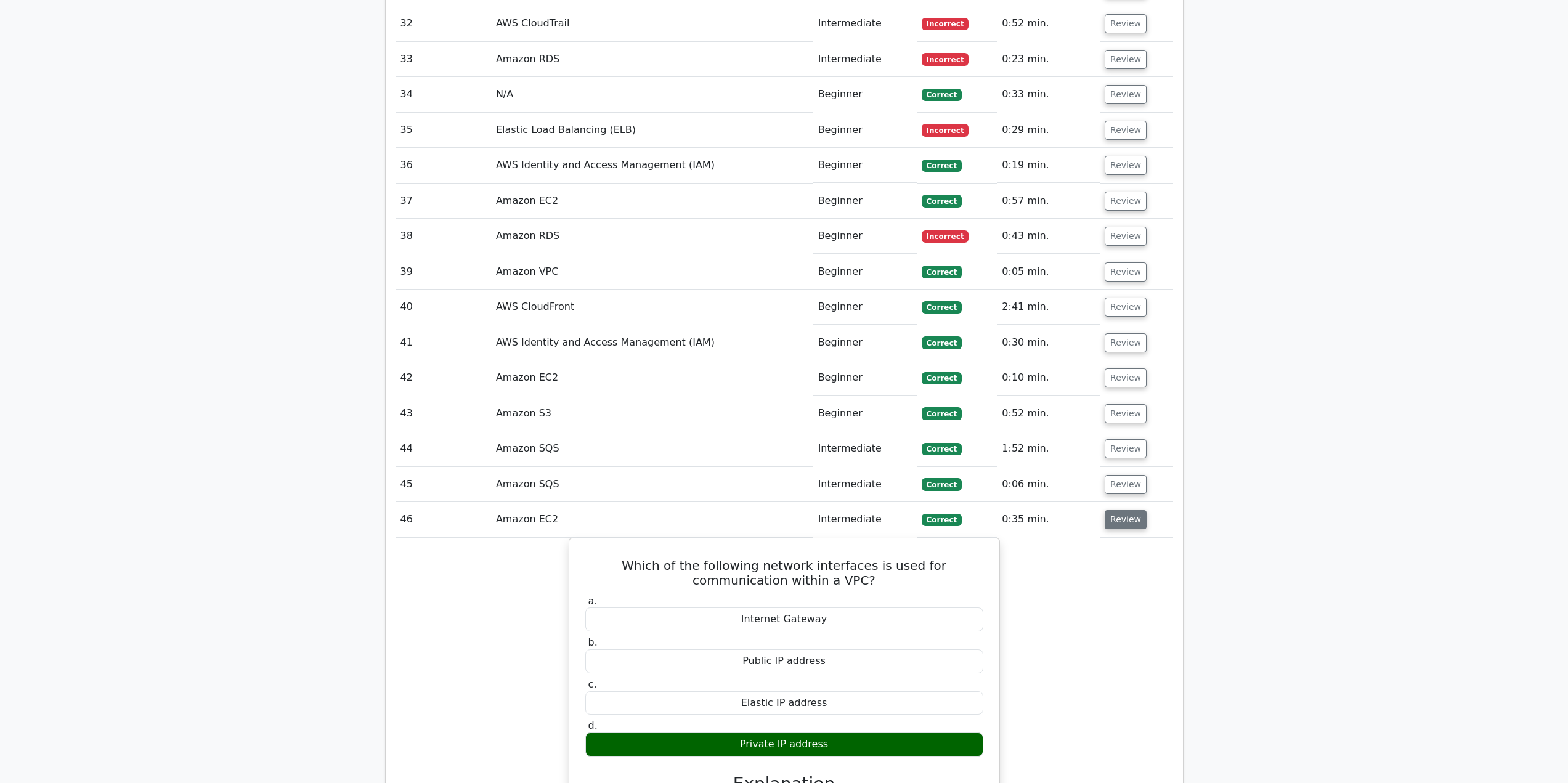
click at [1125, 510] on button "Review" at bounding box center [1126, 519] width 42 height 19
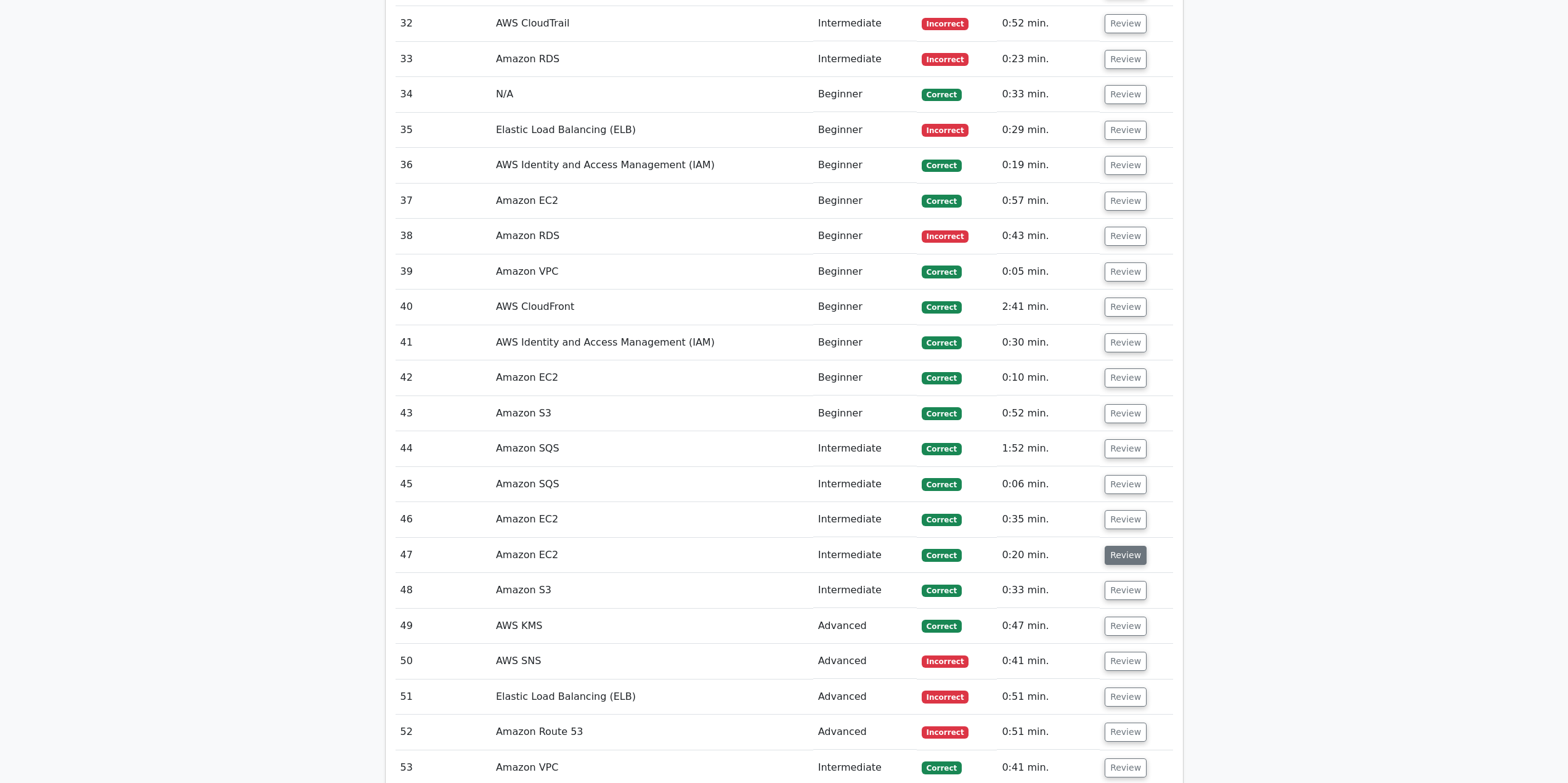
click at [1126, 545] on button "Review" at bounding box center [1126, 555] width 42 height 19
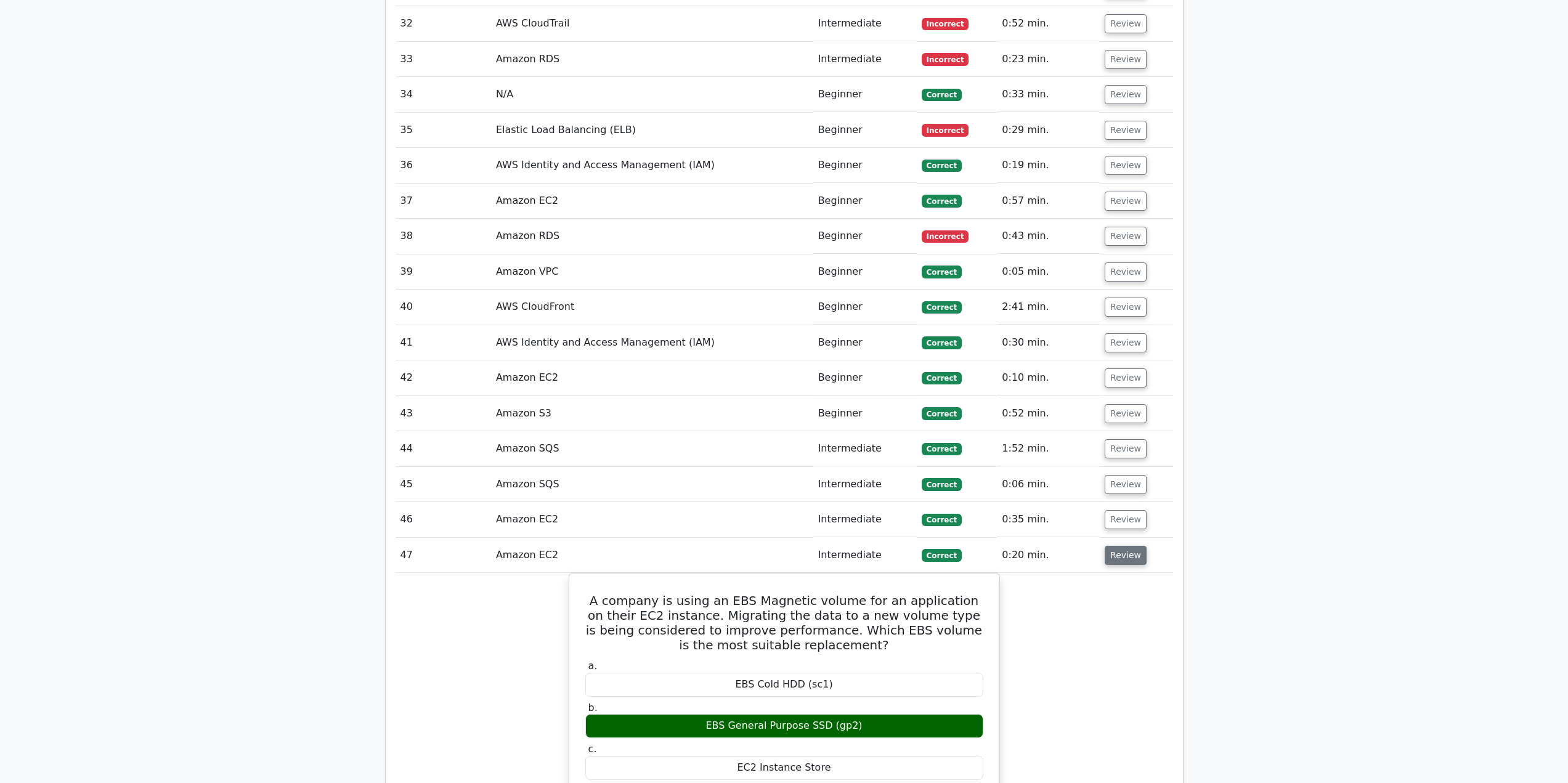
click at [1126, 545] on button "Review" at bounding box center [1126, 555] width 42 height 19
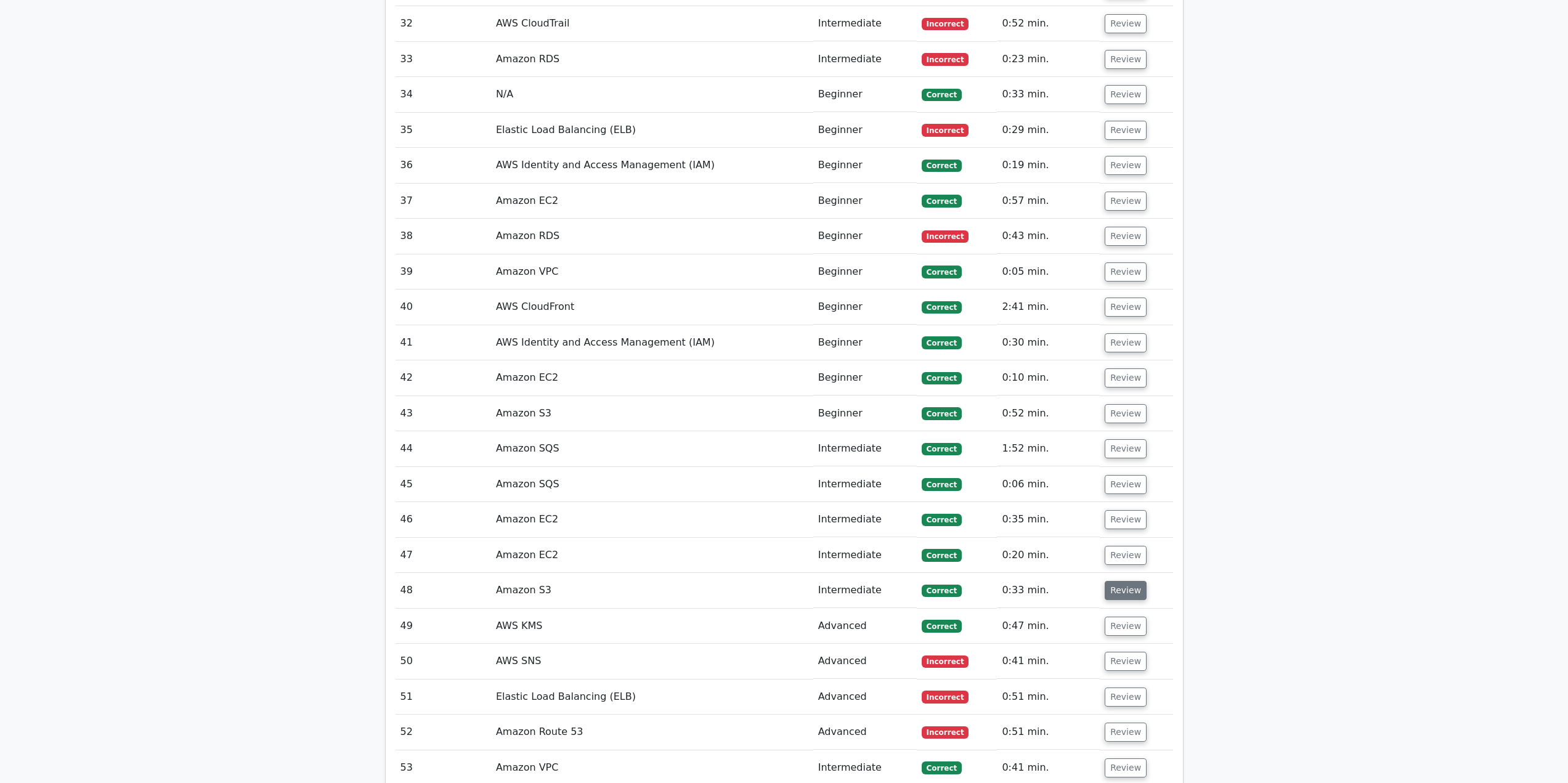
click at [1125, 581] on button "Review" at bounding box center [1126, 590] width 42 height 19
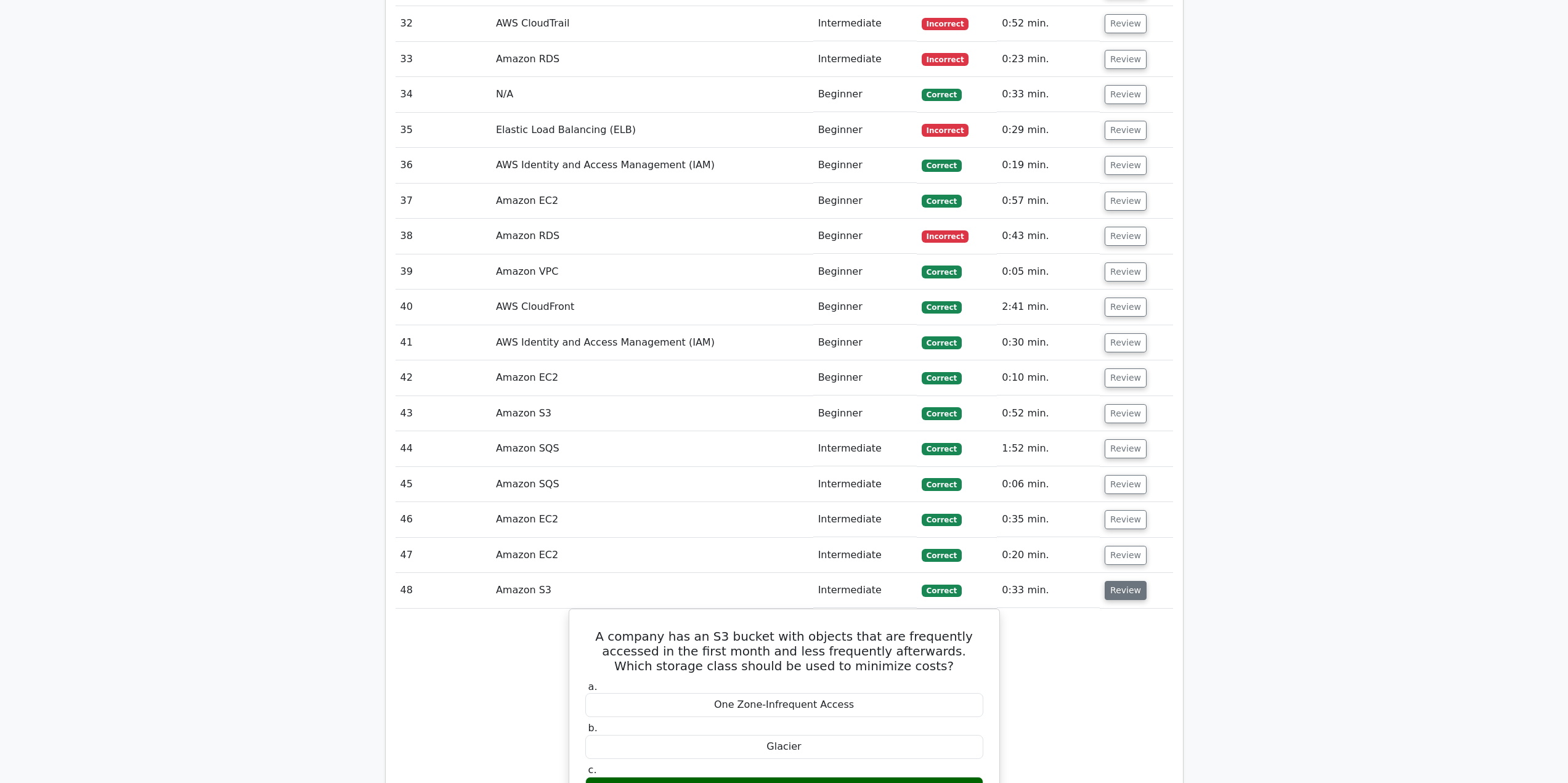
click at [1126, 581] on button "Review" at bounding box center [1126, 590] width 42 height 19
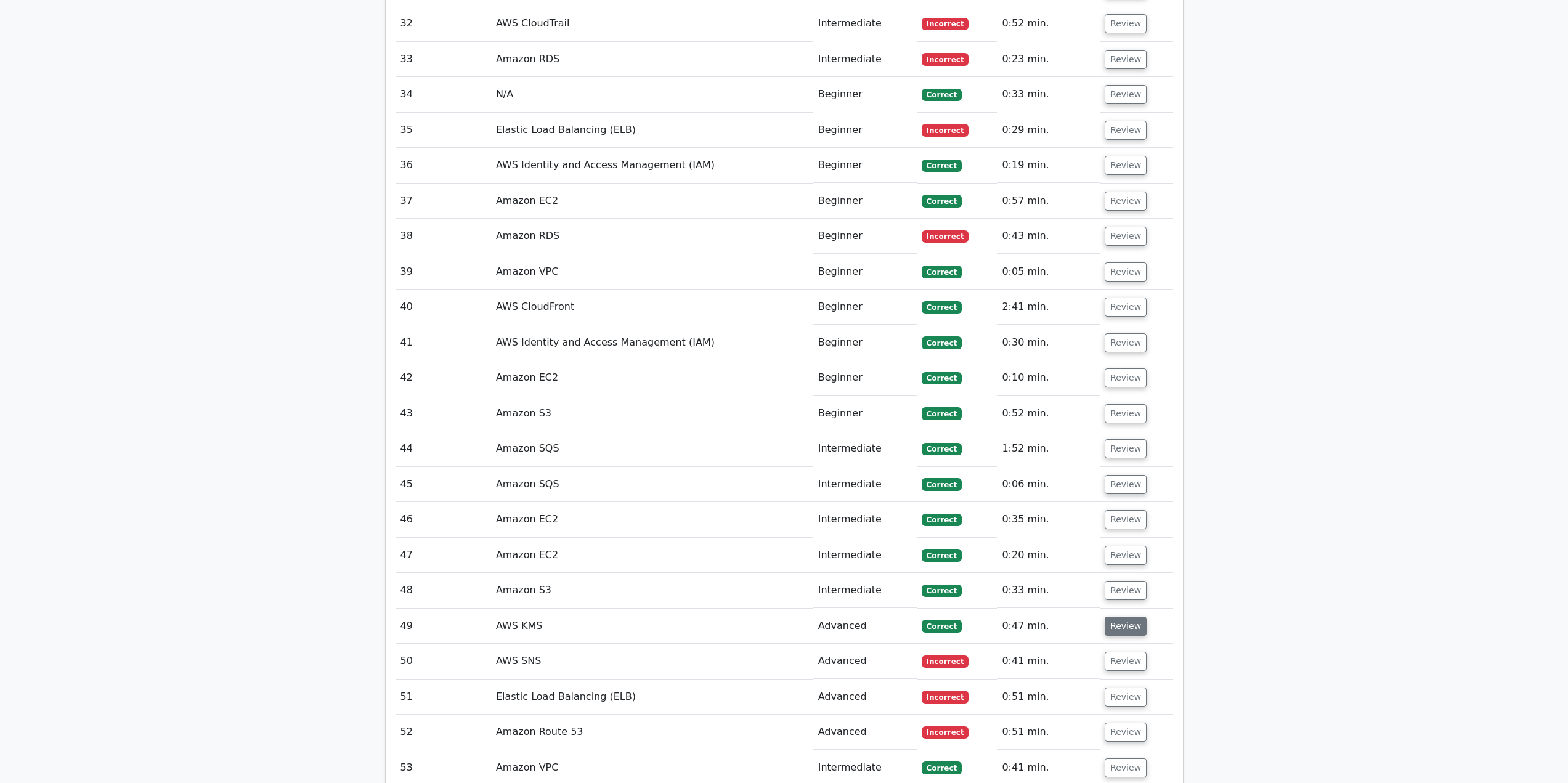
click at [1117, 617] on button "Review" at bounding box center [1126, 626] width 42 height 19
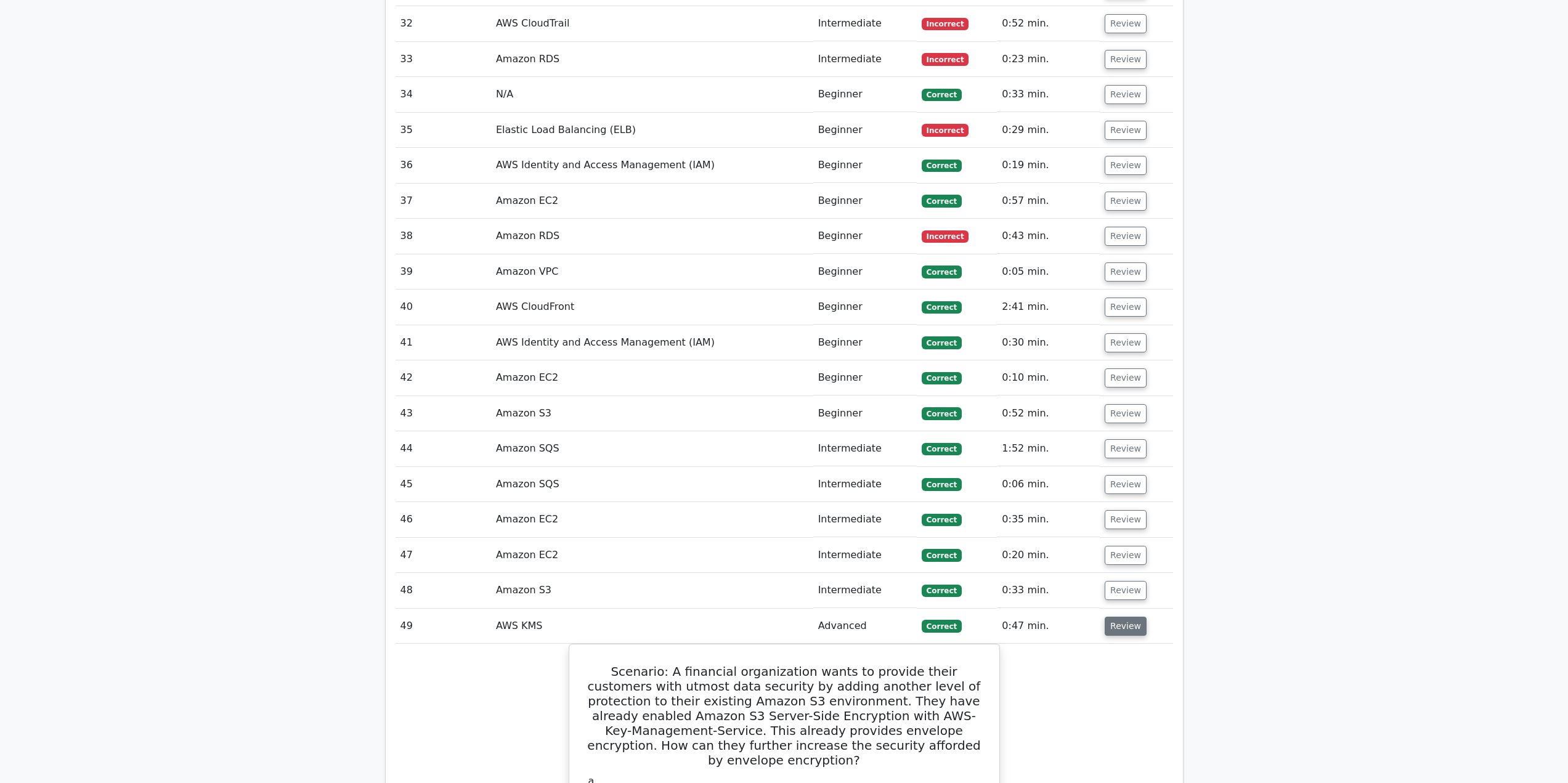
click at [1118, 617] on button "Review" at bounding box center [1126, 626] width 42 height 19
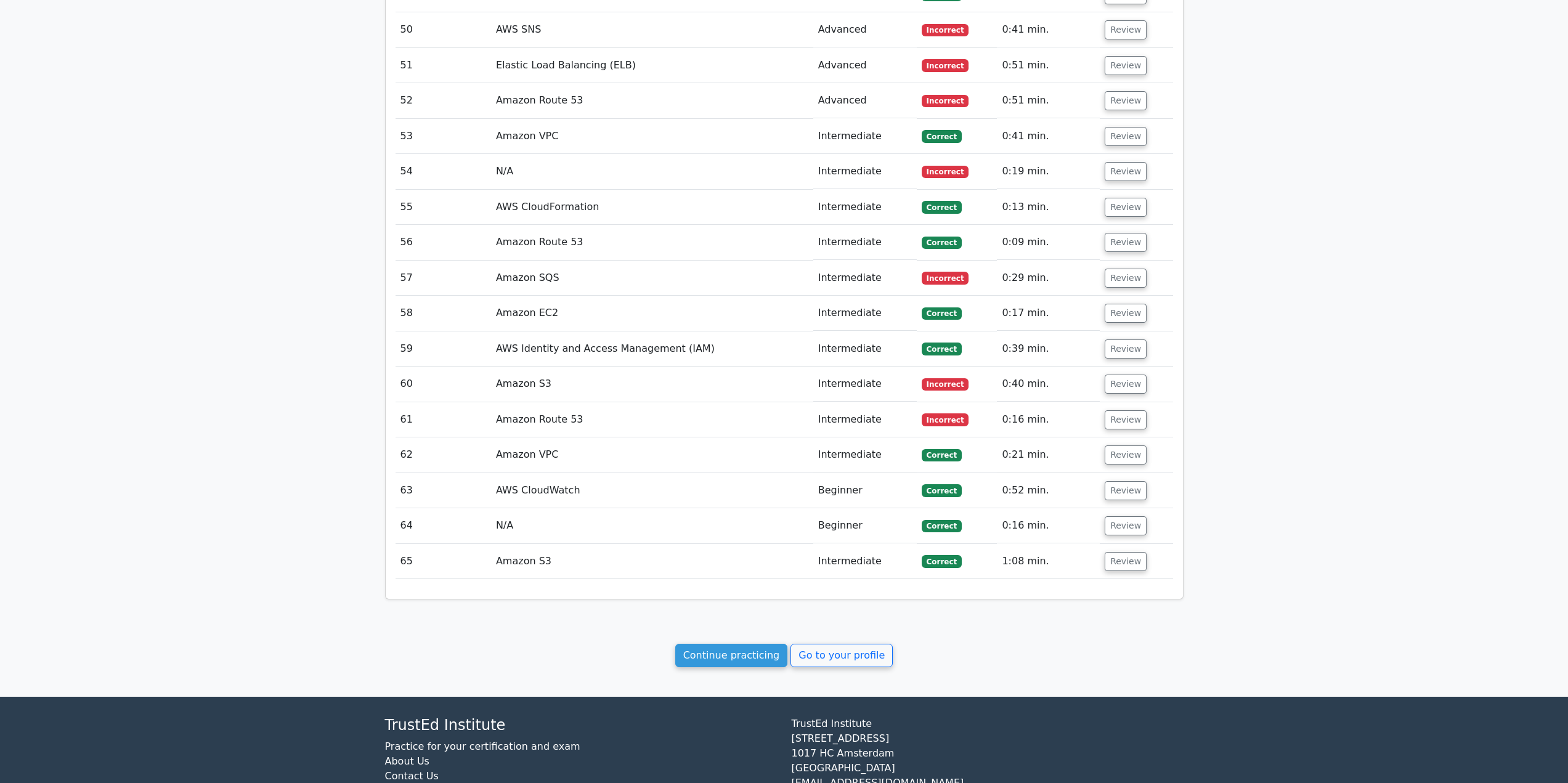
scroll to position [3381, 0]
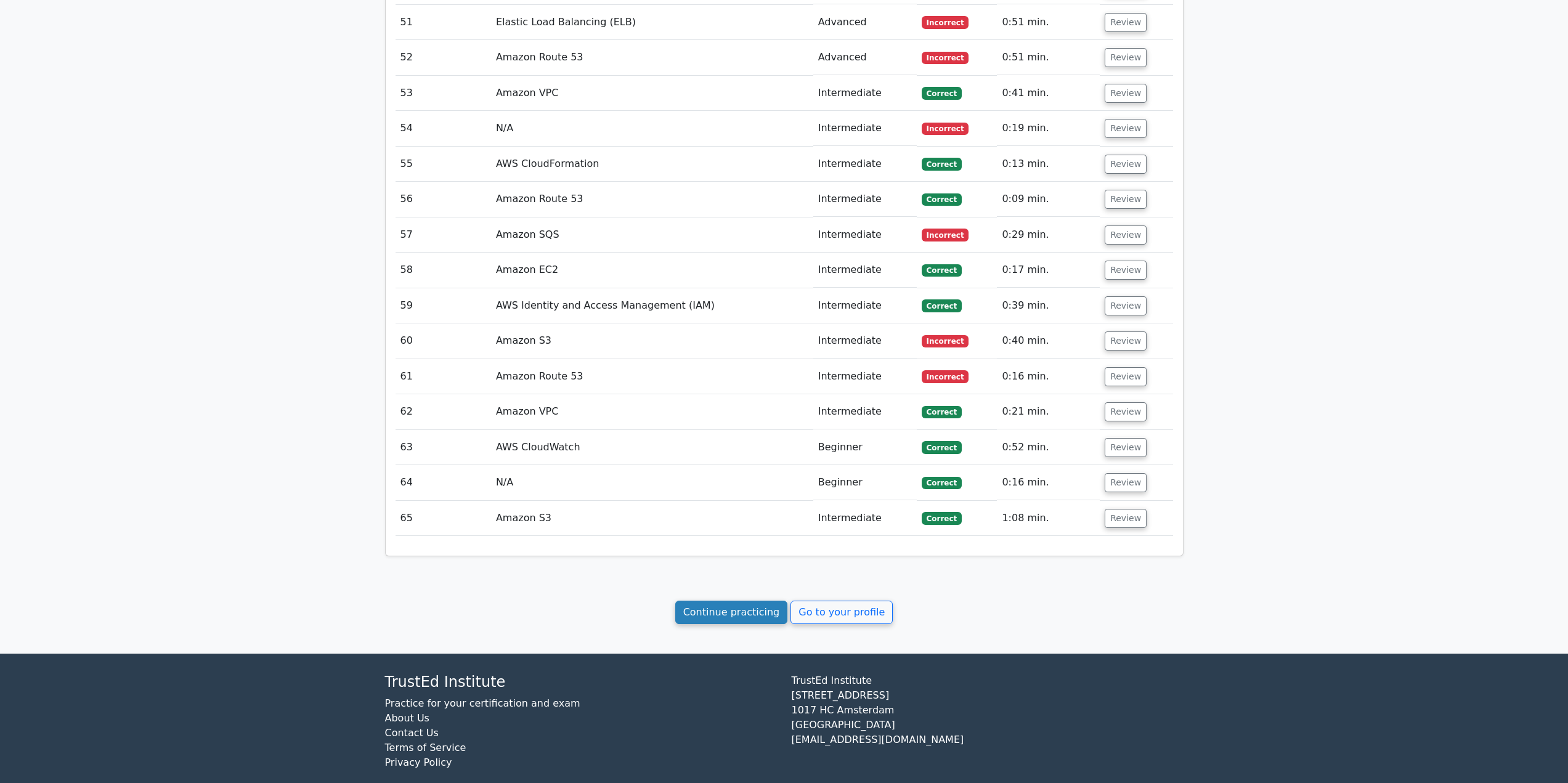
click at [706, 600] on link "Continue practicing" at bounding box center [732, 612] width 113 height 23
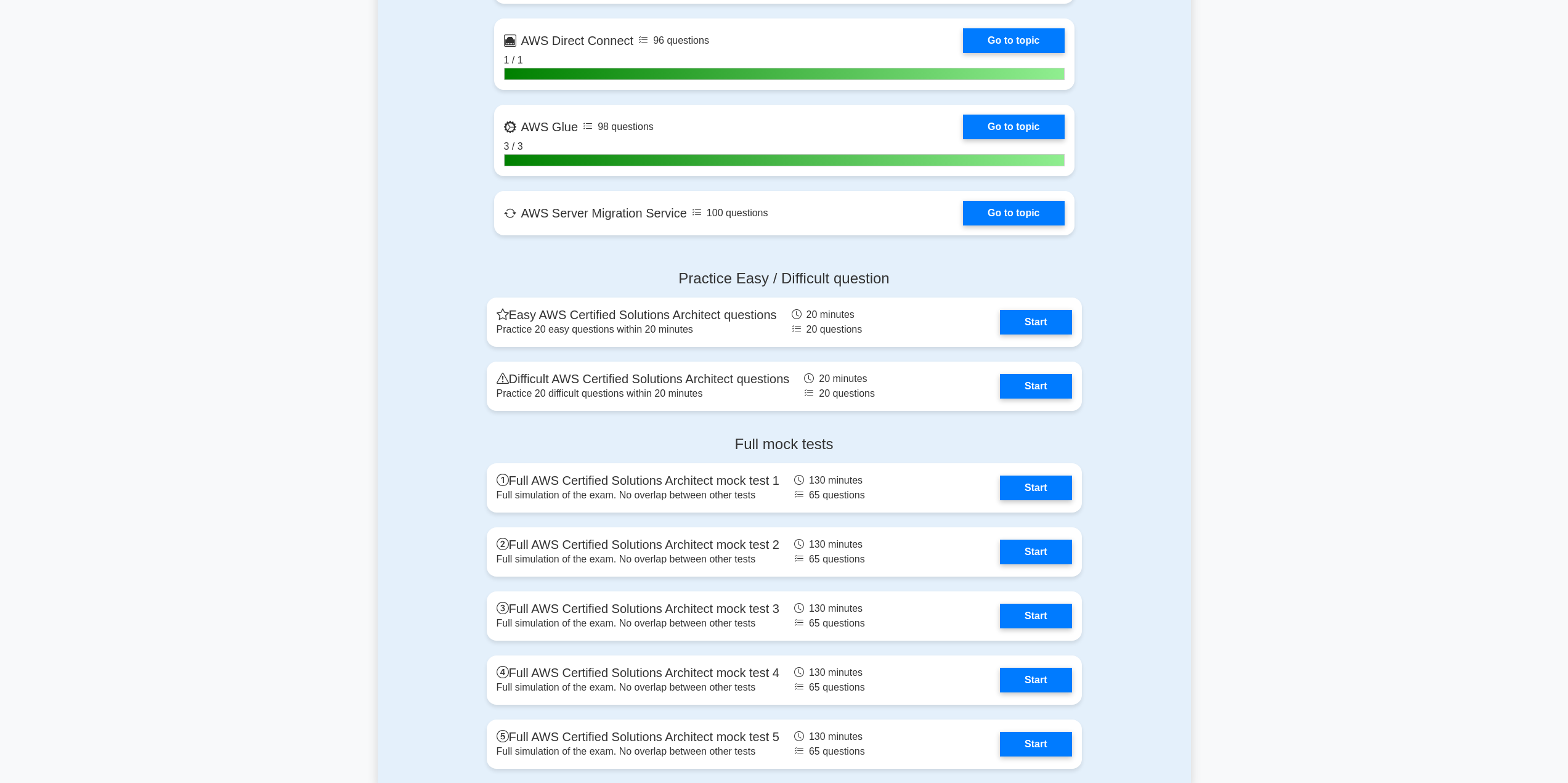
scroll to position [2772, 0]
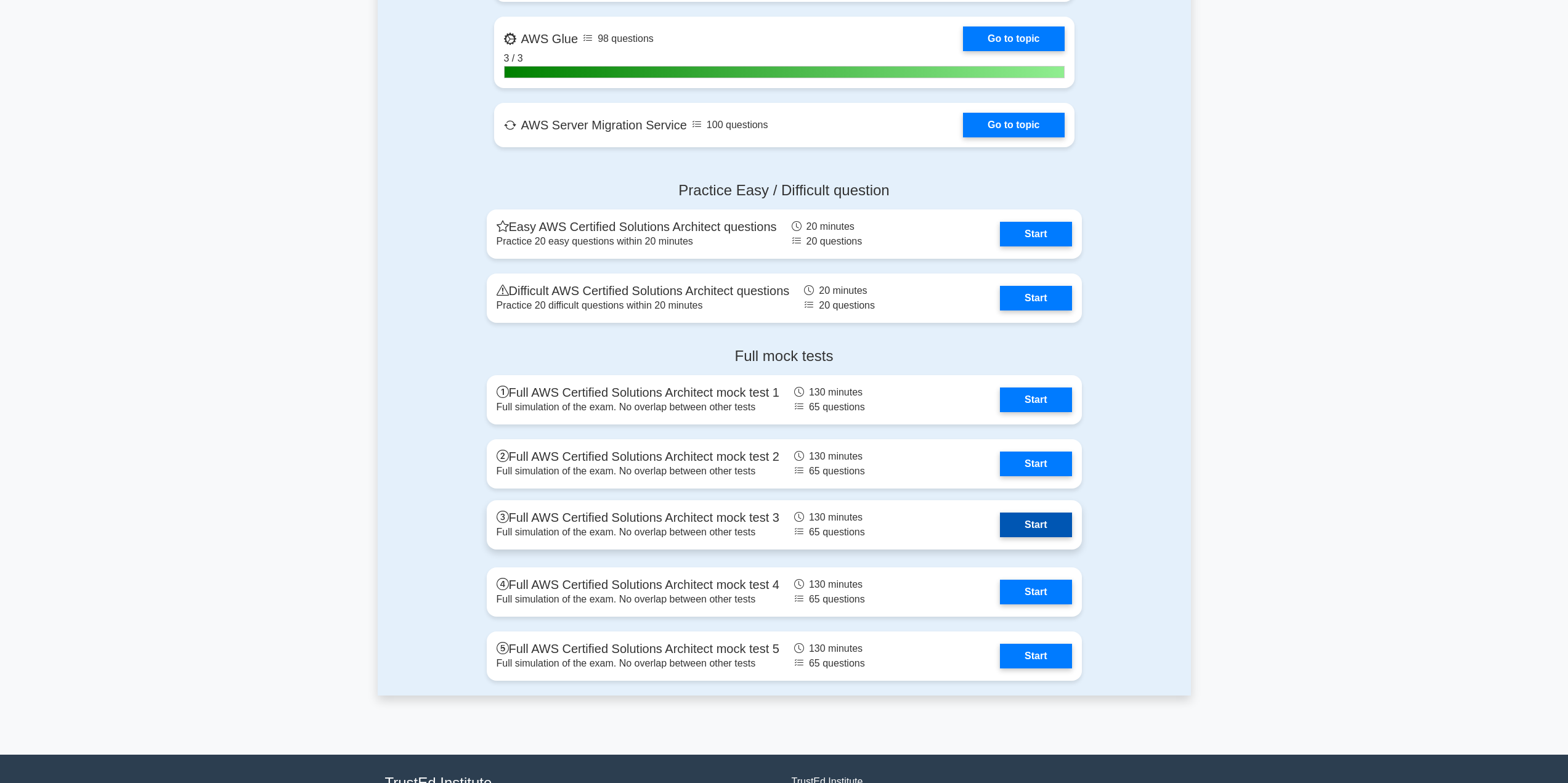
click at [1039, 528] on link "Start" at bounding box center [1036, 525] width 71 height 25
click at [1054, 535] on link "Start" at bounding box center [1036, 525] width 71 height 25
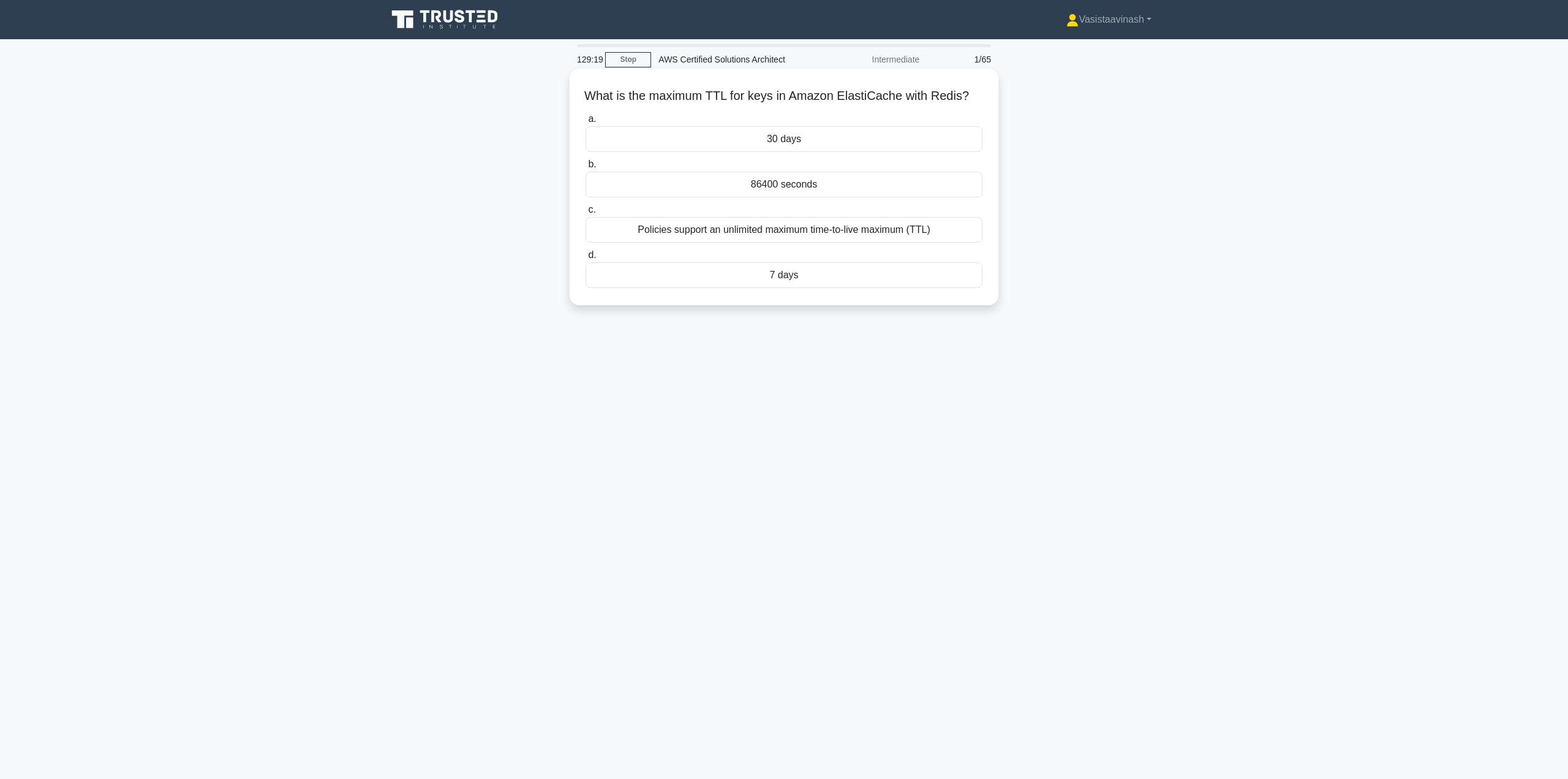
drag, startPoint x: 826, startPoint y: 200, endPoint x: 753, endPoint y: 205, distance: 73.2
click at [753, 197] on div "86400 seconds" at bounding box center [784, 184] width 397 height 25
copy div "86400 seconds"
click at [401, 187] on div "What is the maximum TTL for keys in Amazon ElastiCache with Redis? .spinner_0XT…" at bounding box center [784, 197] width 809 height 251
click at [729, 242] on div "Policies support an unlimited maximum time-to-live maximum (TTL)" at bounding box center [784, 229] width 397 height 25
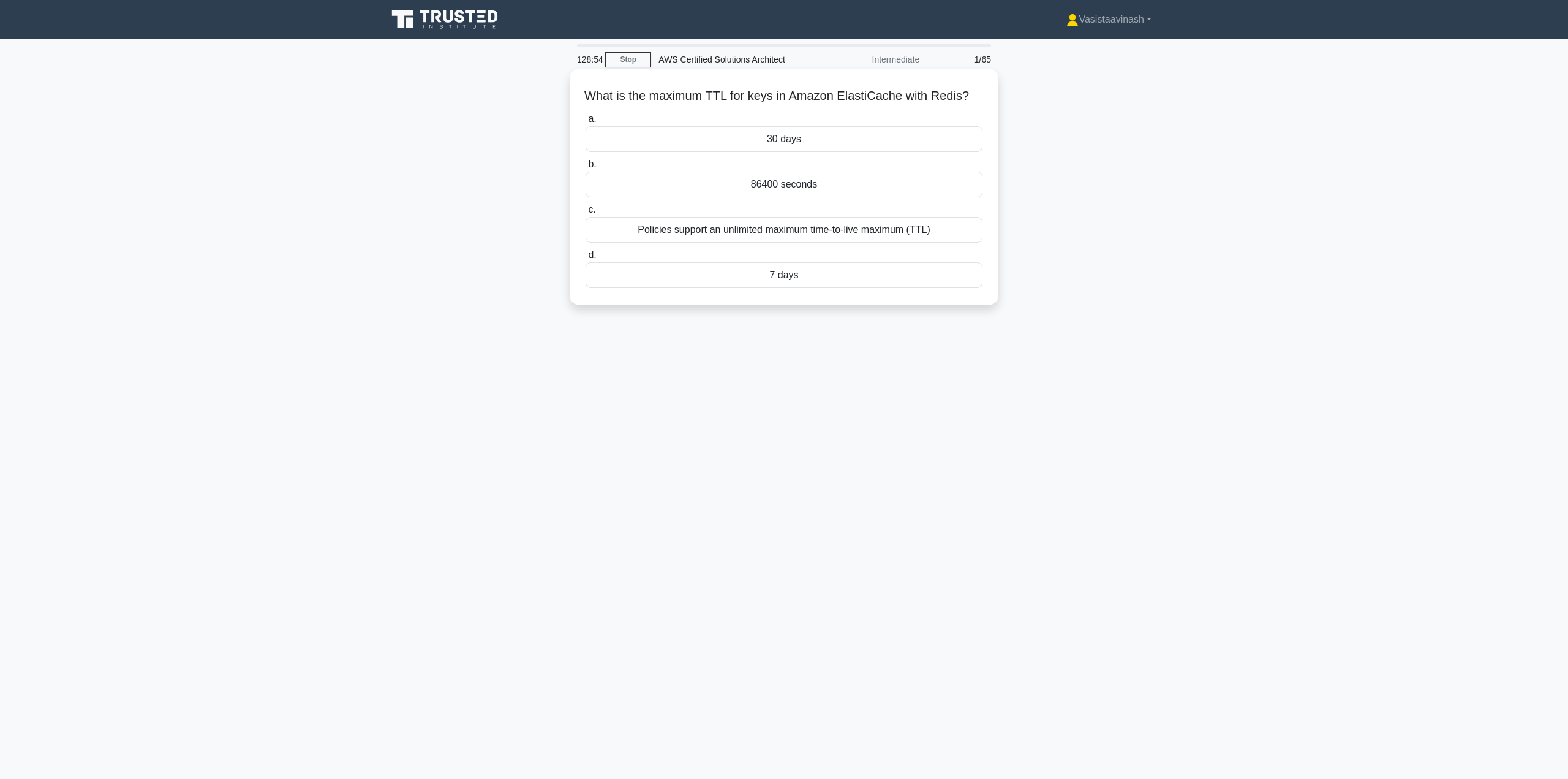
click at [585, 214] on input "c. Policies support an unlimited maximum time-to-live maximum (TTL)" at bounding box center [585, 210] width 0 height 8
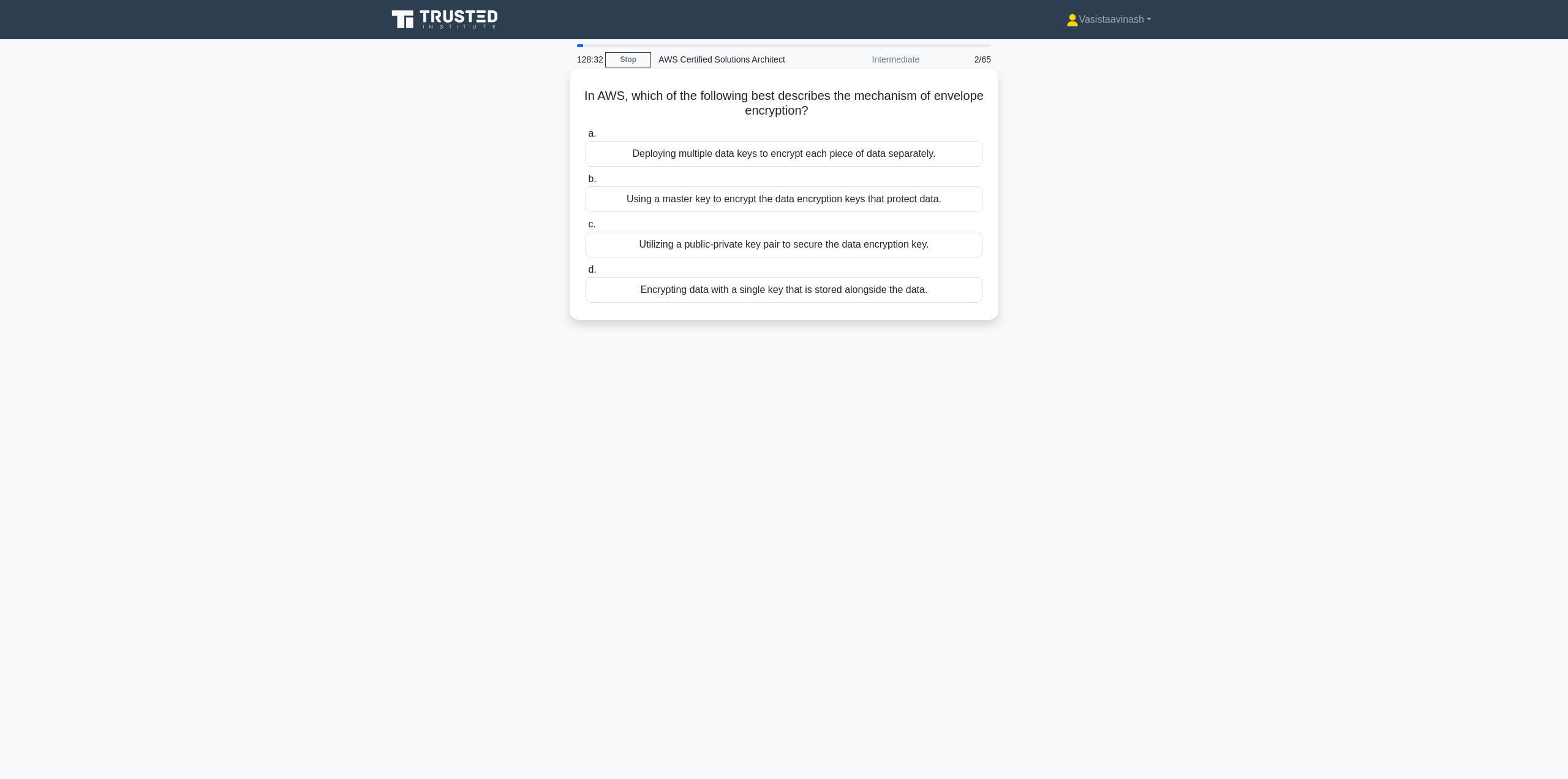
click at [785, 200] on div "Using a master key to encrypt the data encryption keys that protect data." at bounding box center [784, 199] width 397 height 25
click at [585, 183] on input "b. Using a master key to encrypt the data encryption keys that protect data." at bounding box center [585, 179] width 0 height 8
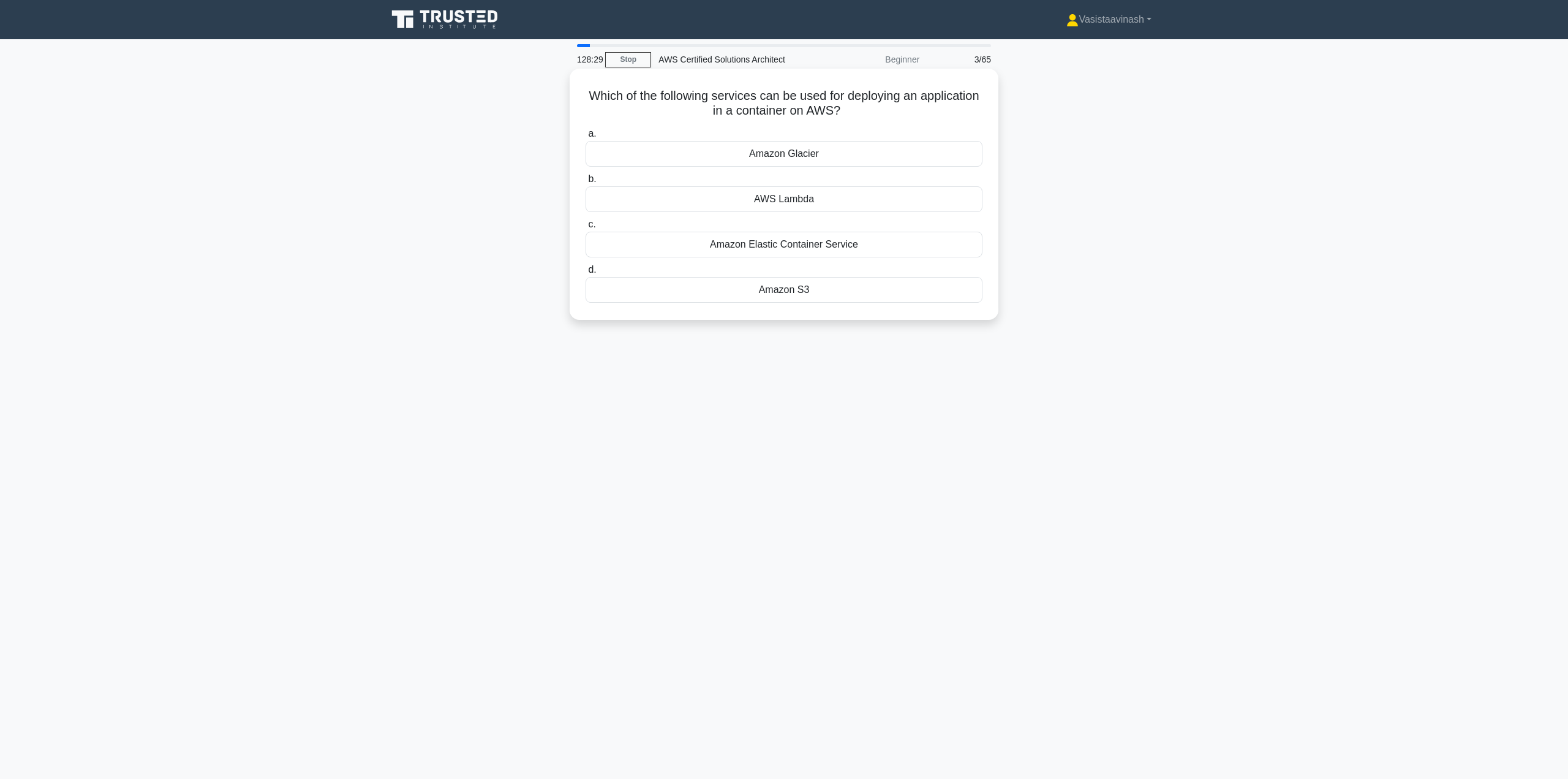
click at [765, 207] on div "AWS Lambda" at bounding box center [784, 199] width 397 height 25
click at [585, 183] on input "b. AWS Lambda" at bounding box center [585, 179] width 0 height 8
click at [617, 62] on link "Stop" at bounding box center [629, 60] width 46 height 15
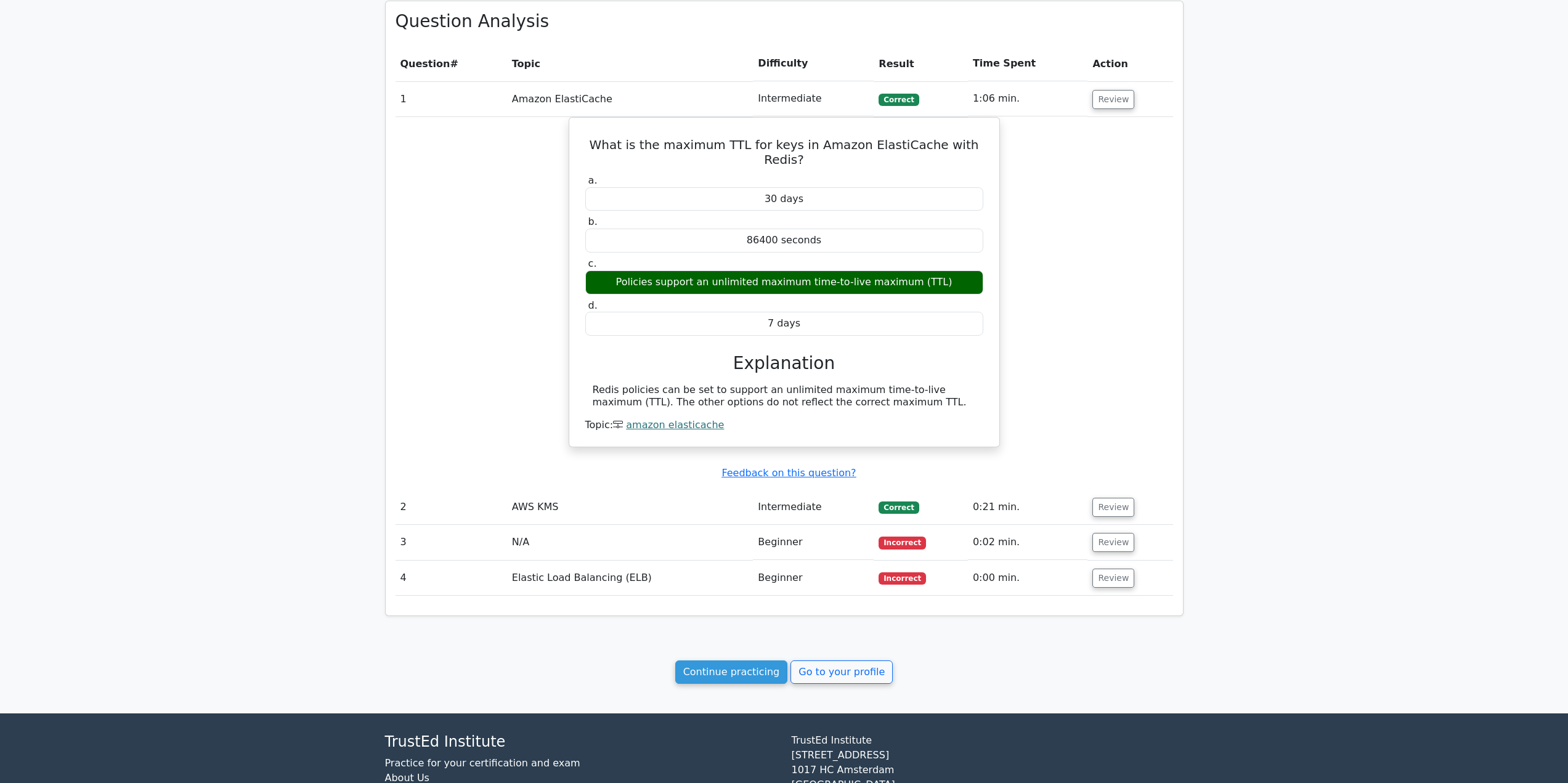
scroll to position [555, 0]
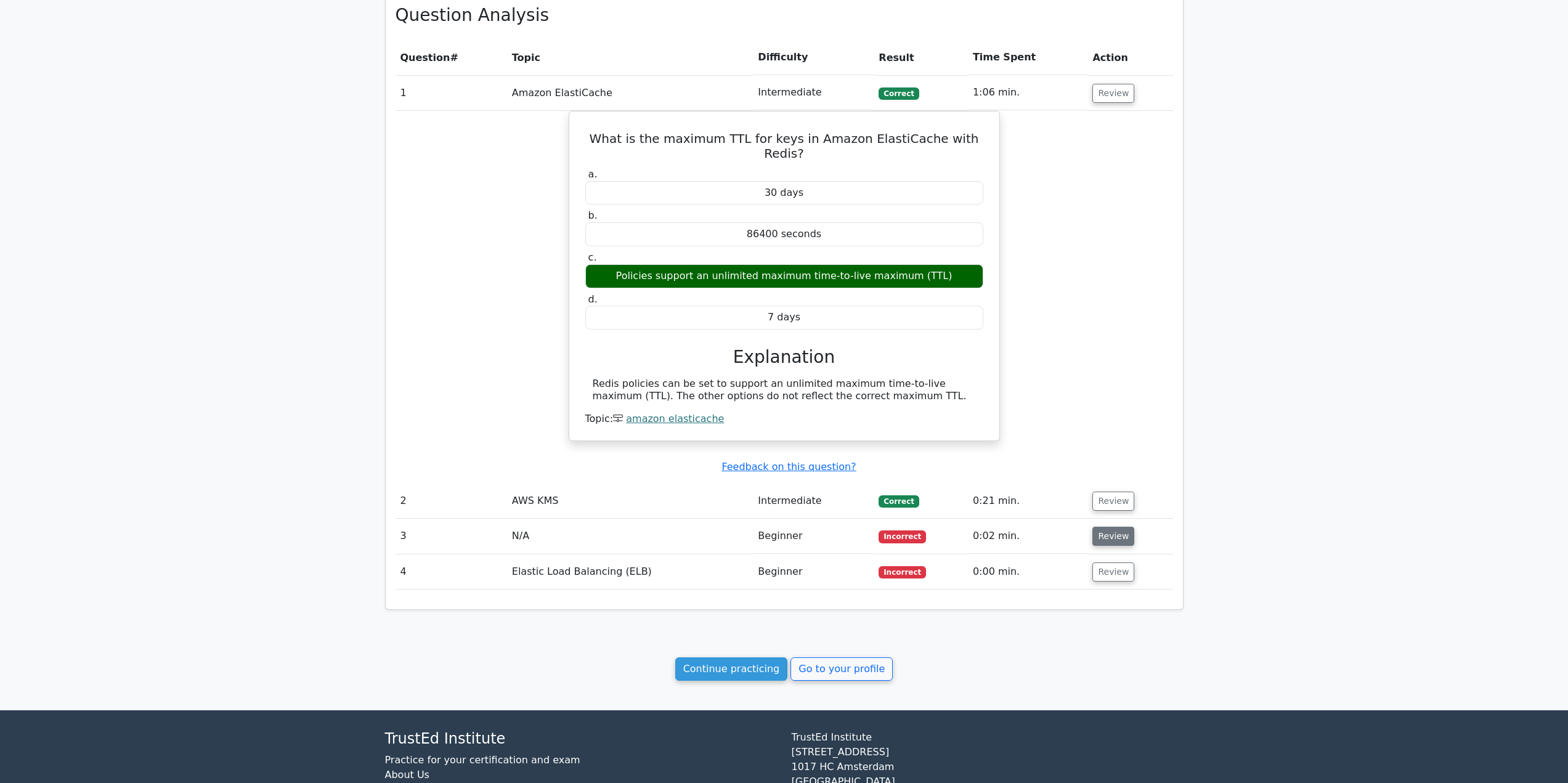
click at [1112, 528] on button "Review" at bounding box center [1114, 536] width 42 height 19
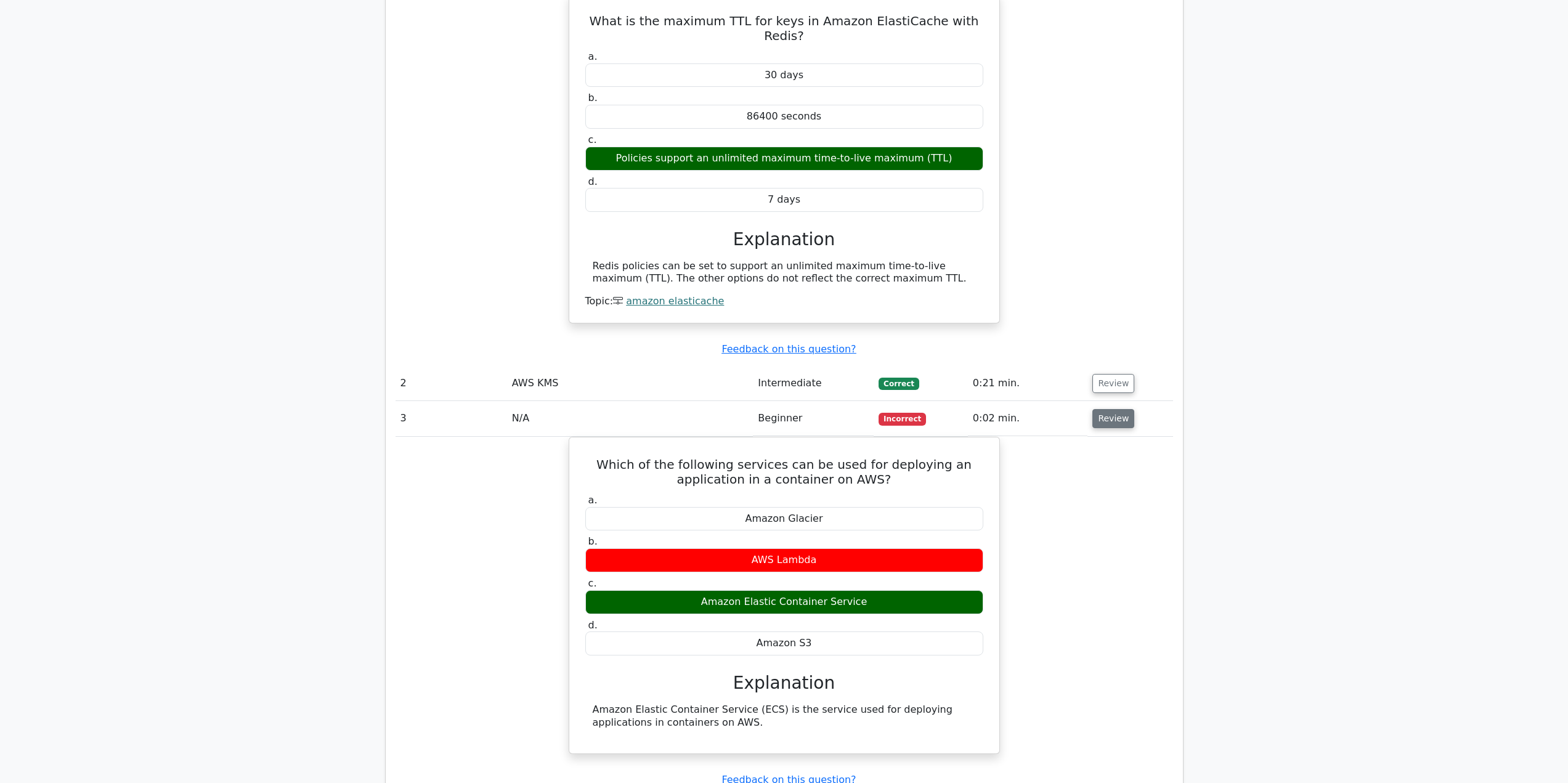
scroll to position [678, 0]
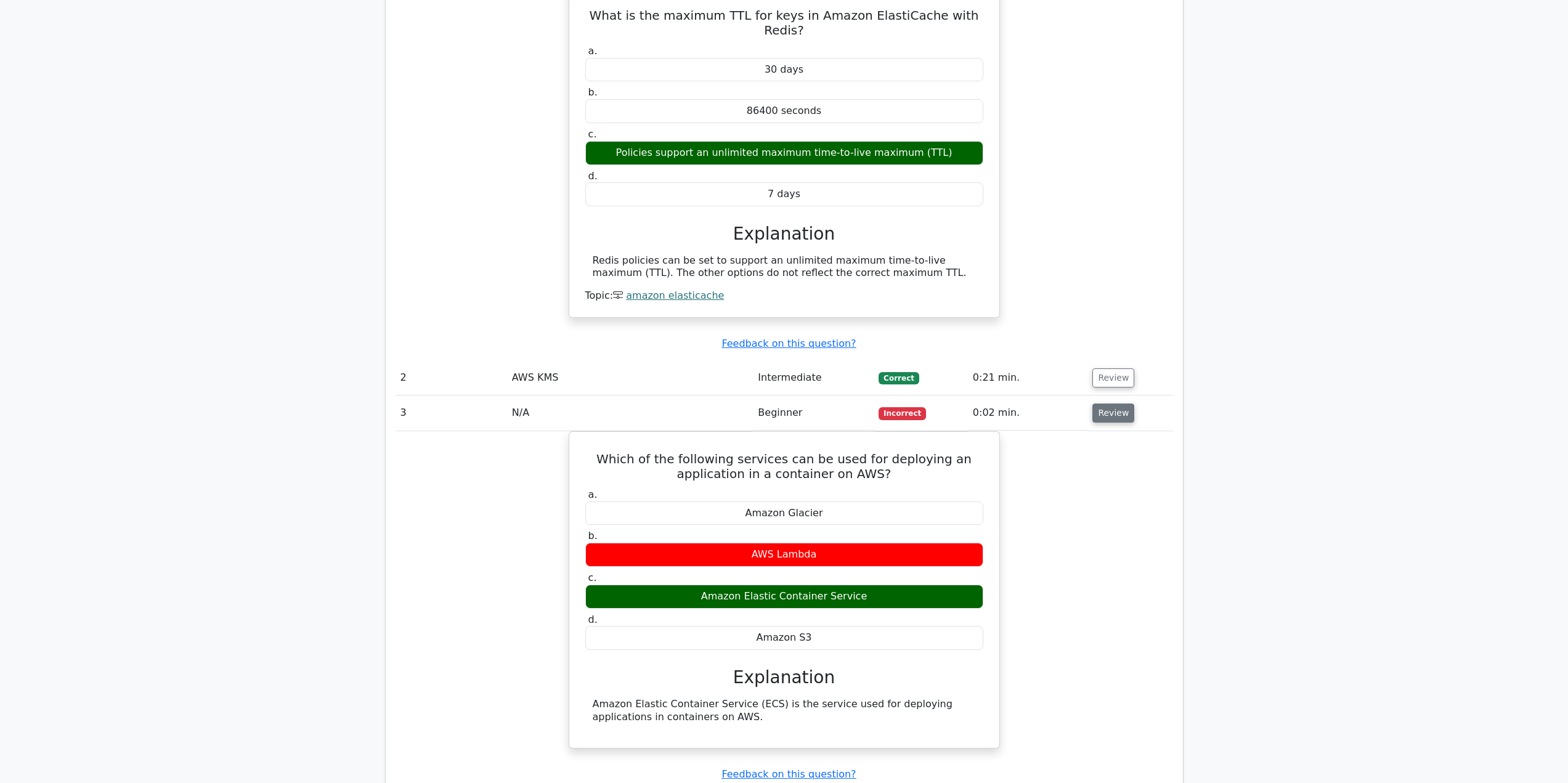
click at [1103, 404] on button "Review" at bounding box center [1114, 413] width 42 height 19
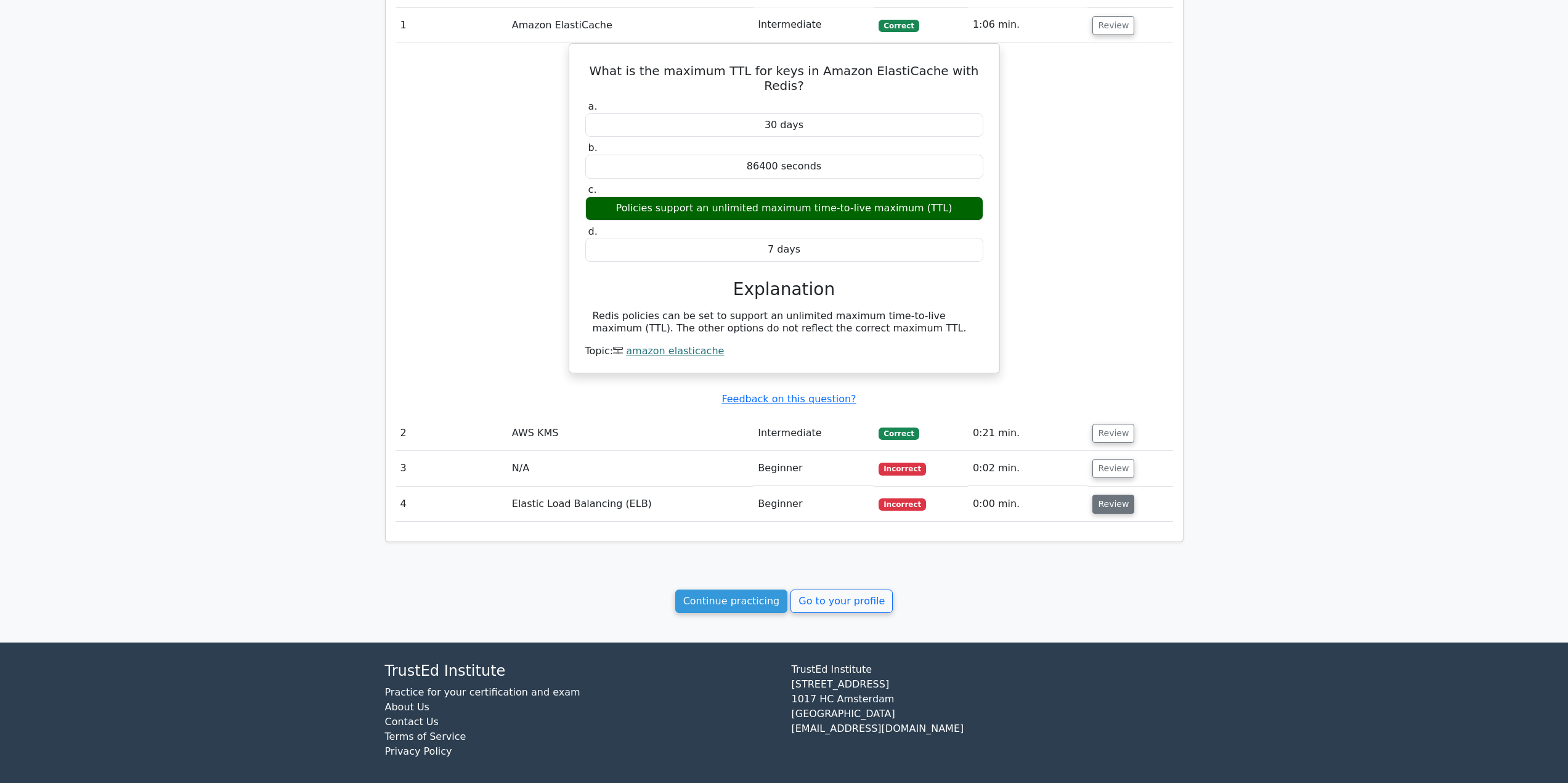
click at [1105, 494] on button "Review" at bounding box center [1114, 504] width 42 height 19
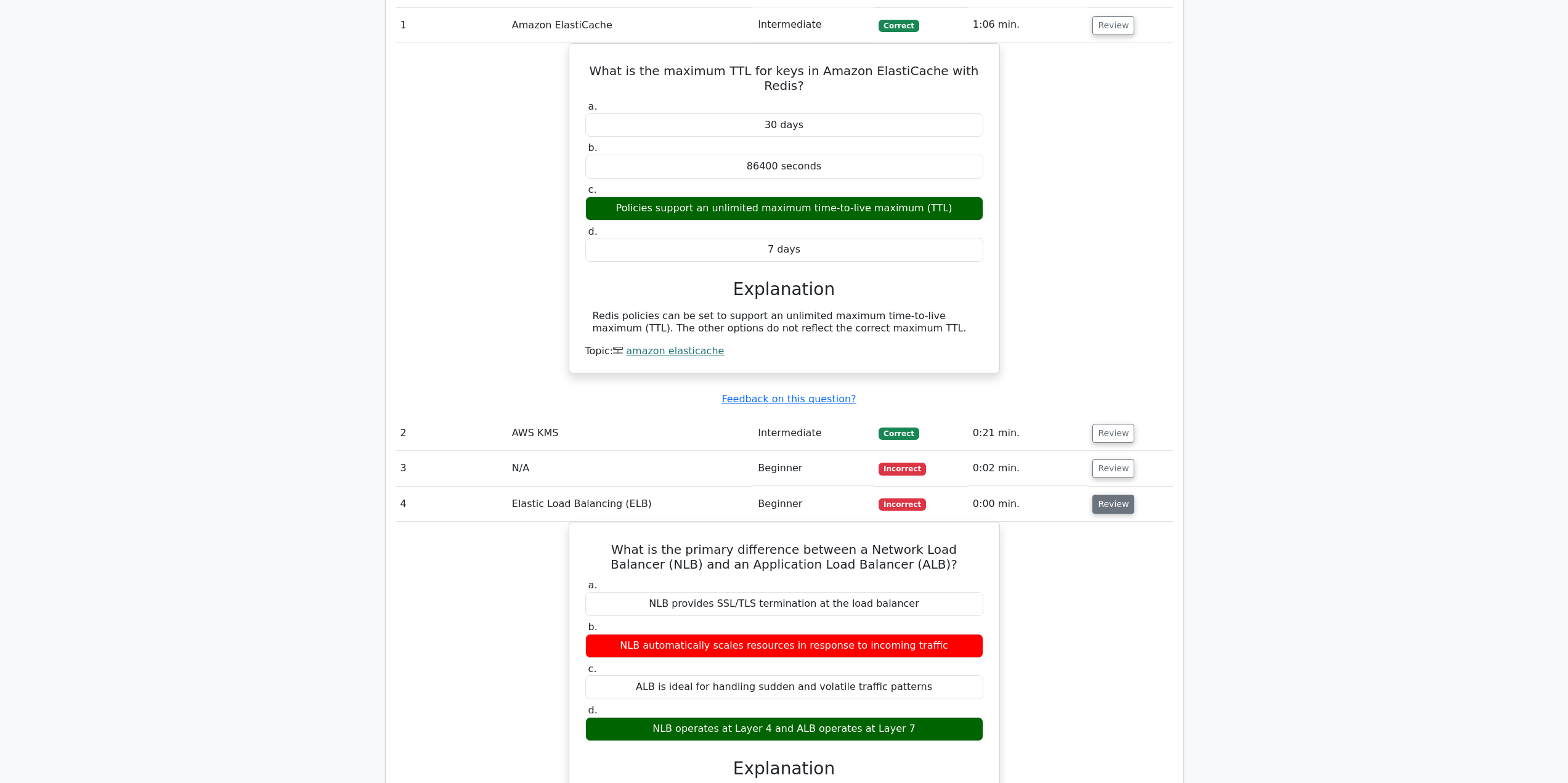
click at [1105, 494] on button "Review" at bounding box center [1114, 504] width 42 height 19
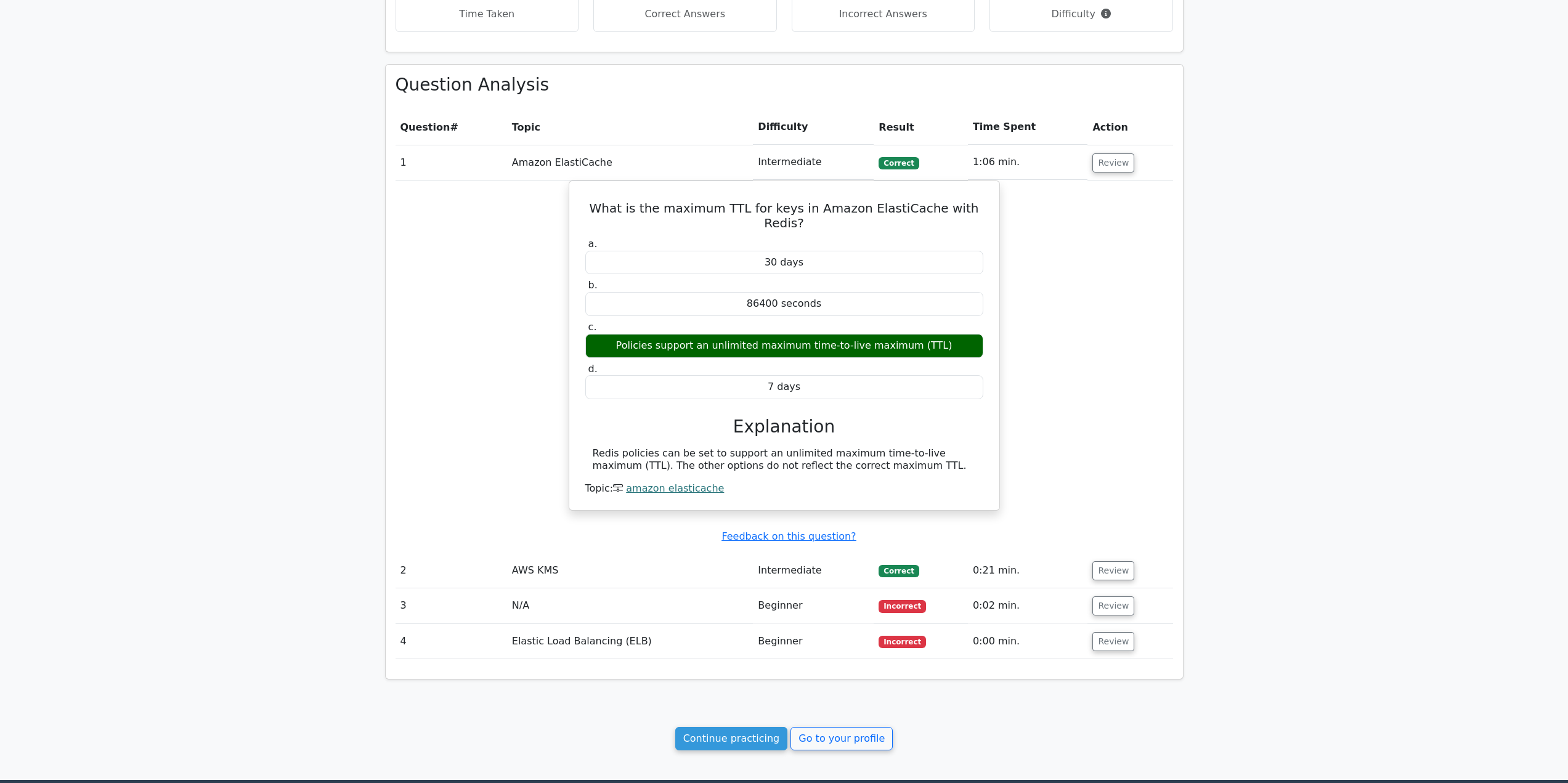
scroll to position [437, 0]
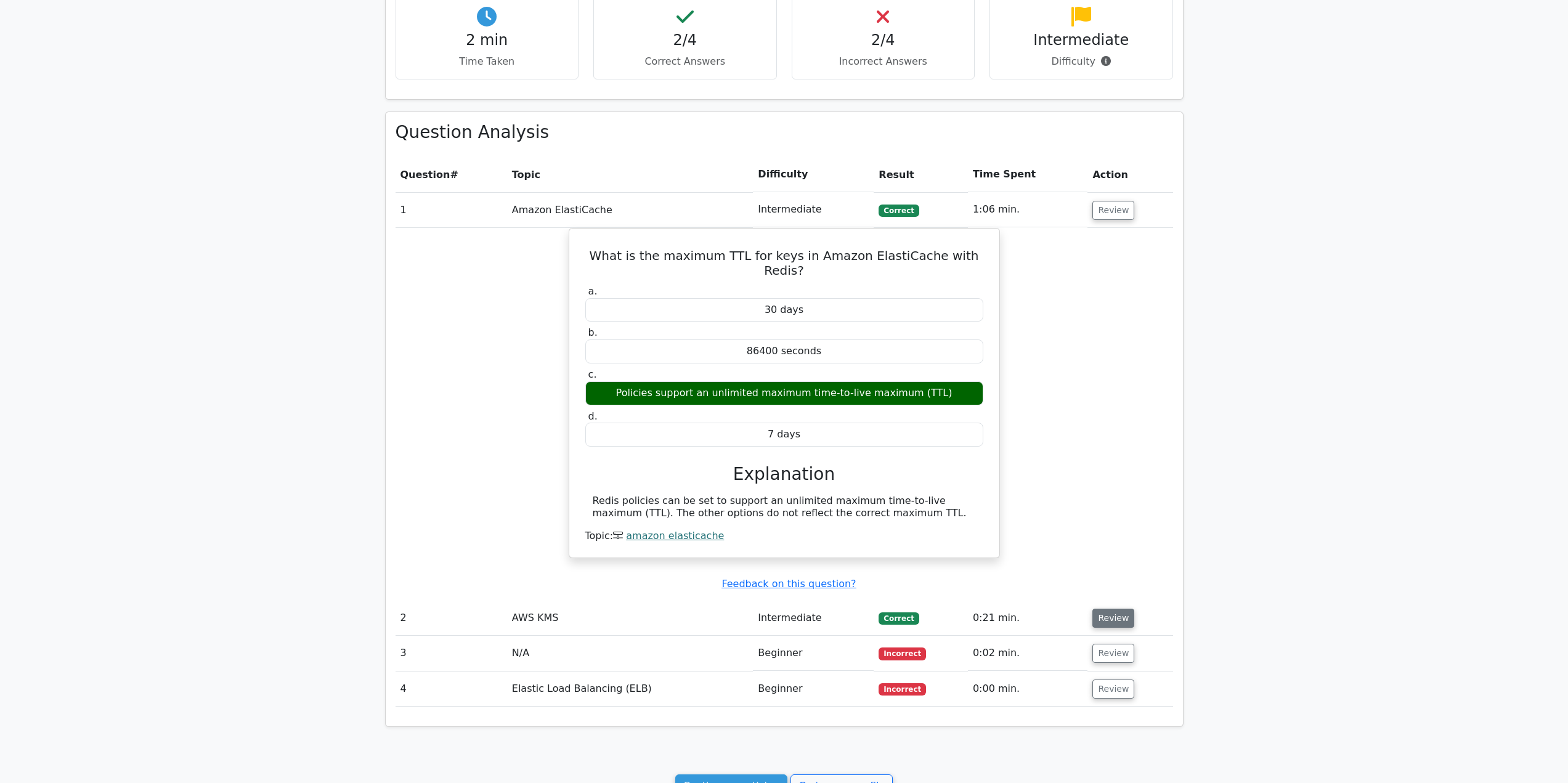
click at [1124, 609] on button "Review" at bounding box center [1114, 618] width 42 height 19
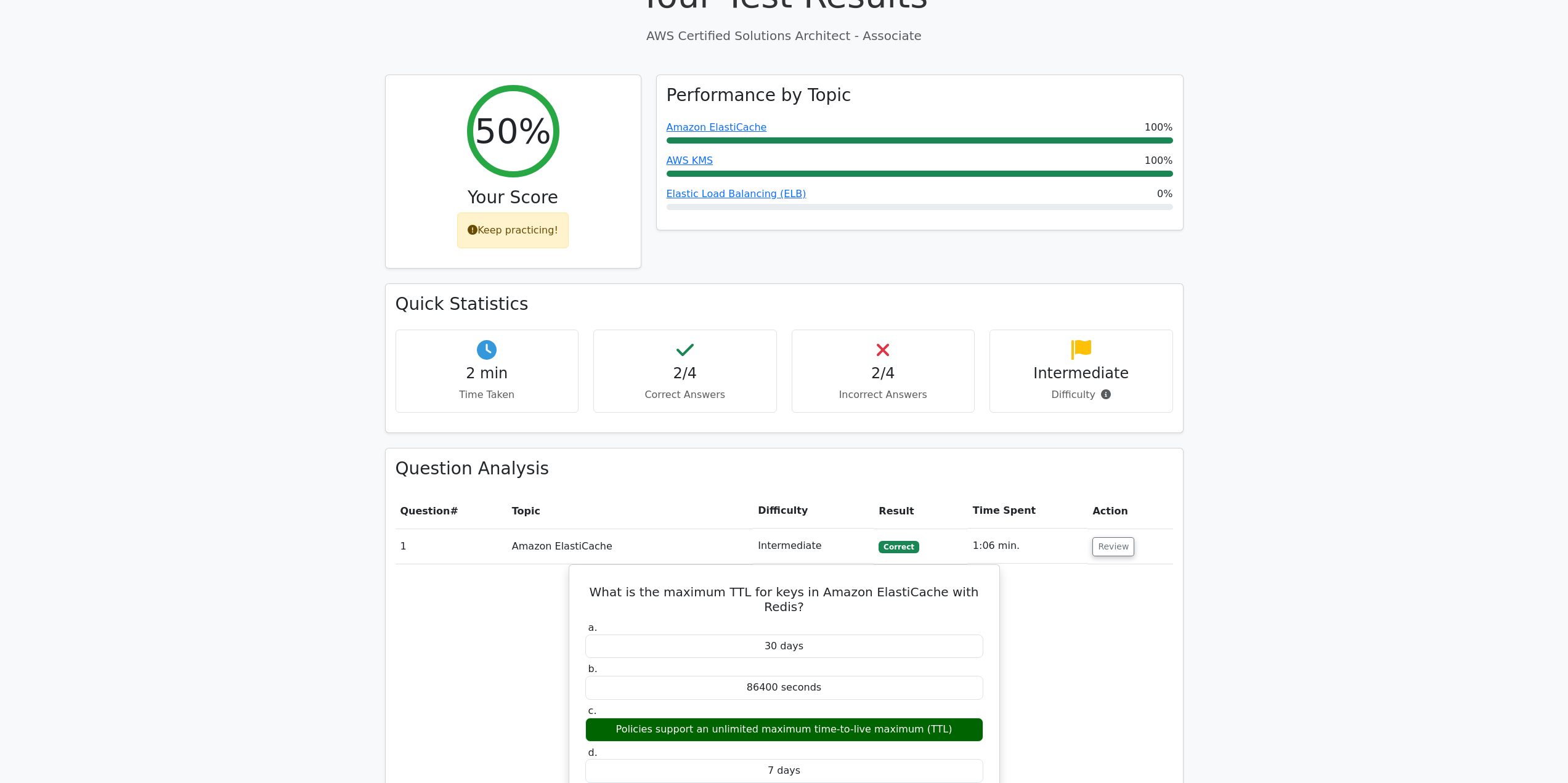
scroll to position [0, 0]
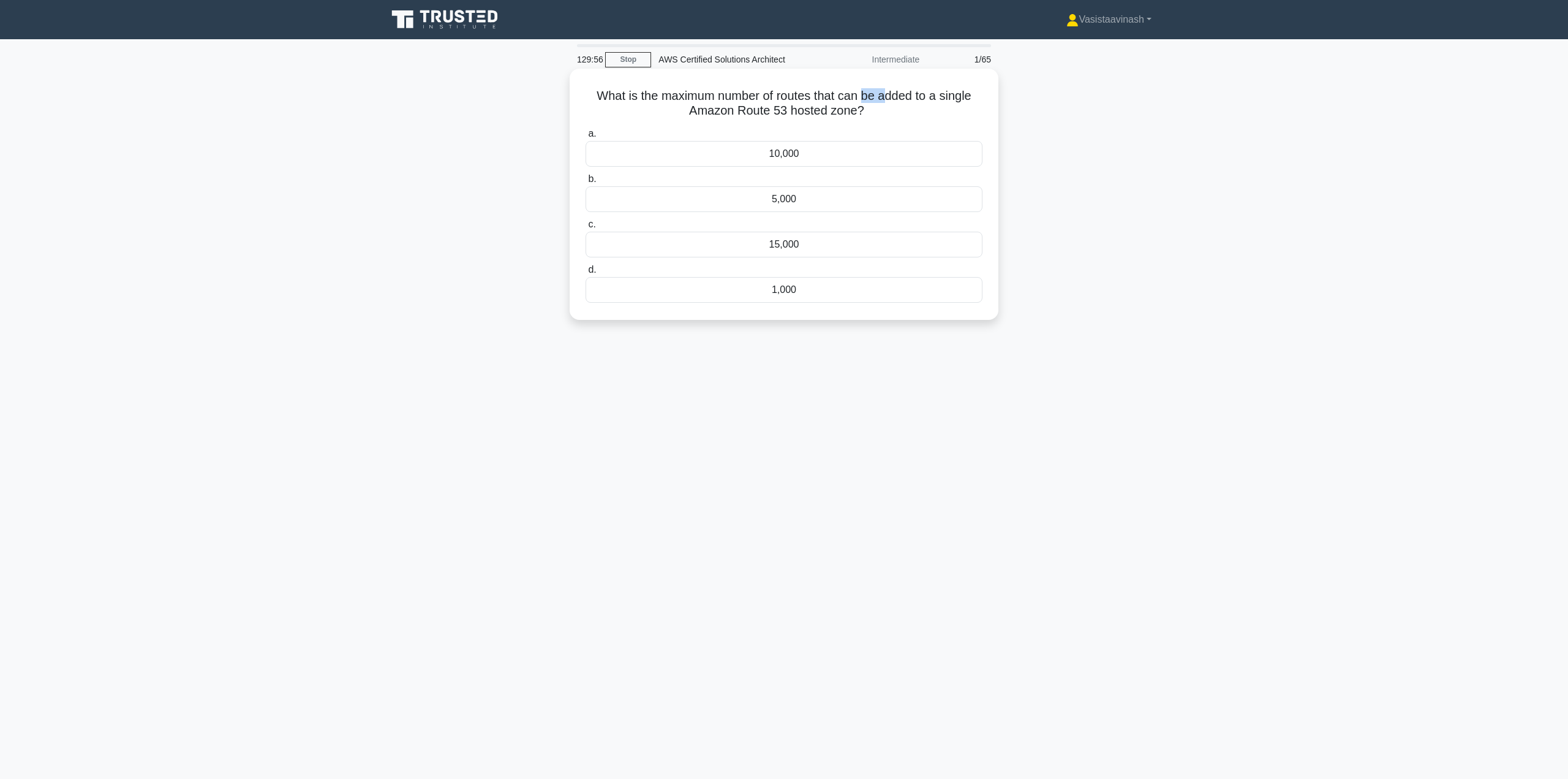
drag, startPoint x: 882, startPoint y: 100, endPoint x: 897, endPoint y: 101, distance: 15.0
click at [897, 101] on h5 "What is the maximum number of routes that can be added to a single Amazon Route…" at bounding box center [784, 104] width 399 height 31
click at [914, 101] on h5 "What is the maximum number of routes that can be added to a single Amazon Route…" at bounding box center [784, 104] width 399 height 31
click at [896, 116] on h5 "What is the maximum number of routes that can be added to a single Amazon Route…" at bounding box center [784, 104] width 399 height 31
drag, startPoint x: 867, startPoint y: 109, endPoint x: 654, endPoint y: 95, distance: 213.5
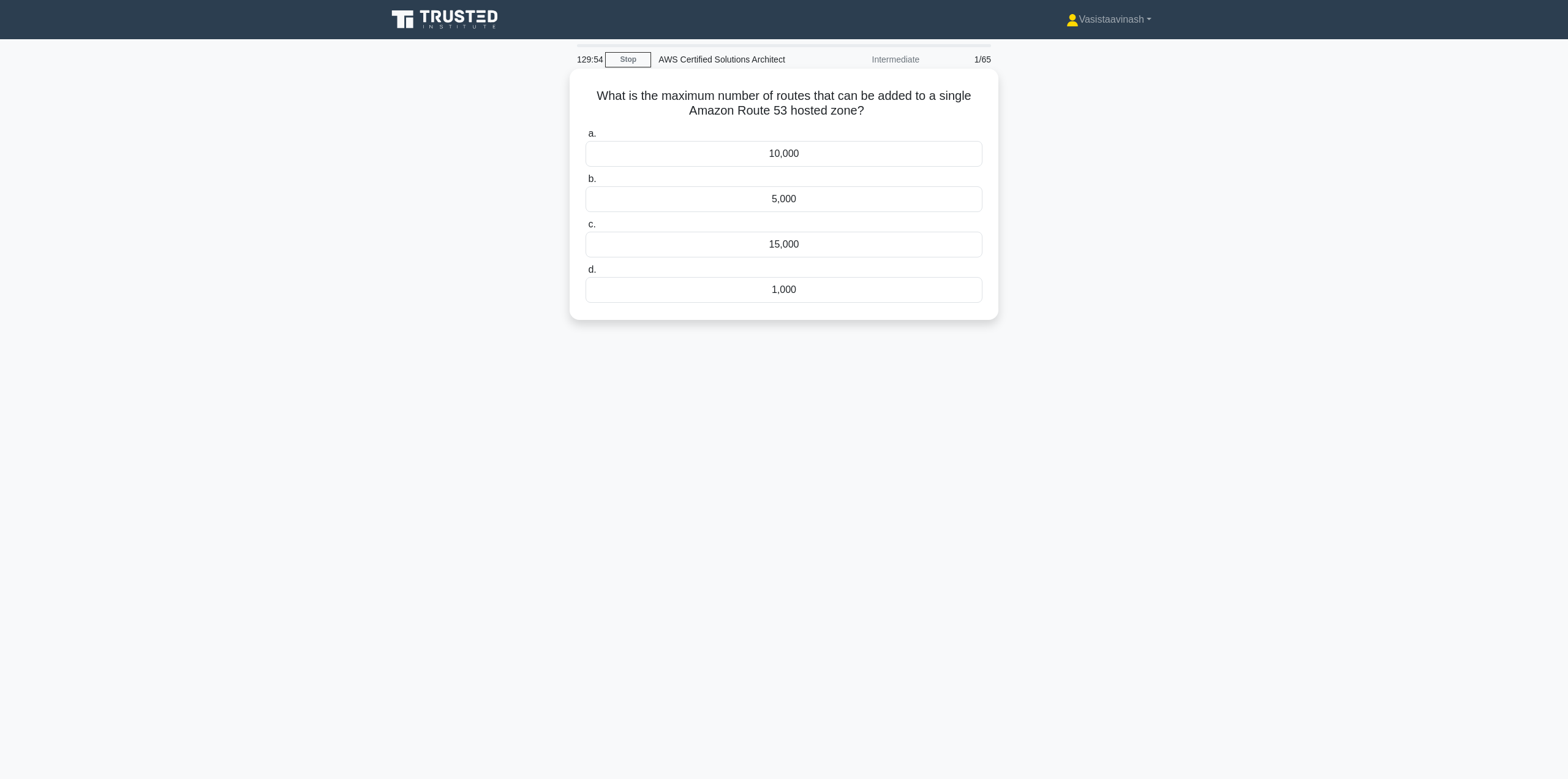
click at [654, 95] on h5 "What is the maximum number of routes that can be added to a single Amazon Route…" at bounding box center [784, 104] width 399 height 31
click at [653, 97] on h5 "What is the maximum number of routes that can be added to a single Amazon Route…" at bounding box center [784, 104] width 399 height 31
click at [813, 159] on div "10,000" at bounding box center [784, 153] width 397 height 25
click at [585, 138] on input "a. 10,000" at bounding box center [585, 134] width 0 height 8
click at [792, 230] on div "None" at bounding box center [784, 229] width 397 height 25
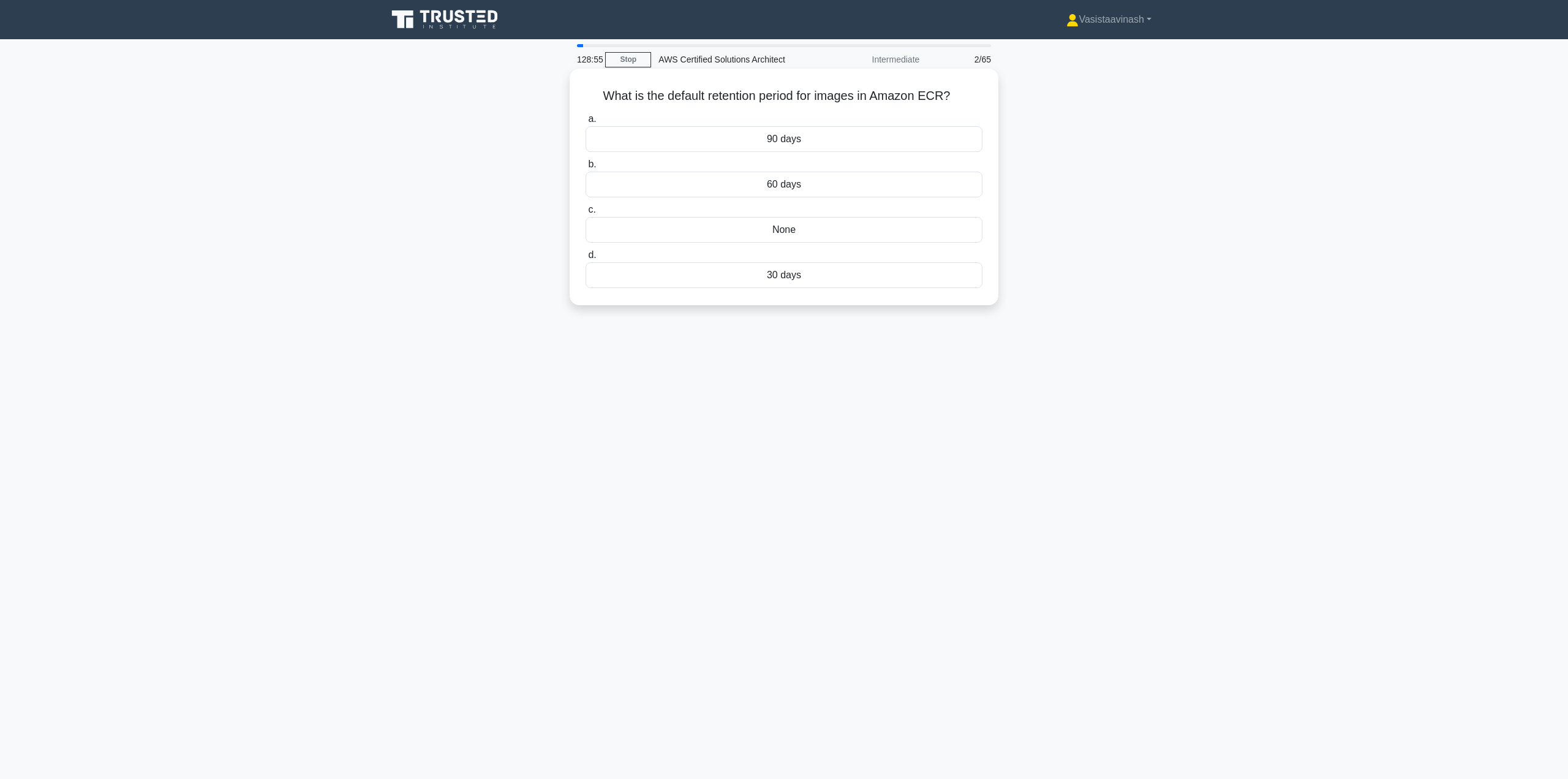
click at [585, 214] on input "c. None" at bounding box center [585, 210] width 0 height 8
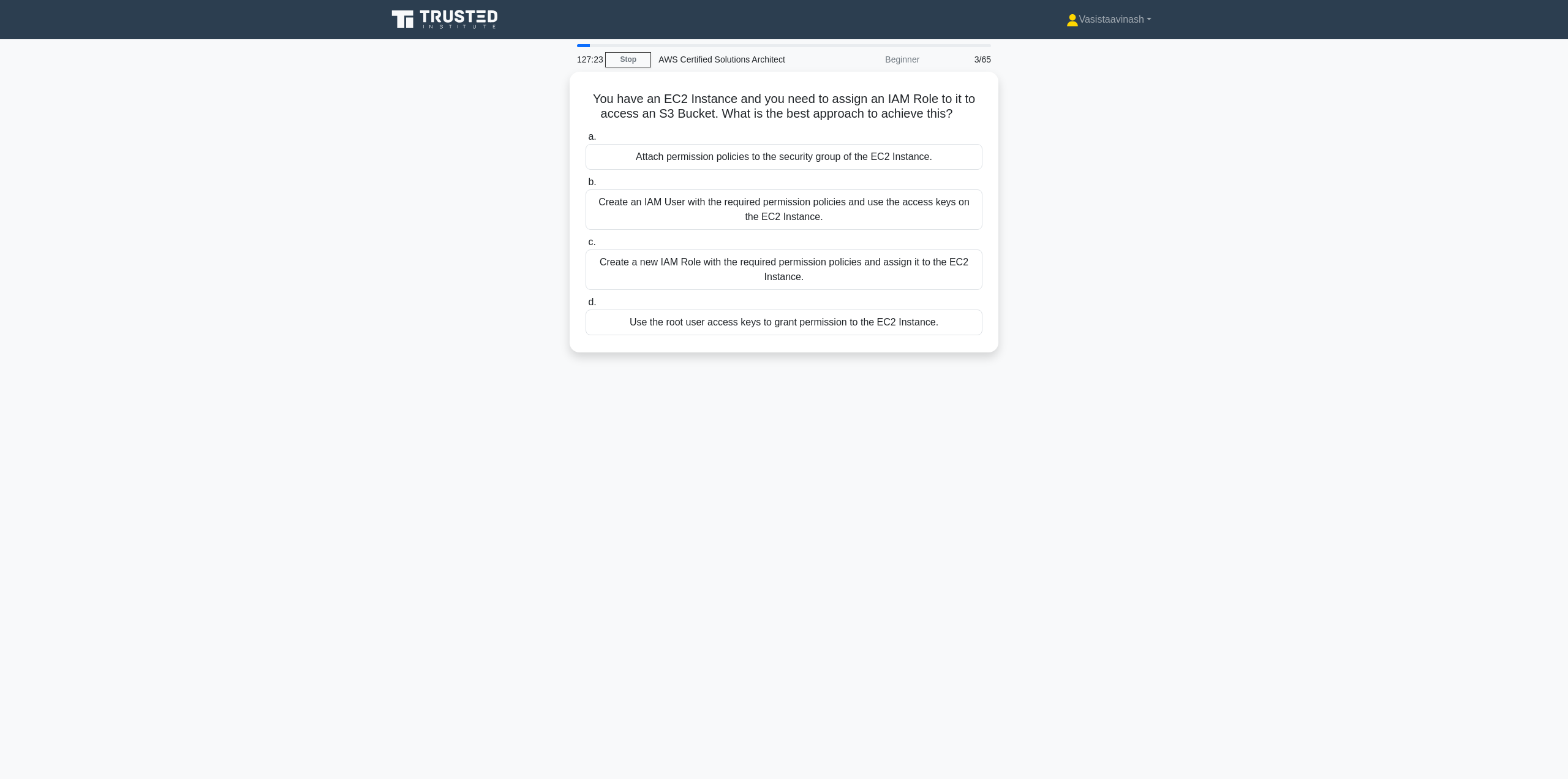
click at [924, 443] on div "127:23 Stop AWS Certified Solutions Architect Beginner 3/65 You have an EC2 Ins…" at bounding box center [784, 350] width 809 height 613
click at [1118, 275] on div "You have an EC2 Instance and you need to assign an IAM Role to it to access an …" at bounding box center [784, 219] width 809 height 296
click at [927, 271] on div "Create a new IAM Role with the required permission policies and assign it to th…" at bounding box center [784, 266] width 397 height 41
click at [585, 243] on input "c. Create a new IAM Role with the required permission policies and assign it to…" at bounding box center [585, 239] width 0 height 8
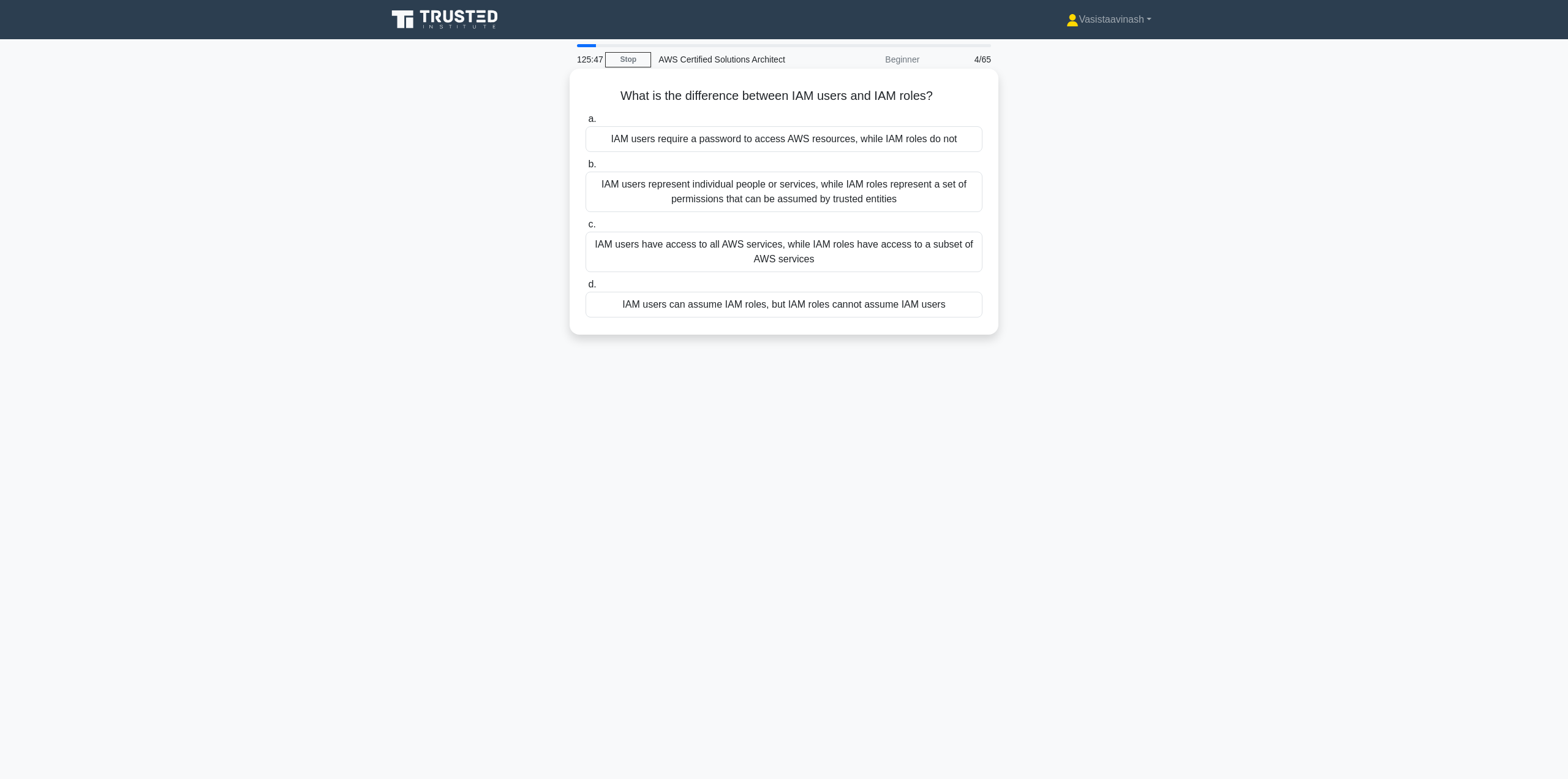
click at [816, 311] on div "IAM users can assume IAM roles, but IAM roles cannot assume IAM users" at bounding box center [784, 304] width 397 height 25
click at [585, 289] on input "d. IAM users can assume IAM roles, but IAM roles cannot assume IAM users" at bounding box center [585, 285] width 0 height 8
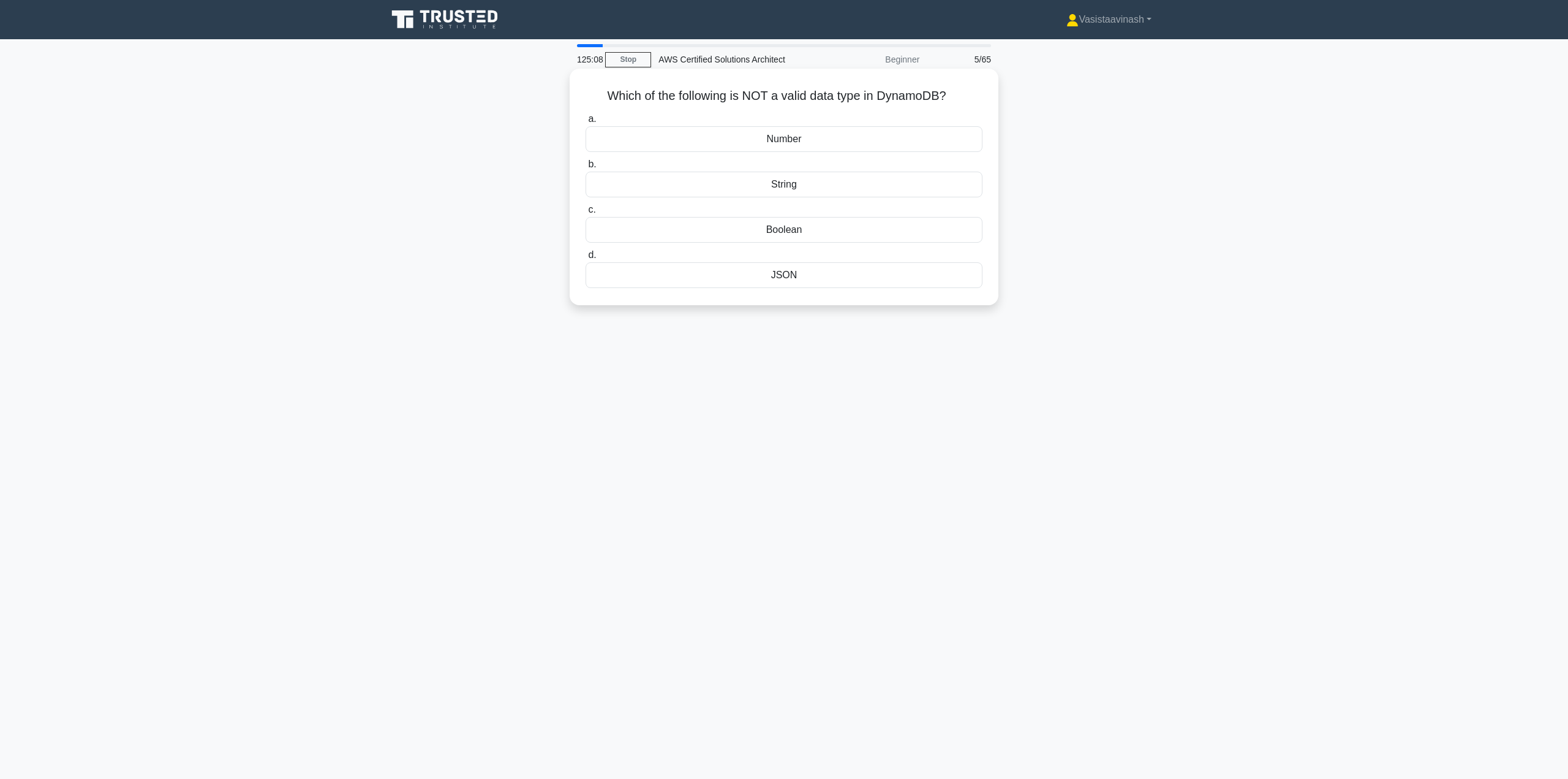
click at [743, 269] on div "JSON" at bounding box center [784, 275] width 397 height 25
click at [585, 259] on input "d. JSON" at bounding box center [585, 255] width 0 height 8
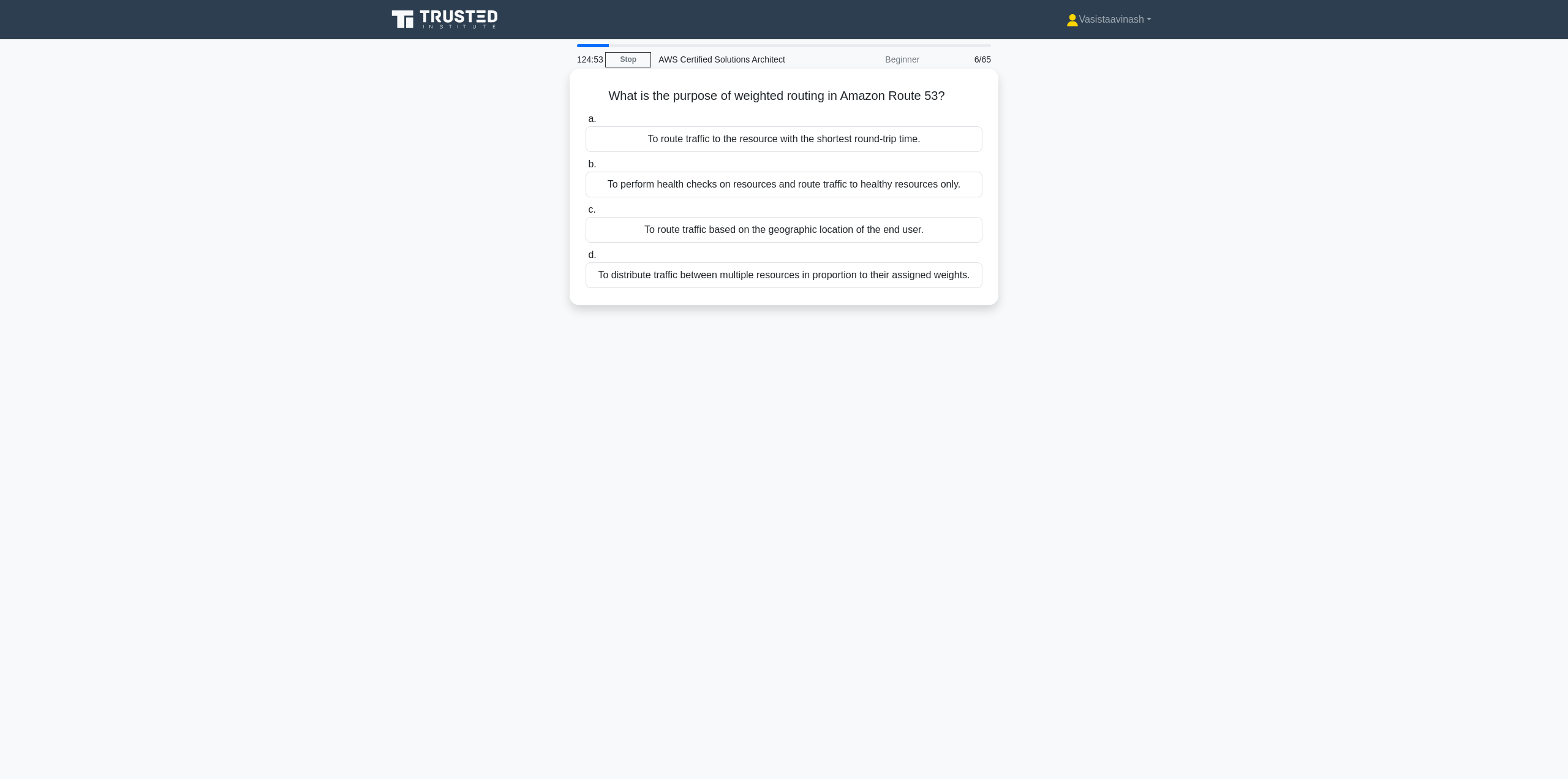
click at [882, 282] on div "To distribute traffic between multiple resources in proportion to their assigne…" at bounding box center [784, 275] width 397 height 25
click at [585, 259] on input "d. To distribute traffic between multiple resources in proportion to their assi…" at bounding box center [585, 255] width 0 height 8
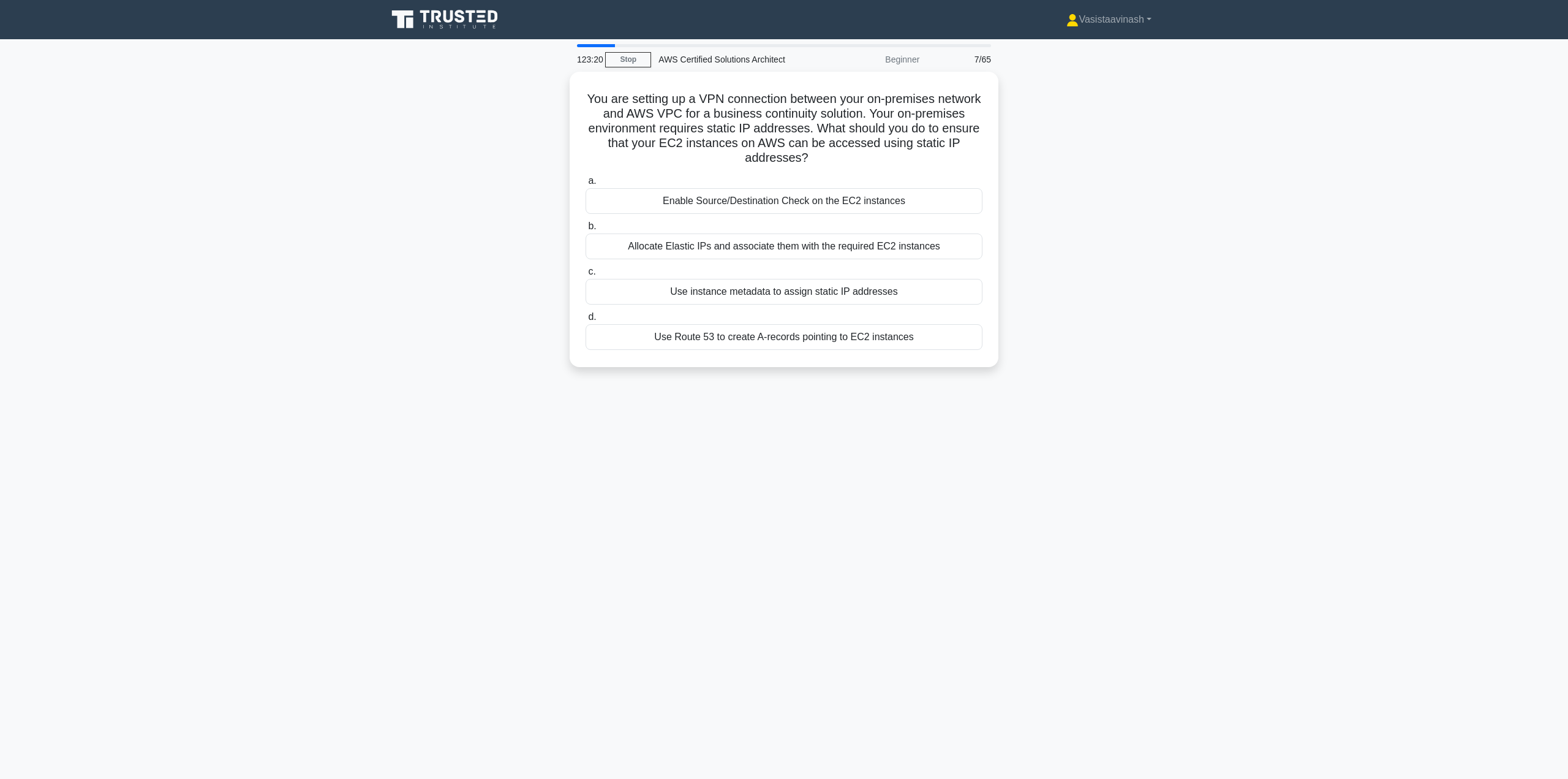
click at [1258, 288] on main "123:20 Stop AWS Certified Solutions Architect Beginner 7/65 You are setting up …" at bounding box center [784, 409] width 1568 height 740
